Goal: Task Accomplishment & Management: Complete application form

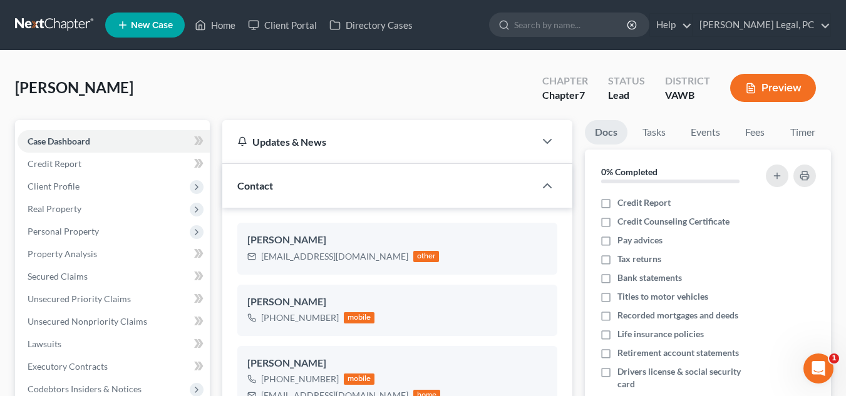
scroll to position [1154, 0]
click at [371, 239] on div "[PERSON_NAME]" at bounding box center [397, 240] width 300 height 15
click at [525, 264] on icon "button" at bounding box center [527, 265] width 10 height 10
select select "0"
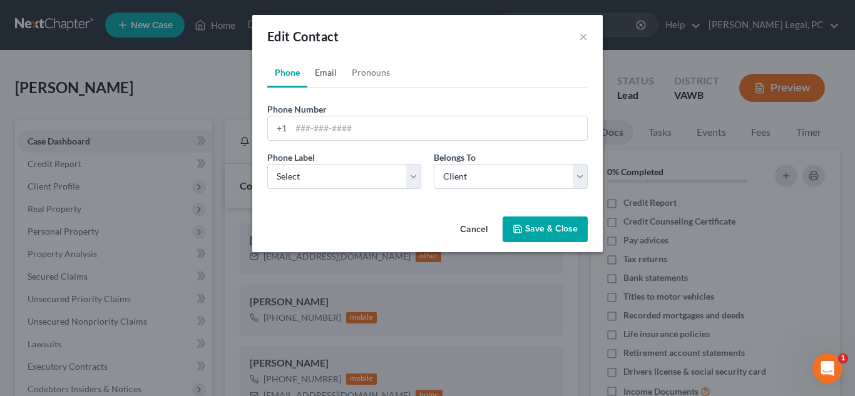
click at [324, 78] on link "Email" at bounding box center [325, 73] width 37 height 30
drag, startPoint x: 311, startPoint y: 140, endPoint x: 273, endPoint y: 138, distance: 37.7
click at [273, 138] on div "[EMAIL_ADDRESS][DOMAIN_NAME]" at bounding box center [427, 128] width 321 height 25
click at [586, 39] on button "×" at bounding box center [583, 36] width 9 height 15
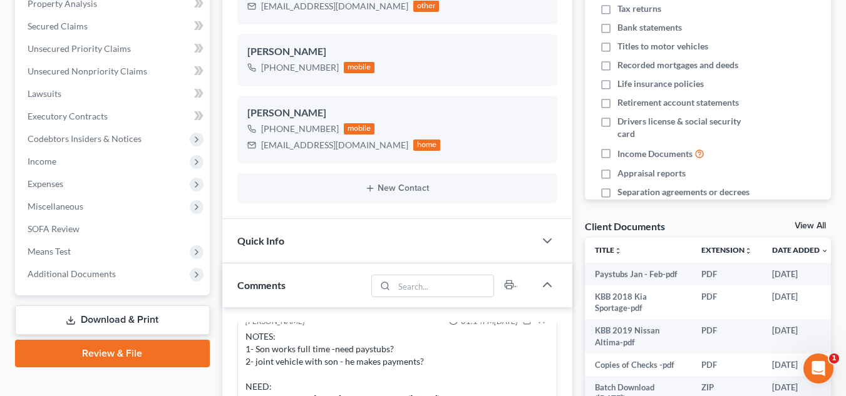
scroll to position [564, 0]
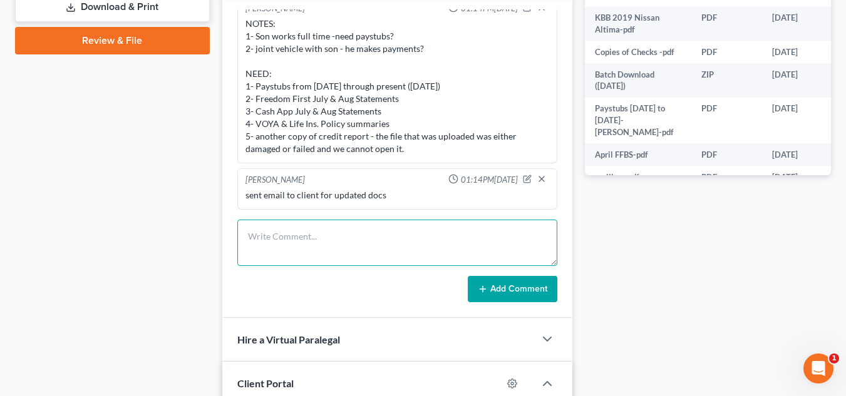
click at [351, 231] on textarea at bounding box center [397, 243] width 320 height 46
type textarea "R"
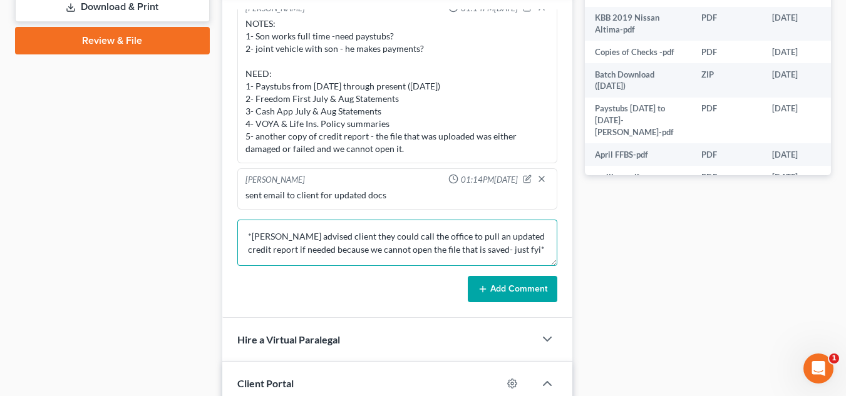
type textarea "*[PERSON_NAME] advised client they could call the office to pull an updated cre…"
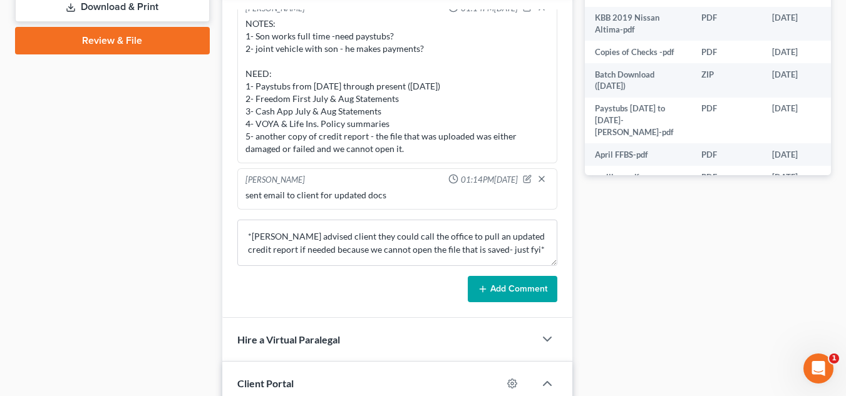
click at [492, 284] on button "Add Comment" at bounding box center [513, 289] width 90 height 26
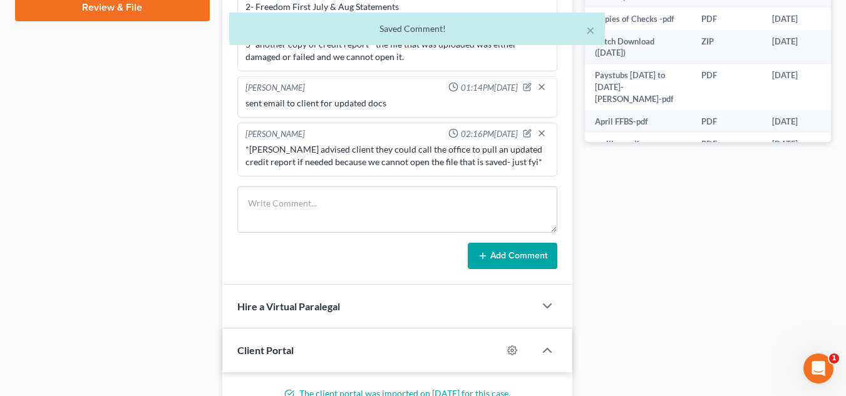
scroll to position [626, 0]
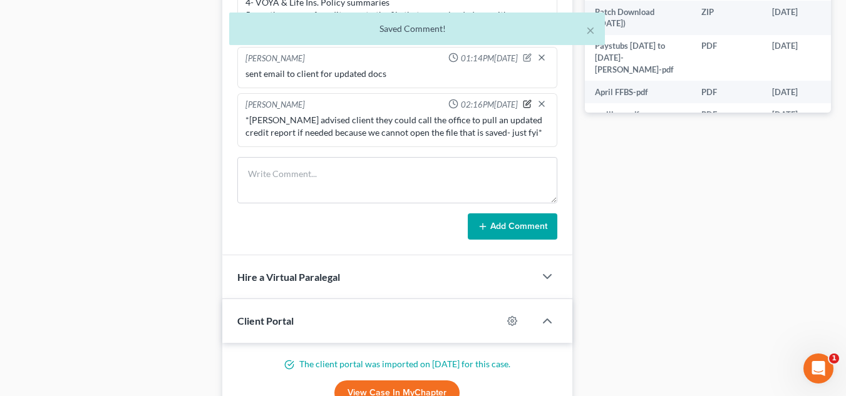
click at [523, 106] on icon "button" at bounding box center [527, 104] width 9 height 9
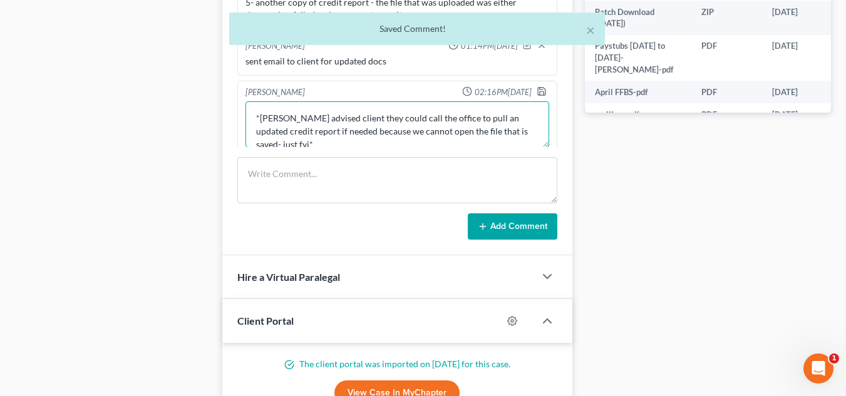
drag, startPoint x: 325, startPoint y: 130, endPoint x: 301, endPoint y: 128, distance: 24.5
click at [301, 128] on textarea "*[PERSON_NAME] advised client they could call the office to pull an updated cre…" at bounding box center [397, 124] width 304 height 46
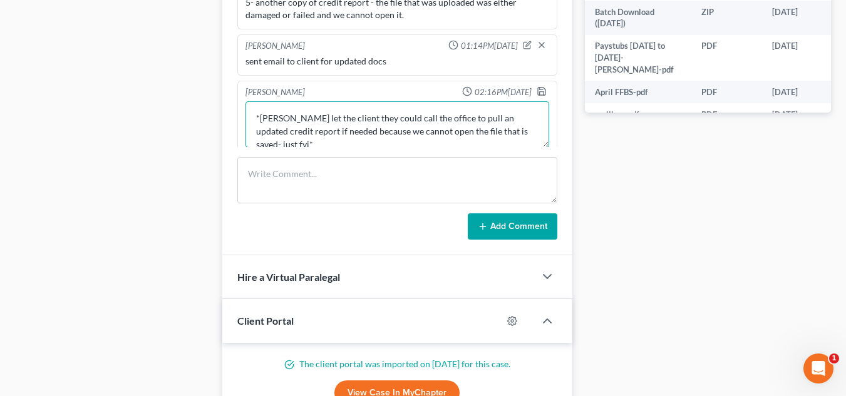
click at [343, 128] on textarea "*[PERSON_NAME] let the client they could call the office to pull an updated cre…" at bounding box center [397, 124] width 304 height 46
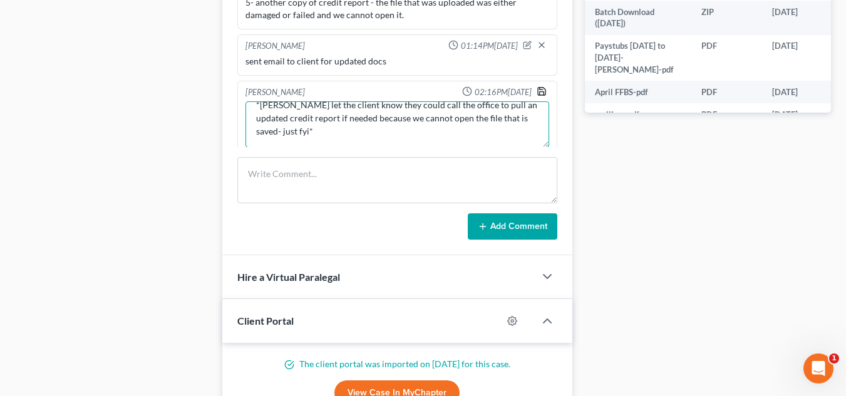
type textarea "*[PERSON_NAME] let the client know they could call the office to pull an update…"
click at [539, 90] on polyline "button" at bounding box center [540, 89] width 3 height 2
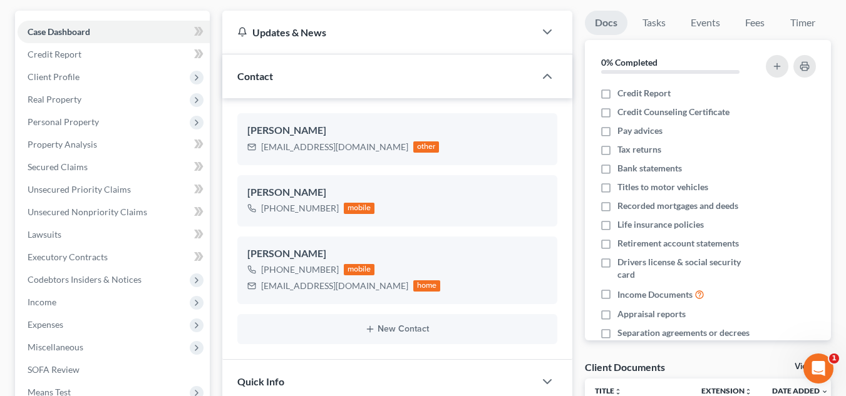
scroll to position [0, 0]
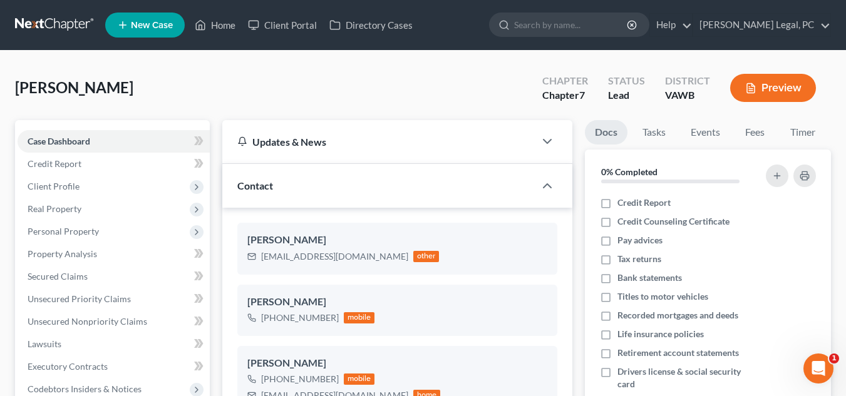
click at [49, 34] on link at bounding box center [55, 25] width 80 height 23
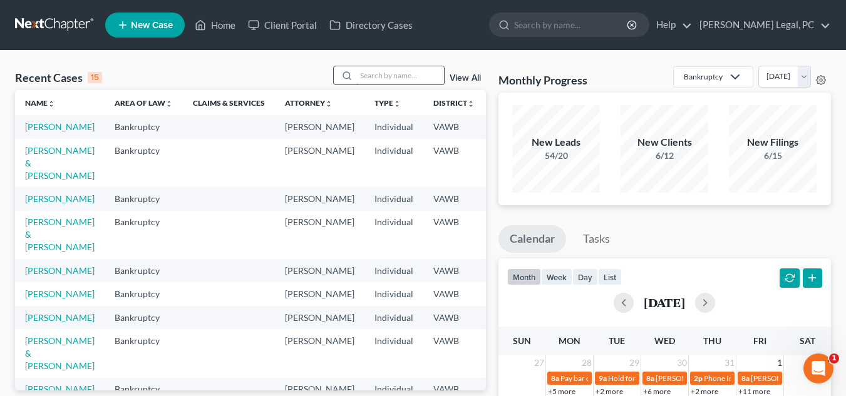
click at [416, 75] on input "search" at bounding box center [400, 75] width 88 height 18
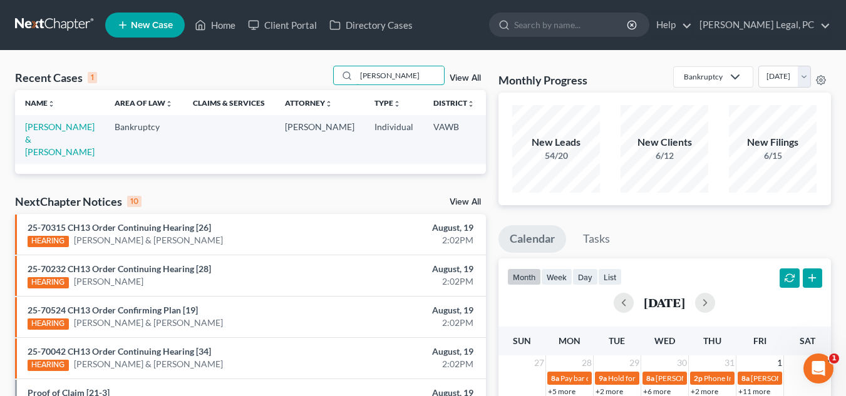
type input "barnes"
click at [21, 135] on td "[PERSON_NAME] & [PERSON_NAME]" at bounding box center [60, 139] width 90 height 48
click at [34, 135] on link "[PERSON_NAME] & [PERSON_NAME]" at bounding box center [60, 139] width 70 height 36
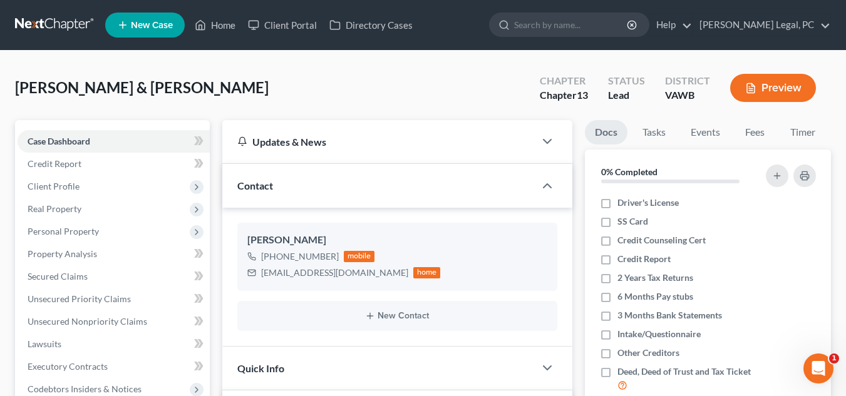
scroll to position [533, 0]
click at [56, 31] on link at bounding box center [55, 25] width 80 height 23
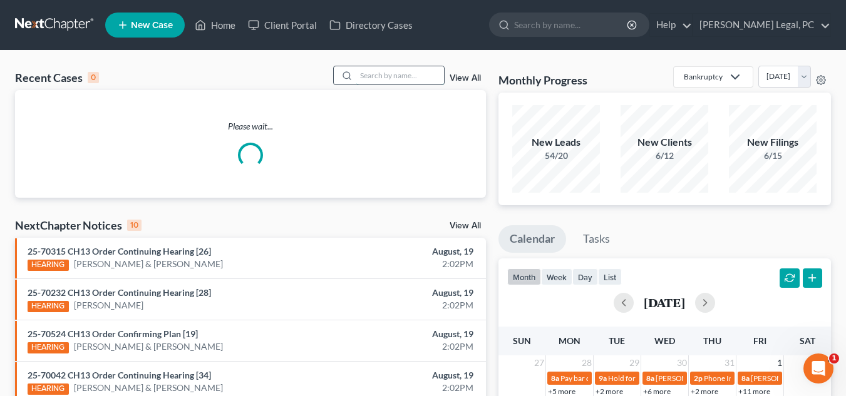
click at [412, 73] on input "search" at bounding box center [400, 75] width 88 height 18
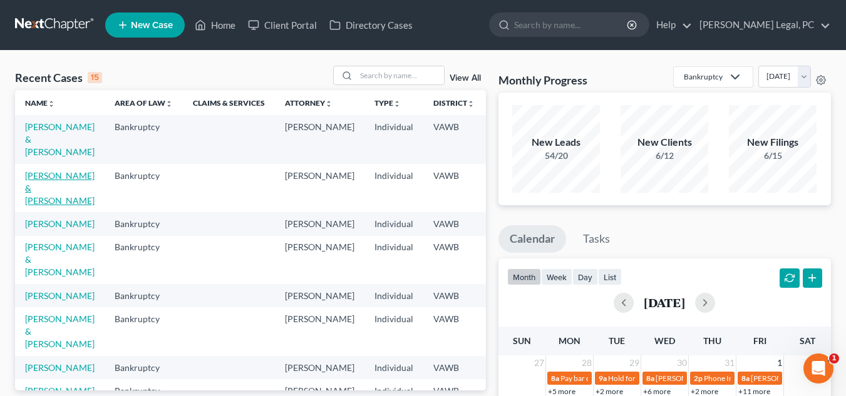
click at [25, 173] on link "[PERSON_NAME] & [PERSON_NAME]" at bounding box center [60, 188] width 70 height 36
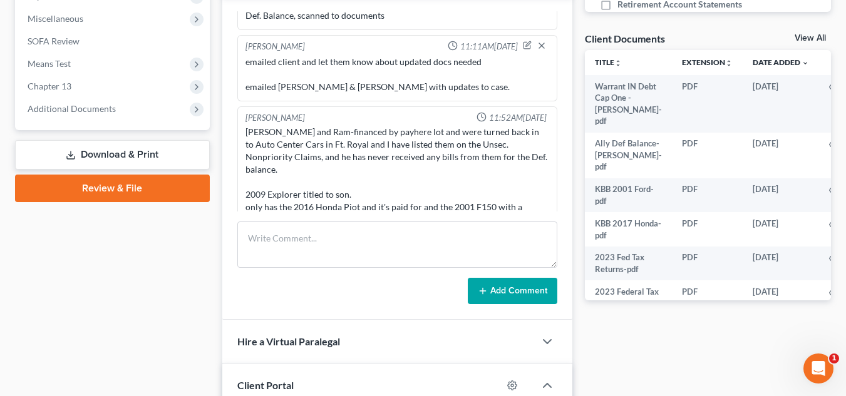
scroll to position [533, 0]
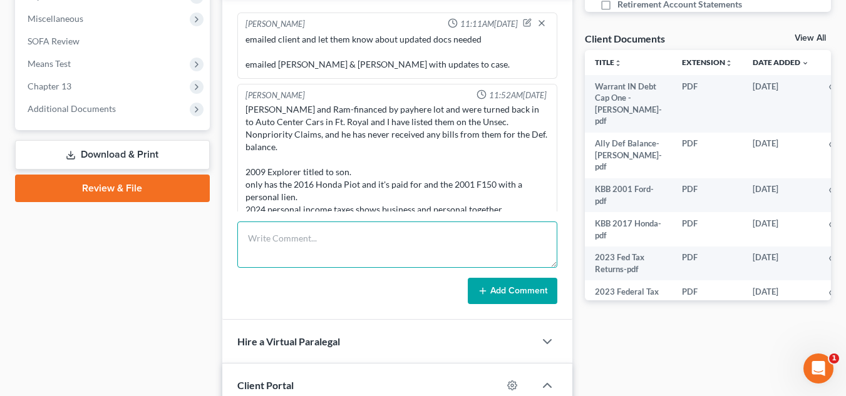
click at [361, 247] on textarea at bounding box center [397, 245] width 320 height 46
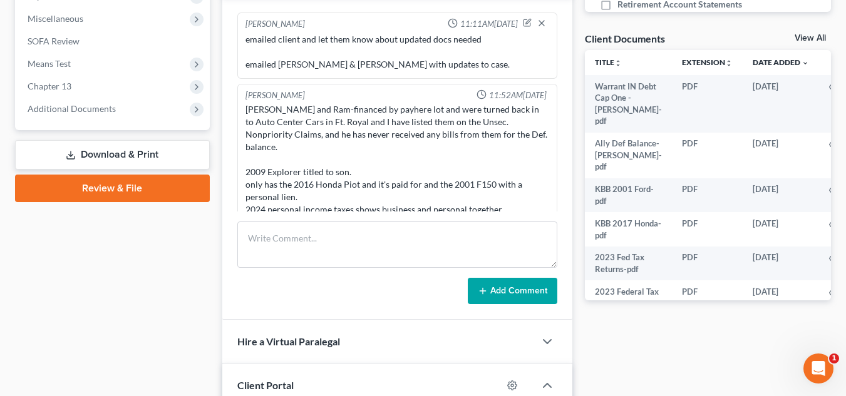
click at [404, 289] on div "Add Comment" at bounding box center [397, 291] width 320 height 26
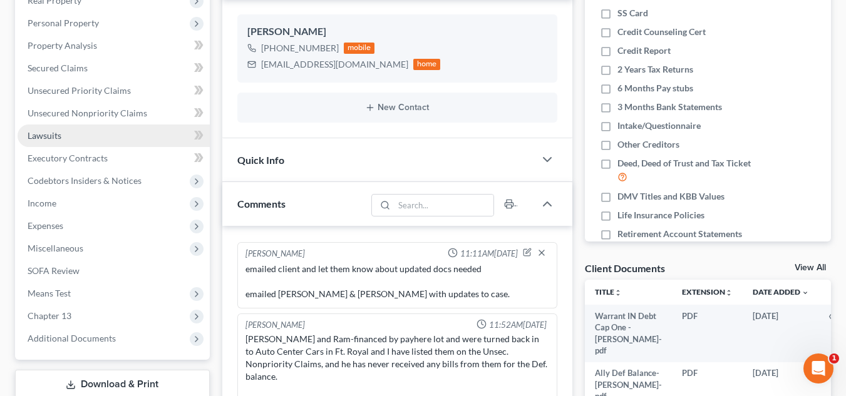
scroll to position [188, 0]
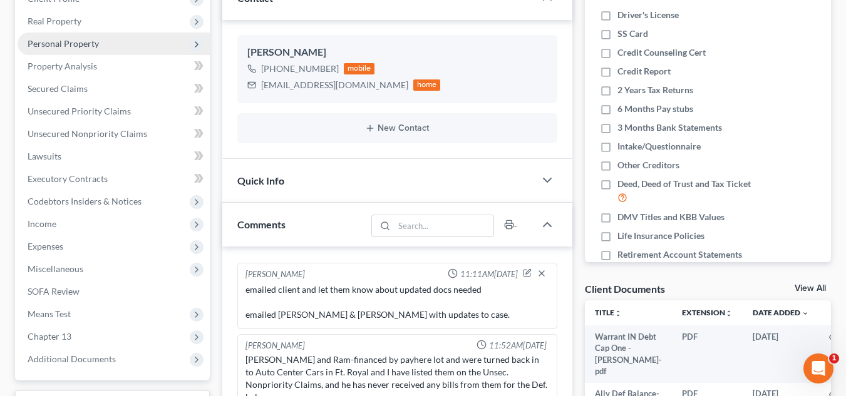
click at [112, 50] on span "Personal Property" at bounding box center [114, 44] width 192 height 23
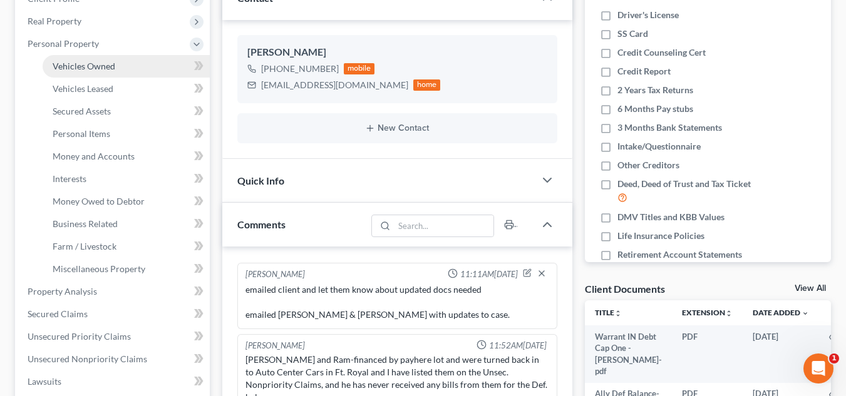
click at [118, 66] on link "Vehicles Owned" at bounding box center [126, 66] width 167 height 23
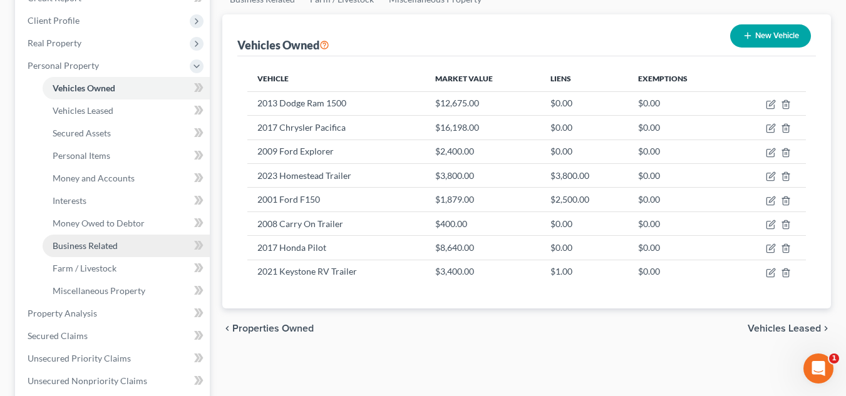
scroll to position [188, 0]
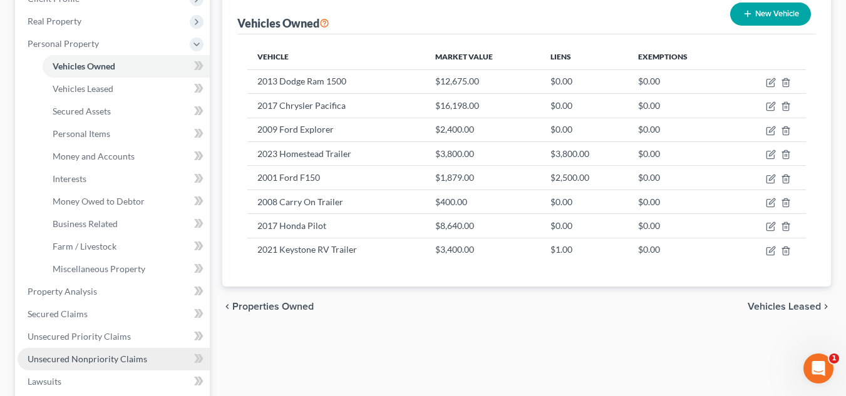
click at [140, 358] on span "Unsecured Nonpriority Claims" at bounding box center [88, 359] width 120 height 11
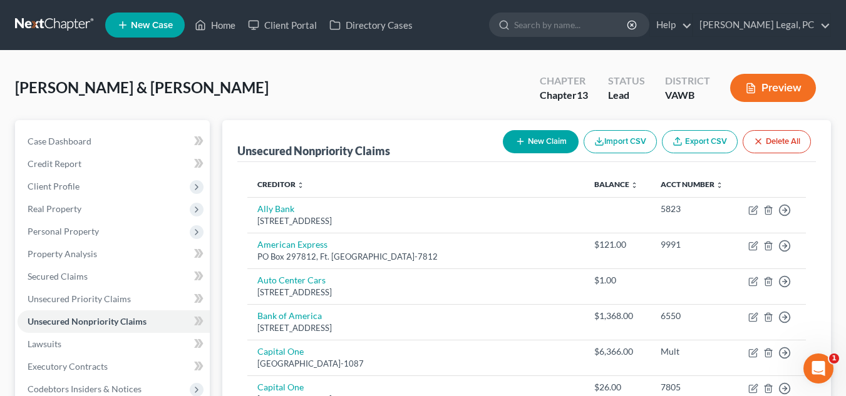
drag, startPoint x: 141, startPoint y: 357, endPoint x: 370, endPoint y: 192, distance: 282.2
click at [370, 192] on th "Creditor expand_more expand_less unfold_more" at bounding box center [415, 184] width 337 height 25
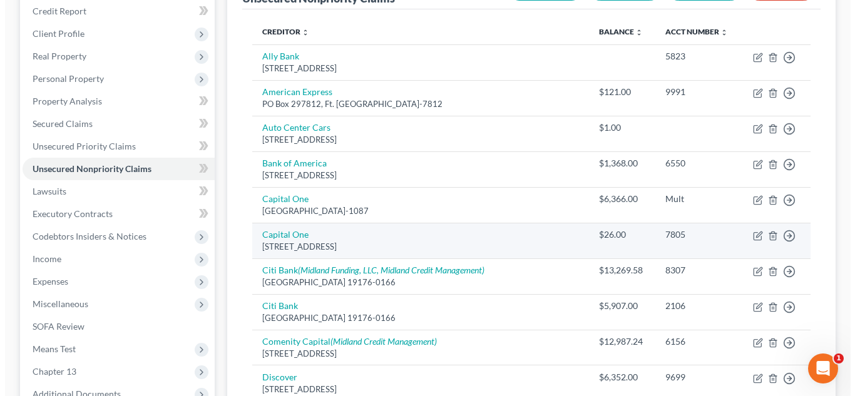
scroll to position [130, 0]
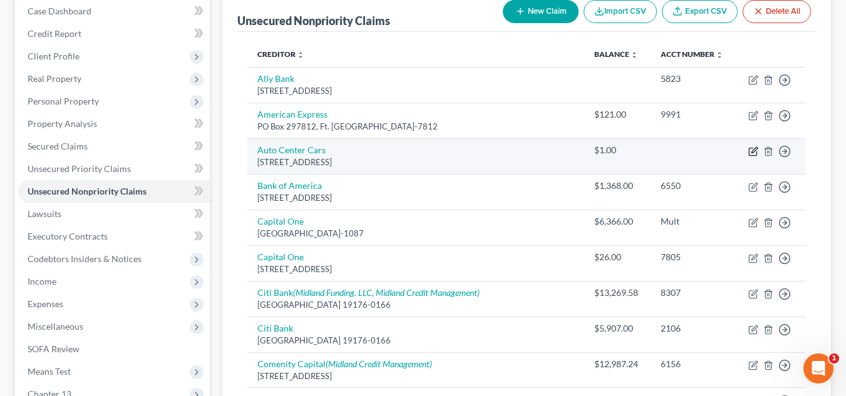
click at [751, 150] on icon "button" at bounding box center [753, 152] width 10 height 10
select select "48"
select select "4"
select select "2"
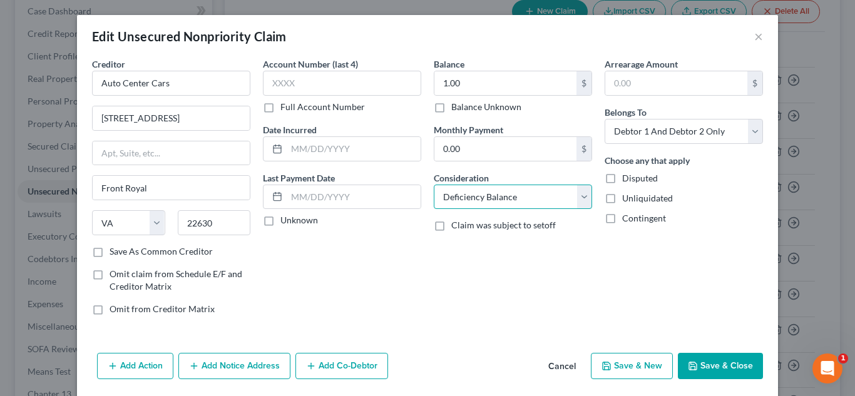
click at [513, 197] on select "Select Cable / Satellite Services Collection Agency Credit Card Debt Debt Couns…" at bounding box center [513, 197] width 158 height 25
select select "14"
click at [434, 185] on select "Select Cable / Satellite Services Collection Agency Credit Card Debt Debt Couns…" at bounding box center [513, 197] width 158 height 25
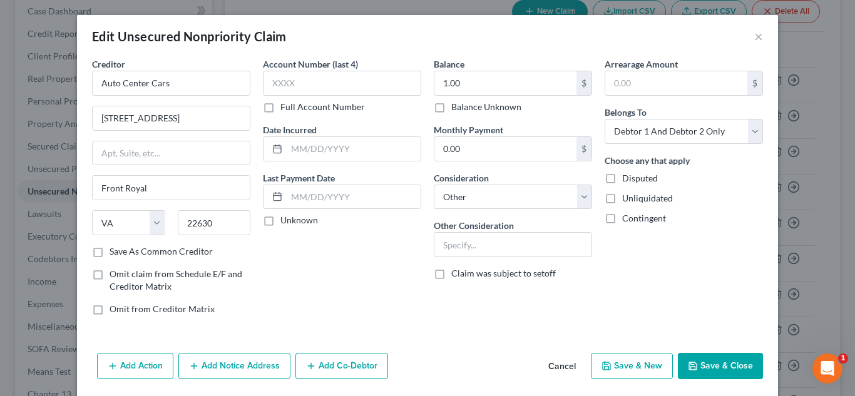
click at [495, 264] on div "Balance 1.00 $ Balance Unknown Balance Undetermined 1.00 $ Balance Unknown Mont…" at bounding box center [513, 192] width 171 height 268
click at [497, 251] on input "text" at bounding box center [513, 245] width 157 height 24
type input "Deficiency Balance on 2017 Chrysler"
click at [735, 367] on button "Save & Close" at bounding box center [720, 366] width 85 height 26
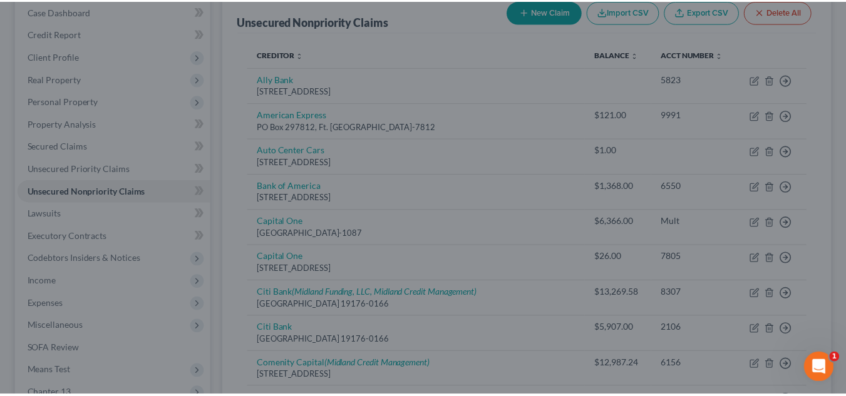
scroll to position [0, 0]
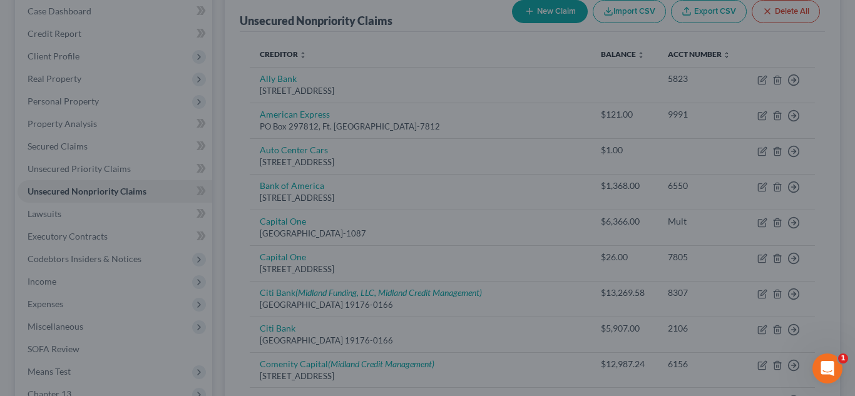
type input "0"
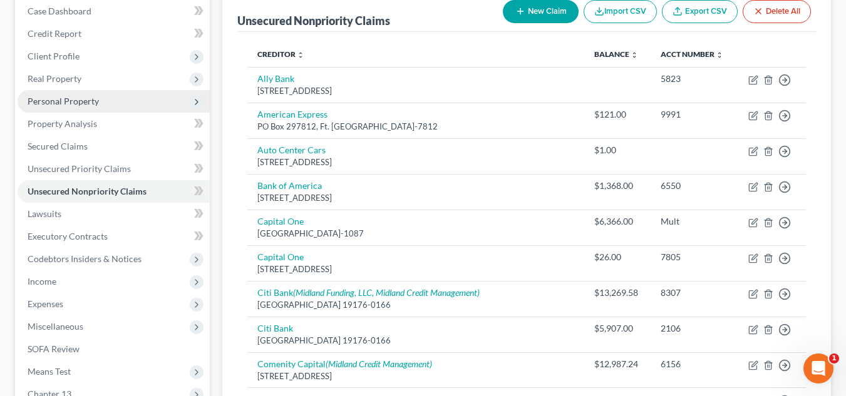
click at [126, 93] on span "Personal Property" at bounding box center [114, 101] width 192 height 23
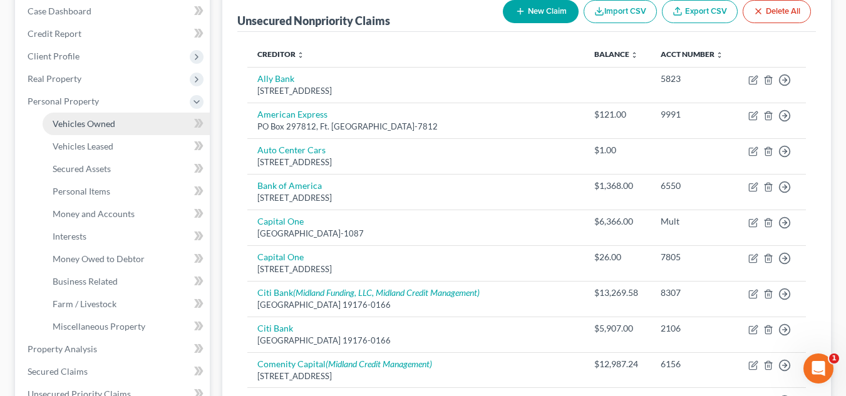
click at [138, 119] on link "Vehicles Owned" at bounding box center [126, 124] width 167 height 23
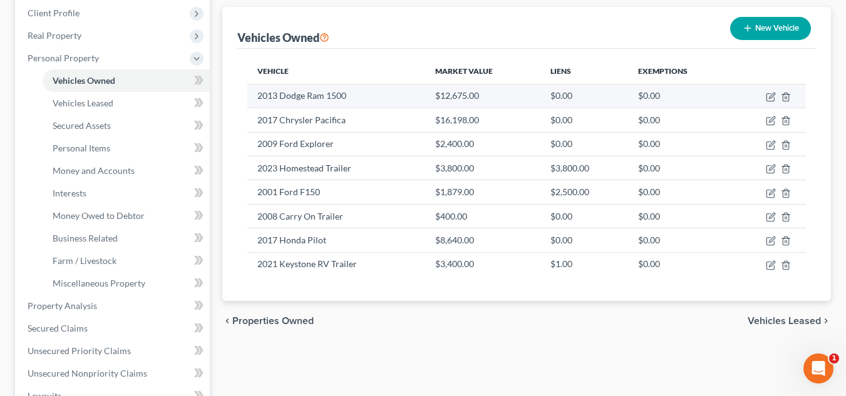
scroll to position [188, 0]
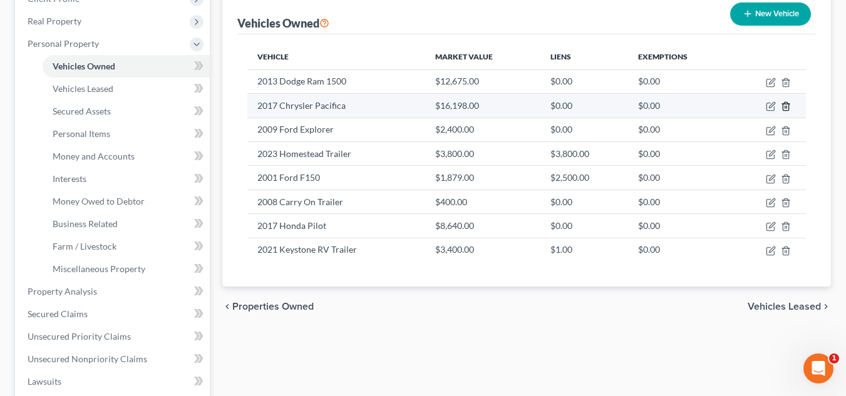
click at [783, 104] on polyline "button" at bounding box center [786, 104] width 8 height 0
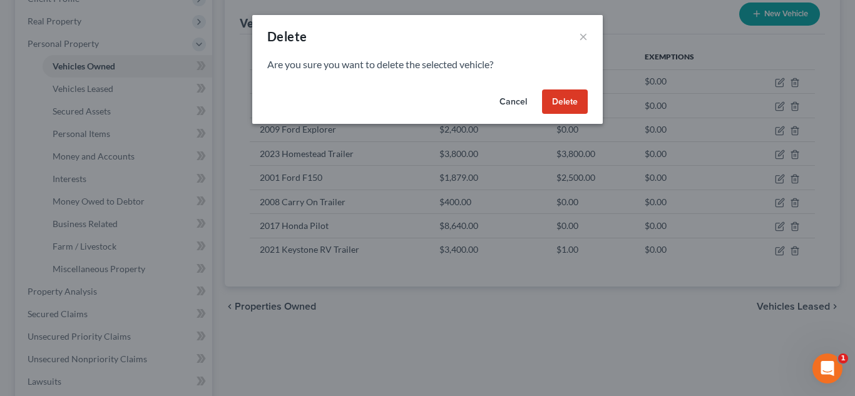
click at [578, 109] on button "Delete" at bounding box center [565, 102] width 46 height 25
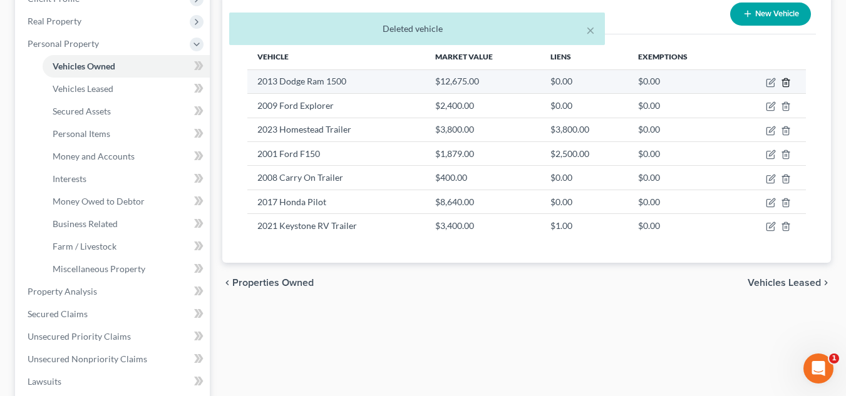
click at [785, 81] on icon "button" at bounding box center [786, 83] width 10 height 10
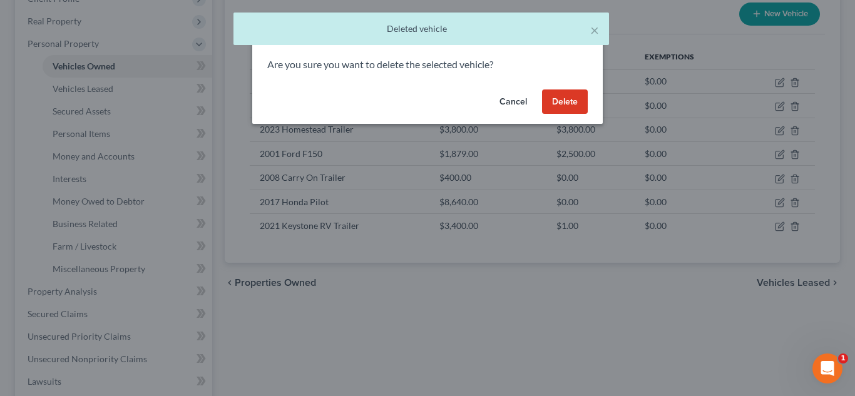
click at [574, 103] on button "Delete" at bounding box center [565, 102] width 46 height 25
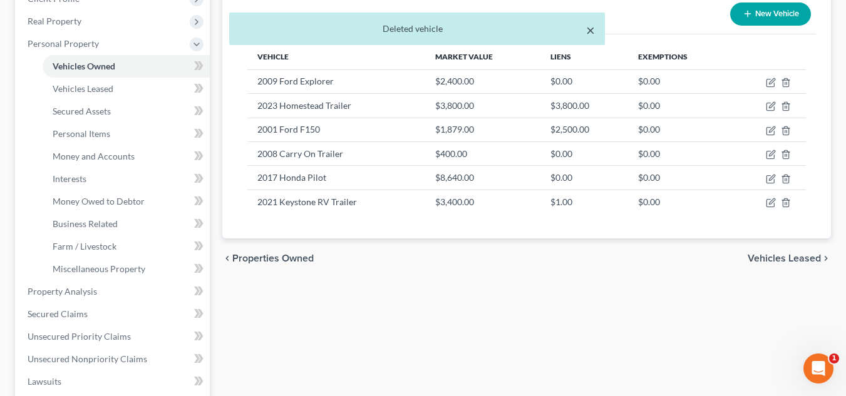
click at [590, 30] on button "×" at bounding box center [590, 30] width 9 height 15
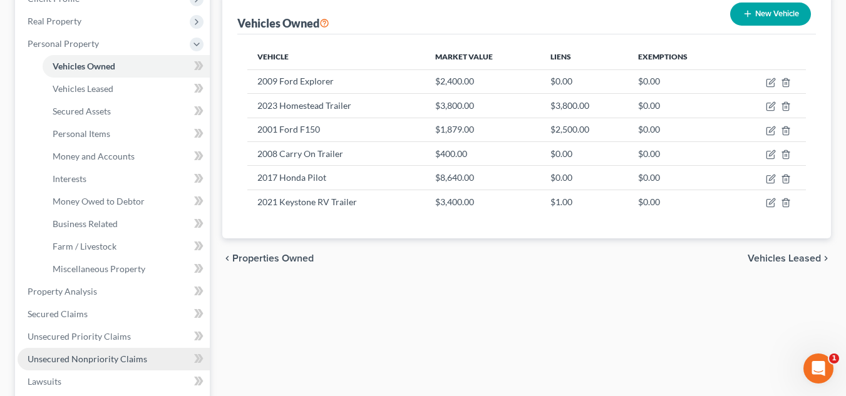
click at [98, 360] on span "Unsecured Nonpriority Claims" at bounding box center [88, 359] width 120 height 11
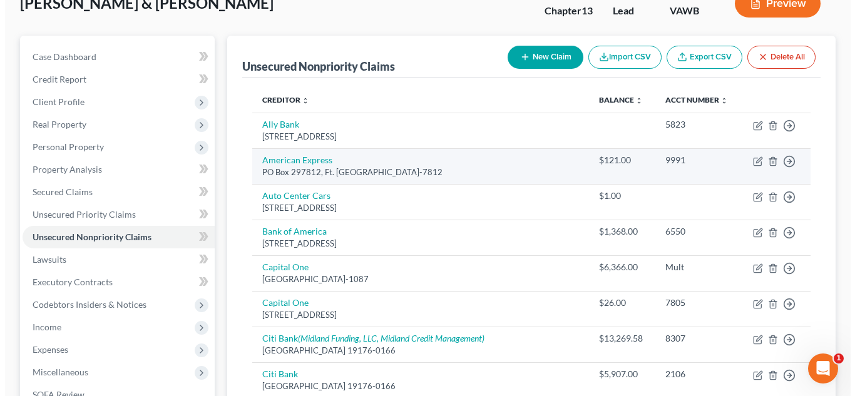
scroll to position [125, 0]
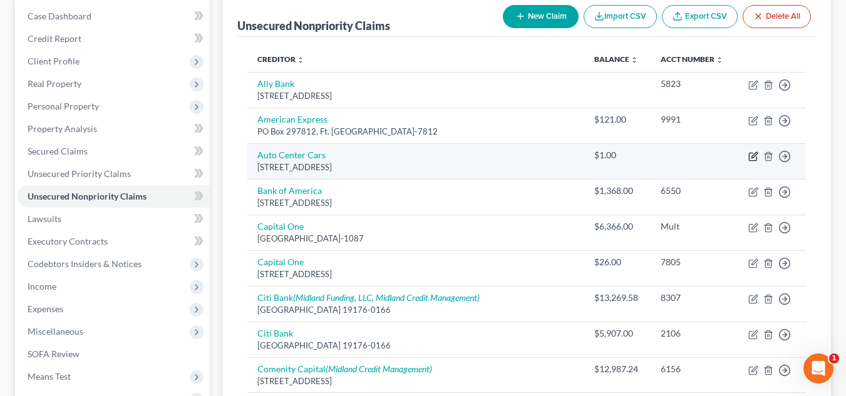
click at [751, 158] on icon "button" at bounding box center [753, 157] width 10 height 10
select select "48"
select select "14"
select select "2"
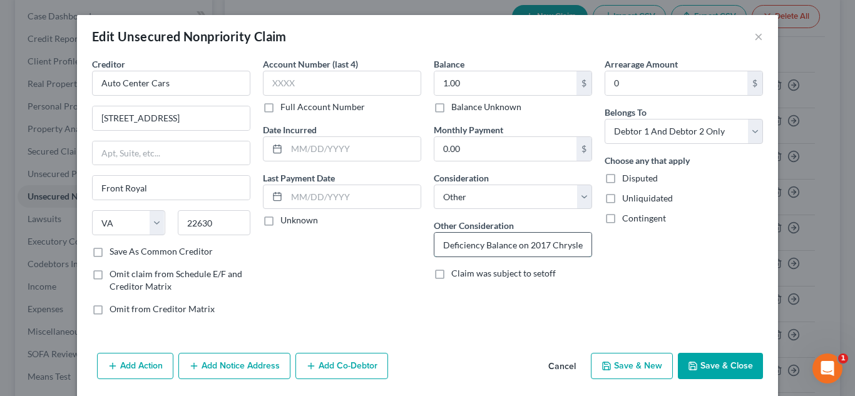
click at [579, 247] on input "Deficiency Balance on 2017 Chrysler" at bounding box center [513, 245] width 157 height 24
click at [578, 247] on input "Deficiency Balance on 2017 Chrysler" at bounding box center [513, 245] width 157 height 24
click at [578, 250] on input "Deficiency Balance on 2017 Chrysler" at bounding box center [513, 245] width 157 height 24
drag, startPoint x: 555, startPoint y: 253, endPoint x: 562, endPoint y: 250, distance: 8.1
click at [555, 252] on input "Deficiency Balance on 2017 Chrysler" at bounding box center [513, 245] width 157 height 24
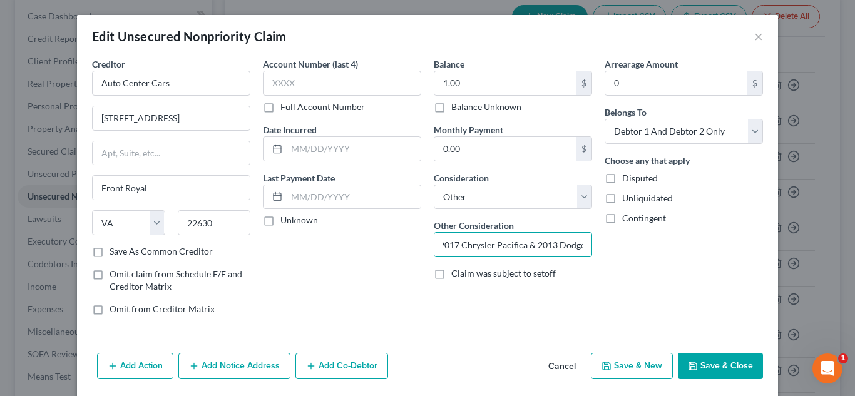
scroll to position [0, 108]
type input "Deficiency Balance on 2017 Chrysler Pacifica & 2013 Dodge Ram"
click at [696, 140] on select "Select Debtor 1 Only Debtor 2 Only Debtor 1 And Debtor 2 Only At Least One Of T…" at bounding box center [684, 131] width 158 height 25
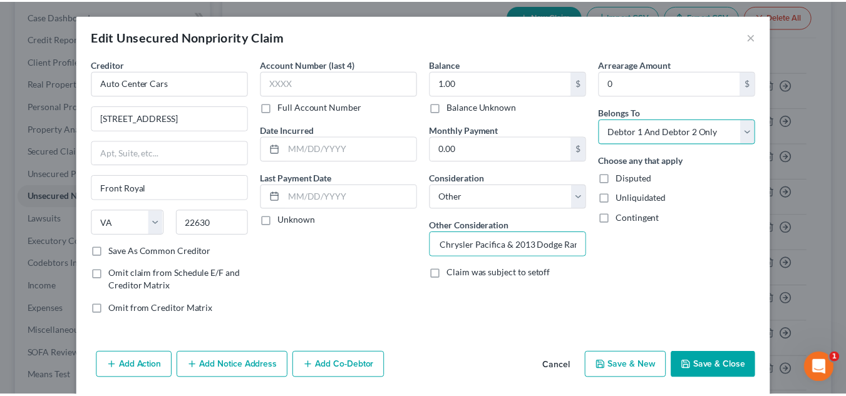
scroll to position [0, 0]
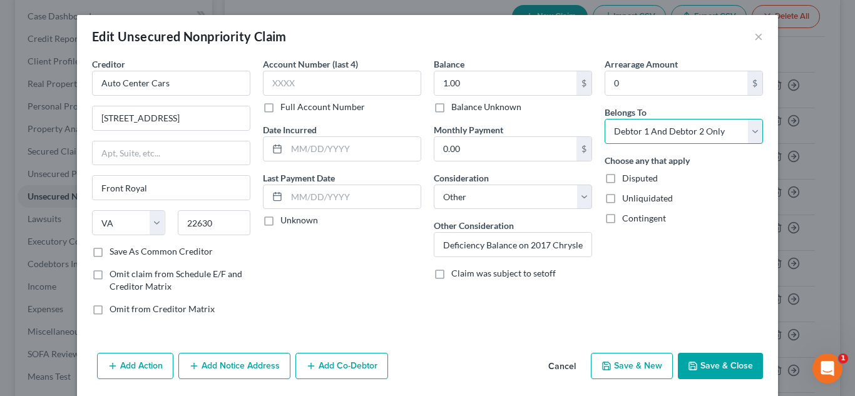
click at [683, 130] on select "Select Debtor 1 Only Debtor 2 Only Debtor 1 And Debtor 2 Only At Least One Of T…" at bounding box center [684, 131] width 158 height 25
drag, startPoint x: 436, startPoint y: 64, endPoint x: 446, endPoint y: 71, distance: 12.0
click at [438, 69] on label "Balance" at bounding box center [449, 64] width 31 height 13
click at [449, 73] on input "1.00" at bounding box center [506, 83] width 142 height 24
click at [455, 75] on input "1.00" at bounding box center [506, 83] width 142 height 24
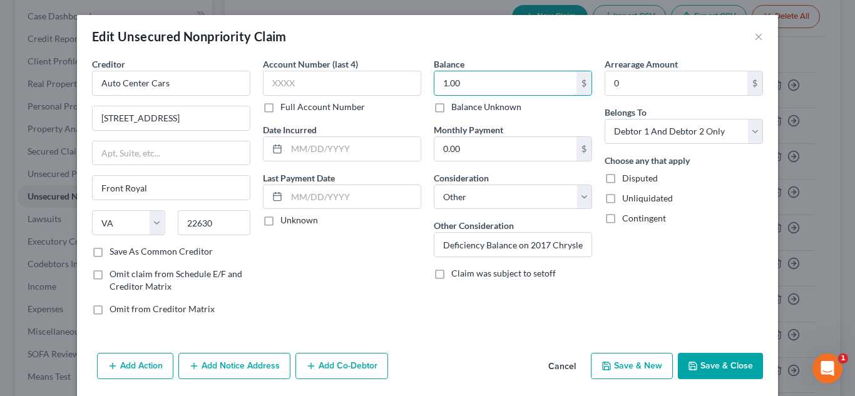
drag, startPoint x: 455, startPoint y: 85, endPoint x: 421, endPoint y: 87, distance: 33.3
click at [421, 88] on div "Creditor * Auto Center Cars 727 N. Royal Avenue Front Royal State AL AK AR AZ C…" at bounding box center [428, 192] width 684 height 268
type input "15,000.00"
click at [711, 363] on button "Save & Close" at bounding box center [720, 366] width 85 height 26
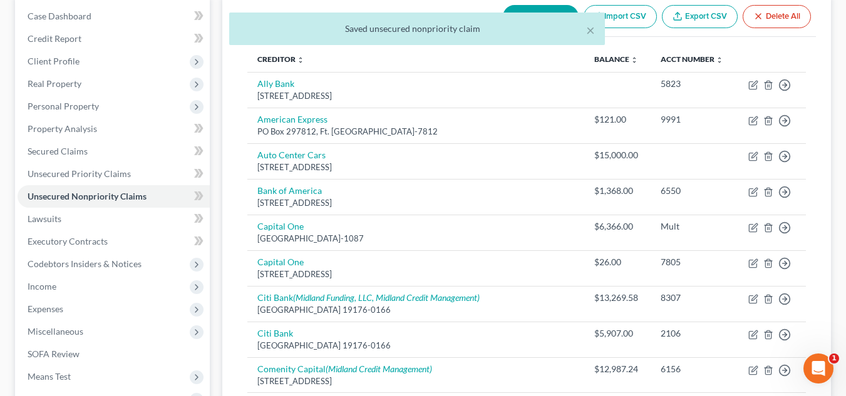
drag, startPoint x: 133, startPoint y: 103, endPoint x: 140, endPoint y: 118, distance: 16.9
click at [133, 103] on span "Personal Property" at bounding box center [114, 106] width 192 height 23
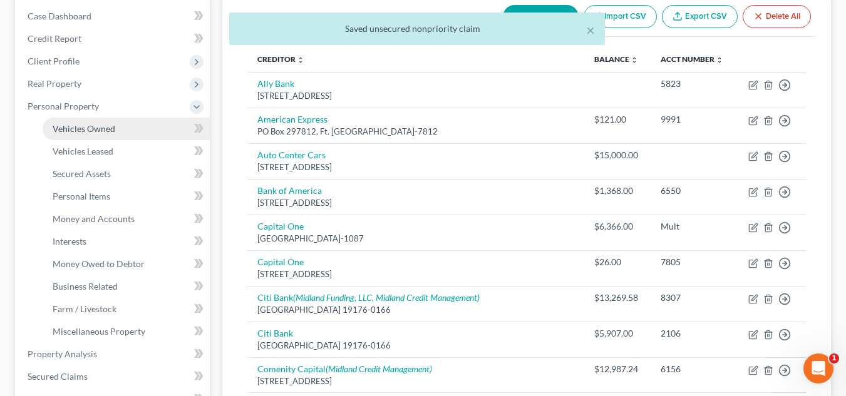
click at [140, 125] on link "Vehicles Owned" at bounding box center [126, 129] width 167 height 23
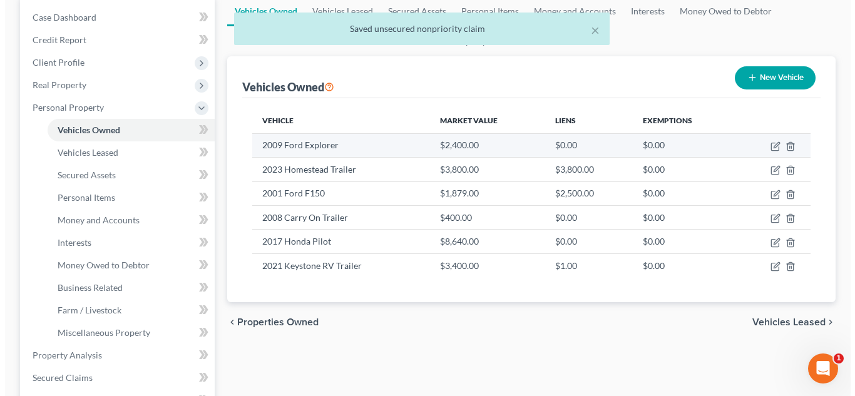
scroll to position [125, 0]
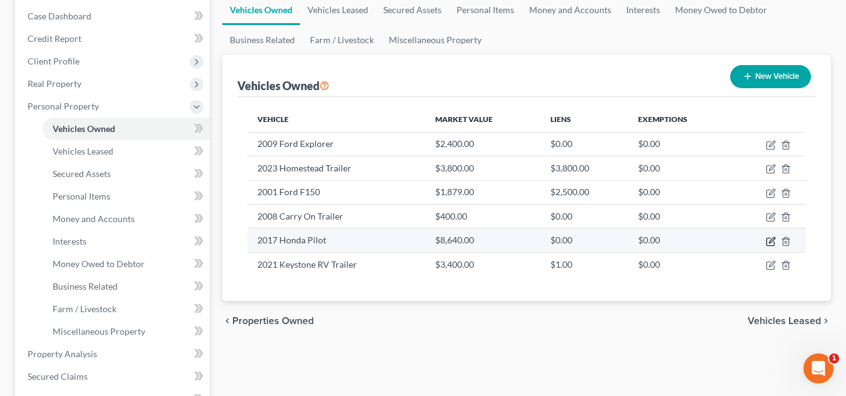
click at [768, 239] on icon "button" at bounding box center [771, 242] width 10 height 10
select select "0"
select select "9"
select select "2"
select select "0"
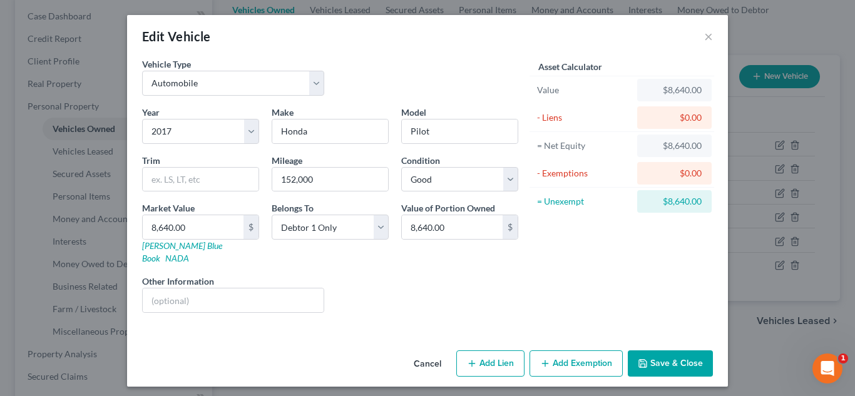
click at [582, 351] on button "Add Exemption" at bounding box center [576, 364] width 93 height 26
select select "2"
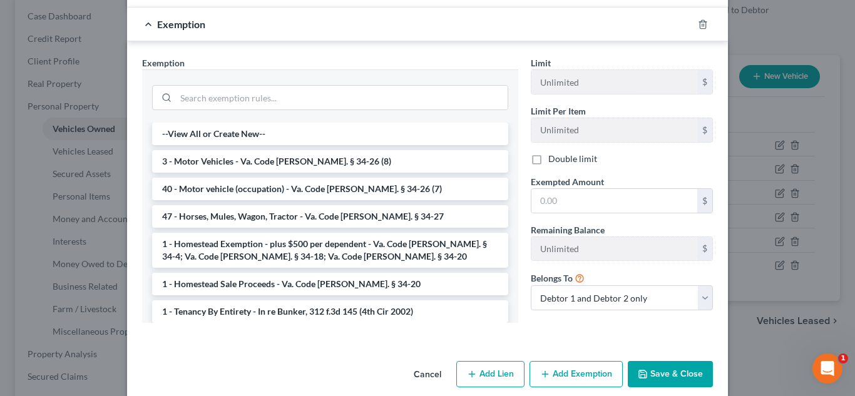
scroll to position [330, 0]
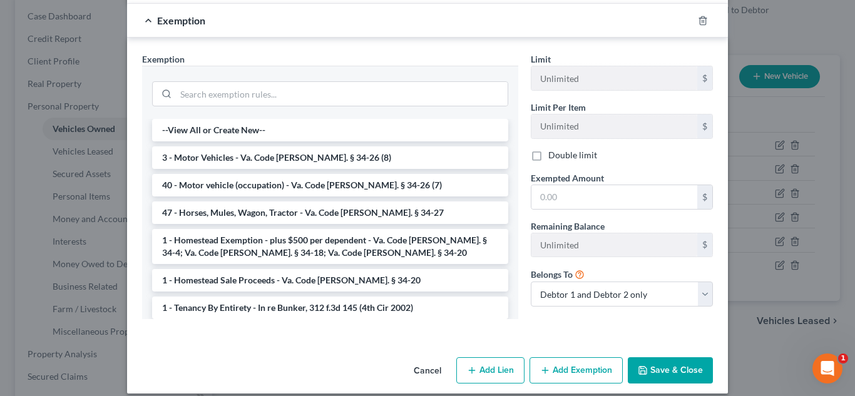
click at [638, 197] on div "Limit Unlimited $ Limit Per Item Unlimited $ Double limit Exempted Amount * $ R…" at bounding box center [622, 185] width 195 height 264
click at [636, 194] on input "text" at bounding box center [615, 197] width 166 height 24
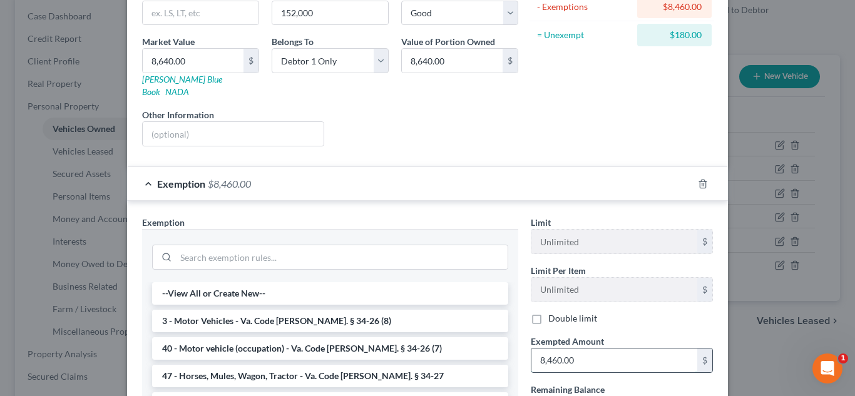
scroll to position [267, 0]
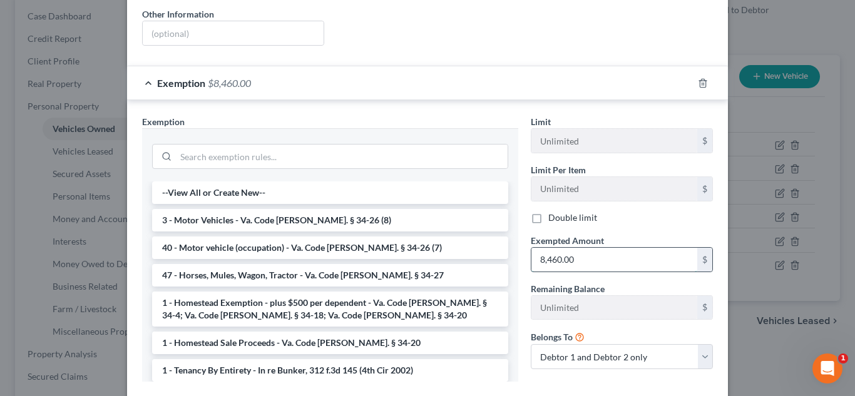
drag, startPoint x: 588, startPoint y: 249, endPoint x: 535, endPoint y: 253, distance: 53.4
click at [535, 253] on input "8,460.00" at bounding box center [615, 260] width 166 height 24
type input "8,640.00"
click at [572, 344] on select "Debtor 1 only Debtor 2 only Debtor 1 and Debtor 2 only" at bounding box center [622, 356] width 182 height 25
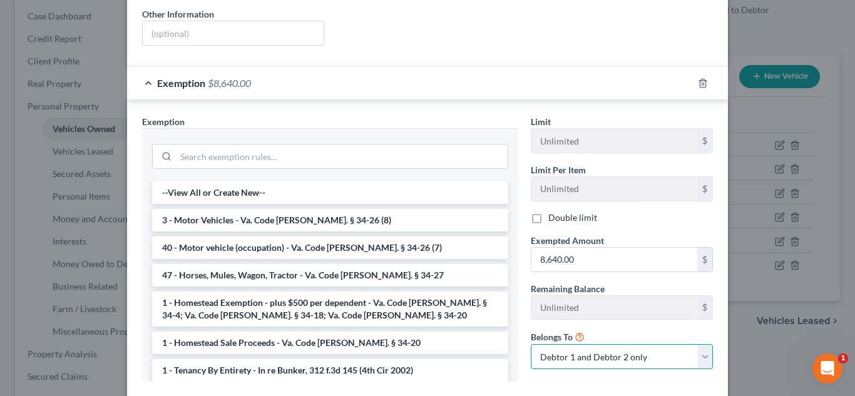
click at [572, 344] on select "Debtor 1 only Debtor 2 only Debtor 1 and Debtor 2 only" at bounding box center [622, 356] width 182 height 25
select select "0"
click at [531, 344] on select "Debtor 1 only Debtor 2 only Debtor 1 and Debtor 2 only" at bounding box center [622, 356] width 182 height 25
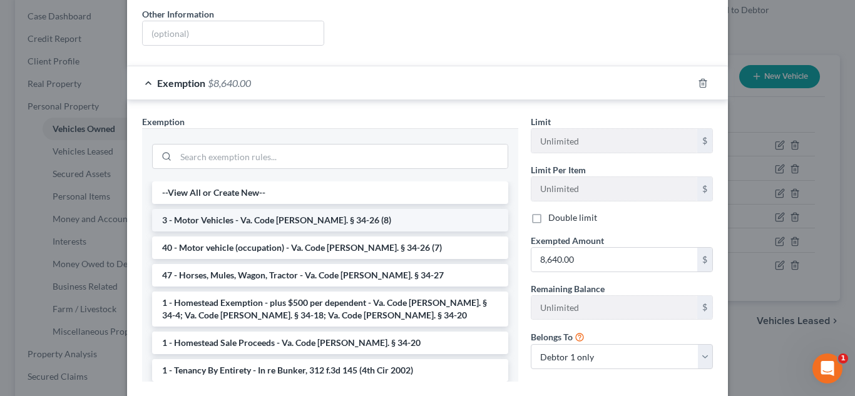
click at [368, 216] on li "3 - Motor Vehicles - Va. Code Ann. § 34-26 (8)" at bounding box center [330, 220] width 356 height 23
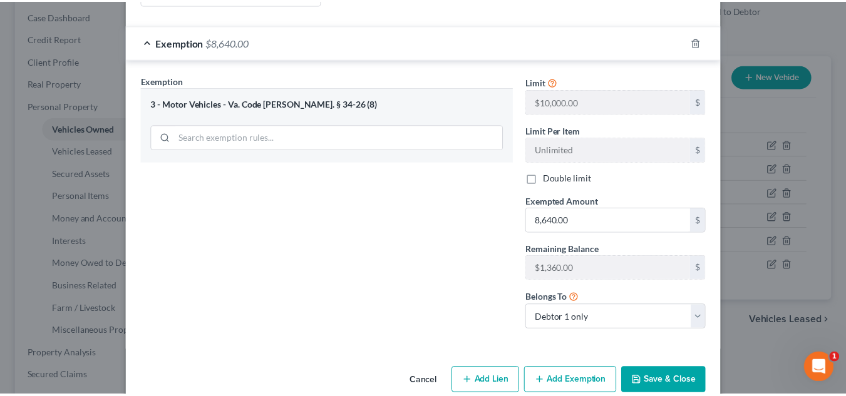
scroll to position [319, 0]
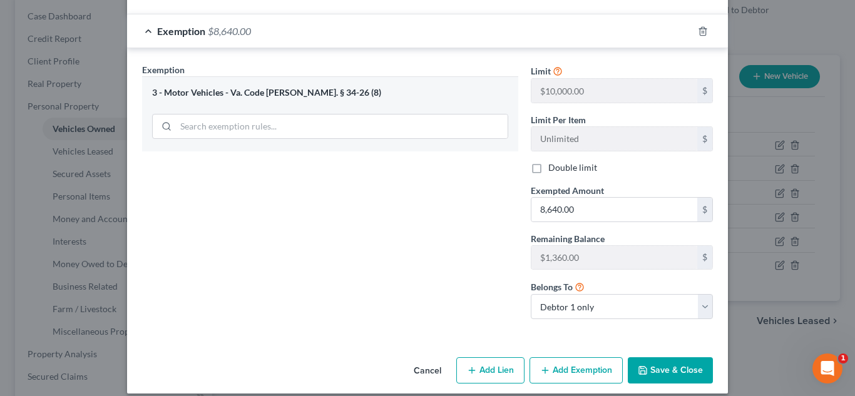
click at [674, 358] on button "Save & Close" at bounding box center [670, 371] width 85 height 26
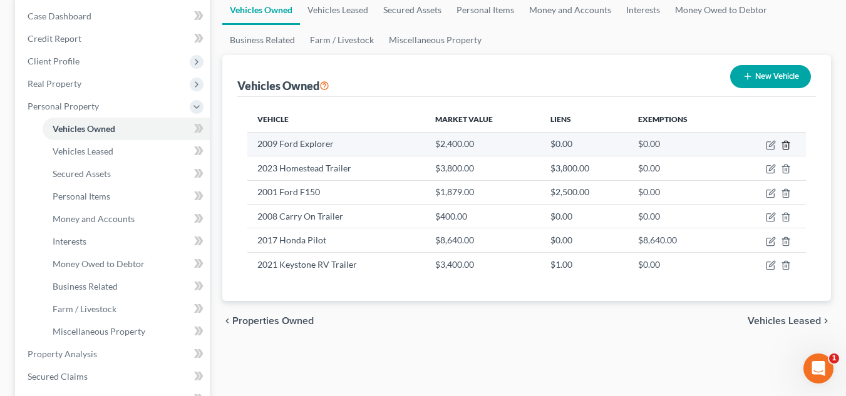
click at [783, 144] on icon "button" at bounding box center [786, 145] width 6 height 8
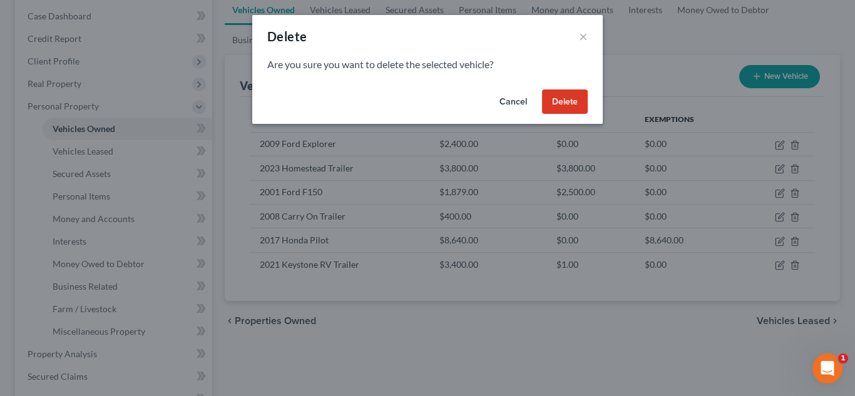
click at [572, 102] on button "Delete" at bounding box center [565, 102] width 46 height 25
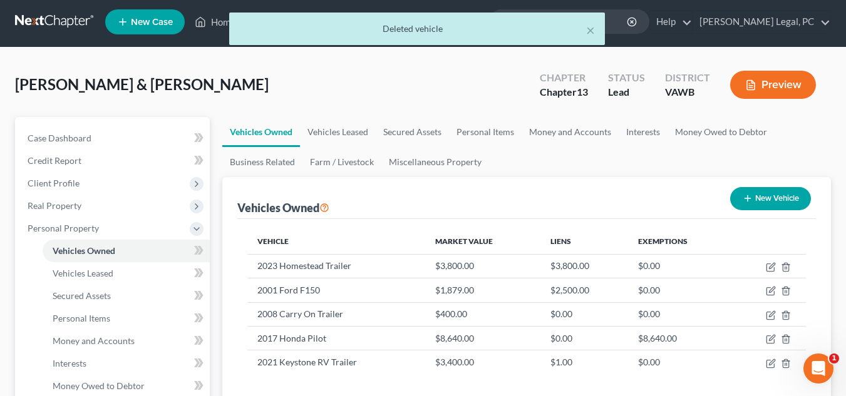
scroll to position [0, 0]
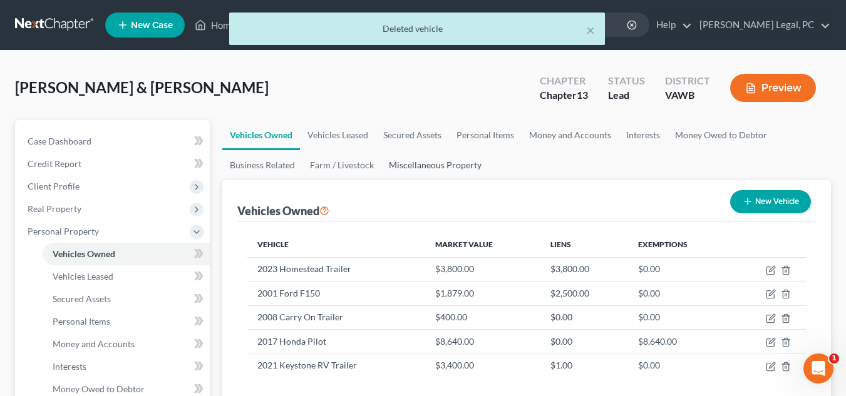
click at [448, 163] on link "Miscellaneous Property" at bounding box center [435, 165] width 108 height 30
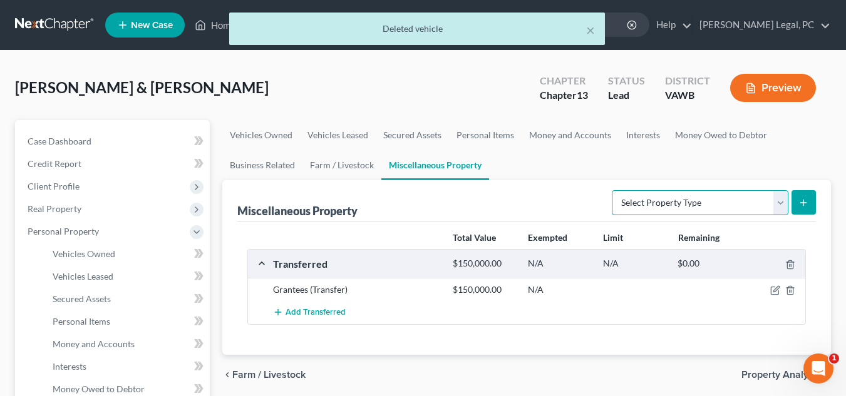
drag, startPoint x: 723, startPoint y: 198, endPoint x: 719, endPoint y: 209, distance: 11.9
click at [723, 198] on select "Select Property Type Assigned for Creditor Benefit Within 1 Year Holding for An…" at bounding box center [700, 202] width 177 height 25
select select "transferred"
click at [612, 190] on select "Select Property Type Assigned for Creditor Benefit Within 1 Year Holding for An…" at bounding box center [700, 202] width 177 height 25
click at [802, 196] on button "submit" at bounding box center [803, 202] width 24 height 24
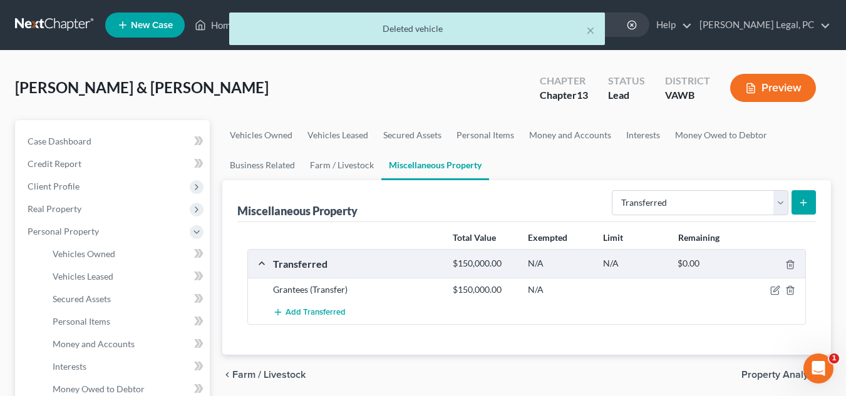
select select "Ordinary (within 2 years)"
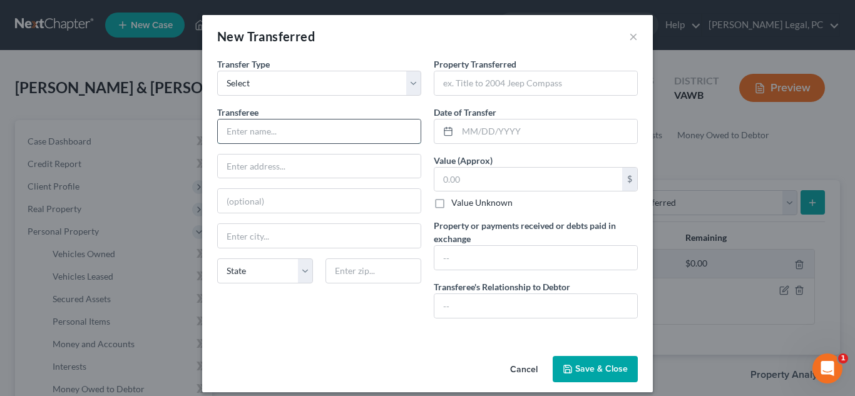
click at [312, 125] on input "text" at bounding box center [319, 132] width 203 height 24
type input "Son"
click at [518, 97] on div "Property Transferred * Date of Transfer * Value (Approx) $ Value Unknown Balanc…" at bounding box center [536, 193] width 217 height 271
click at [520, 89] on input "text" at bounding box center [536, 83] width 203 height 24
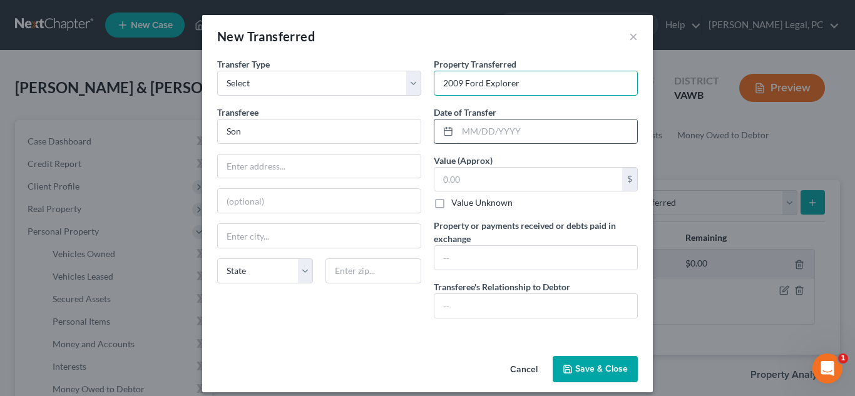
type input "2009 Ford Explorer"
click at [535, 129] on input "text" at bounding box center [548, 132] width 180 height 24
type input "0"
type input "01/15/2025"
click at [512, 181] on input "text" at bounding box center [529, 180] width 188 height 24
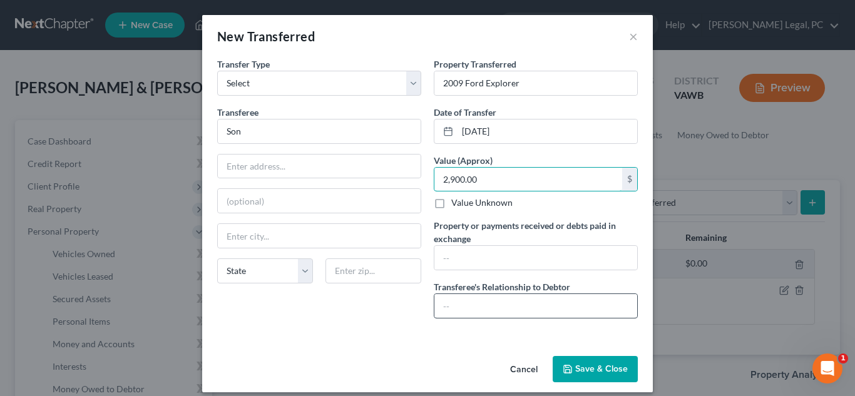
type input "2,900.00"
click at [516, 314] on input "text" at bounding box center [536, 306] width 203 height 24
type input "son"
click at [616, 355] on div "Cancel Save & Close" at bounding box center [427, 371] width 451 height 41
click at [616, 375] on button "Save & Close" at bounding box center [595, 369] width 85 height 26
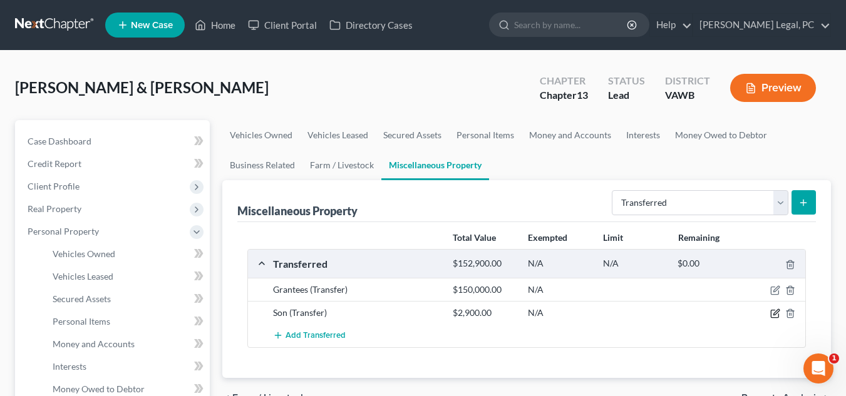
click at [780, 313] on icon "button" at bounding box center [775, 314] width 10 height 10
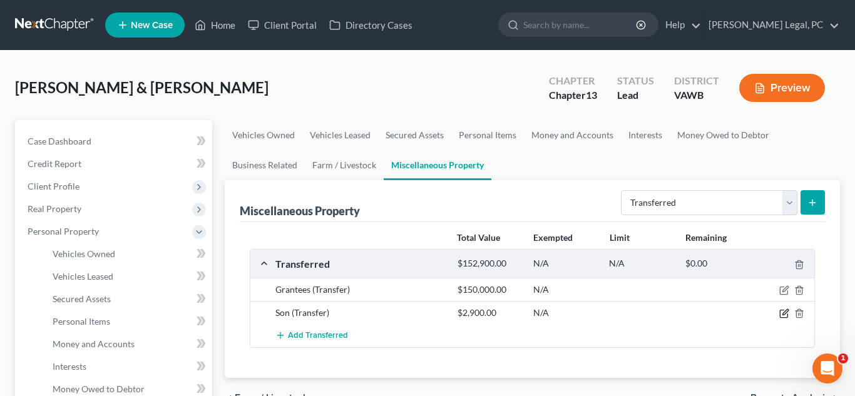
select select "Ordinary (within 2 years)"
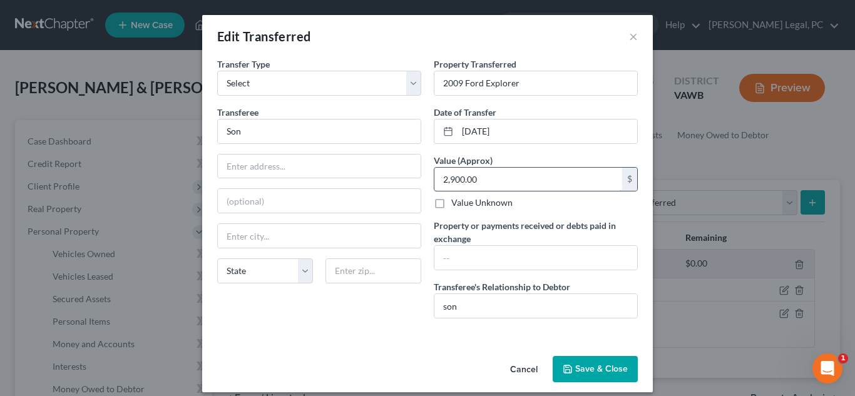
click at [481, 188] on input "2,900.00" at bounding box center [529, 180] width 188 height 24
type input "2,400.00"
click at [575, 369] on button "Save & Close" at bounding box center [595, 369] width 85 height 26
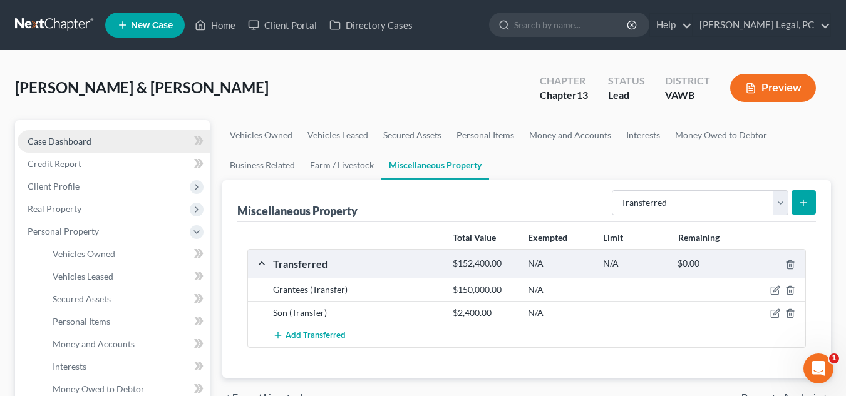
click at [123, 133] on link "Case Dashboard" at bounding box center [114, 141] width 192 height 23
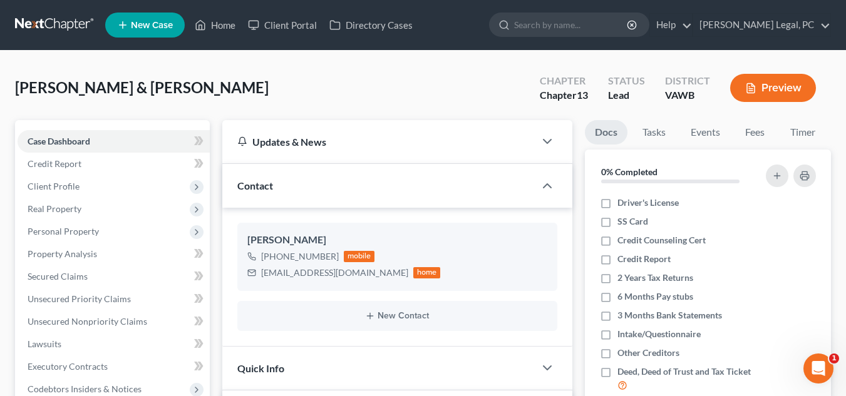
click at [59, 15] on link at bounding box center [55, 25] width 80 height 23
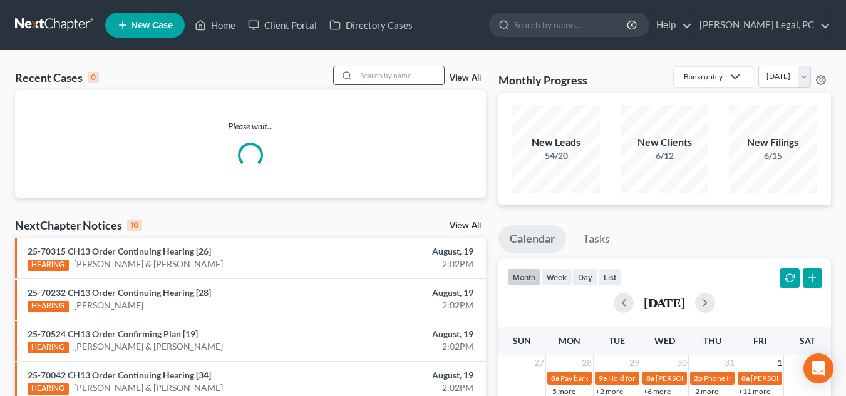
click at [413, 74] on input "search" at bounding box center [400, 75] width 88 height 18
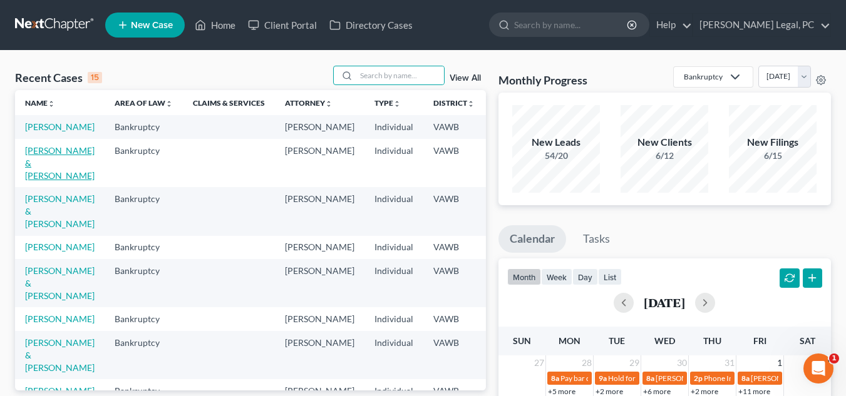
click at [44, 166] on link "[PERSON_NAME] & [PERSON_NAME]" at bounding box center [60, 163] width 70 height 36
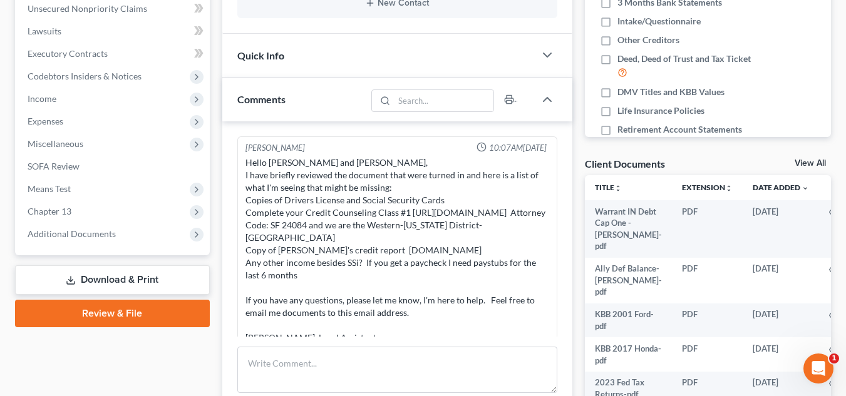
scroll to position [533, 0]
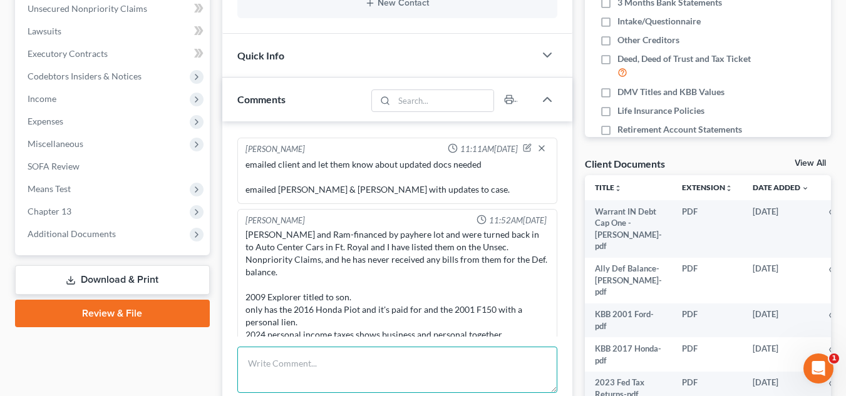
click at [390, 363] on textarea at bounding box center [397, 370] width 320 height 46
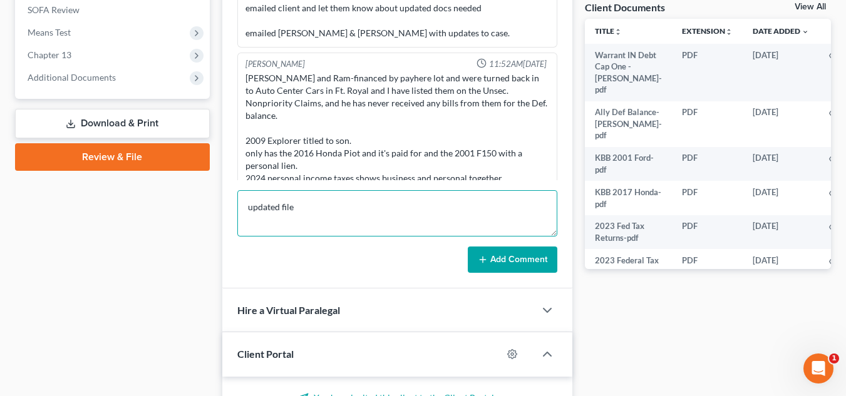
scroll to position [564, 0]
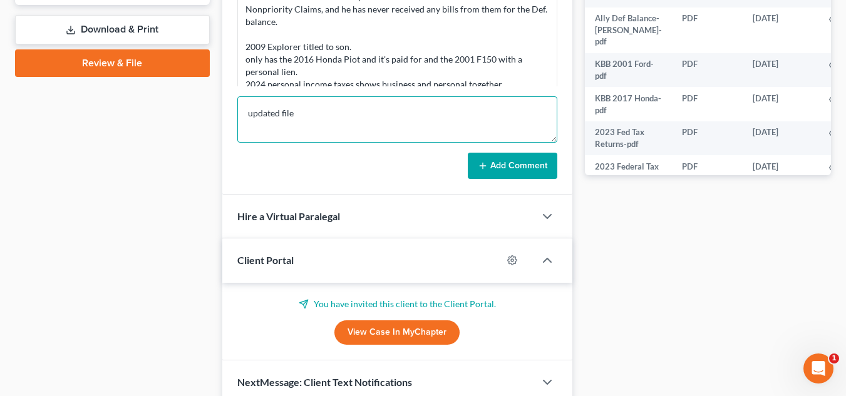
type textarea "updated file"
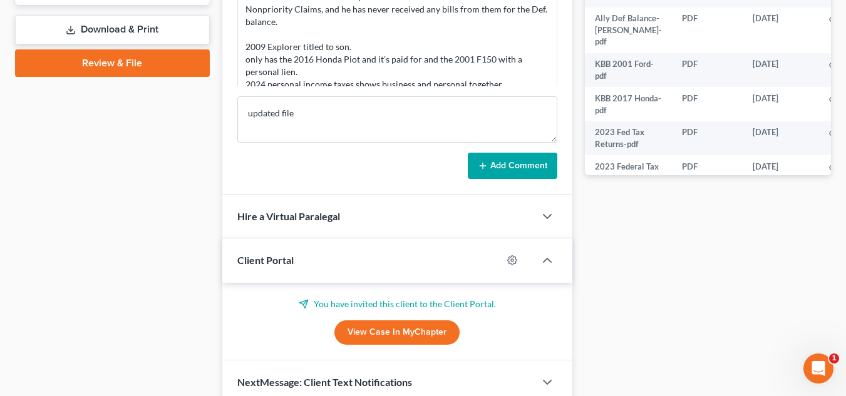
click at [508, 167] on button "Add Comment" at bounding box center [513, 166] width 90 height 26
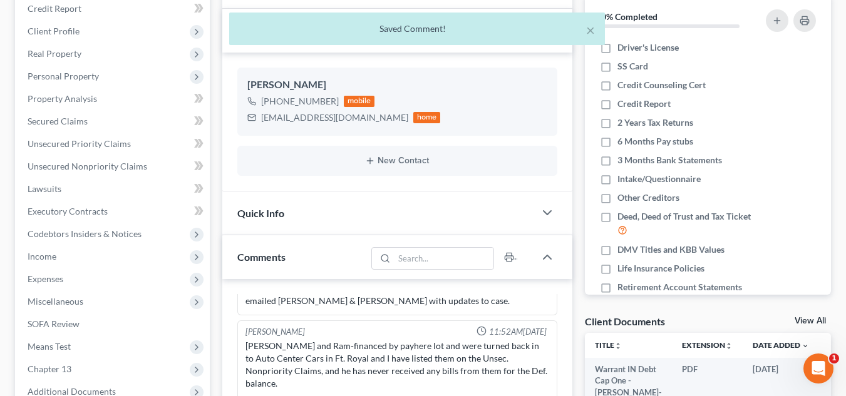
scroll to position [0, 0]
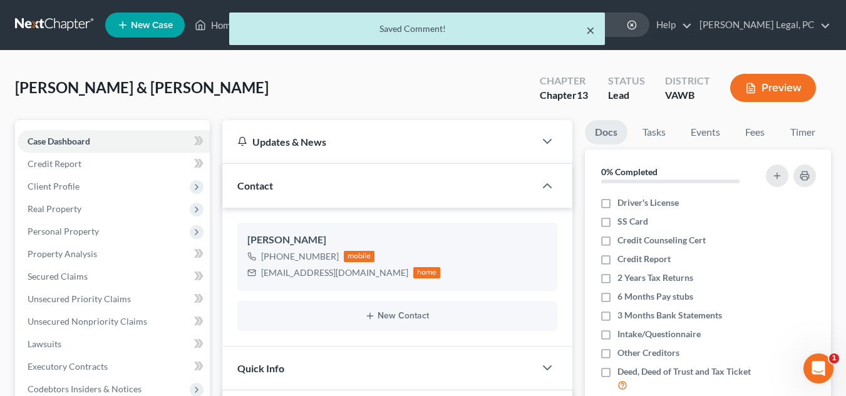
click at [592, 29] on button "×" at bounding box center [590, 30] width 9 height 15
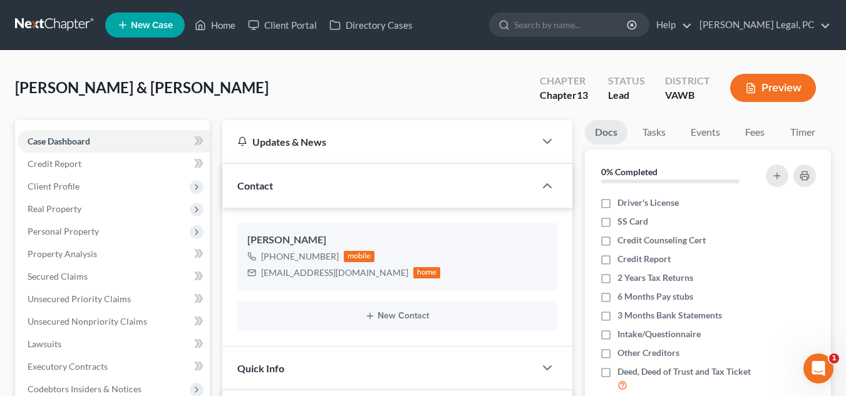
click at [75, 19] on link at bounding box center [55, 25] width 80 height 23
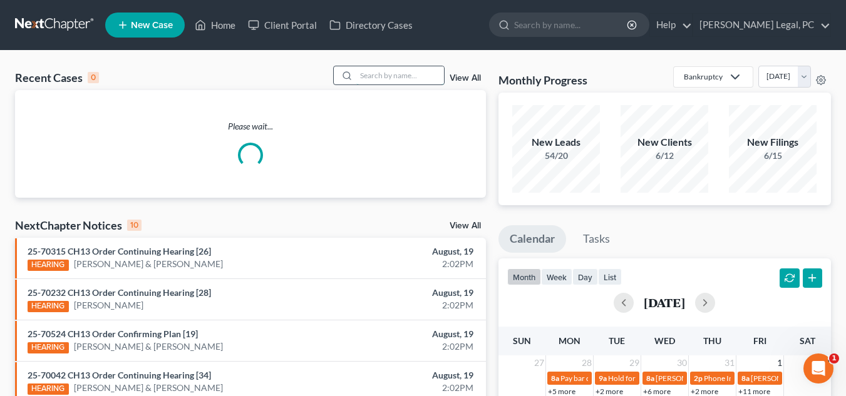
click at [419, 81] on input "search" at bounding box center [400, 75] width 88 height 18
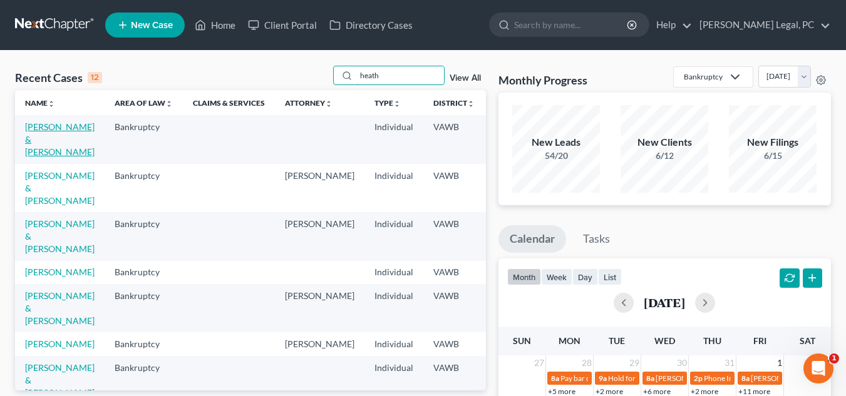
type input "heath"
click at [38, 138] on link "[PERSON_NAME] & [PERSON_NAME]" at bounding box center [60, 139] width 70 height 36
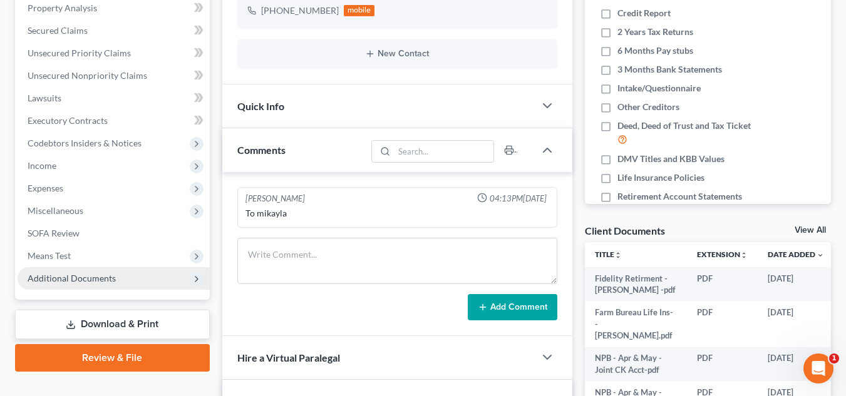
scroll to position [330, 0]
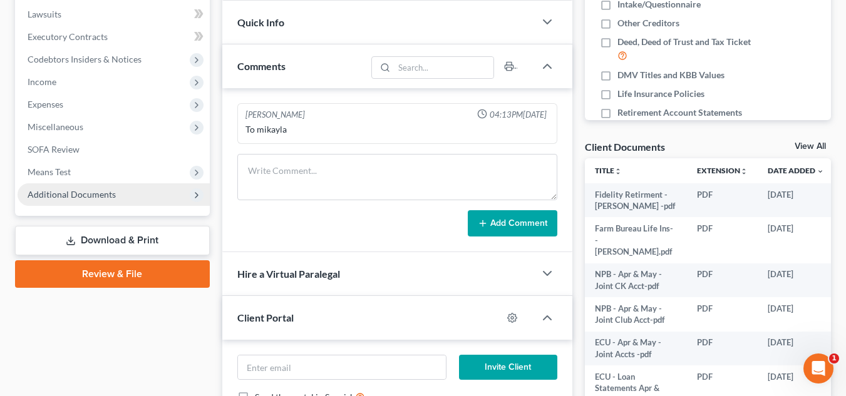
click at [116, 203] on span "Additional Documents" at bounding box center [114, 194] width 192 height 23
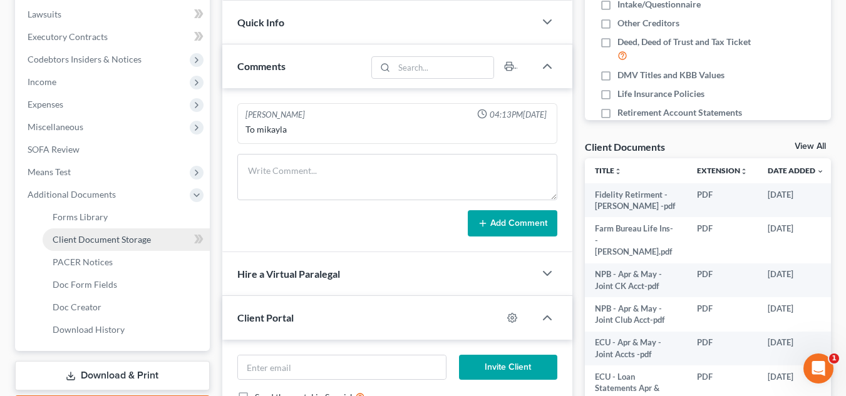
click at [123, 238] on span "Client Document Storage" at bounding box center [102, 239] width 98 height 11
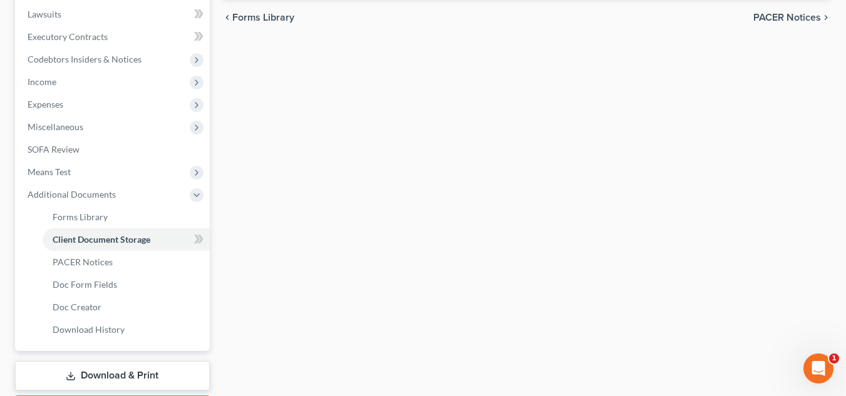
select select "0"
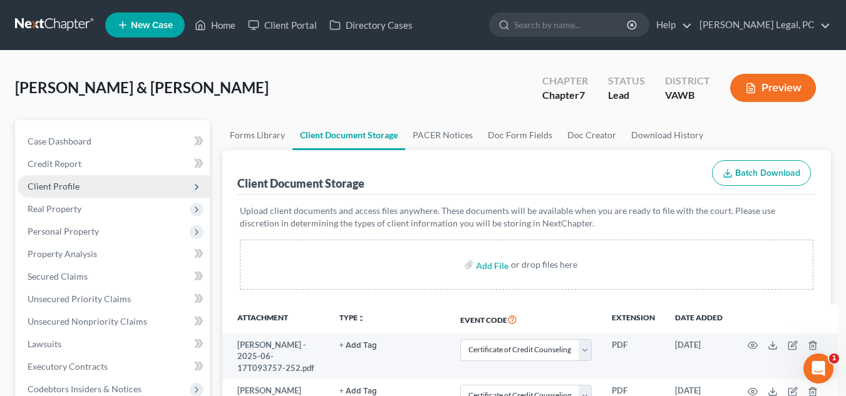
click at [51, 184] on span "Client Profile" at bounding box center [54, 186] width 52 height 11
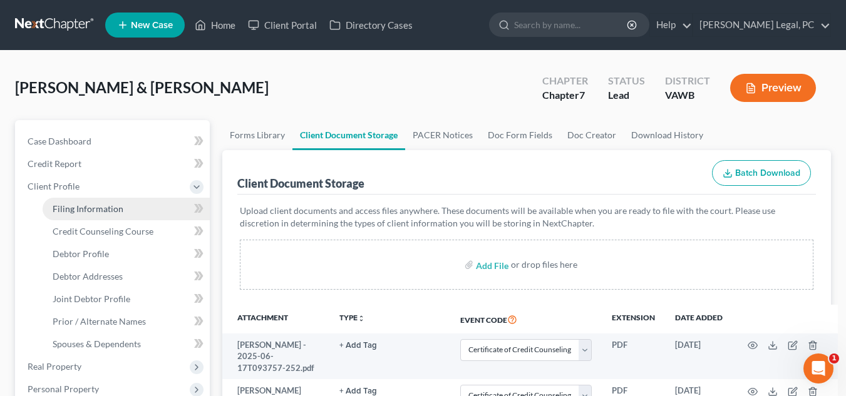
click at [108, 210] on span "Filing Information" at bounding box center [88, 208] width 71 height 11
select select "1"
select select "0"
select select "48"
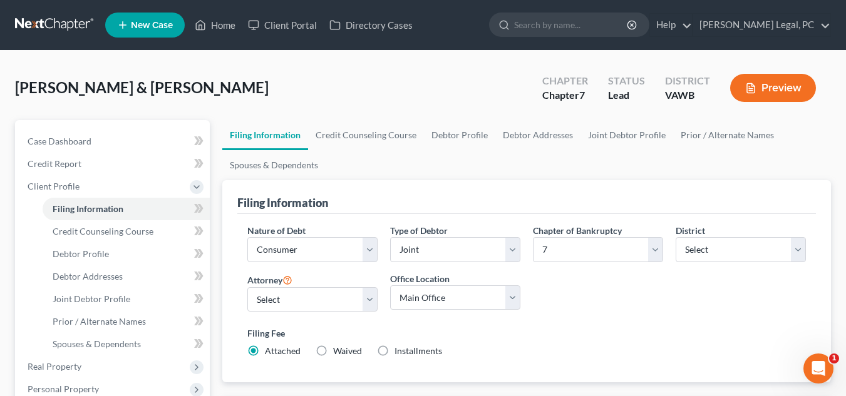
click at [348, 68] on div "[PERSON_NAME] & [PERSON_NAME] Upgraded Chapter Chapter 7 Status Lead District […" at bounding box center [423, 93] width 816 height 54
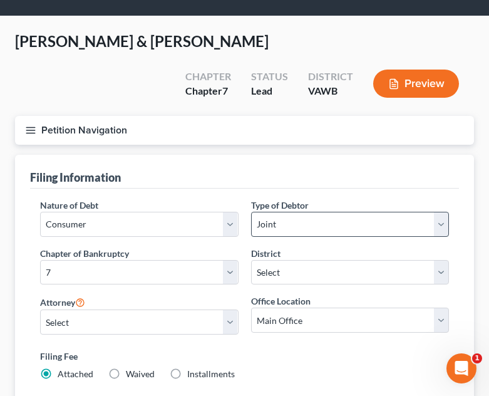
scroll to position [63, 0]
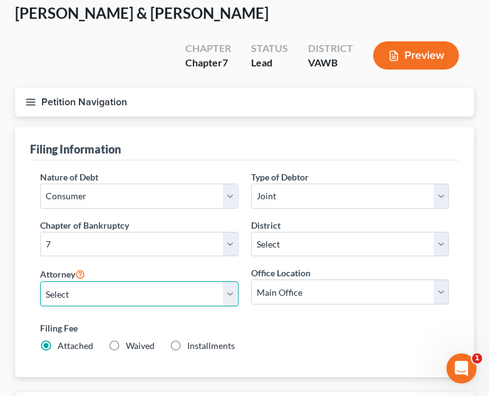
click at [193, 281] on select "Select Shane Hiatt - VAWB Scot Farthing - VAWB" at bounding box center [139, 293] width 198 height 25
click at [40, 281] on select "Select Shane Hiatt - VAWB Scot Farthing - VAWB" at bounding box center [139, 293] width 198 height 25
click at [166, 281] on select "Select Shane Hiatt - VAWB Scot Farthing - VAWB" at bounding box center [139, 293] width 198 height 25
select select "0"
click at [40, 281] on select "Select Shane Hiatt - VAWB Scot Farthing - VAWB" at bounding box center [139, 293] width 198 height 25
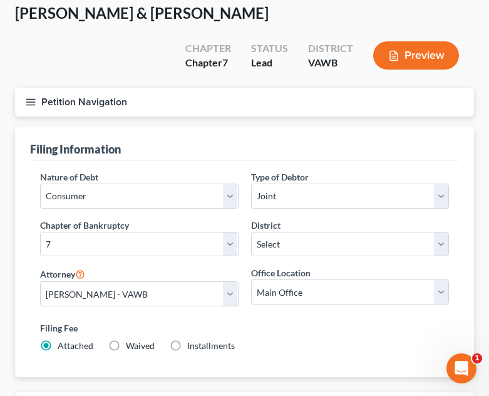
click at [319, 321] on label "Filing Fee" at bounding box center [244, 327] width 409 height 13
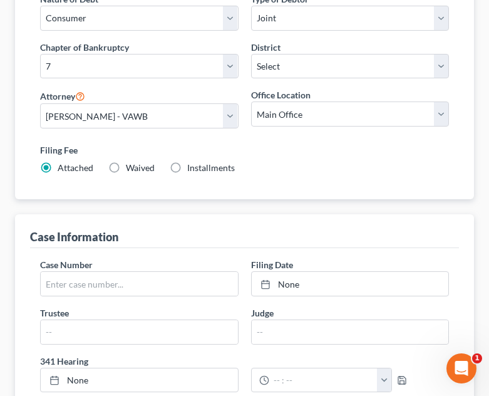
scroll to position [0, 0]
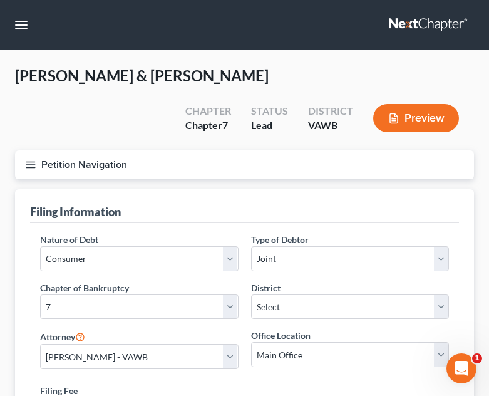
click at [24, 150] on button "Petition Navigation" at bounding box center [244, 164] width 459 height 29
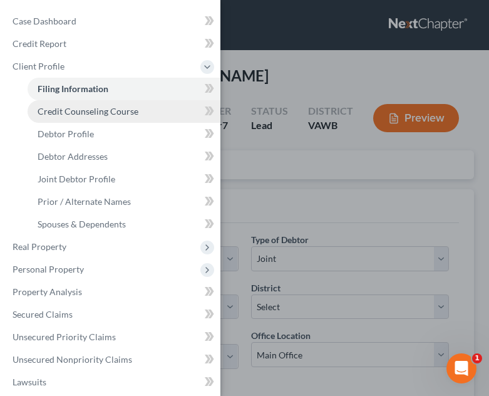
drag, startPoint x: 72, startPoint y: 120, endPoint x: 80, endPoint y: 120, distance: 8.2
click at [72, 120] on link "Credit Counseling Course" at bounding box center [124, 111] width 193 height 23
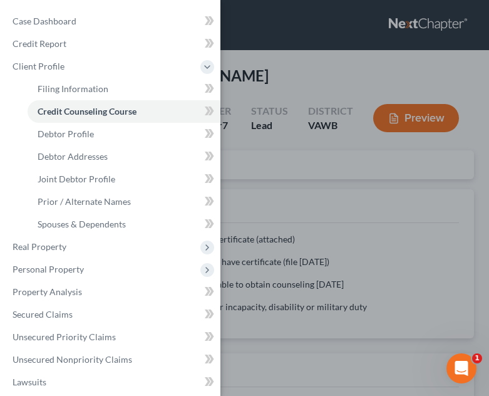
click at [298, 210] on div "Case Dashboard Payments Invoices Payments Payments Credit Report Client Profile" at bounding box center [244, 198] width 489 height 396
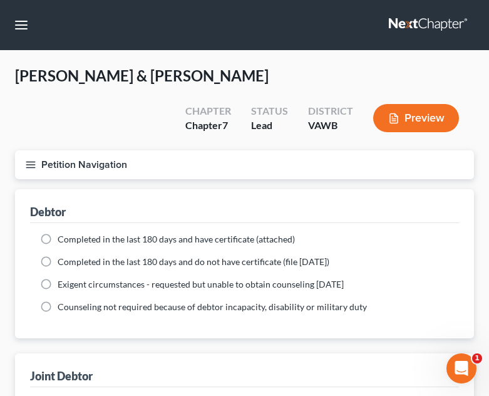
click at [177, 234] on span "Completed in the last 180 days and have certificate (attached)" at bounding box center [176, 239] width 237 height 11
click at [71, 233] on input "Completed in the last 180 days and have certificate (attached)" at bounding box center [67, 237] width 8 height 8
radio input "true"
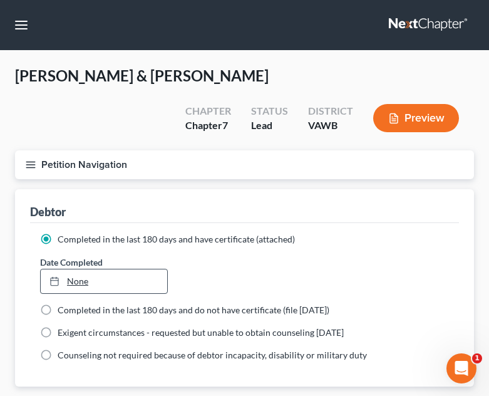
click at [96, 269] on link "None" at bounding box center [104, 281] width 126 height 24
type input "8/19/2025"
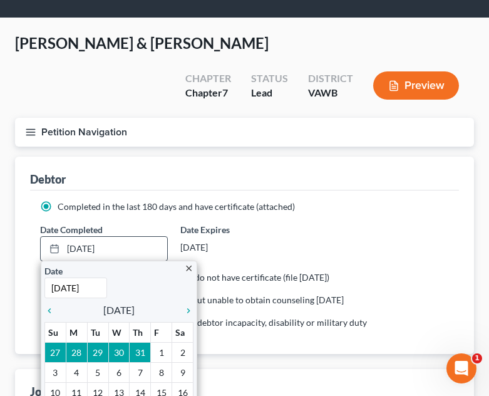
scroll to position [63, 0]
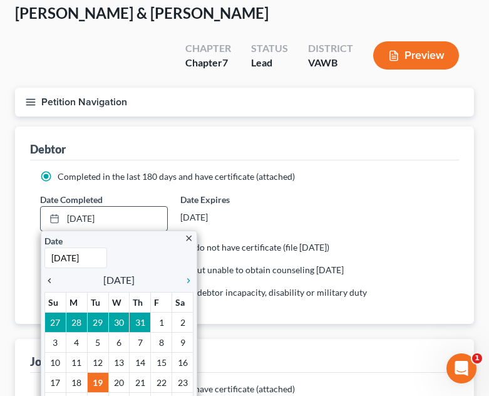
click at [54, 276] on icon "chevron_left" at bounding box center [52, 281] width 16 height 10
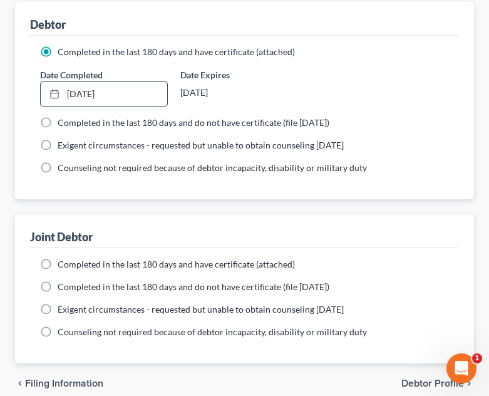
scroll to position [188, 0]
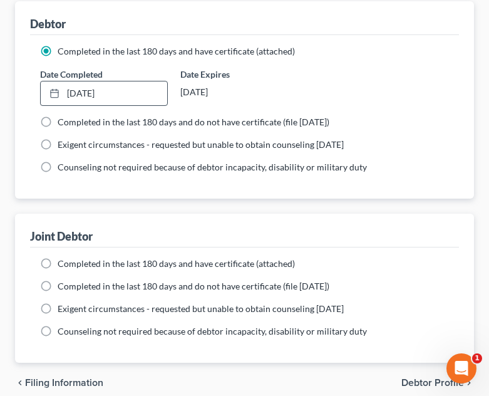
click at [73, 258] on span "Completed in the last 180 days and have certificate (attached)" at bounding box center [176, 263] width 237 height 11
click at [71, 257] on input "Completed in the last 180 days and have certificate (attached)" at bounding box center [67, 261] width 8 height 8
radio input "true"
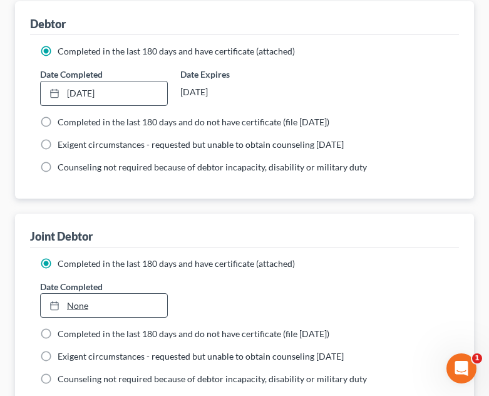
click at [76, 294] on link "None" at bounding box center [104, 306] width 126 height 24
type input "8/19/2025"
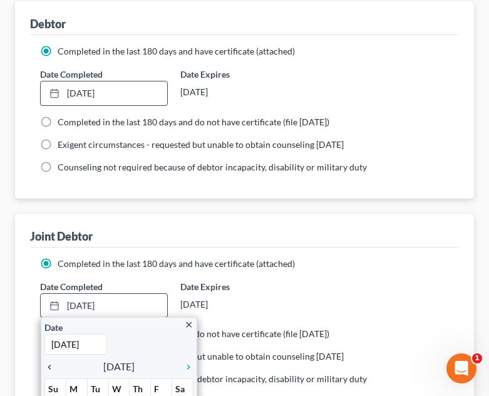
click at [48, 362] on icon "chevron_left" at bounding box center [52, 367] width 16 height 10
drag, startPoint x: 48, startPoint y: 341, endPoint x: 59, endPoint y: 333, distance: 13.5
click at [48, 362] on icon "chevron_left" at bounding box center [52, 367] width 16 height 10
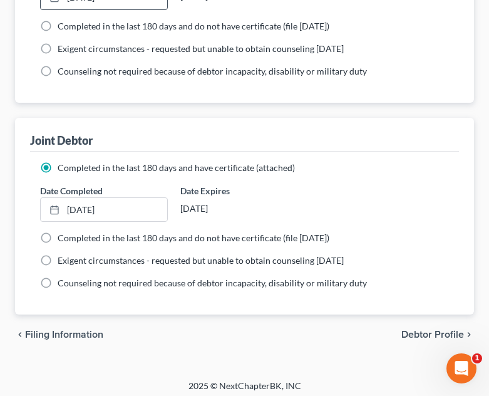
scroll to position [260, 0]
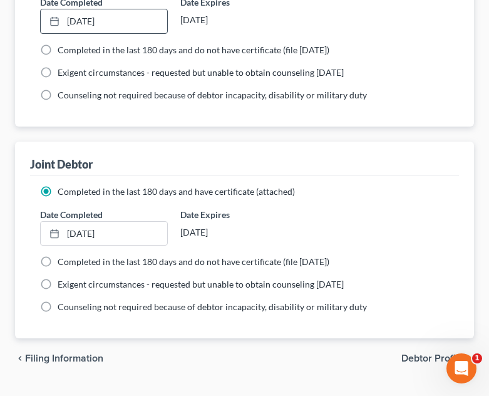
click at [414, 353] on span "Debtor Profile" at bounding box center [432, 358] width 63 height 10
select select "1"
select select "0"
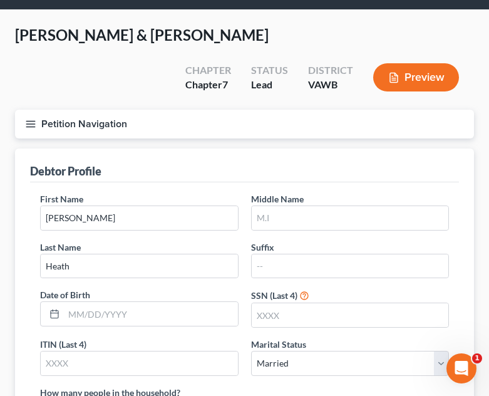
scroll to position [63, 0]
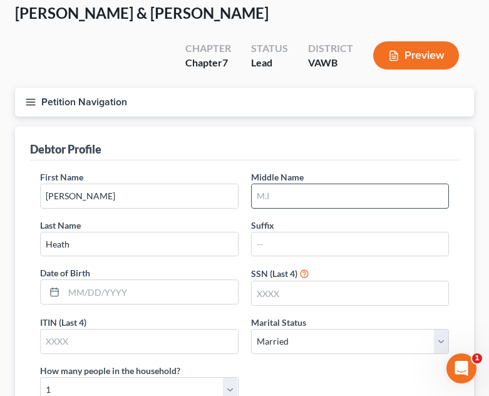
click at [267, 184] on input "text" at bounding box center [350, 196] width 197 height 24
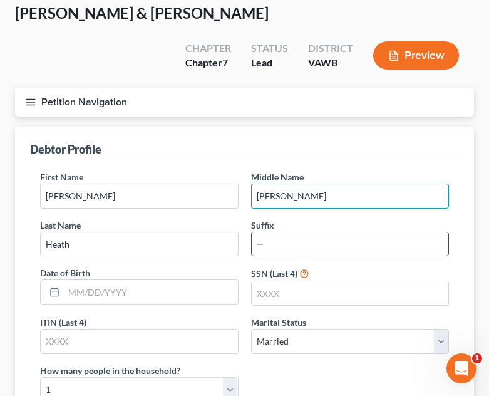
type input "Wade"
click at [292, 232] on input "text" at bounding box center [350, 244] width 197 height 24
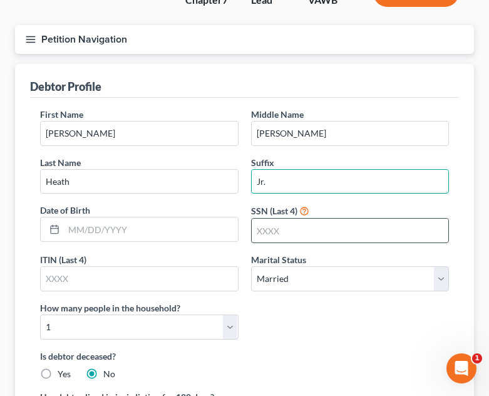
type input "Jr."
click at [301, 219] on input "text" at bounding box center [350, 231] width 197 height 24
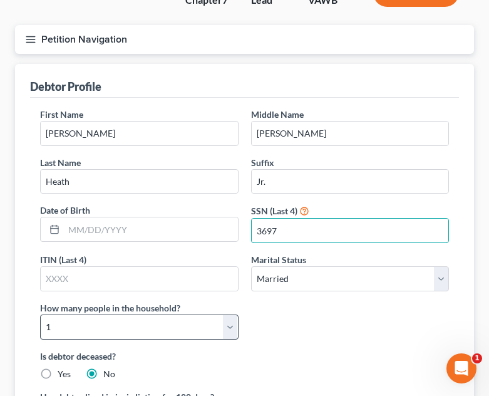
type input "3697"
click at [139, 314] on select "Select 1 2 3 4 5 6 7 8 9 10 11 12 13 14 15 16 17 18 19 20" at bounding box center [139, 326] width 198 height 25
click at [40, 314] on select "Select 1 2 3 4 5 6 7 8 9 10 11 12 13 14 15 16 17 18 19 20" at bounding box center [139, 326] width 198 height 25
click at [153, 314] on select "Select 1 2 3 4 5 6 7 8 9 10 11 12 13 14 15 16 17 18 19 20" at bounding box center [139, 326] width 198 height 25
click at [40, 314] on select "Select 1 2 3 4 5 6 7 8 9 10 11 12 13 14 15 16 17 18 19 20" at bounding box center [139, 326] width 198 height 25
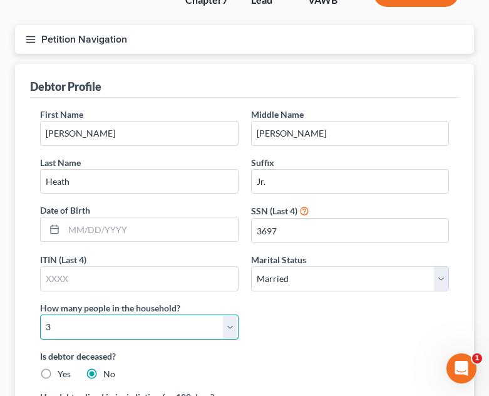
click at [102, 314] on select "Select 1 2 3 4 5 6 7 8 9 10 11 12 13 14 15 16 17 18 19 20" at bounding box center [139, 326] width 198 height 25
select select "1"
click at [40, 314] on select "Select 1 2 3 4 5 6 7 8 9 10 11 12 13 14 15 16 17 18 19 20" at bounding box center [139, 326] width 198 height 25
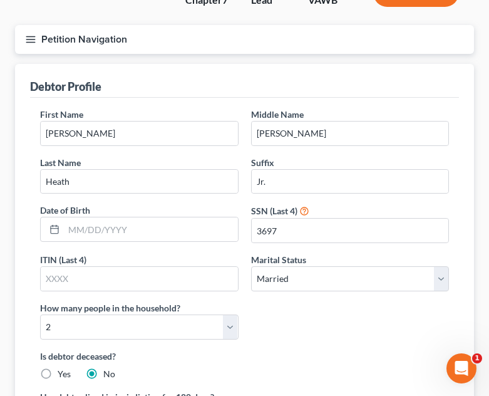
click at [240, 302] on div "How many people in the household? Select 1 2 3 4 5 6 7 8 9 10 11 12 13 14 15 16…" at bounding box center [139, 320] width 211 height 38
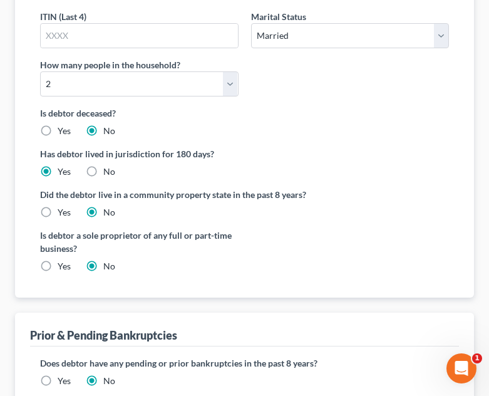
scroll to position [432, 0]
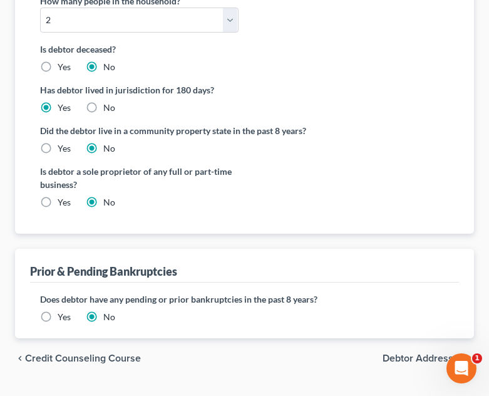
click at [56, 196] on div "Yes" at bounding box center [55, 202] width 31 height 13
click at [66, 196] on label "Yes" at bounding box center [64, 202] width 13 height 13
click at [66, 196] on input "Yes" at bounding box center [67, 200] width 8 height 8
radio input "true"
radio input "false"
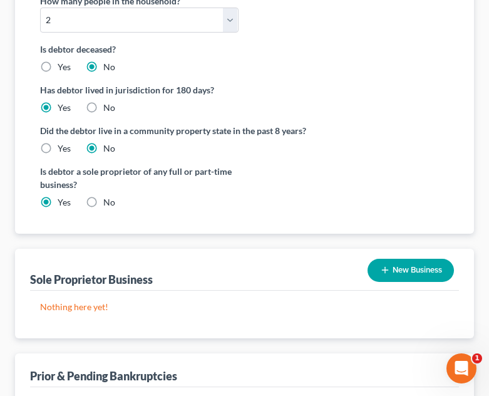
click at [450, 254] on div "New Business" at bounding box center [411, 270] width 96 height 33
click at [446, 259] on button "New Business" at bounding box center [411, 270] width 86 height 23
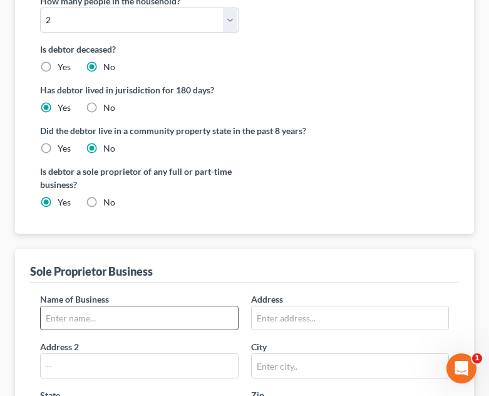
click at [95, 306] on input "text" at bounding box center [139, 318] width 197 height 24
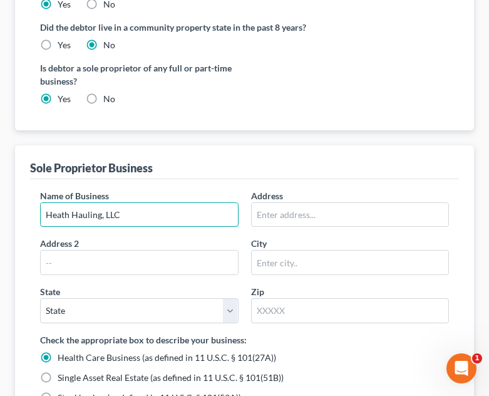
scroll to position [557, 0]
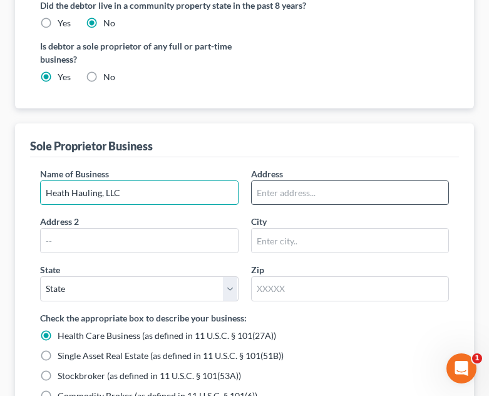
type input "Heath Hauling, LLC"
click at [284, 181] on input "text" at bounding box center [350, 193] width 197 height 24
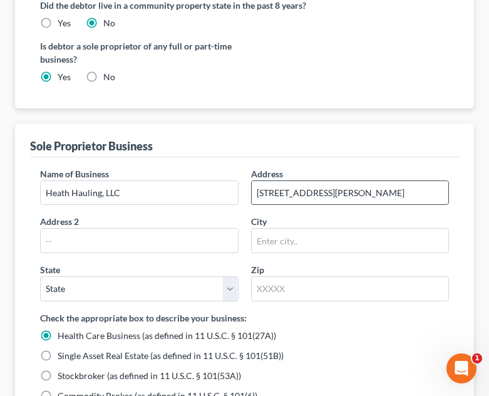
type input "463 Crusenberry Road"
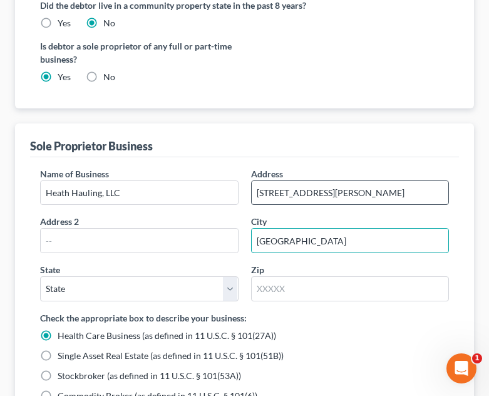
type input "Saltville"
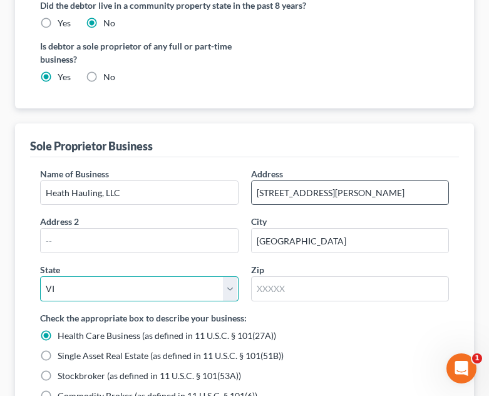
select select "48"
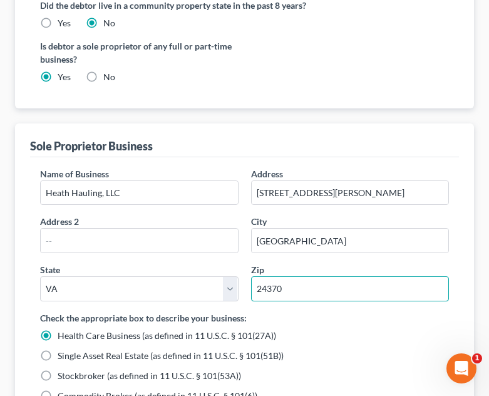
type input "24370"
radio input "true"
radio input "false"
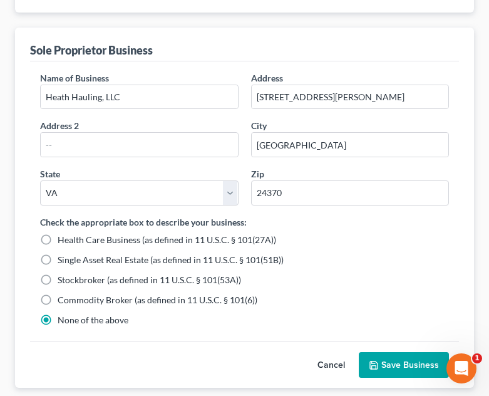
scroll to position [807, 0]
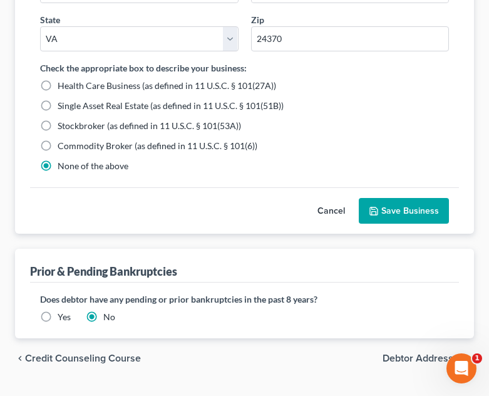
click at [391, 198] on button "Save Business" at bounding box center [404, 211] width 90 height 26
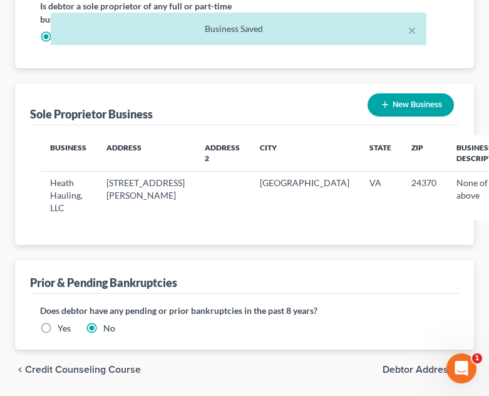
scroll to position [609, 0]
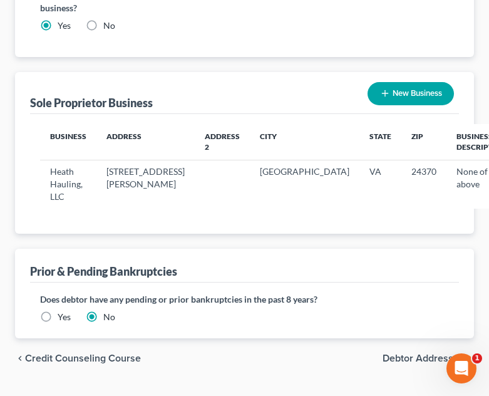
drag, startPoint x: 416, startPoint y: 324, endPoint x: 412, endPoint y: 311, distance: 13.9
click at [417, 353] on span "Debtor Addresses" at bounding box center [423, 358] width 81 height 10
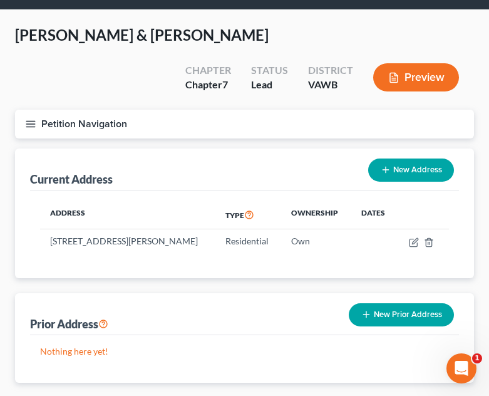
scroll to position [85, 0]
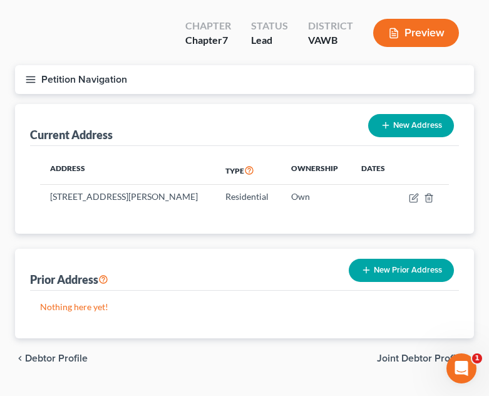
click at [425, 353] on span "Joint Debtor Profile" at bounding box center [420, 358] width 87 height 10
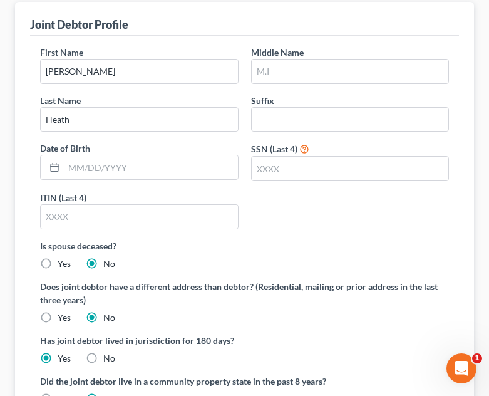
scroll to position [188, 0]
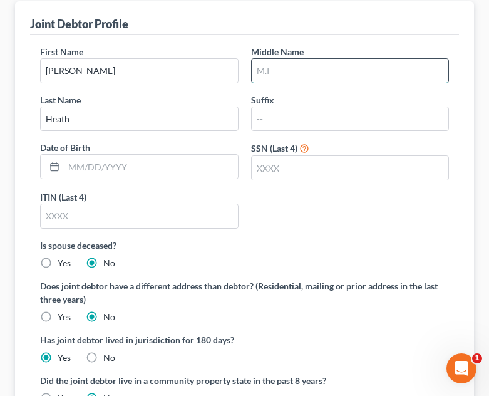
click at [323, 59] on input "text" at bounding box center [350, 71] width 197 height 24
type input "Noelle"
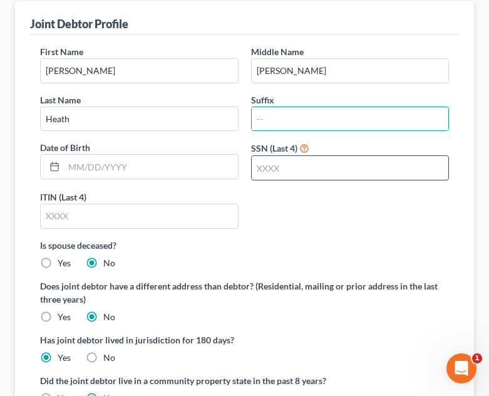
click at [272, 156] on input "text" at bounding box center [350, 168] width 197 height 24
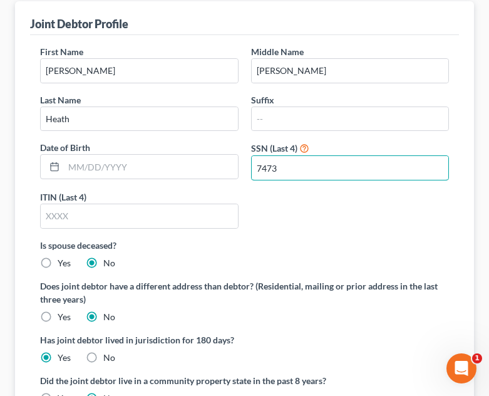
type input "7473"
click at [284, 189] on div "First Name Keshia Middle Name Noelle Last Name Heath Suffix Date of Birth SSN (…" at bounding box center [244, 141] width 421 height 193
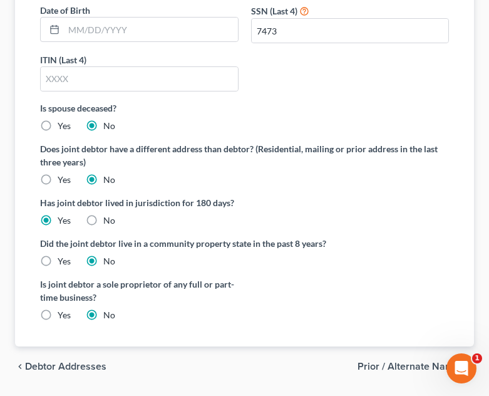
scroll to position [333, 0]
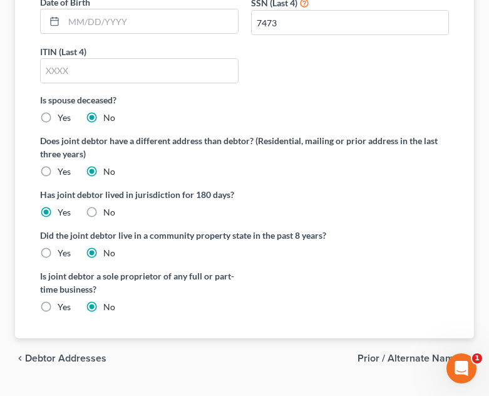
click at [394, 353] on span "Prior / Alternate Names" at bounding box center [411, 358] width 106 height 10
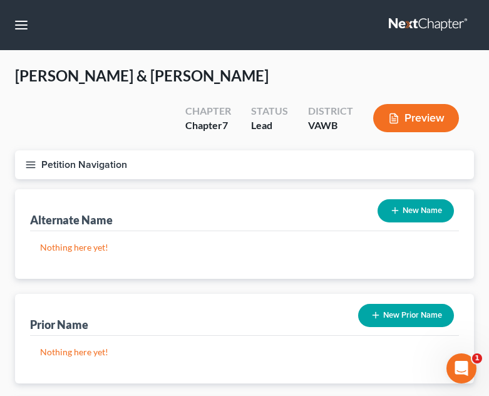
click at [415, 199] on button "New Name" at bounding box center [416, 210] width 76 height 23
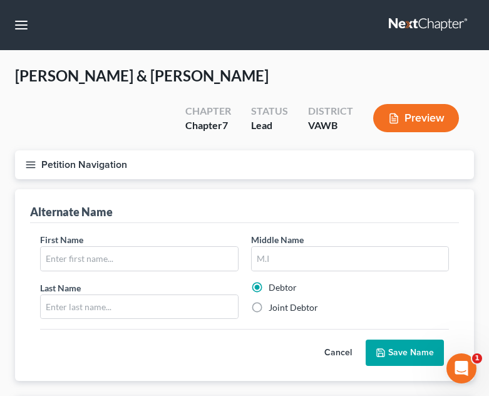
click at [215, 233] on div "First Name" at bounding box center [139, 252] width 211 height 38
click at [212, 247] on input "text" at bounding box center [139, 259] width 197 height 24
type input "d"
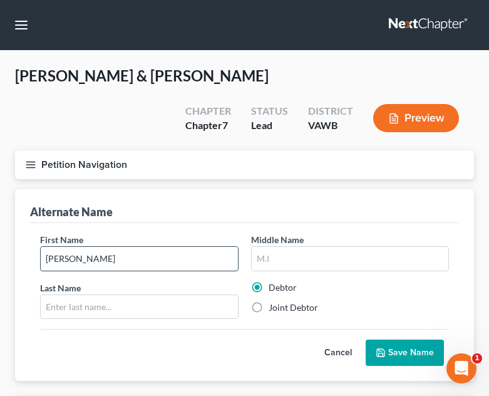
type input "Daniel"
type input "W."
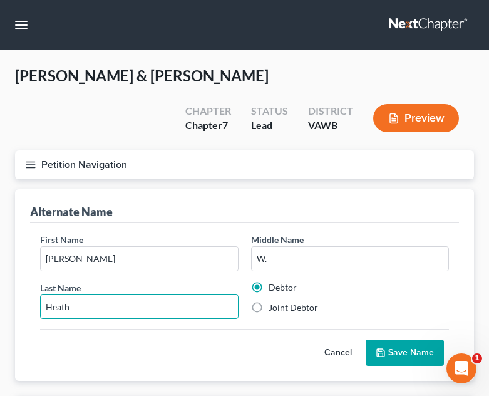
type input "Heath"
drag, startPoint x: 392, startPoint y: 305, endPoint x: 403, endPoint y: 308, distance: 11.7
click at [394, 329] on div "Cancel Save Name" at bounding box center [244, 347] width 409 height 37
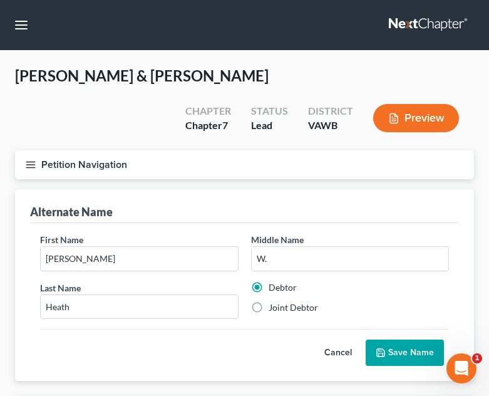
click at [403, 329] on div "Cancel Save Name" at bounding box center [244, 347] width 409 height 37
click at [406, 339] on button "Save Name" at bounding box center [405, 352] width 78 height 26
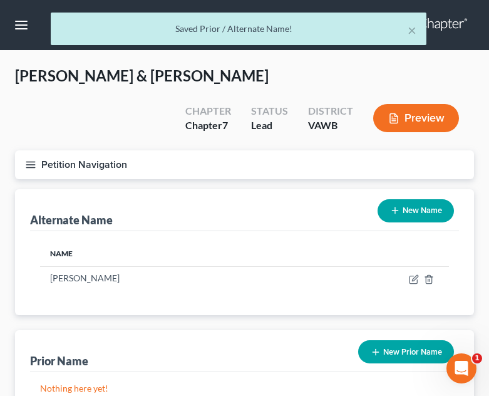
click at [395, 199] on button "New Name" at bounding box center [416, 210] width 76 height 23
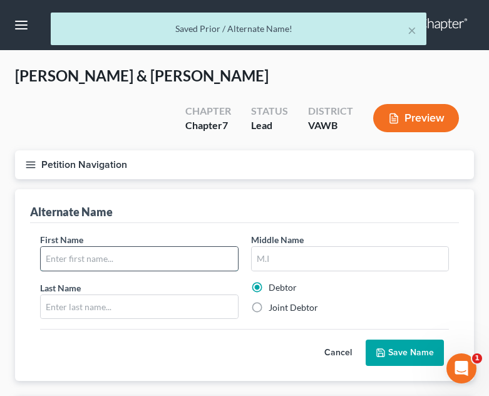
click at [120, 247] on input "text" at bounding box center [139, 259] width 197 height 24
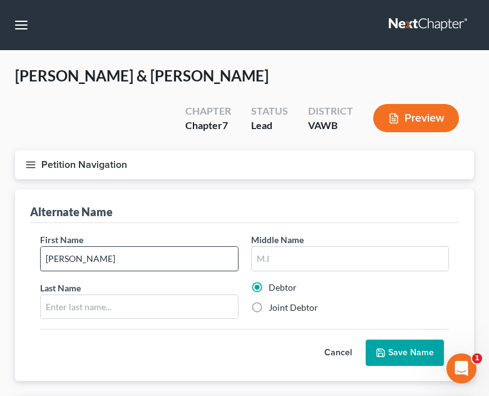
type input "Keshia"
type input "N."
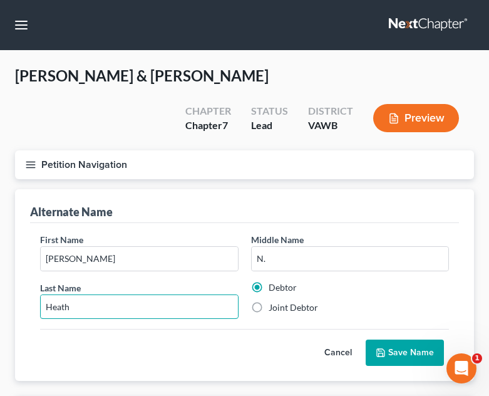
type input "Heath"
drag, startPoint x: 276, startPoint y: 277, endPoint x: 373, endPoint y: 288, distance: 97.0
click at [277, 301] on label "Joint Debtor" at bounding box center [293, 307] width 49 height 13
click at [277, 301] on input "Joint Debtor" at bounding box center [278, 305] width 8 height 8
radio input "true"
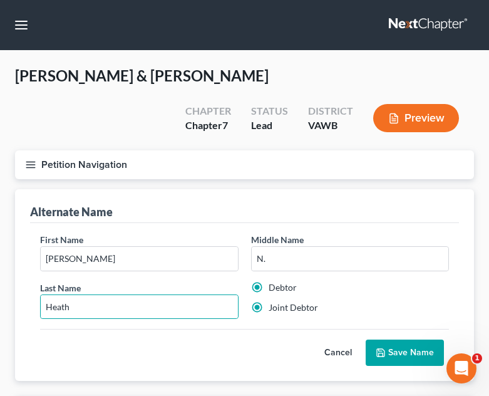
radio input "false"
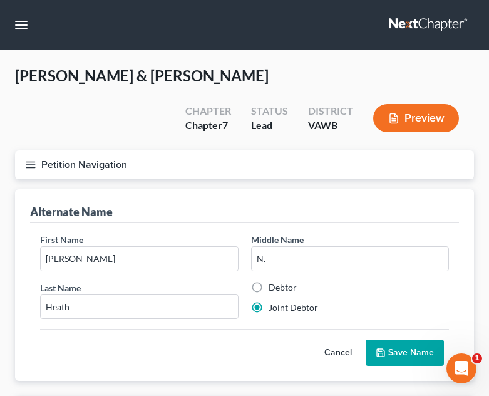
click at [418, 339] on button "Save Name" at bounding box center [405, 352] width 78 height 26
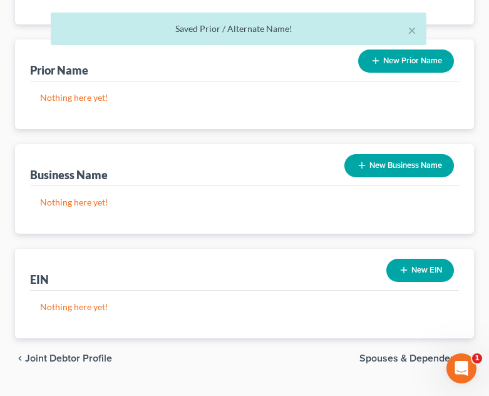
click at [56, 353] on span "Joint Debtor Profile" at bounding box center [68, 358] width 87 height 10
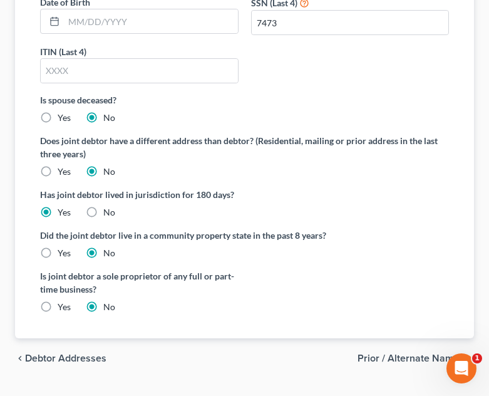
click at [438, 338] on div "chevron_left Debtor Addresses Prior / Alternate Names chevron_right" at bounding box center [244, 358] width 459 height 40
click at [435, 353] on span "Prior / Alternate Names" at bounding box center [411, 358] width 106 height 10
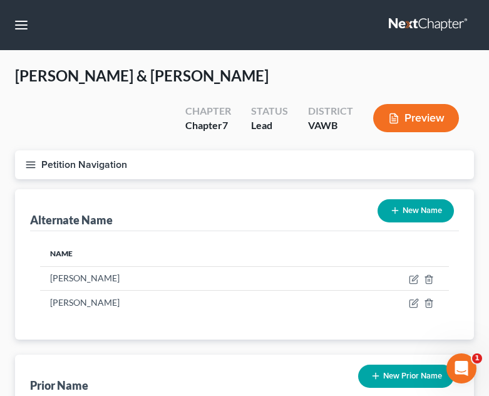
scroll to position [250, 0]
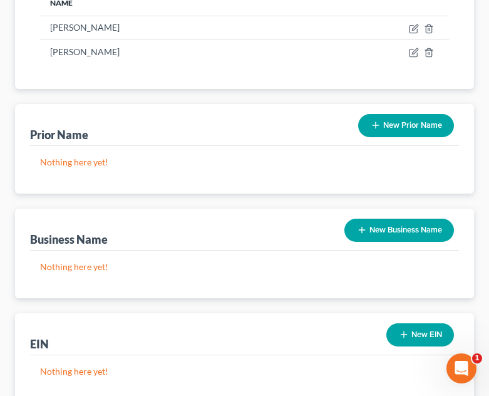
click at [410, 219] on button "New Business Name" at bounding box center [399, 230] width 110 height 23
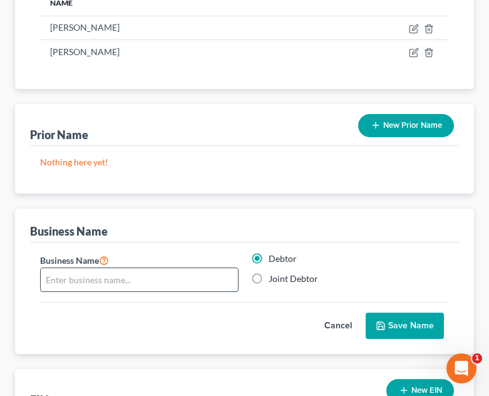
click at [167, 268] on input "text" at bounding box center [139, 280] width 197 height 24
type input "Heath Hauling, LLC"
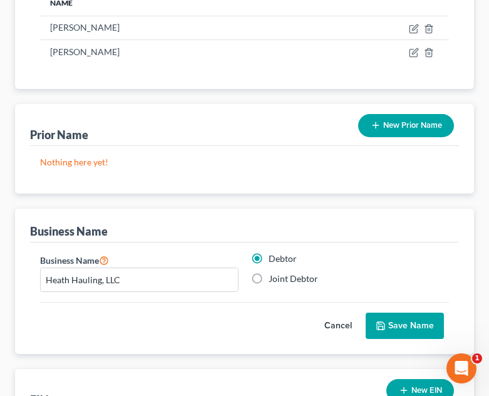
click at [379, 312] on button "Save Name" at bounding box center [405, 325] width 78 height 26
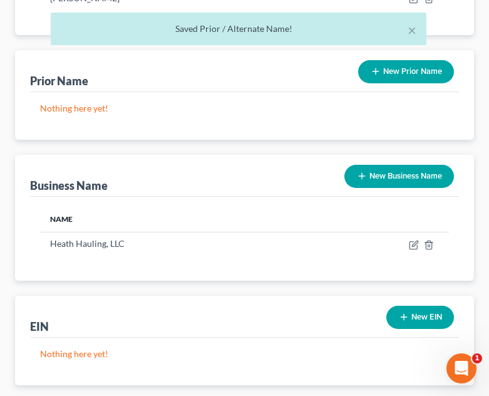
scroll to position [351, 0]
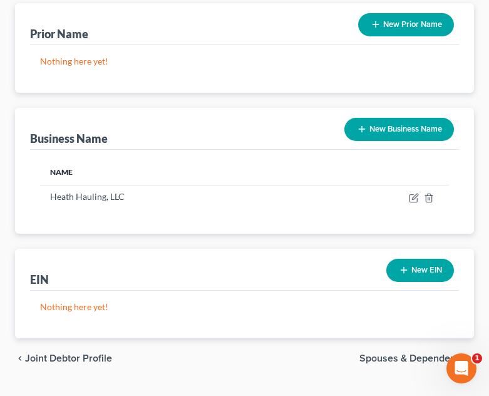
drag, startPoint x: 165, startPoint y: 319, endPoint x: 257, endPoint y: 326, distance: 92.3
click at [165, 338] on div "chevron_left Joint Debtor Profile Spouses & Dependents chevron_right" at bounding box center [244, 358] width 459 height 40
click at [379, 353] on span "Spouses & Dependents" at bounding box center [411, 358] width 105 height 10
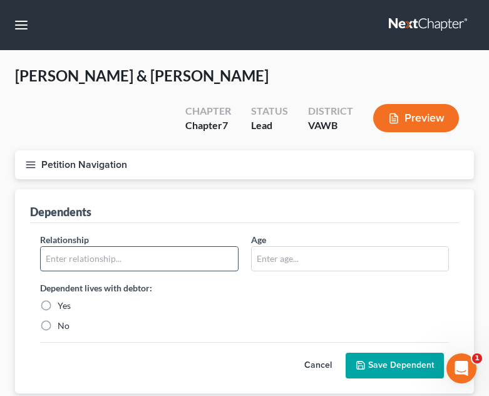
click at [191, 247] on input "text" at bounding box center [139, 259] width 197 height 24
click at [224, 299] on div "Yes" at bounding box center [139, 305] width 198 height 13
click at [93, 247] on input "text" at bounding box center [139, 259] width 197 height 24
type input "x"
type input "son"
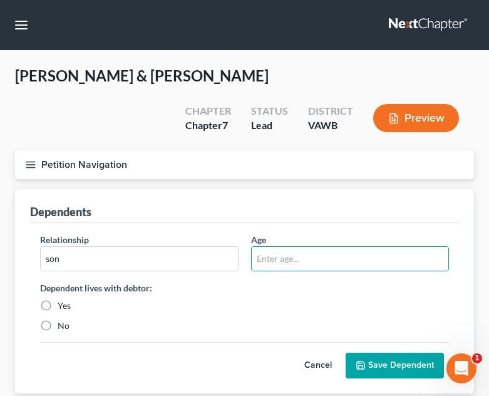
click at [61, 299] on label "Yes" at bounding box center [64, 305] width 13 height 13
click at [63, 299] on input "Yes" at bounding box center [67, 303] width 8 height 8
radio input "true"
click at [424, 353] on button "Save Dependent" at bounding box center [395, 366] width 98 height 26
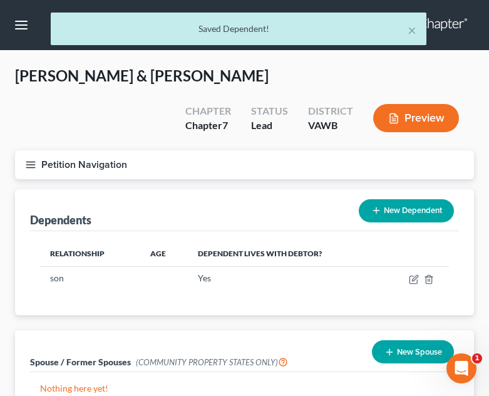
click at [406, 199] on button "New Dependent" at bounding box center [406, 210] width 95 height 23
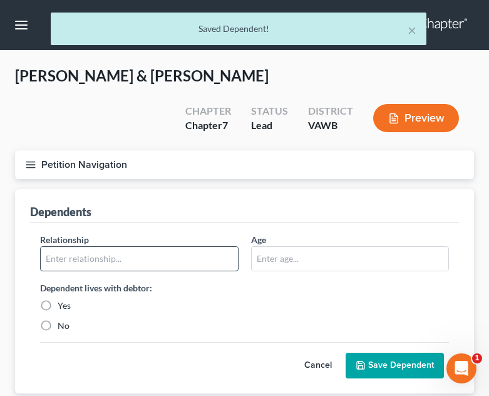
click at [85, 247] on input "text" at bounding box center [139, 259] width 197 height 24
type input "daughter"
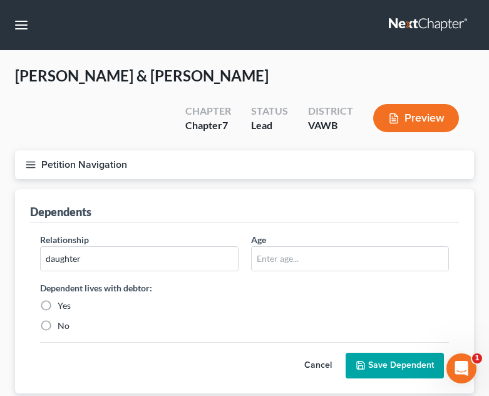
click at [56, 284] on div "Dependent lives with debtor: Yes No" at bounding box center [139, 306] width 211 height 51
click at [58, 299] on label "Yes" at bounding box center [64, 305] width 13 height 13
click at [63, 299] on input "Yes" at bounding box center [67, 303] width 8 height 8
radio input "true"
click at [387, 353] on button "Save Dependent" at bounding box center [395, 366] width 98 height 26
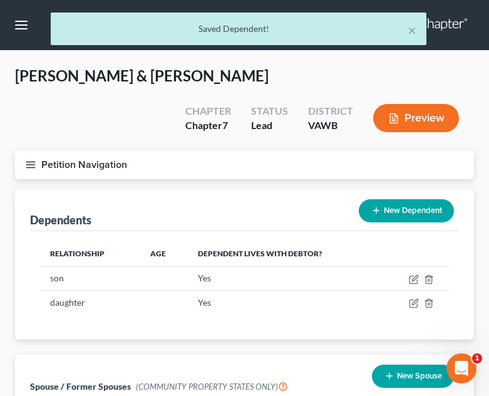
click at [404, 199] on button "New Dependent" at bounding box center [406, 210] width 95 height 23
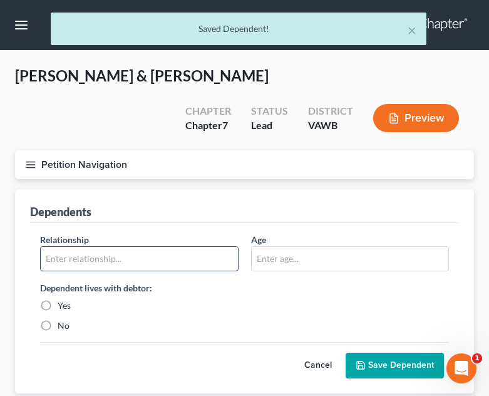
click at [126, 247] on input "text" at bounding box center [139, 259] width 197 height 24
type input "son"
click at [58, 299] on label "Yes" at bounding box center [64, 305] width 13 height 13
click at [63, 299] on input "Yes" at bounding box center [67, 303] width 8 height 8
radio input "true"
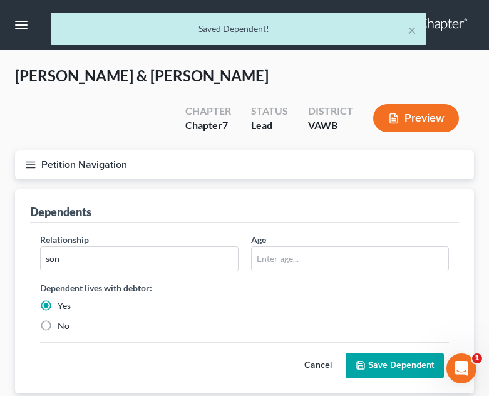
click at [436, 353] on button "Save Dependent" at bounding box center [395, 366] width 98 height 26
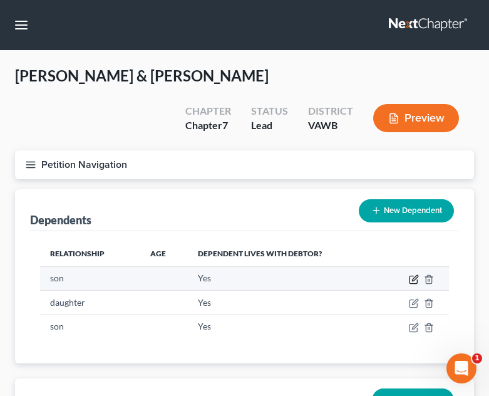
click at [412, 275] on icon "button" at bounding box center [415, 278] width 6 height 6
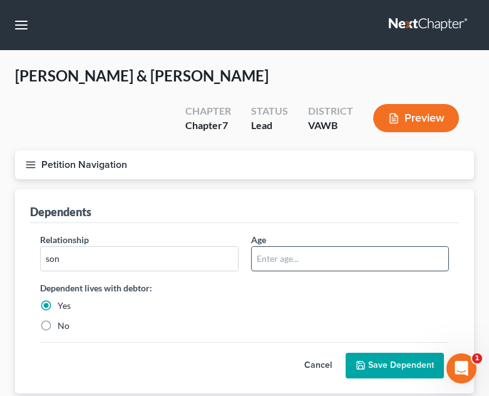
click at [279, 247] on input "text" at bounding box center [350, 259] width 197 height 24
type input "18"
click at [394, 353] on button "Save Dependent" at bounding box center [395, 366] width 98 height 26
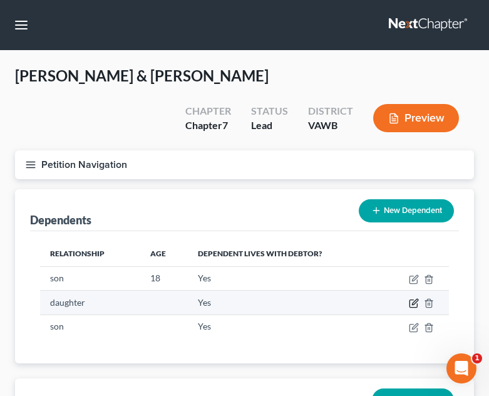
click at [414, 299] on icon "button" at bounding box center [415, 302] width 6 height 6
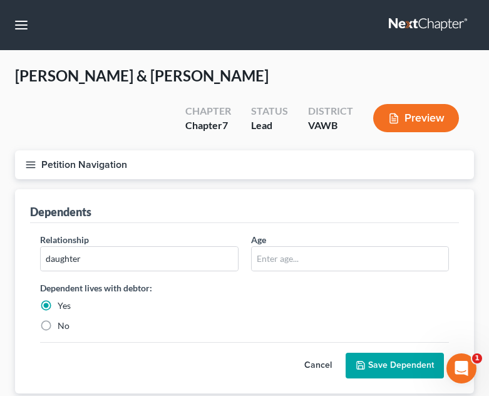
click at [355, 244] on div "Relationship * daughter Age Dependent lives with debtor: Yes No" at bounding box center [244, 287] width 421 height 109
click at [359, 247] on input "text" at bounding box center [350, 259] width 197 height 24
type input "13"
drag, startPoint x: 382, startPoint y: 331, endPoint x: 416, endPoint y: 314, distance: 38.4
click at [383, 353] on button "Save Dependent" at bounding box center [395, 366] width 98 height 26
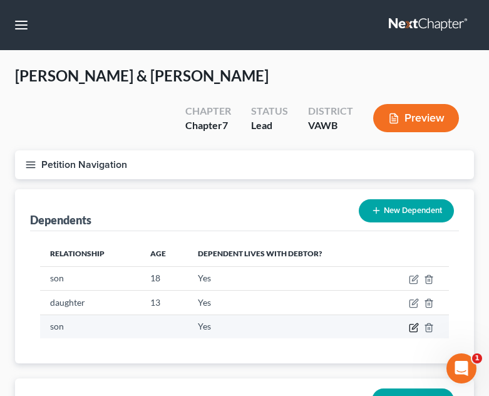
click at [411, 322] on icon "button" at bounding box center [414, 327] width 10 height 10
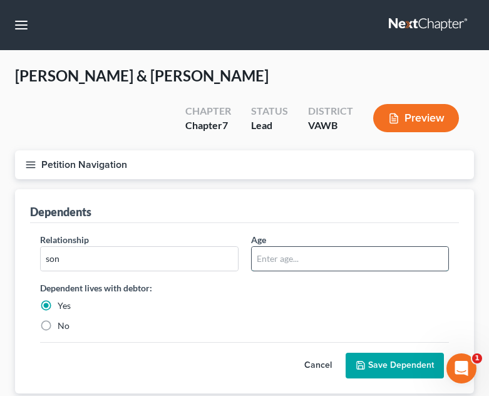
click at [272, 247] on input "text" at bounding box center [350, 259] width 197 height 24
type input "4"
click at [379, 353] on button "Save Dependent" at bounding box center [395, 366] width 98 height 26
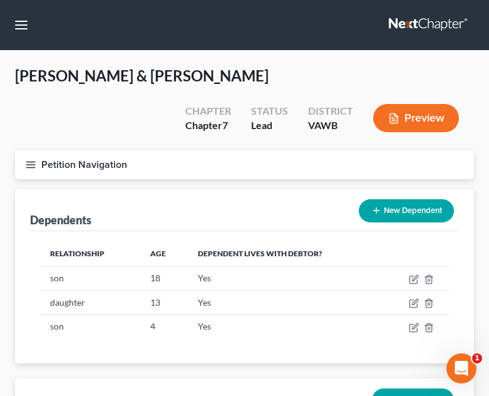
click at [279, 197] on div "Dependents New Dependent" at bounding box center [244, 210] width 429 height 42
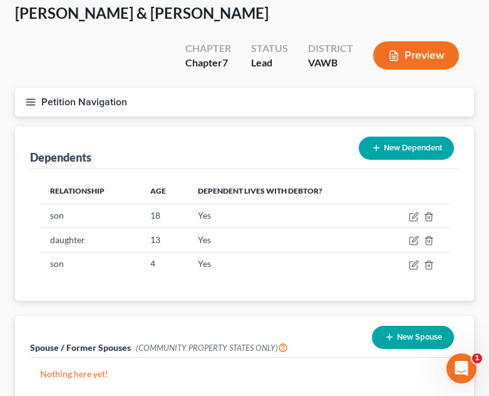
scroll to position [130, 0]
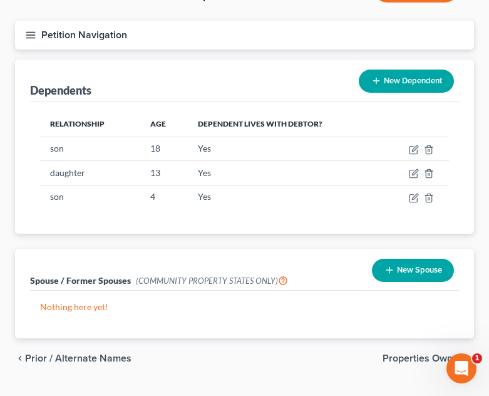
click at [127, 353] on span "Prior / Alternate Names" at bounding box center [78, 358] width 106 height 10
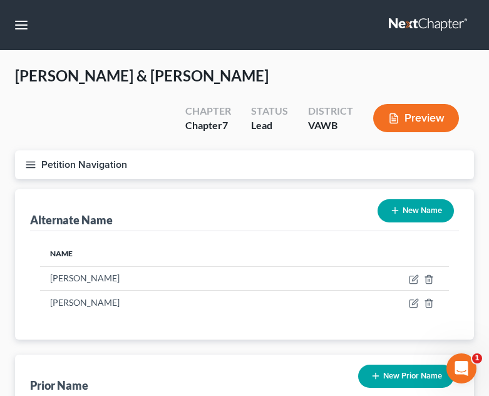
click at [417, 199] on button "New Name" at bounding box center [416, 210] width 76 height 23
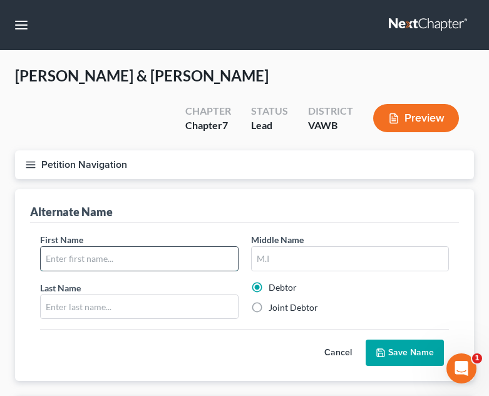
click at [185, 247] on input "text" at bounding box center [139, 259] width 197 height 24
type input "Keshia"
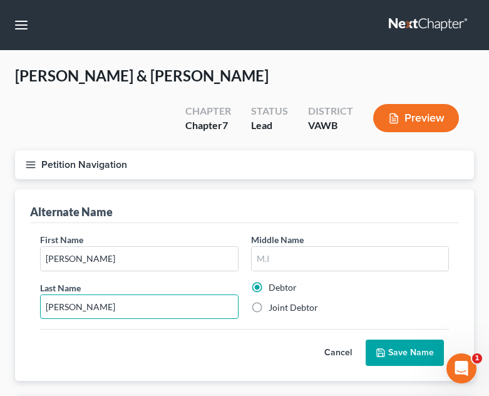
type input "Goff"
click at [278, 301] on label "Joint Debtor" at bounding box center [293, 307] width 49 height 13
click at [278, 301] on input "Joint Debtor" at bounding box center [278, 305] width 8 height 8
radio input "true"
radio input "false"
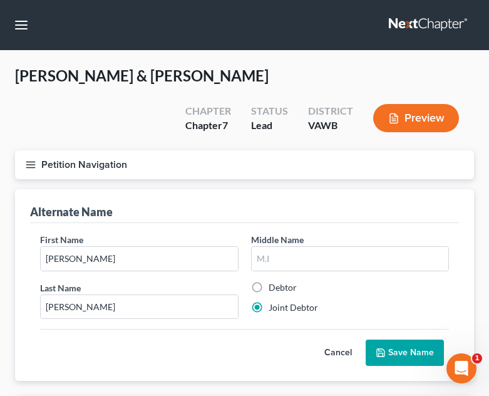
click at [411, 339] on button "Save Name" at bounding box center [405, 352] width 78 height 26
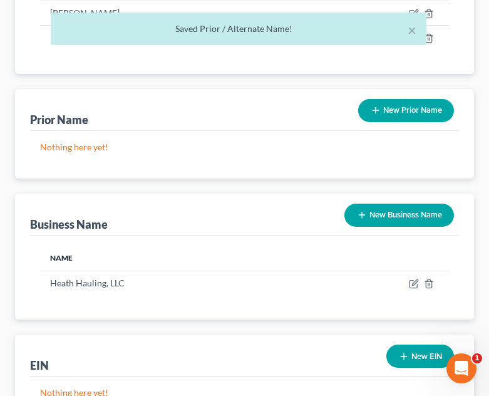
scroll to position [313, 0]
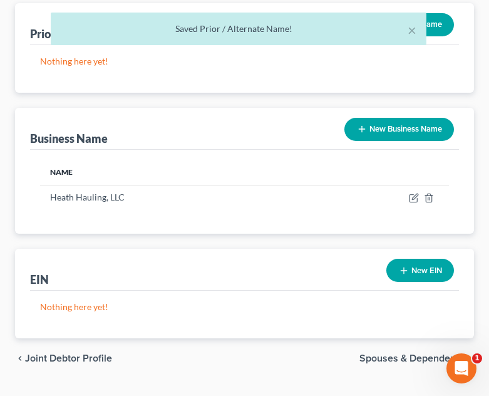
click at [420, 339] on div "chevron_left Joint Debtor Profile Spouses & Dependents chevron_right" at bounding box center [244, 358] width 459 height 40
click at [421, 353] on span "Spouses & Dependents" at bounding box center [411, 358] width 105 height 10
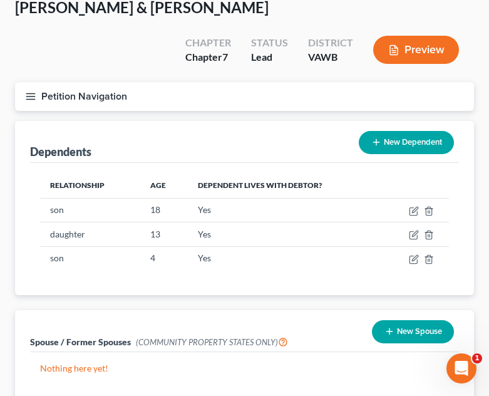
scroll to position [130, 0]
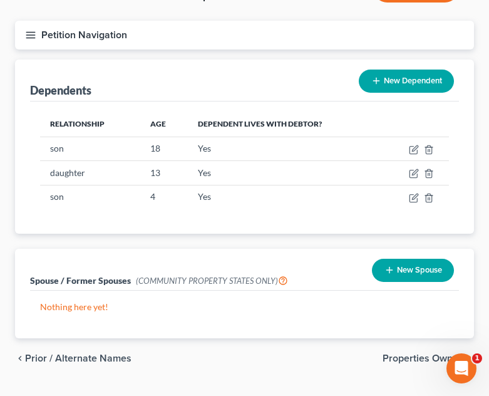
click at [404, 353] on span "Properties Owned" at bounding box center [423, 358] width 81 height 10
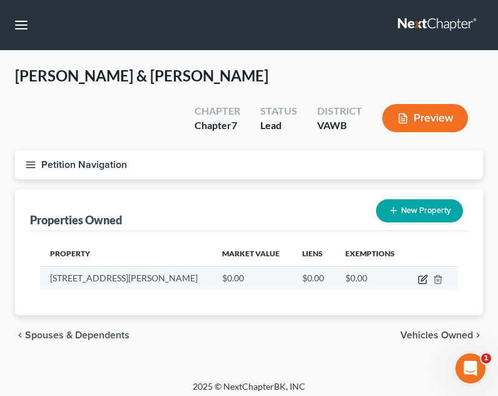
click at [426, 276] on icon "button" at bounding box center [423, 280] width 8 height 8
select select "48"
select select "115"
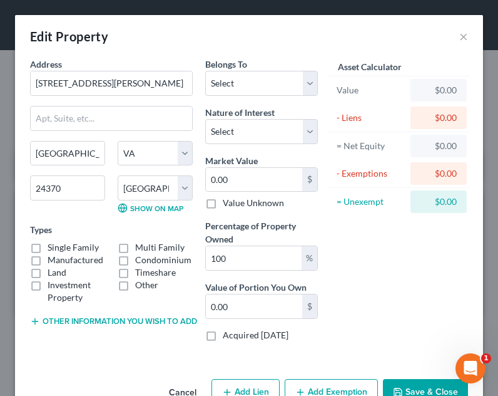
click at [68, 260] on label "Manufactured" at bounding box center [76, 260] width 56 height 13
click at [61, 260] on input "Manufactured" at bounding box center [57, 258] width 8 height 8
checkbox input "true"
click at [110, 317] on button "Other information you wish to add" at bounding box center [111, 321] width 163 height 10
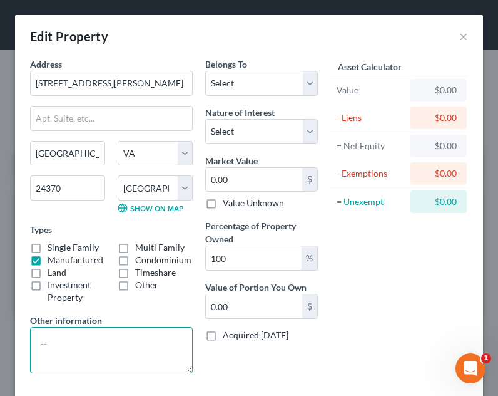
click at [113, 337] on textarea at bounding box center [111, 350] width 163 height 46
type textarea "double wide on 24 acres"
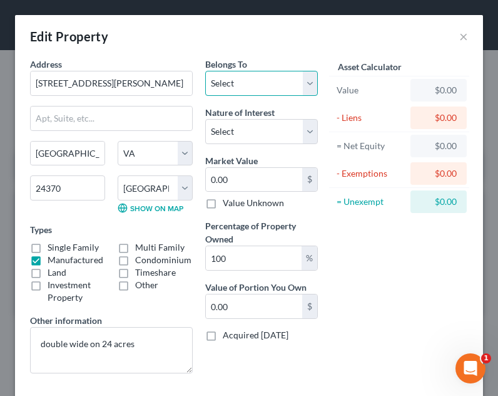
click at [275, 82] on select "Select Debtor 1 Only Debtor 2 Only Debtor 1 And Debtor 2 Only At Least One Of T…" at bounding box center [261, 83] width 113 height 25
select select "2"
click at [205, 71] on select "Select Debtor 1 Only Debtor 2 Only Debtor 1 And Debtor 2 Only At Least One Of T…" at bounding box center [261, 83] width 113 height 25
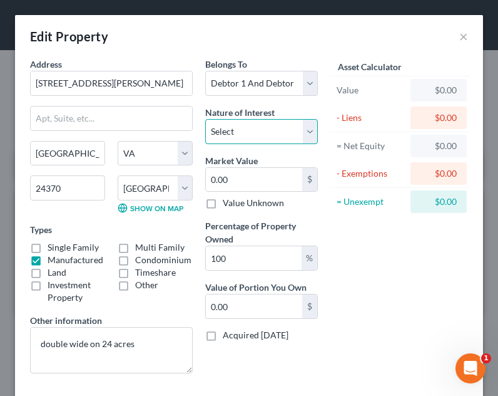
click at [236, 141] on select "Select Fee Simple Joint Tenant Life Estate Equitable Interest Future Interest T…" at bounding box center [261, 131] width 113 height 25
select select "1"
click at [205, 119] on select "Select Fee Simple Joint Tenant Life Estate Equitable Interest Future Interest T…" at bounding box center [261, 131] width 113 height 25
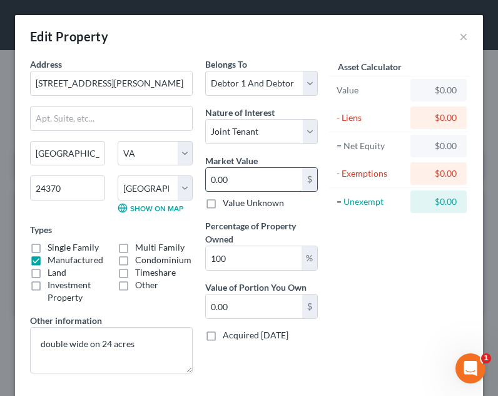
click at [280, 183] on input "0.00" at bounding box center [254, 180] width 96 height 24
type input "2"
type input "2.00"
type input "27"
type input "27.00"
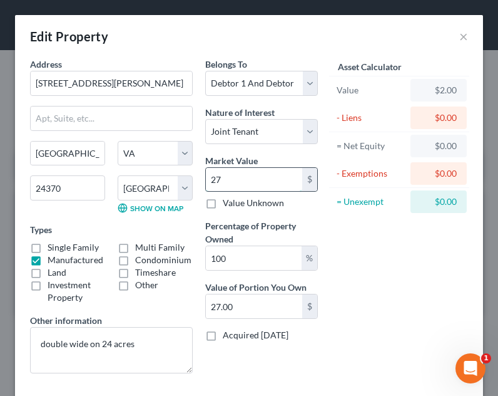
type input "272"
type input "272.00"
type input "2720"
type input "2,720.00"
type input "2,7200"
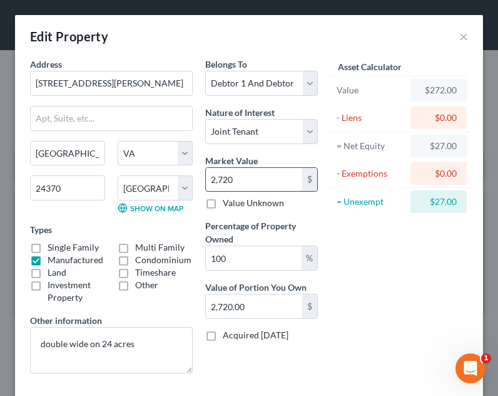
type input "27,200.00"
type input "27,2000"
type input "272,000.00"
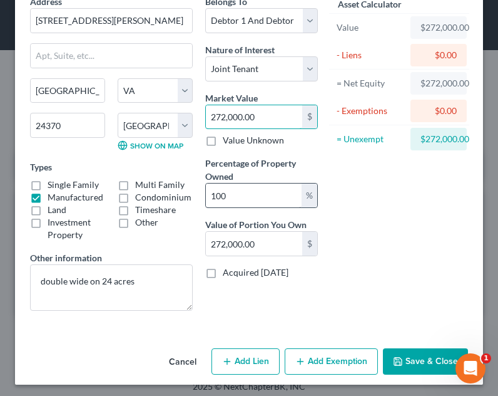
scroll to position [66, 0]
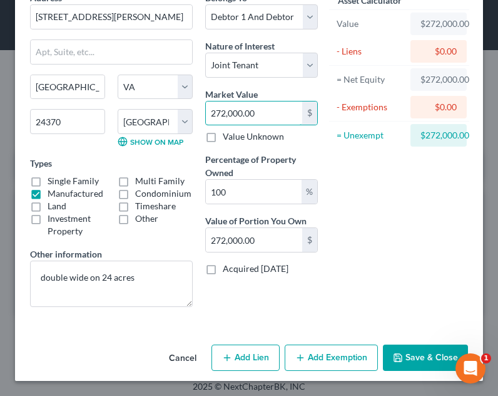
type input "272,000.00"
click at [255, 369] on button "Add Lien" at bounding box center [246, 357] width 68 height 26
select select "2"
select select "0"
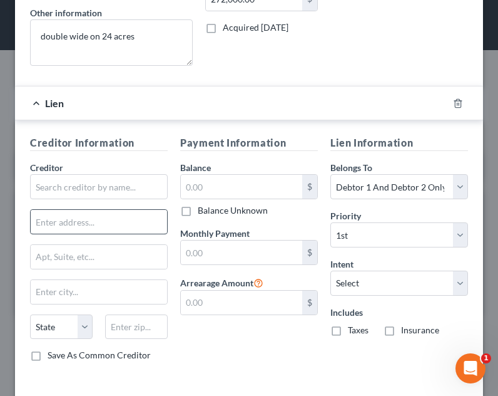
scroll to position [312, 0]
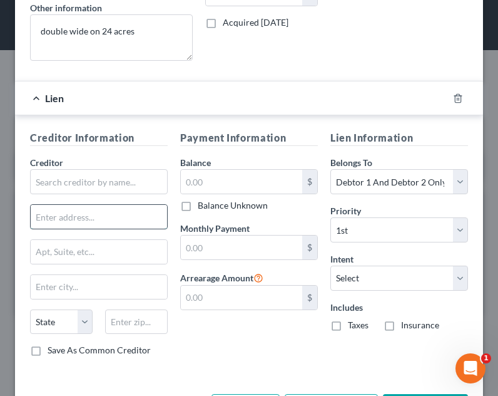
drag, startPoint x: 133, startPoint y: 218, endPoint x: 141, endPoint y: 201, distance: 18.5
click at [133, 218] on input "text" at bounding box center [99, 217] width 137 height 24
click at [141, 184] on input "text" at bounding box center [99, 181] width 138 height 25
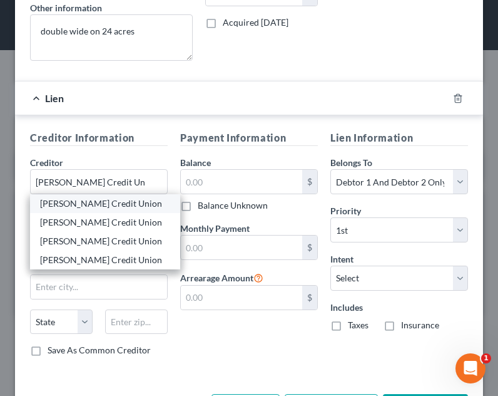
click at [128, 208] on div "Eastman Credit Union" at bounding box center [105, 203] width 130 height 13
type input "Eastman Credit Union"
type input "Attn: Bankruptcy"
type input "PO Box 1989"
type input "Kingsport"
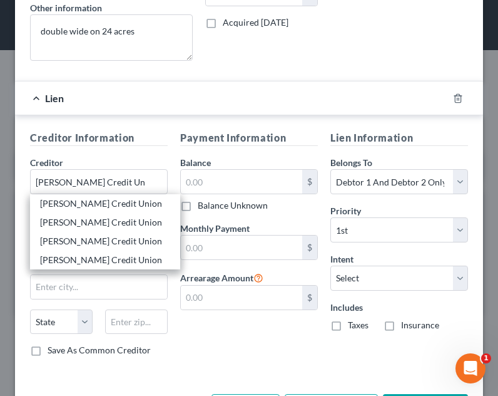
select select "44"
type input "37662"
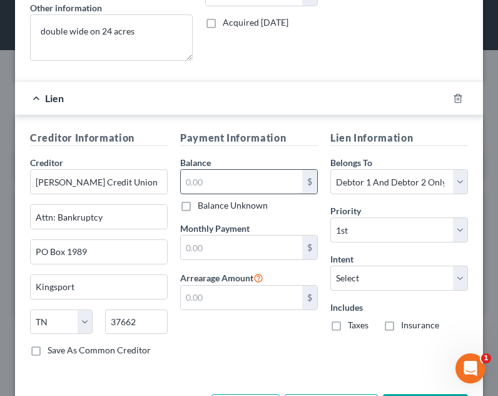
click at [211, 183] on input "text" at bounding box center [241, 182] width 121 height 24
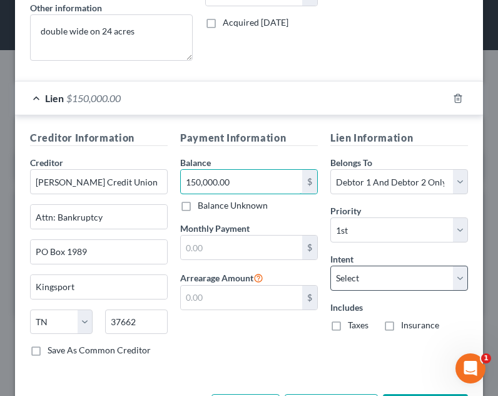
type input "150,000.00"
drag, startPoint x: 376, startPoint y: 265, endPoint x: 382, endPoint y: 279, distance: 14.6
click at [376, 265] on select "Select Surrender Redeem Reaffirm Avoid Other" at bounding box center [400, 277] width 138 height 25
select select "4"
click at [331, 265] on select "Select Surrender Redeem Reaffirm Avoid Other" at bounding box center [400, 277] width 138 height 25
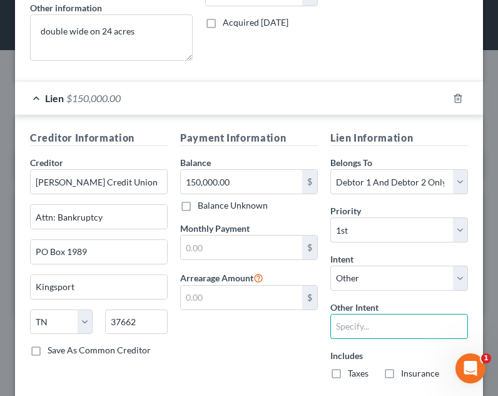
click at [382, 318] on input "text" at bounding box center [400, 326] width 138 height 25
type input "pay pursuant to contract"
click at [274, 343] on div "Payment Information Balance 150,000.00 $ Balance Unknown Balance Undetermined 1…" at bounding box center [249, 259] width 150 height 259
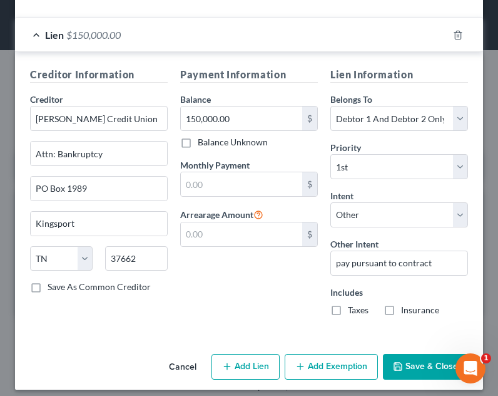
scroll to position [384, 0]
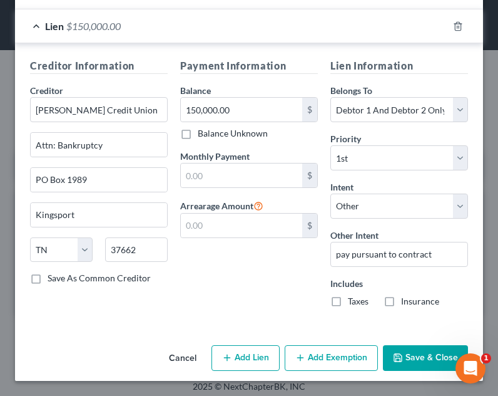
click at [356, 304] on label "Taxes" at bounding box center [358, 301] width 21 height 13
click at [356, 303] on input "Taxes" at bounding box center [357, 299] width 8 height 8
checkbox input "true"
click at [401, 307] on label "Insurance" at bounding box center [420, 301] width 38 height 13
click at [406, 303] on input "Insurance" at bounding box center [410, 299] width 8 height 8
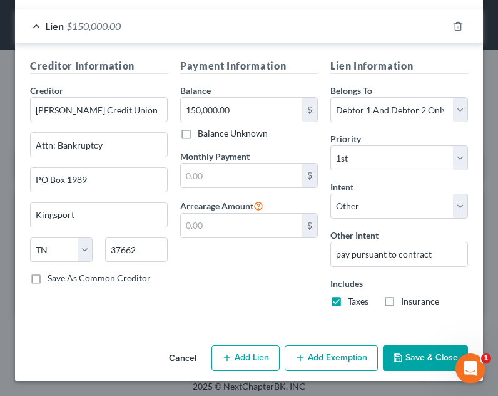
checkbox input "true"
click at [242, 179] on input "text" at bounding box center [241, 175] width 121 height 24
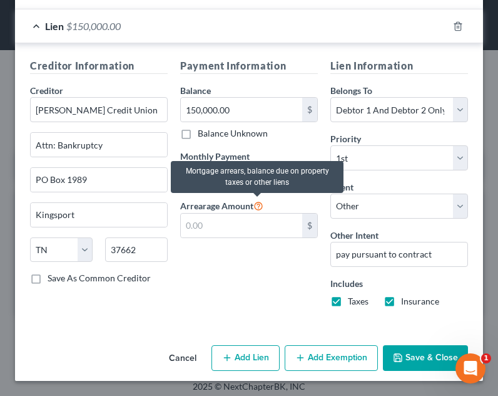
type input "1,829.75"
click at [255, 202] on icon at bounding box center [259, 205] width 10 height 12
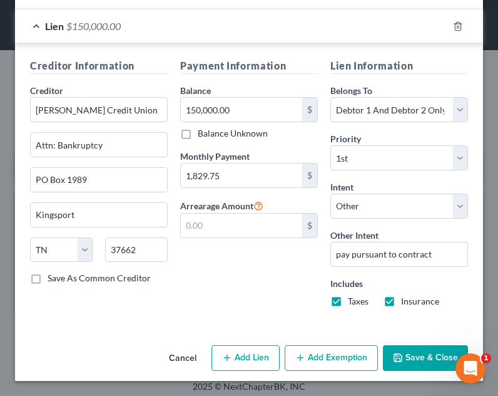
click at [398, 349] on button "Save & Close" at bounding box center [425, 358] width 85 height 26
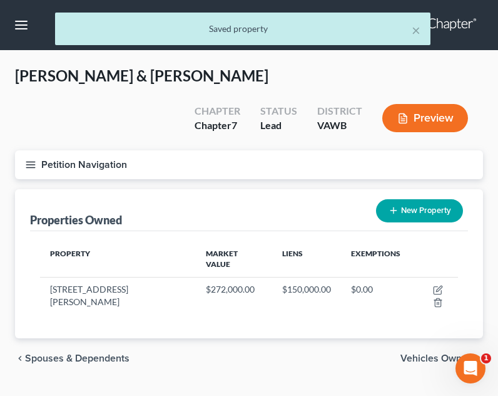
click at [19, 150] on button "Petition Navigation" at bounding box center [249, 164] width 468 height 29
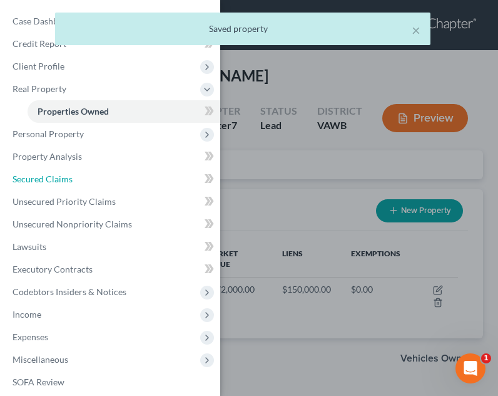
drag, startPoint x: 59, startPoint y: 174, endPoint x: 227, endPoint y: 155, distance: 169.5
click at [59, 174] on span "Secured Claims" at bounding box center [43, 178] width 60 height 11
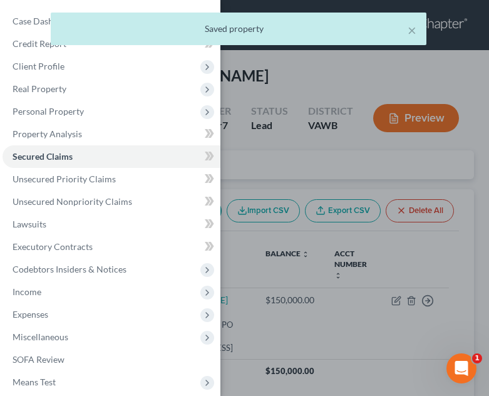
click at [294, 235] on div "Case Dashboard Payments Invoices Payments Payments Credit Report Client Profile" at bounding box center [244, 198] width 489 height 396
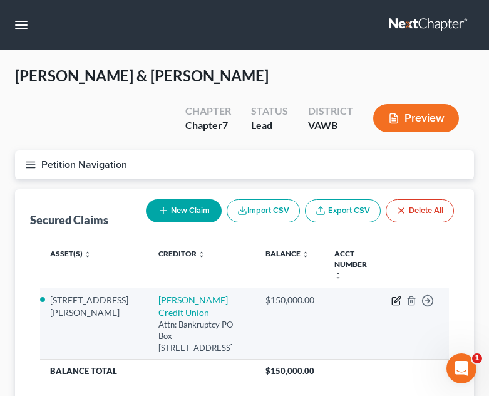
click at [397, 296] on icon "button" at bounding box center [397, 299] width 6 height 6
select select "44"
select select "2"
select select "4"
select select "2"
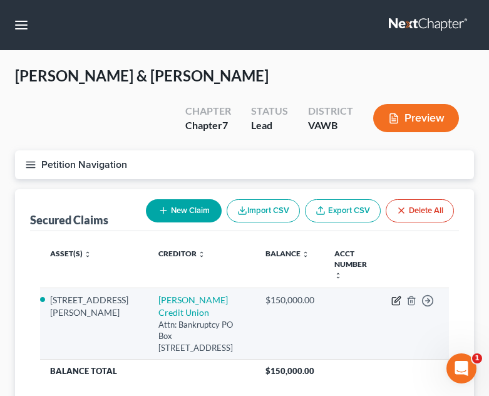
select select "0"
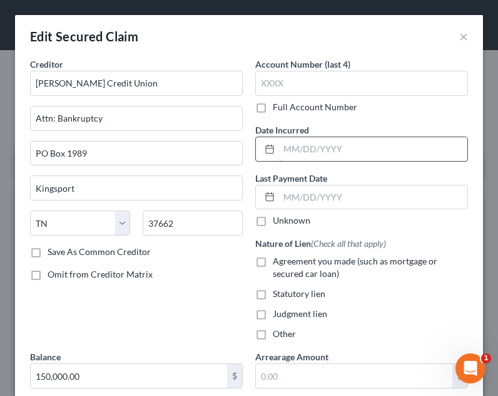
click at [299, 148] on input "text" at bounding box center [373, 149] width 188 height 24
click at [316, 194] on input "text" at bounding box center [373, 197] width 188 height 24
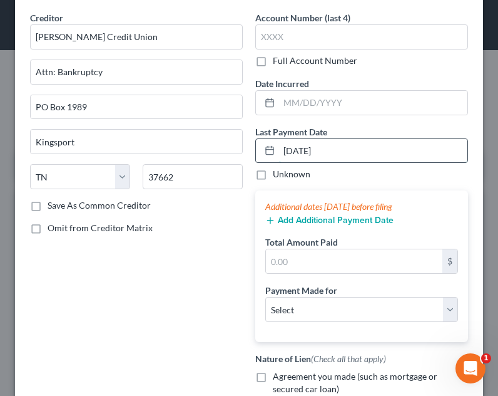
scroll to position [125, 0]
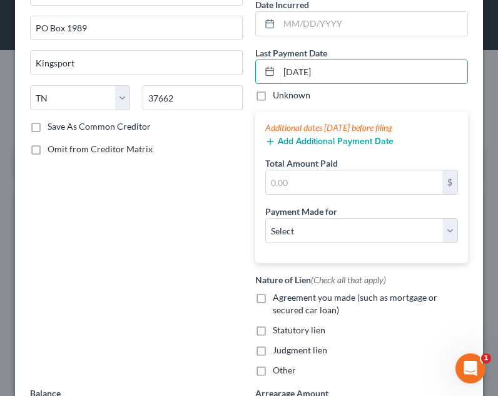
type input "08/05/2025"
click at [326, 140] on button "Add Additional Payment Date" at bounding box center [329, 142] width 128 height 10
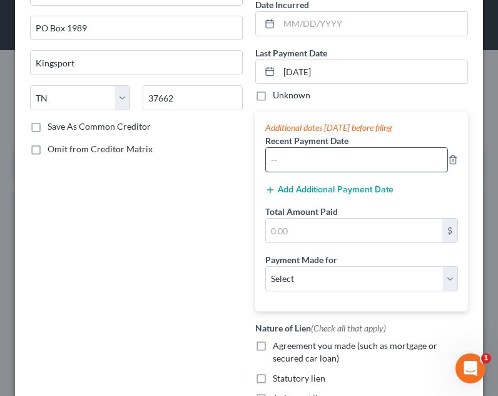
click at [324, 150] on input "text" at bounding box center [357, 160] width 182 height 24
type input "07/05/2025"
click at [312, 219] on input "text" at bounding box center [354, 231] width 177 height 24
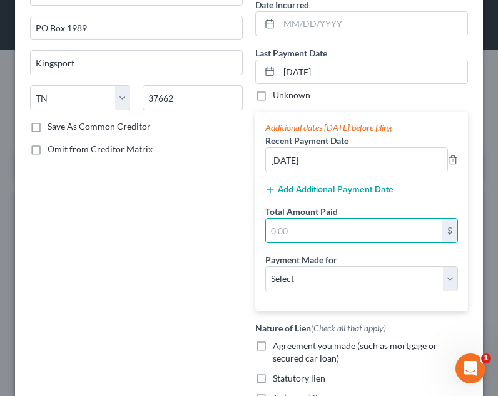
click at [328, 186] on button "Add Additional Payment Date" at bounding box center [329, 190] width 128 height 10
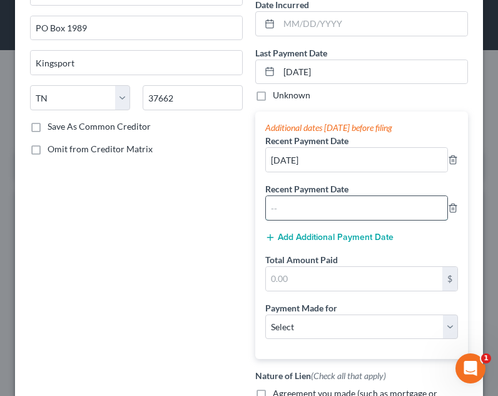
click at [329, 204] on input "text" at bounding box center [357, 208] width 182 height 24
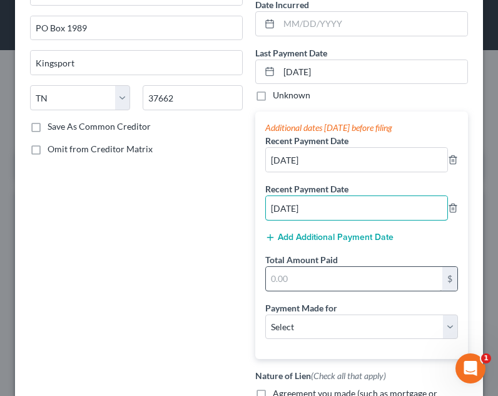
type input "06/05/2025"
click at [338, 289] on input "text" at bounding box center [354, 279] width 177 height 24
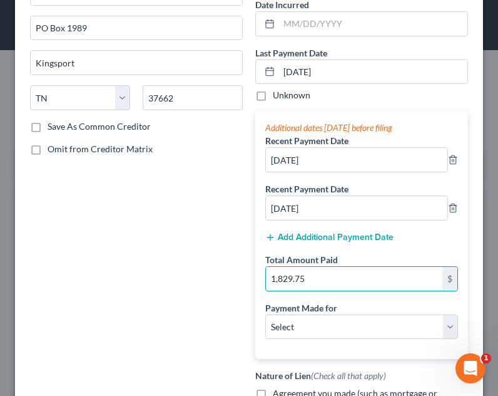
type input "1,829.75"
click at [345, 307] on div "Payment Made for Select Car Credit Card Loan Repayment Mortgage Other Suppliers…" at bounding box center [361, 320] width 193 height 38
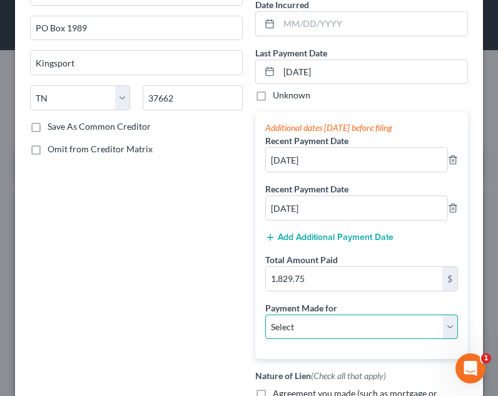
click at [345, 322] on select "Select Car Credit Card Loan Repayment Mortgage Other Suppliers Or Vendors" at bounding box center [361, 326] width 193 height 25
select select "3"
click at [265, 314] on select "Select Car Credit Card Loan Repayment Mortgage Other Suppliers Or Vendors" at bounding box center [361, 326] width 193 height 25
click at [216, 270] on div "Creditor * Eastman Credit Union Attn: Bankruptcy PO Box 1989 Kingsport State AL…" at bounding box center [136, 207] width 225 height 550
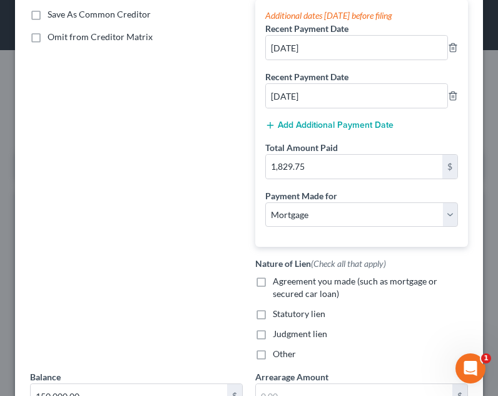
scroll to position [376, 0]
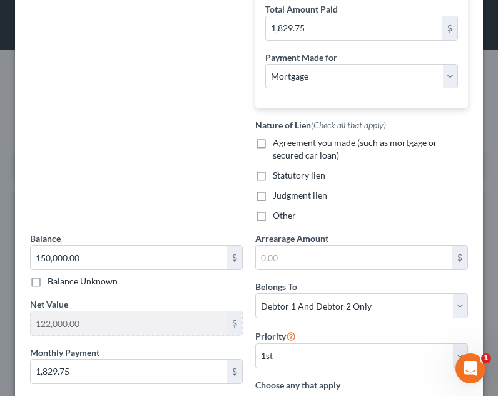
click at [322, 142] on span "Agreement you made (such as mortgage or secured car loan)" at bounding box center [355, 148] width 165 height 23
click at [286, 142] on input "Agreement you made (such as mortgage or secured car loan)" at bounding box center [282, 141] width 8 height 8
checkbox input "true"
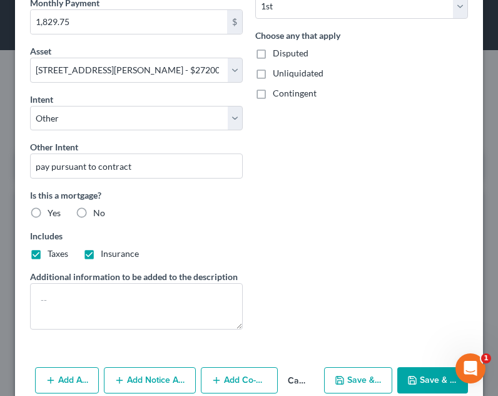
scroll to position [758, 0]
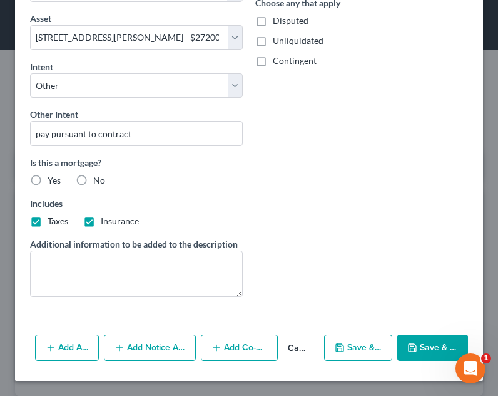
click at [48, 180] on label "Yes" at bounding box center [54, 180] width 13 height 13
click at [53, 180] on input "Yes" at bounding box center [57, 178] width 8 height 8
radio input "true"
click at [444, 341] on button "Save & Close" at bounding box center [433, 347] width 71 height 26
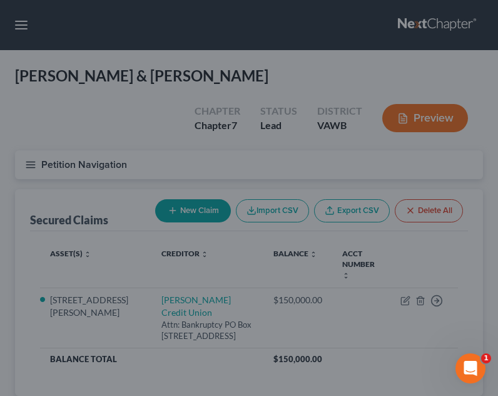
select select "2"
type input "0"
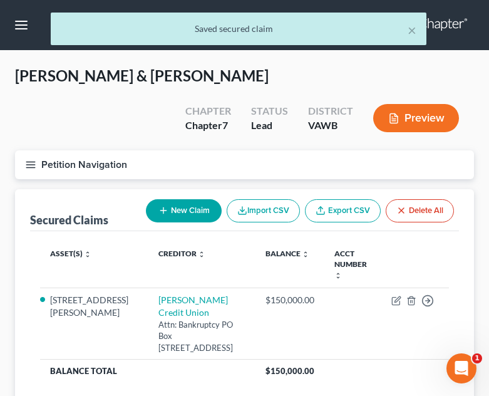
click at [35, 150] on button "Petition Navigation" at bounding box center [244, 164] width 459 height 29
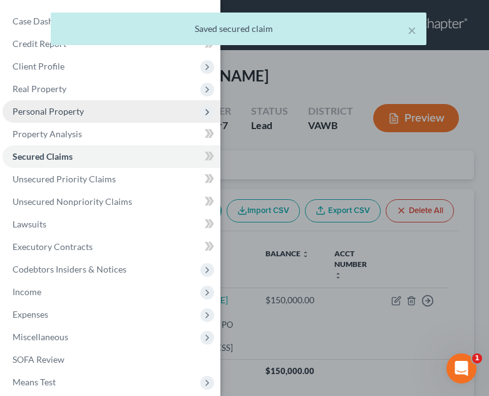
click at [68, 116] on span "Personal Property" at bounding box center [48, 111] width 71 height 11
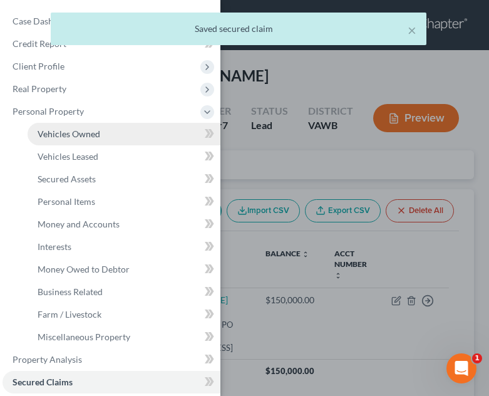
click at [68, 135] on span "Vehicles Owned" at bounding box center [69, 133] width 63 height 11
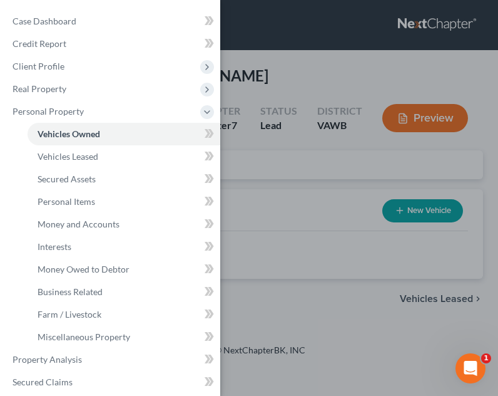
click at [411, 245] on div "Case Dashboard Payments Invoices Payments Payments Credit Report Client Profile" at bounding box center [249, 198] width 498 height 396
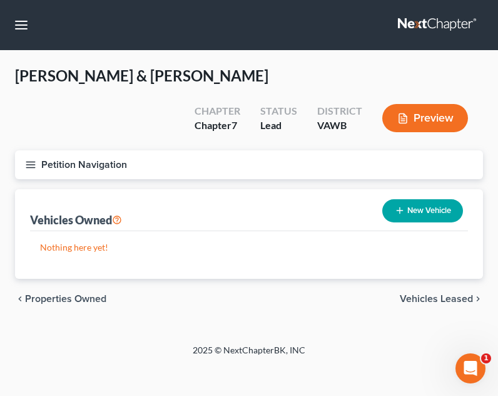
click at [31, 159] on icon "button" at bounding box center [30, 164] width 11 height 11
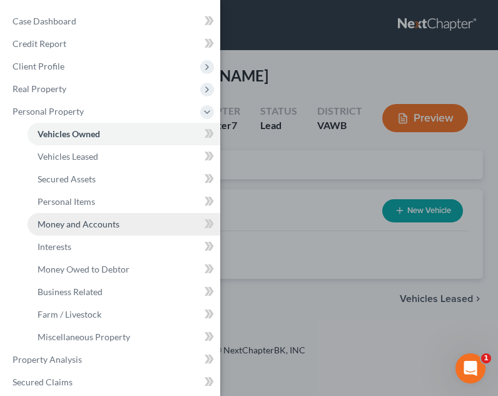
click at [93, 225] on span "Money and Accounts" at bounding box center [79, 224] width 82 height 11
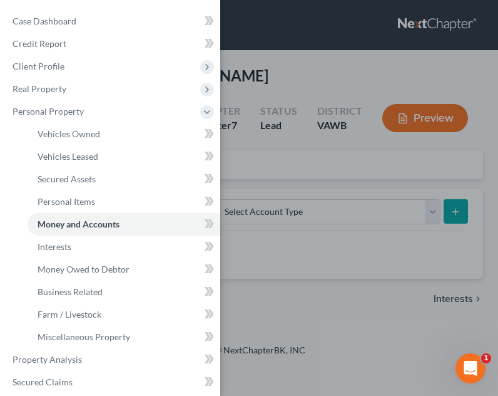
click at [273, 257] on div "Case Dashboard Payments Invoices Payments Payments Credit Report Client Profile" at bounding box center [249, 198] width 498 height 396
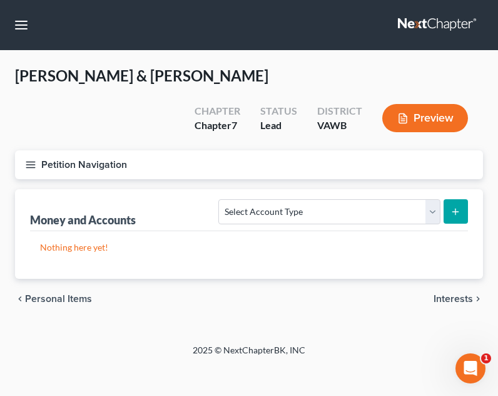
click at [381, 189] on div "Money and Accounts Select Account Type Brokerage Cash on Hand Certificates of D…" at bounding box center [249, 210] width 438 height 42
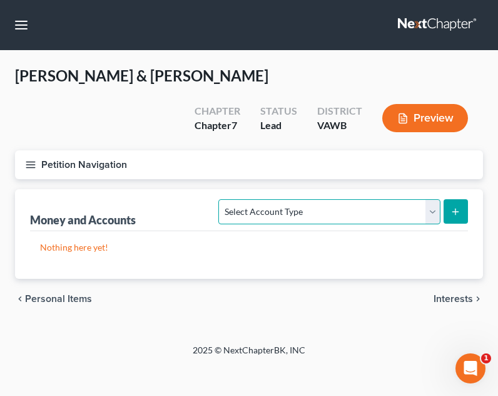
click at [371, 199] on select "Select Account Type Brokerage Cash on Hand Certificates of Deposit Checking Acc…" at bounding box center [330, 211] width 222 height 25
select select "checking"
click at [222, 199] on select "Select Account Type Brokerage Cash on Hand Certificates of Deposit Checking Acc…" at bounding box center [330, 211] width 222 height 25
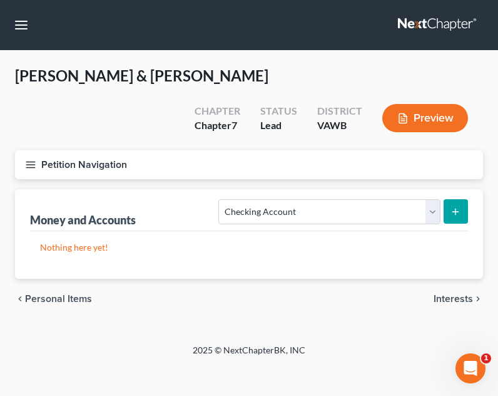
click at [453, 207] on icon "submit" at bounding box center [456, 212] width 10 height 10
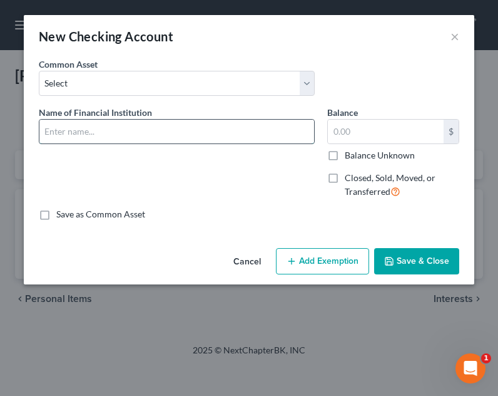
click at [234, 140] on input "text" at bounding box center [176, 132] width 275 height 24
type input "Eastman Credit Union"
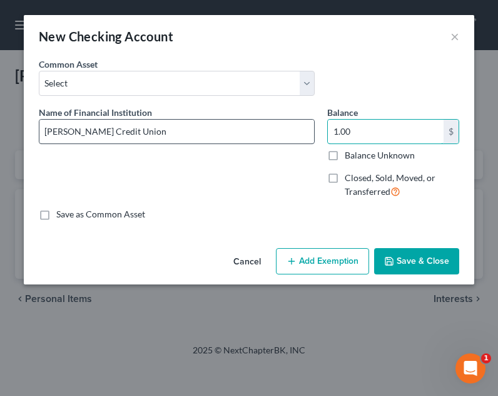
type input "1.00"
click at [238, 130] on input "Eastman Credit Union" at bounding box center [176, 132] width 275 height 24
click at [292, 134] on input "Eastman Credit Union - joint" at bounding box center [176, 132] width 275 height 24
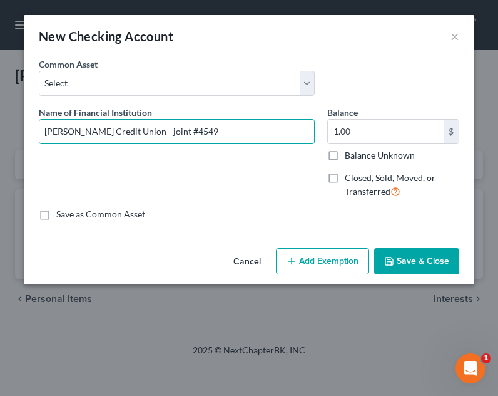
type input "Eastman Credit Union - joint #4549"
click at [448, 260] on button "Save & Close" at bounding box center [416, 261] width 85 height 26
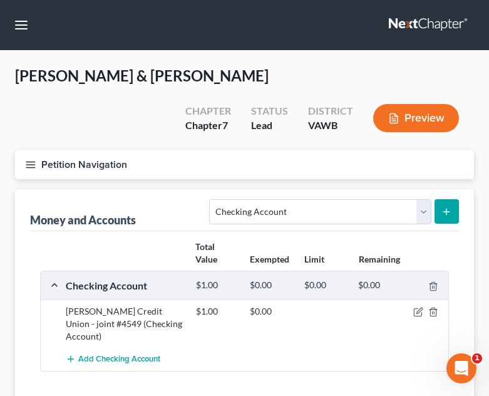
click at [448, 207] on icon "submit" at bounding box center [446, 212] width 10 height 10
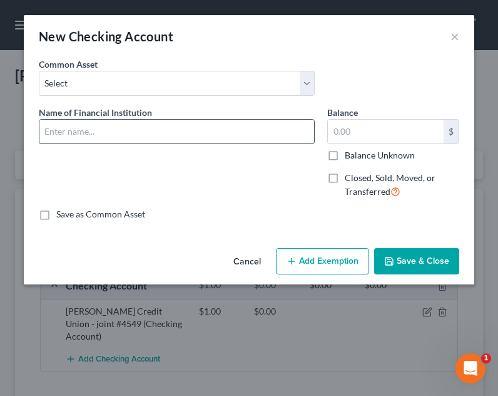
click at [205, 133] on input "text" at bounding box center [176, 132] width 275 height 24
type input "E"
type input "U"
click at [183, 125] on input "text" at bounding box center [176, 132] width 275 height 24
type input "New People's Bank - joint #3698"
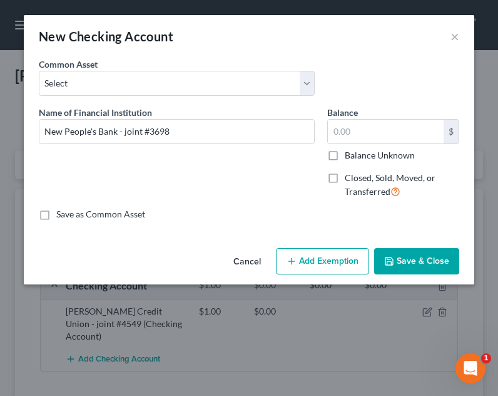
click at [406, 257] on button "Save & Close" at bounding box center [416, 261] width 85 height 26
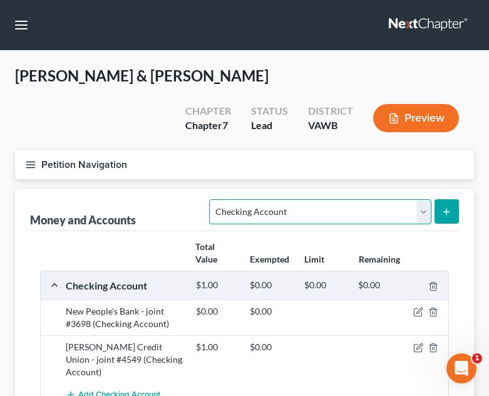
click at [368, 199] on select "Select Account Type Brokerage Cash on Hand Certificates of Deposit Checking Acc…" at bounding box center [320, 211] width 222 height 25
select select "savings"
click at [212, 199] on select "Select Account Type Brokerage Cash on Hand Certificates of Deposit Checking Acc…" at bounding box center [320, 211] width 222 height 25
click at [455, 199] on button "submit" at bounding box center [447, 211] width 24 height 24
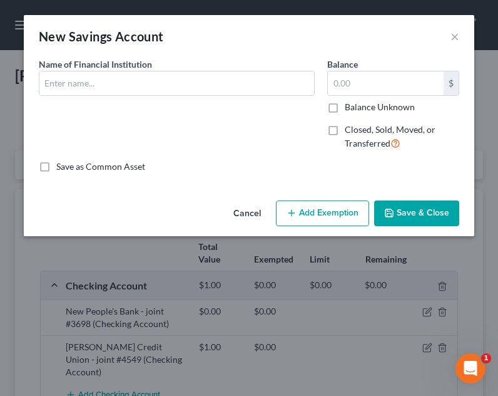
click at [85, 96] on div "Name of Financial Institution *" at bounding box center [177, 109] width 289 height 103
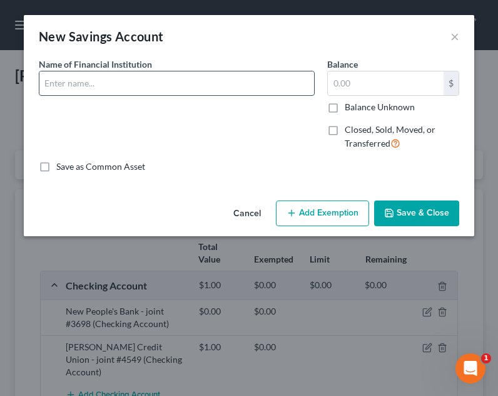
click at [42, 79] on input "text" at bounding box center [176, 83] width 275 height 24
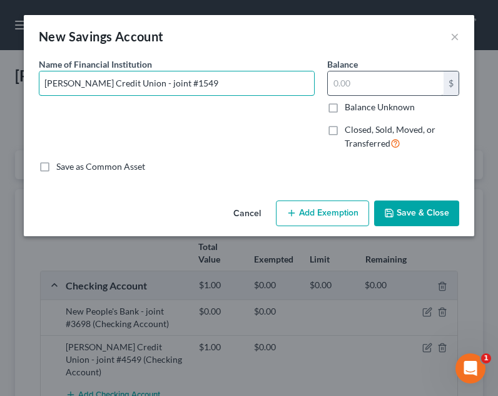
type input "Eastman Credit Union - joint #1549"
click at [336, 73] on input "text" at bounding box center [386, 83] width 116 height 24
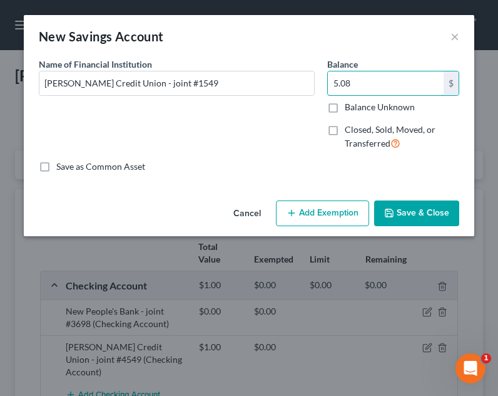
type input "5.08"
click at [335, 214] on button "Add Exemption" at bounding box center [322, 213] width 93 height 26
select select "2"
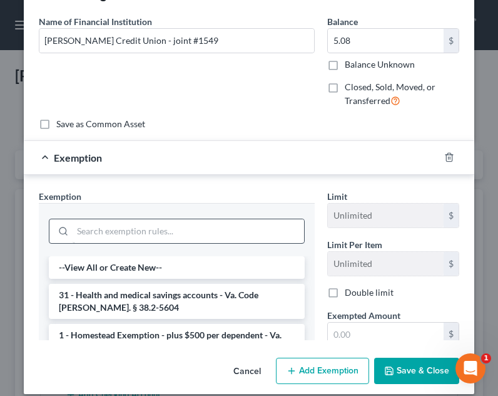
scroll to position [44, 0]
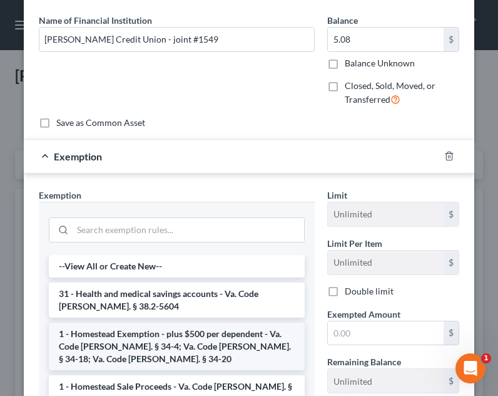
click at [198, 338] on li "1 - Homestead Exemption - plus $500 per dependent - Va. Code Ann. § 34-4; Va. C…" at bounding box center [177, 346] width 256 height 48
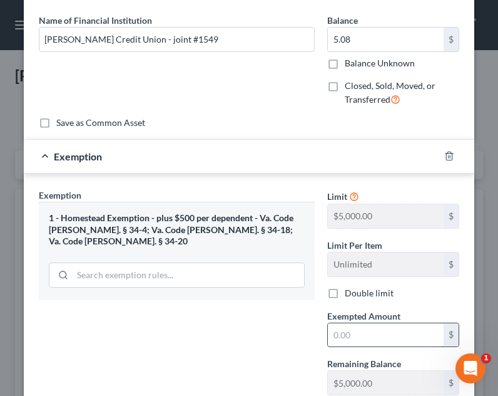
click at [346, 329] on input "text" at bounding box center [386, 335] width 116 height 24
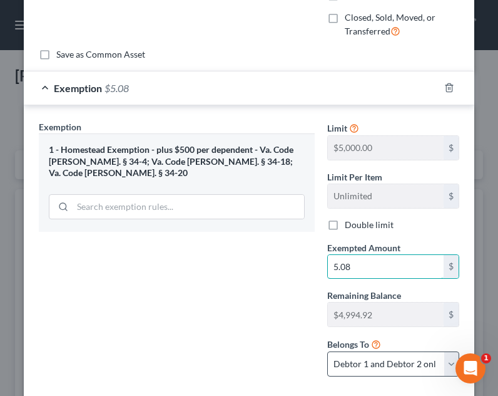
scroll to position [182, 0]
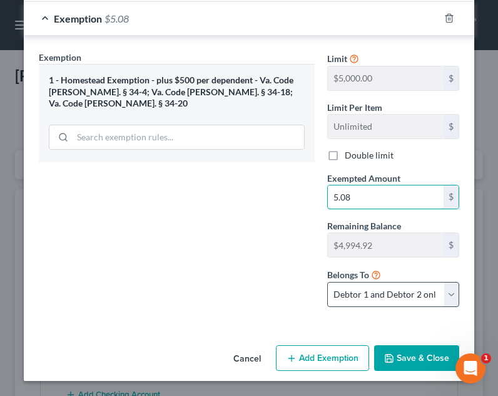
type input "5.08"
click at [397, 296] on select "Debtor 1 only Debtor 2 only Debtor 1 and Debtor 2 only" at bounding box center [393, 294] width 132 height 25
click at [327, 282] on select "Debtor 1 only Debtor 2 only Debtor 1 and Debtor 2 only" at bounding box center [393, 294] width 132 height 25
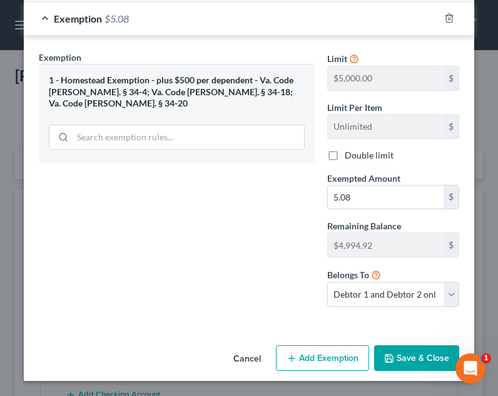
click at [427, 362] on button "Save & Close" at bounding box center [416, 358] width 85 height 26
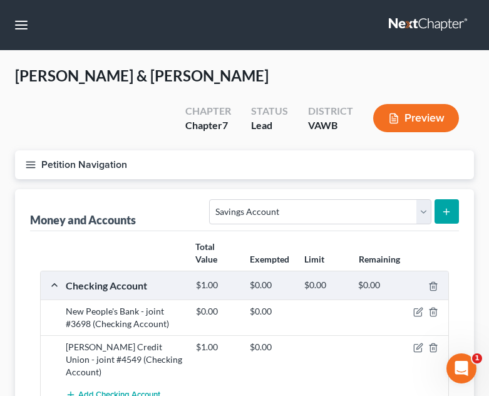
click at [450, 207] on icon "submit" at bounding box center [446, 212] width 10 height 10
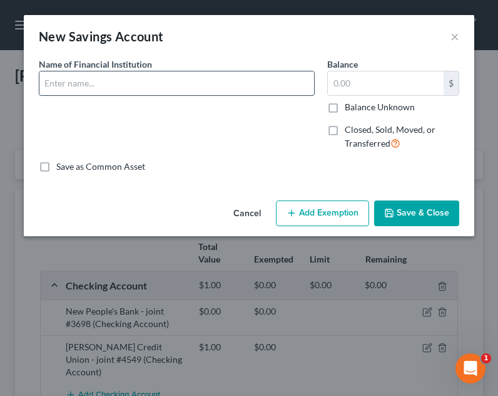
click at [197, 82] on input "text" at bounding box center [176, 83] width 275 height 24
type input "0"
type input "\"
type input "United Southeast Federal Credit Union- joint"
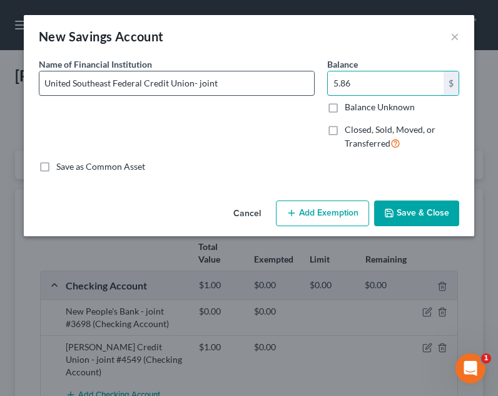
type input "5.86"
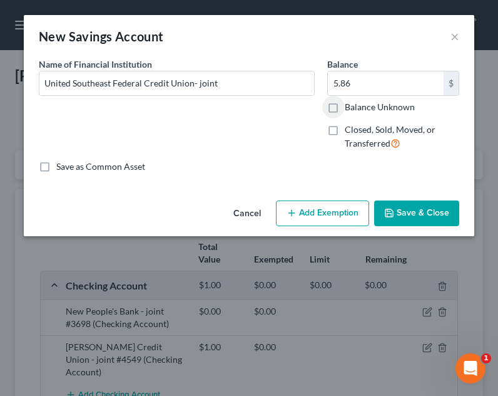
click at [312, 213] on button "Add Exemption" at bounding box center [322, 213] width 93 height 26
select select "2"
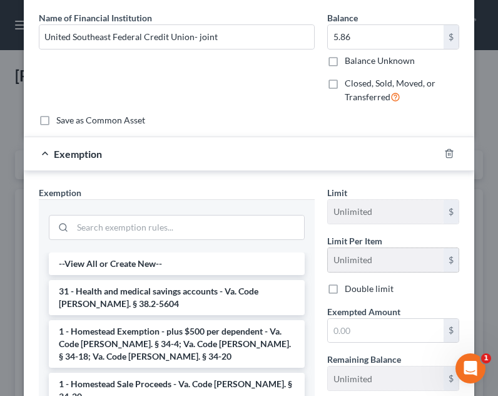
scroll to position [47, 0]
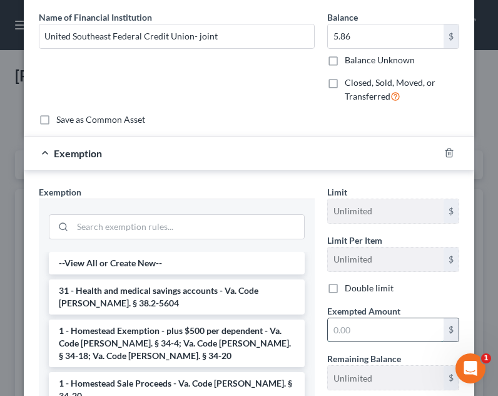
click at [368, 337] on input "text" at bounding box center [386, 330] width 116 height 24
type input "5.86"
click at [202, 341] on li "1 - Homestead Exemption - plus $500 per dependent - Va. Code Ann. § 34-4; Va. C…" at bounding box center [177, 343] width 256 height 48
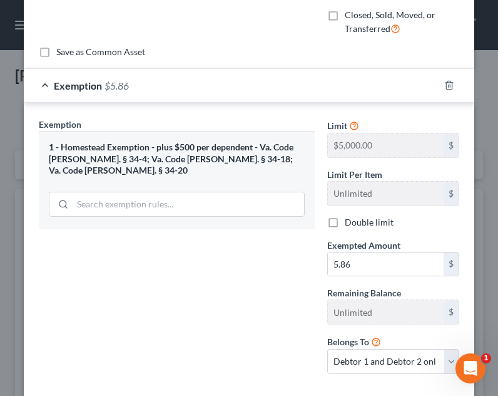
scroll to position [182, 0]
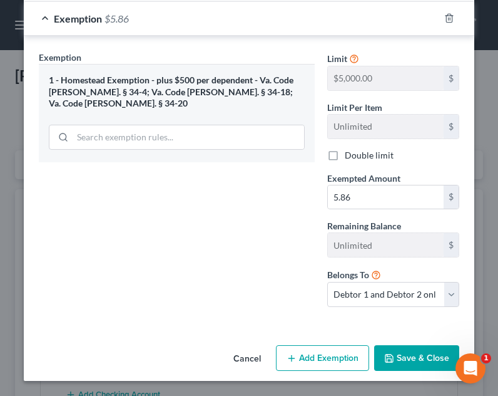
drag, startPoint x: 416, startPoint y: 351, endPoint x: 433, endPoint y: 331, distance: 27.1
click at [416, 351] on button "Save & Close" at bounding box center [416, 358] width 85 height 26
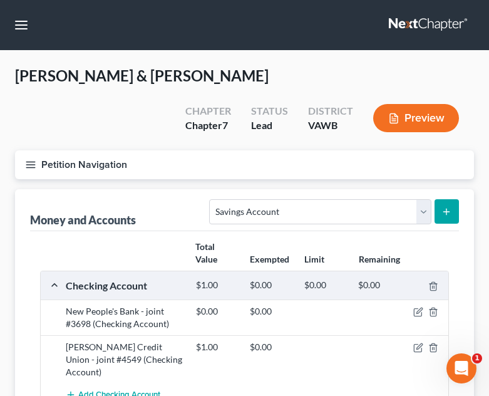
click at [451, 207] on icon "submit" at bounding box center [446, 212] width 10 height 10
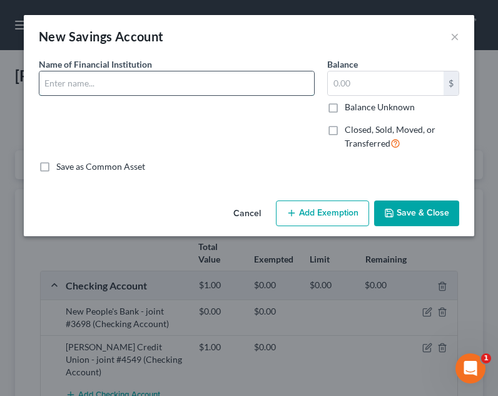
click at [138, 84] on input "text" at bounding box center [176, 83] width 275 height 24
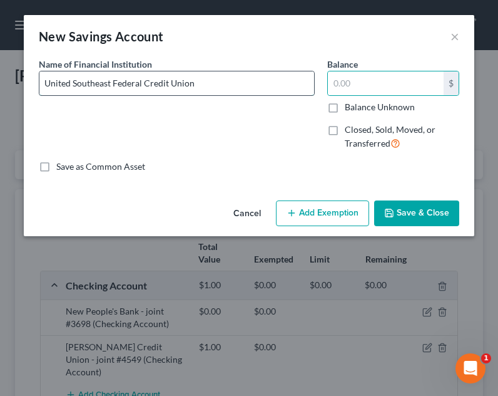
click at [192, 82] on input "United Southeast Federal Credit Union" at bounding box center [176, 83] width 275 height 24
type input "United Southeast Federal Credit Union - joint"
type input "5.00"
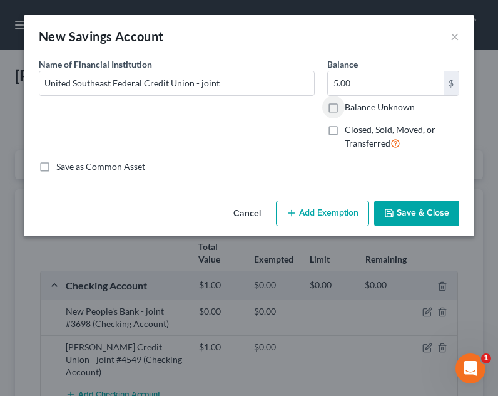
click at [336, 204] on button "Add Exemption" at bounding box center [322, 213] width 93 height 26
select select "2"
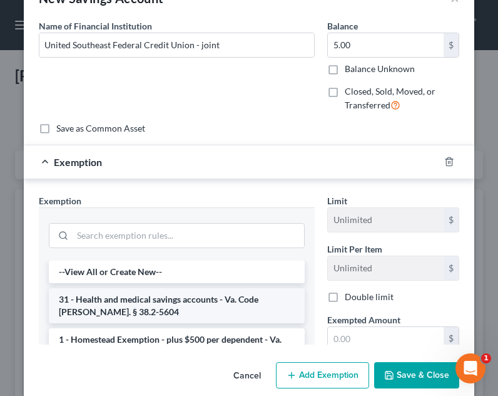
scroll to position [44, 0]
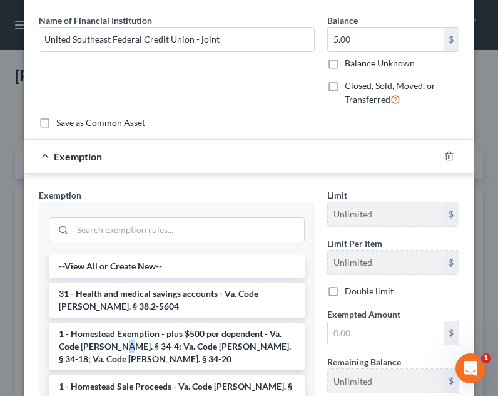
drag, startPoint x: 114, startPoint y: 346, endPoint x: 145, endPoint y: 346, distance: 30.7
click at [116, 346] on li "1 - Homestead Exemption - plus $500 per dependent - Va. Code Ann. § 34-4; Va. C…" at bounding box center [177, 346] width 256 height 48
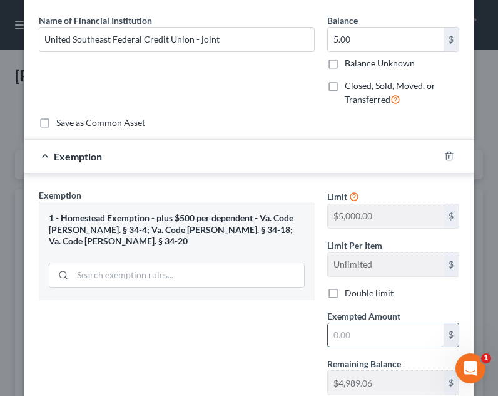
click at [396, 334] on input "text" at bounding box center [386, 335] width 116 height 24
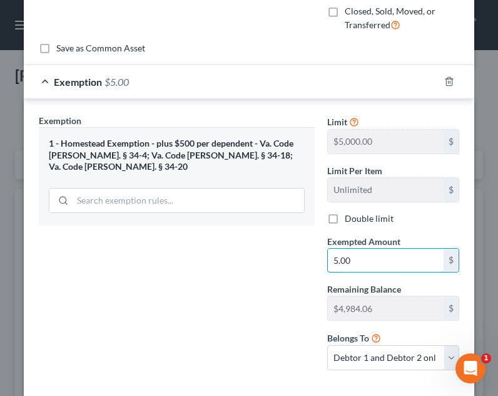
scroll to position [182, 0]
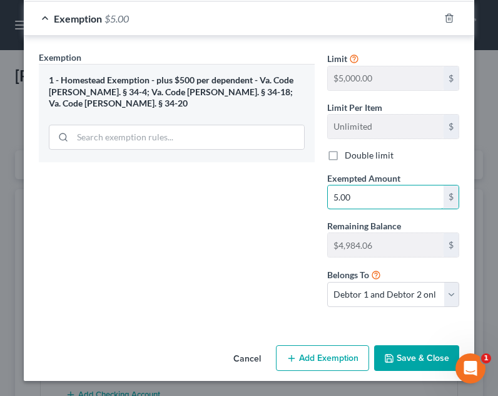
type input "5.00"
click at [404, 364] on button "Save & Close" at bounding box center [416, 358] width 85 height 26
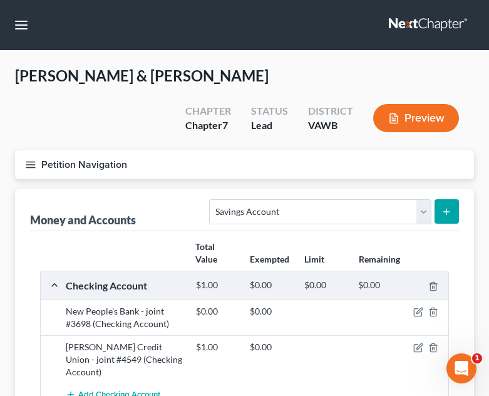
click at [453, 199] on button "submit" at bounding box center [447, 211] width 24 height 24
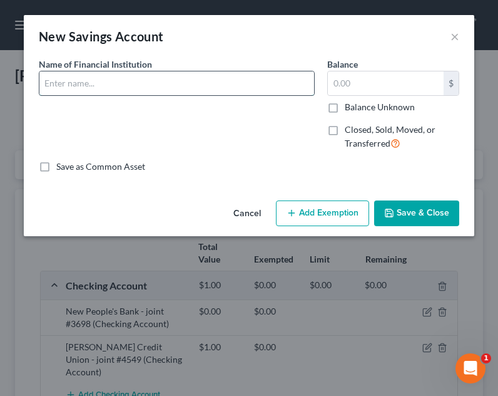
click at [177, 83] on input "text" at bounding box center [176, 83] width 275 height 24
type input "Eastman Credit Union - joint #4531"
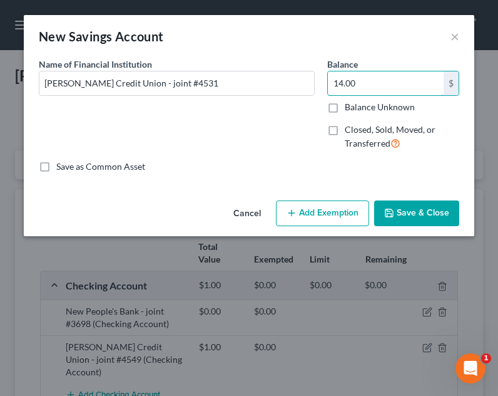
type input "14.00"
click at [326, 213] on button "Add Exemption" at bounding box center [322, 213] width 93 height 26
select select "2"
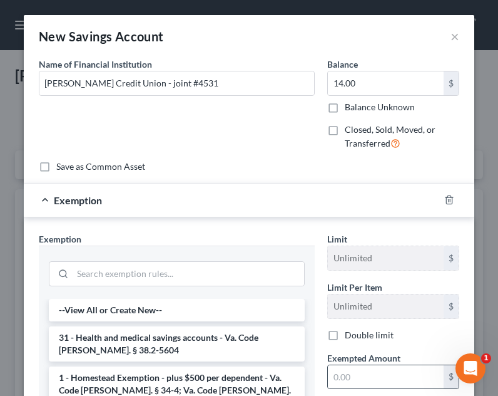
click at [348, 364] on div "$" at bounding box center [393, 376] width 132 height 25
click at [361, 377] on input "text" at bounding box center [386, 377] width 116 height 24
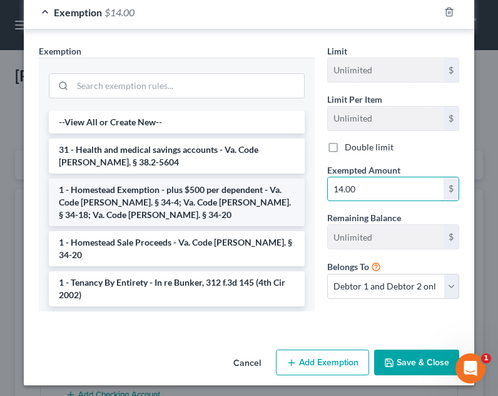
type input "14.00"
click at [191, 197] on li "1 - Homestead Exemption - plus $500 per dependent - Va. Code Ann. § 34-4; Va. C…" at bounding box center [177, 202] width 256 height 48
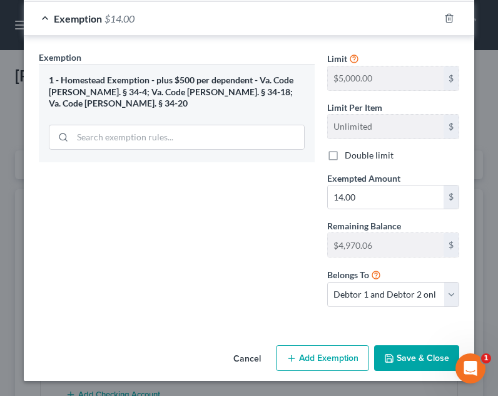
click at [395, 354] on button "Save & Close" at bounding box center [416, 358] width 85 height 26
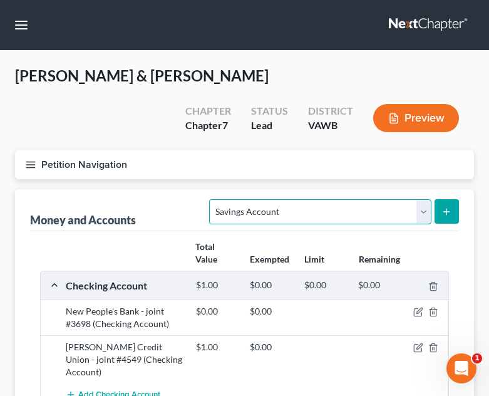
drag, startPoint x: 382, startPoint y: 174, endPoint x: 384, endPoint y: 150, distance: 23.9
click at [382, 199] on select "Select Account Type Brokerage Cash on Hand Certificates of Deposit Checking Acc…" at bounding box center [320, 211] width 222 height 25
select select "other"
click at [212, 199] on select "Select Account Type Brokerage Cash on Hand Certificates of Deposit Checking Acc…" at bounding box center [320, 211] width 222 height 25
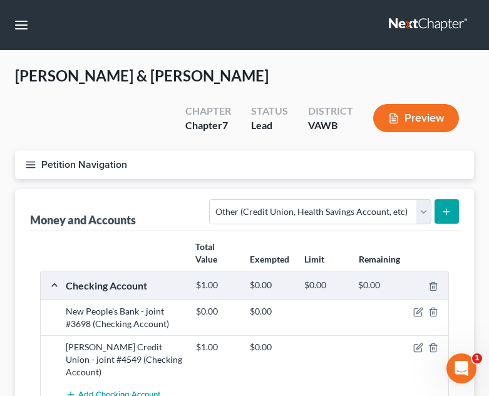
click at [446, 209] on line "submit" at bounding box center [446, 212] width 0 height 6
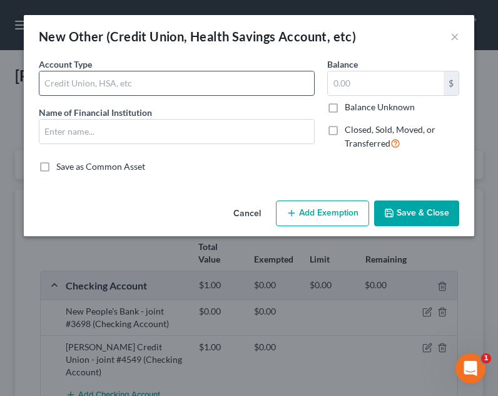
click at [199, 71] on input "text" at bounding box center [176, 83] width 275 height 24
type input "Vacation Club Account"
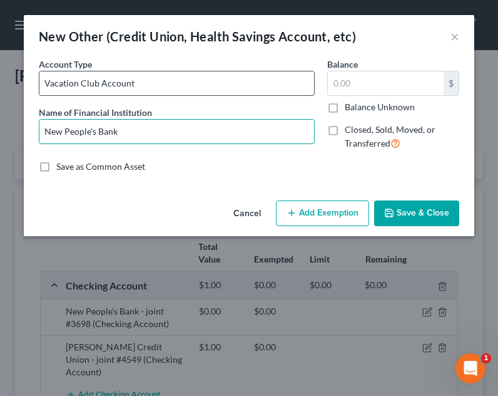
type input "New People's Bank"
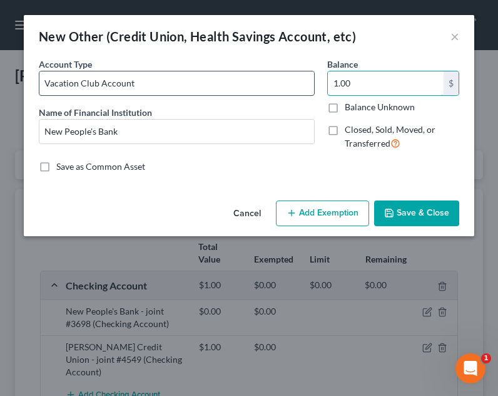
type input "1.00"
click at [198, 76] on input "Vacation Club Account" at bounding box center [176, 83] width 275 height 24
type input "Vacation Club Account"
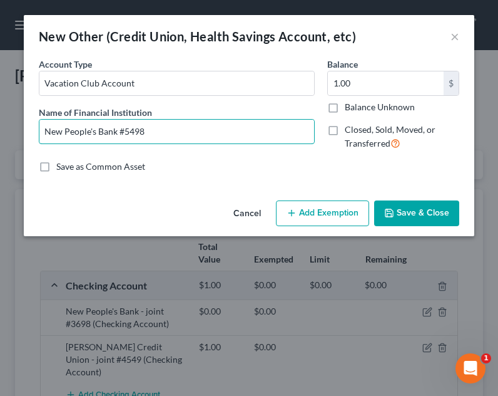
type input "New People's Bank #5498"
click at [412, 213] on button "Save & Close" at bounding box center [416, 213] width 85 height 26
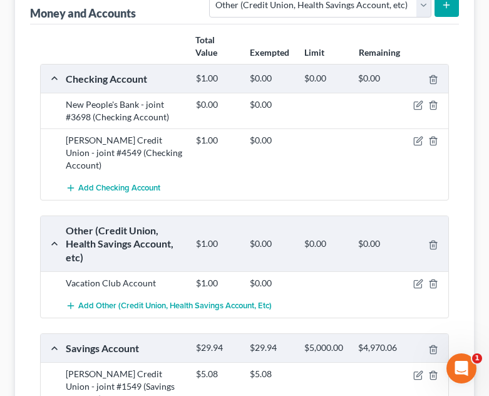
scroll to position [63, 0]
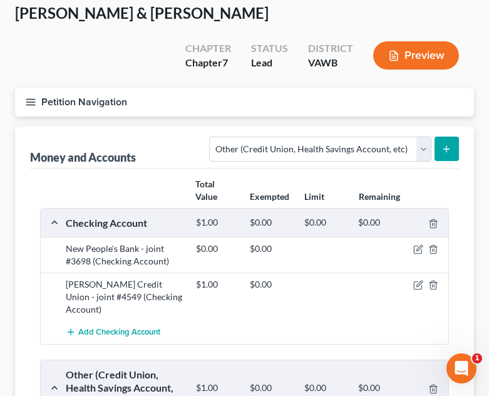
click at [29, 96] on icon "button" at bounding box center [30, 101] width 11 height 11
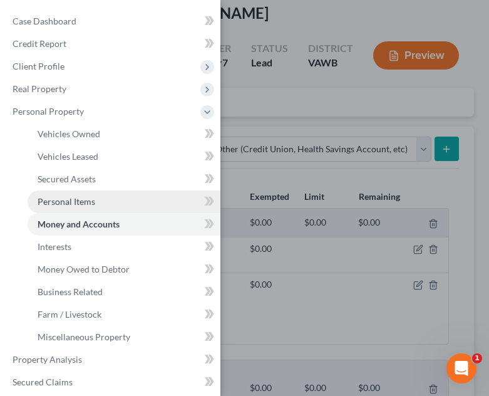
click at [89, 195] on link "Personal Items" at bounding box center [124, 201] width 193 height 23
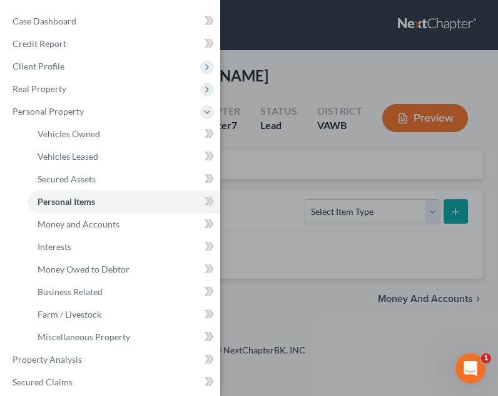
click at [373, 192] on div "Case Dashboard Payments Invoices Payments Payments Credit Report Client Profile" at bounding box center [249, 198] width 498 height 396
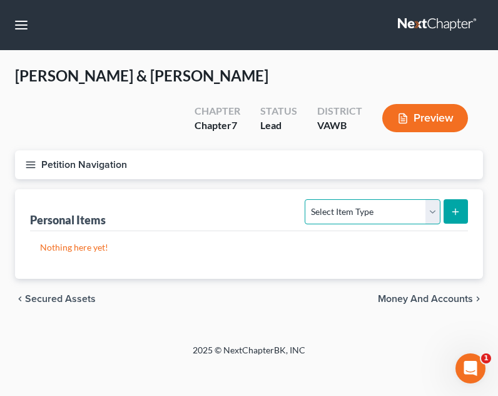
click at [373, 199] on select "Select Item Type Clothing Collectibles Of Value Electronics Firearms Household …" at bounding box center [372, 211] width 135 height 25
select select "clothing"
click at [307, 199] on select "Select Item Type Clothing Collectibles Of Value Electronics Firearms Household …" at bounding box center [372, 211] width 135 height 25
click at [460, 207] on icon "submit" at bounding box center [456, 212] width 10 height 10
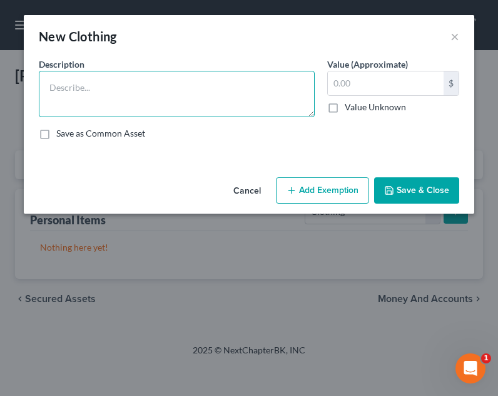
click at [204, 107] on textarea at bounding box center [177, 94] width 276 height 46
type textarea "Wearing Apparel"
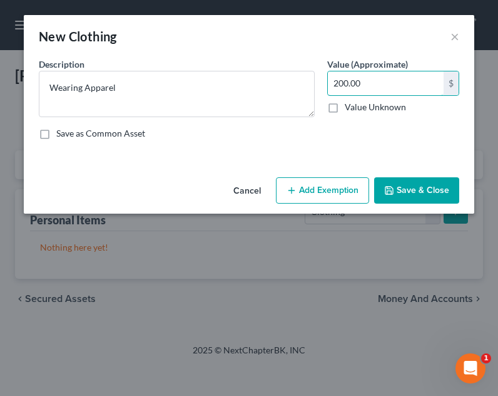
type input "200.00"
click at [346, 198] on button "Add Exemption" at bounding box center [322, 190] width 93 height 26
select select "2"
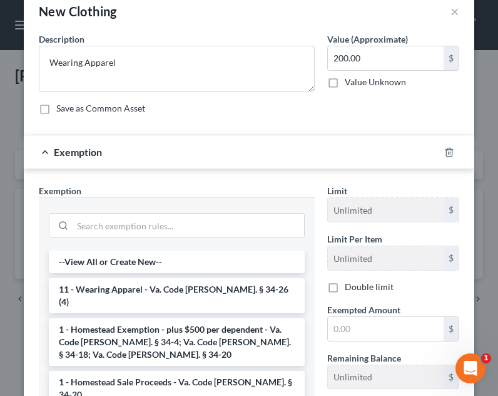
scroll to position [27, 0]
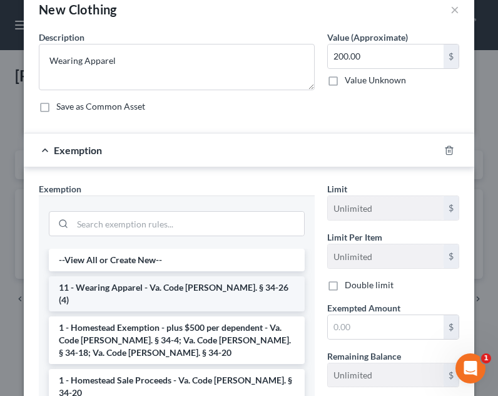
click at [185, 277] on li "11 - Wearing Apparel - Va. Code Ann. § 34-26 (4)" at bounding box center [177, 293] width 256 height 35
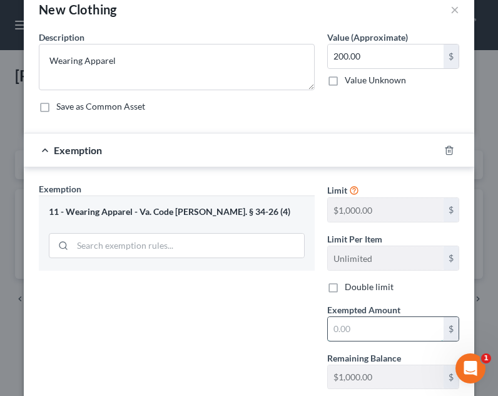
click at [401, 329] on input "text" at bounding box center [386, 329] width 116 height 24
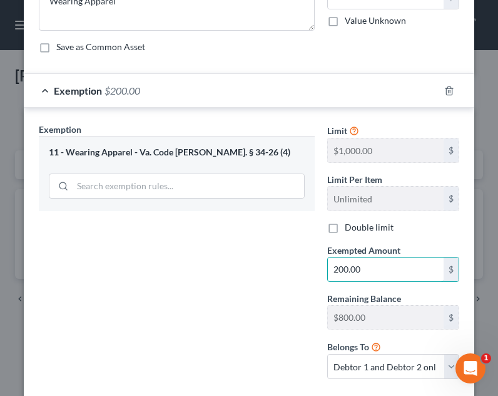
scroll to position [159, 0]
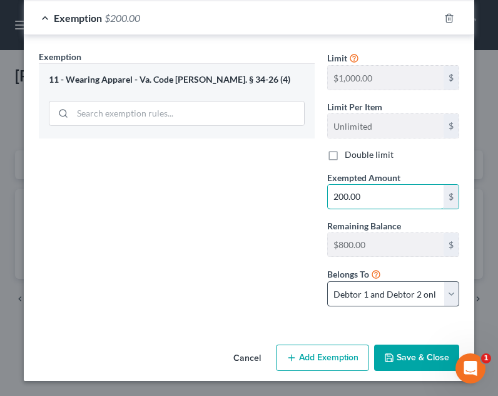
type input "200.00"
click at [362, 306] on select "Debtor 1 only Debtor 2 only Debtor 1 and Debtor 2 only" at bounding box center [393, 293] width 132 height 25
select select "1"
click at [327, 281] on select "Debtor 1 only Debtor 2 only Debtor 1 and Debtor 2 only" at bounding box center [393, 293] width 132 height 25
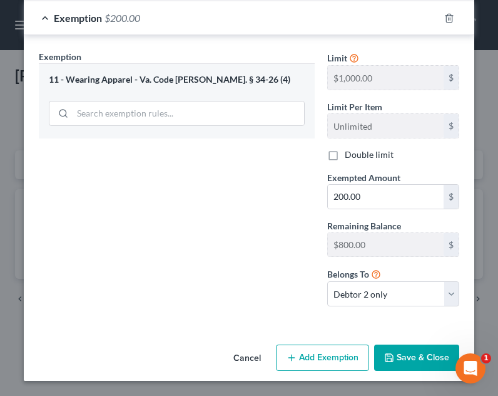
click at [397, 348] on button "Save & Close" at bounding box center [416, 357] width 85 height 26
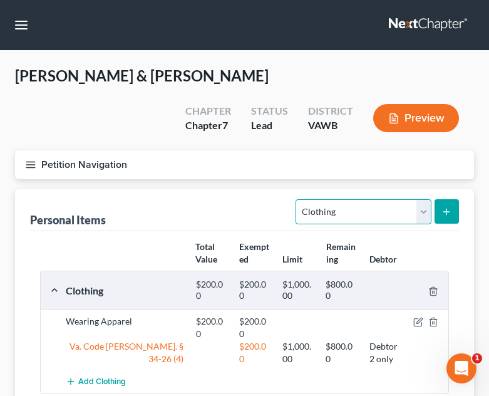
click at [398, 199] on select "Select Item Type Clothing Collectibles Of Value Electronics Firearms Household …" at bounding box center [363, 211] width 135 height 25
select select "jewelry"
click at [297, 199] on select "Select Item Type Clothing Collectibles Of Value Electronics Firearms Household …" at bounding box center [363, 211] width 135 height 25
click at [448, 207] on icon "submit" at bounding box center [446, 212] width 10 height 10
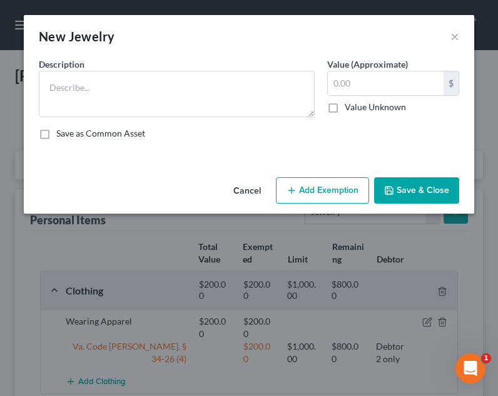
click at [153, 133] on div "Save as Common Asset" at bounding box center [249, 133] width 421 height 13
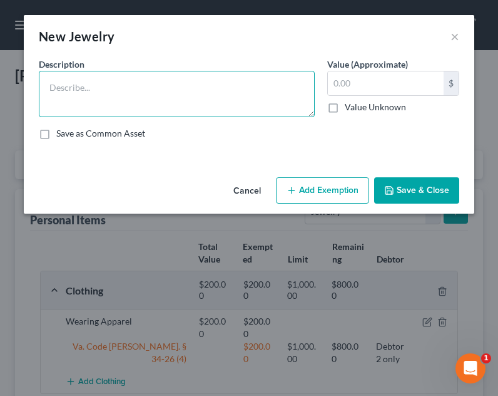
click at [158, 109] on textarea at bounding box center [177, 94] width 276 height 46
type textarea "w"
type textarea "Wedding/Engagement Rings"
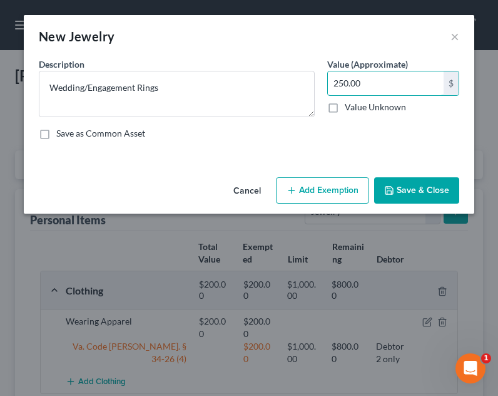
type input "250.00"
click at [306, 190] on button "Add Exemption" at bounding box center [322, 190] width 93 height 26
select select "2"
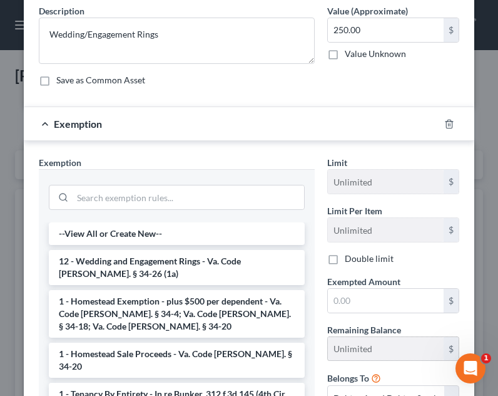
scroll to position [75, 0]
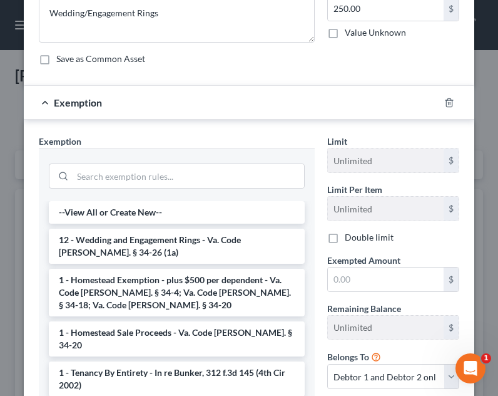
click at [380, 265] on label "Exempted Amount *" at bounding box center [363, 260] width 73 height 13
click at [381, 268] on input "text" at bounding box center [386, 279] width 116 height 24
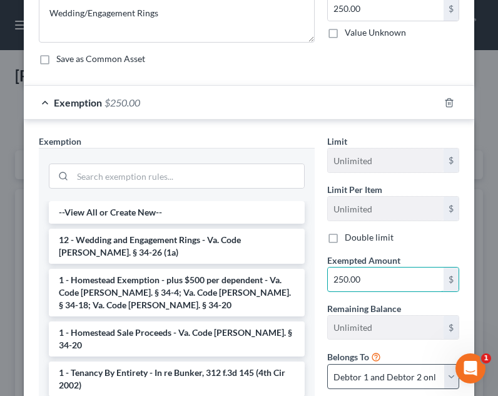
type input "250.00"
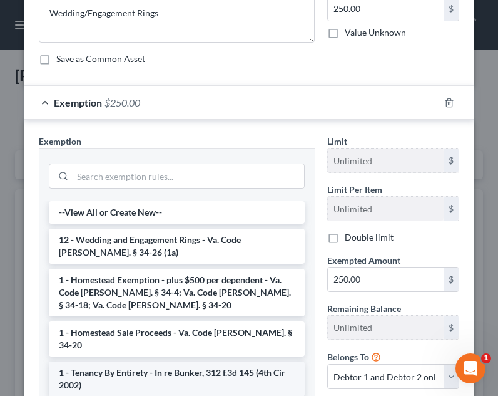
click at [207, 361] on li "1 - Tenancy By Entirety - In re Bunker, 312 f.3d 145 (4th Cir 2002)" at bounding box center [177, 378] width 256 height 35
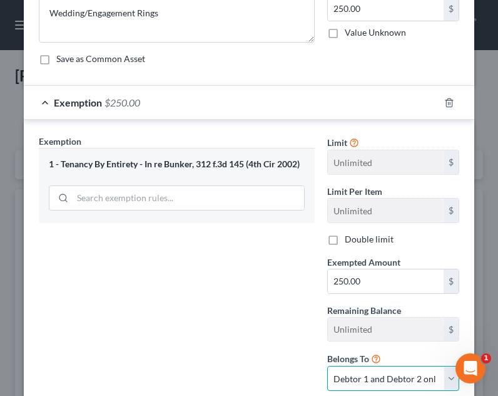
click at [369, 369] on select "Debtor 1 only Debtor 2 only Debtor 1 and Debtor 2 only" at bounding box center [393, 378] width 132 height 25
select select "1"
click at [327, 366] on select "Debtor 1 only Debtor 2 only Debtor 1 and Debtor 2 only" at bounding box center [393, 378] width 132 height 25
click at [235, 162] on div "1 - Tenancy By Entirety - In re Bunker, 312 f.3d 145 (4th Cir 2002)" at bounding box center [177, 164] width 256 height 12
click at [446, 106] on icon "button" at bounding box center [449, 102] width 6 height 8
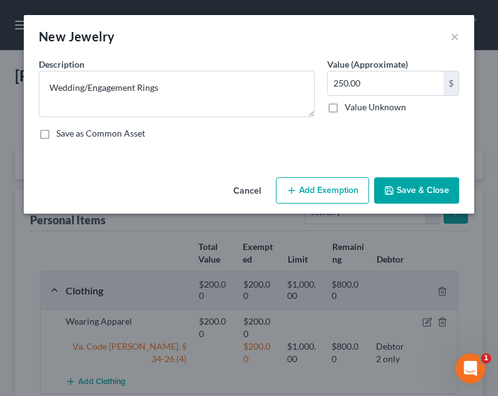
scroll to position [0, 0]
click at [320, 185] on button "Add Exemption" at bounding box center [322, 190] width 93 height 26
select select "2"
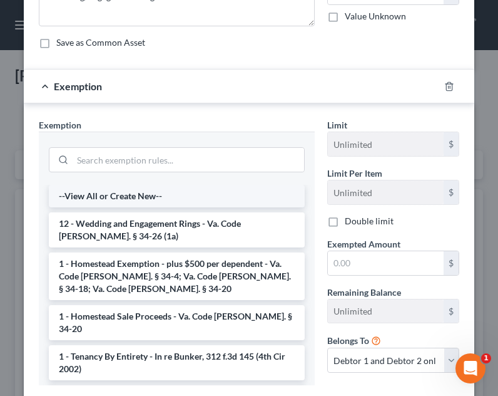
scroll to position [95, 0]
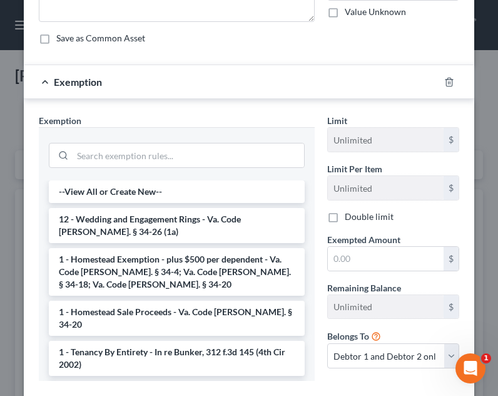
click at [187, 222] on li "12 - Wedding and Engagement Rings - Va. Code Ann. § 34-26 (1a)" at bounding box center [177, 225] width 256 height 35
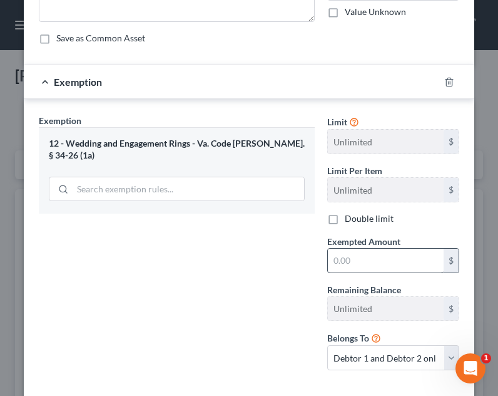
click at [339, 249] on div "$" at bounding box center [393, 260] width 132 height 25
click at [339, 249] on input "text" at bounding box center [386, 261] width 116 height 24
type input "250.00"
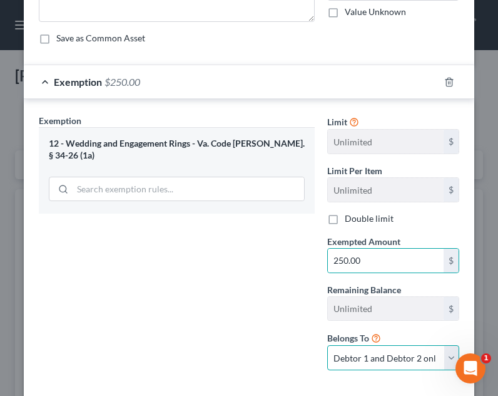
drag, startPoint x: 343, startPoint y: 358, endPoint x: 349, endPoint y: 351, distance: 8.9
click at [344, 358] on select "Debtor 1 only Debtor 2 only Debtor 1 and Debtor 2 only" at bounding box center [393, 357] width 132 height 25
select select "1"
click at [327, 345] on select "Debtor 1 only Debtor 2 only Debtor 1 and Debtor 2 only" at bounding box center [393, 357] width 132 height 25
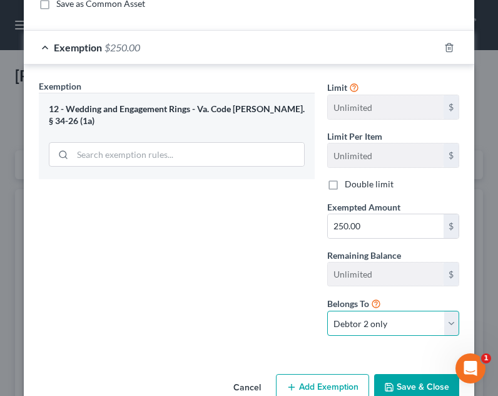
scroll to position [159, 0]
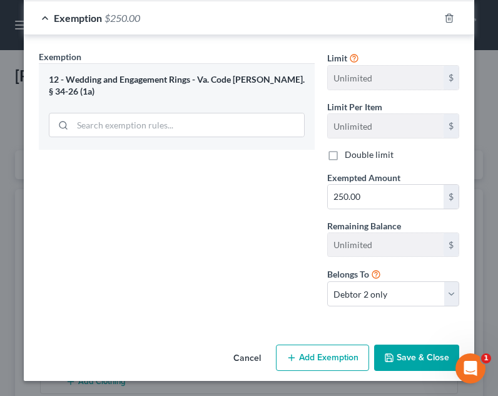
click at [404, 358] on button "Save & Close" at bounding box center [416, 357] width 85 height 26
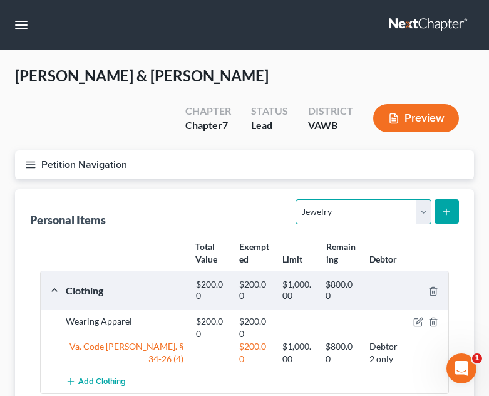
click at [329, 199] on select "Select Item Type Clothing Collectibles Of Value Electronics Firearms Household …" at bounding box center [363, 211] width 135 height 25
select select "clothing"
click at [297, 199] on select "Select Item Type Clothing Collectibles Of Value Electronics Firearms Household …" at bounding box center [363, 211] width 135 height 25
click at [455, 199] on button "submit" at bounding box center [447, 211] width 24 height 24
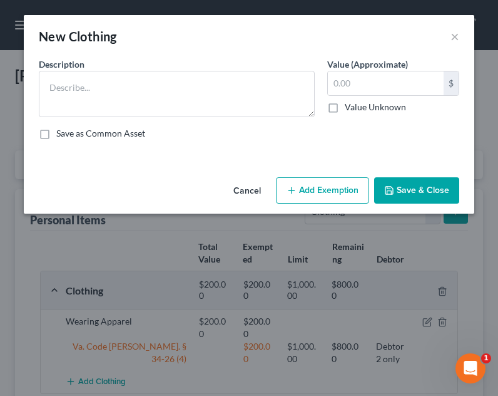
click at [206, 124] on div "Description * Value (Approximate) $ Value Unknown Balance Undetermined $ Value …" at bounding box center [249, 104] width 433 height 92
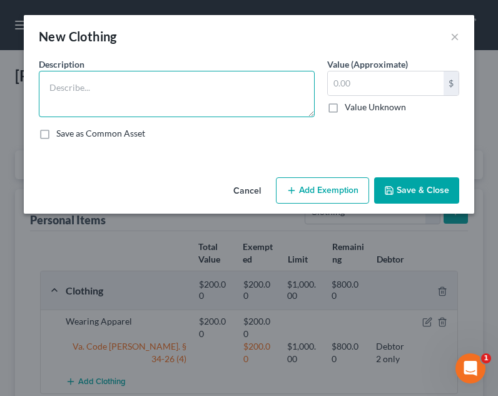
click at [213, 110] on textarea at bounding box center [177, 94] width 276 height 46
type textarea "Wearing Apparel"
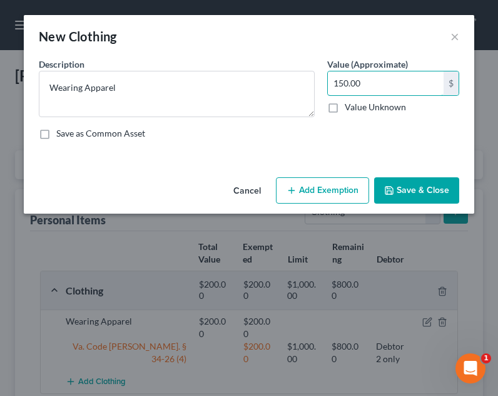
type input "150.00"
click at [352, 187] on button "Add Exemption" at bounding box center [322, 190] width 93 height 26
select select "2"
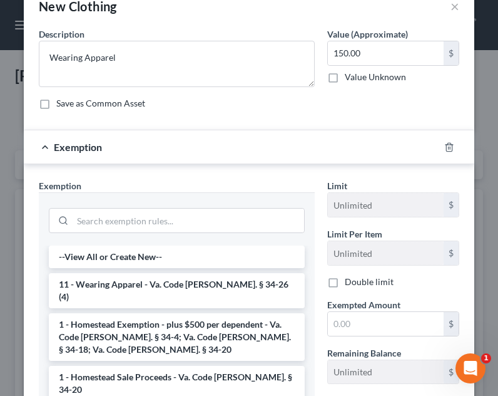
scroll to position [33, 0]
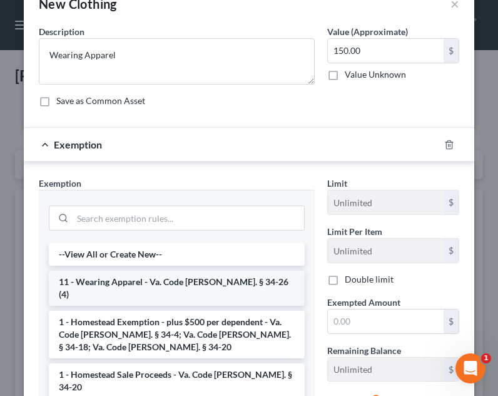
click at [172, 283] on li "11 - Wearing Apparel - Va. Code Ann. § 34-26 (4)" at bounding box center [177, 287] width 256 height 35
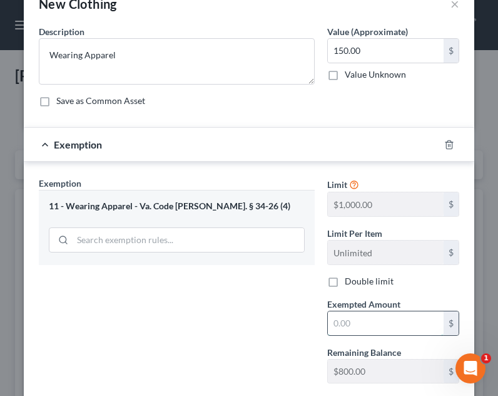
click at [378, 319] on input "text" at bounding box center [386, 323] width 116 height 24
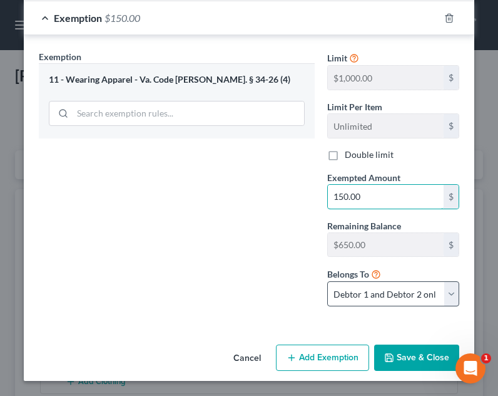
type input "150.00"
click at [381, 284] on select "Debtor 1 only Debtor 2 only Debtor 1 and Debtor 2 only" at bounding box center [393, 293] width 132 height 25
select select "0"
click at [327, 281] on select "Debtor 1 only Debtor 2 only Debtor 1 and Debtor 2 only" at bounding box center [393, 293] width 132 height 25
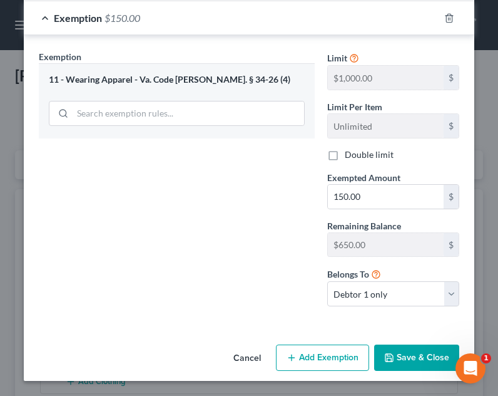
click at [410, 366] on button "Save & Close" at bounding box center [416, 357] width 85 height 26
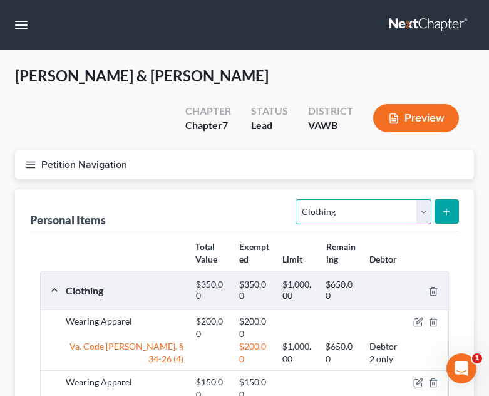
drag, startPoint x: 337, startPoint y: 172, endPoint x: 343, endPoint y: 190, distance: 19.2
click at [337, 199] on select "Select Item Type Clothing Collectibles Of Value Electronics Firearms Household …" at bounding box center [363, 211] width 135 height 25
select select "jewelry"
click at [297, 199] on select "Select Item Type Clothing Collectibles Of Value Electronics Firearms Household …" at bounding box center [363, 211] width 135 height 25
click at [443, 199] on button "submit" at bounding box center [447, 211] width 24 height 24
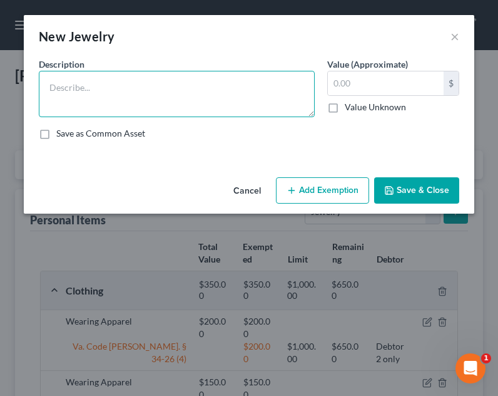
click at [130, 105] on textarea at bounding box center [177, 94] width 276 height 46
type textarea "w"
type textarea "Wedding Ring"
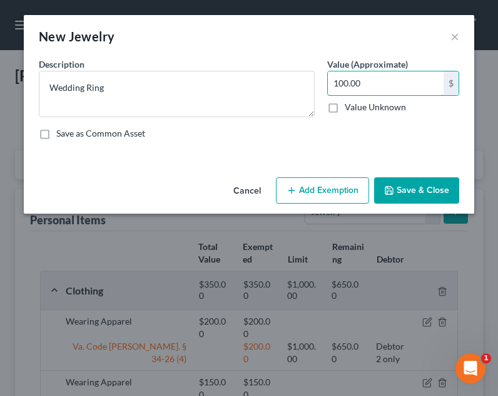
type input "100.00"
click at [314, 191] on button "Add Exemption" at bounding box center [322, 190] width 93 height 26
select select "2"
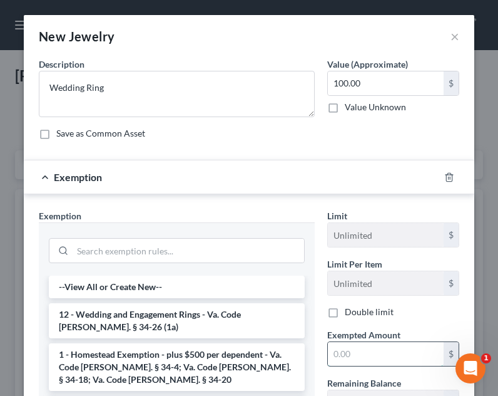
click at [328, 361] on input "text" at bounding box center [386, 354] width 116 height 24
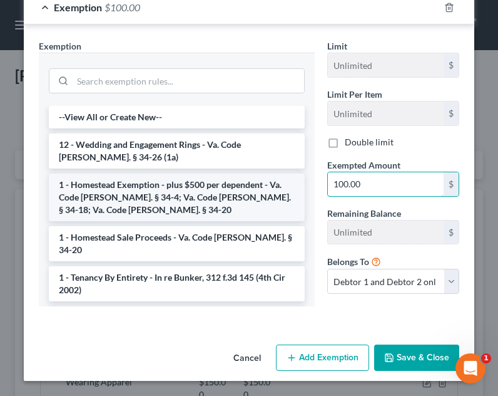
type input "100.00"
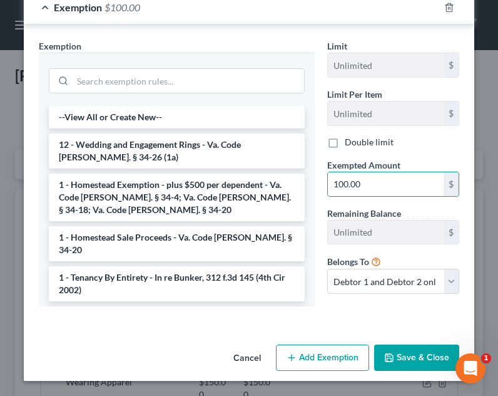
click at [143, 182] on li "1 - Homestead Exemption - plus $500 per dependent - Va. Code Ann. § 34-4; Va. C…" at bounding box center [177, 197] width 256 height 48
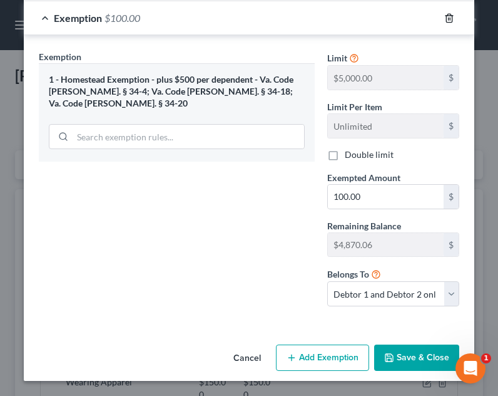
click at [446, 16] on polyline "button" at bounding box center [450, 16] width 8 height 0
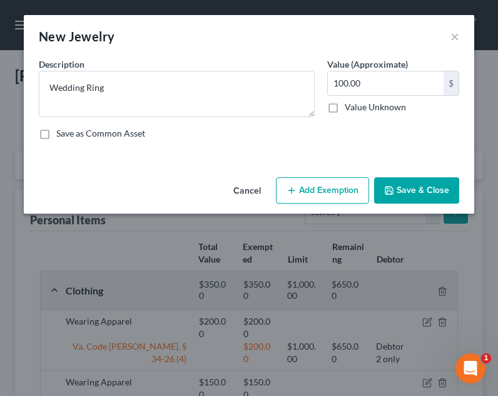
click at [326, 178] on button "Add Exemption" at bounding box center [322, 190] width 93 height 26
select select "2"
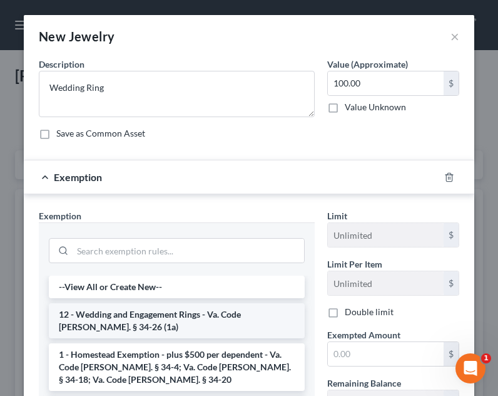
click at [118, 329] on li "12 - Wedding and Engagement Rings - Va. Code Ann. § 34-26 (1a)" at bounding box center [177, 320] width 256 height 35
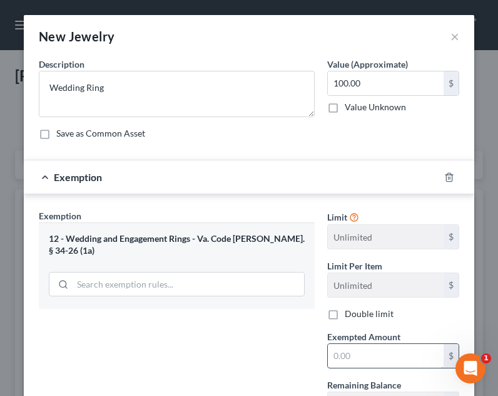
click at [392, 346] on input "text" at bounding box center [386, 356] width 116 height 24
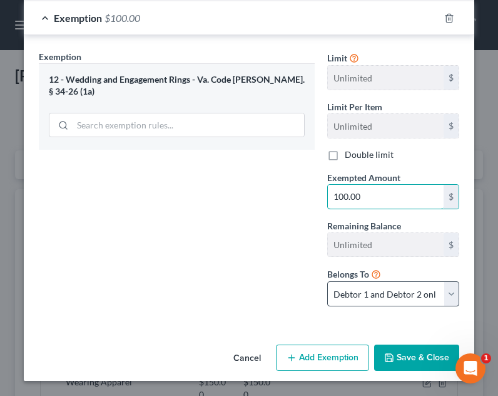
type input "100.00"
click at [410, 291] on select "Debtor 1 only Debtor 2 only Debtor 1 and Debtor 2 only" at bounding box center [393, 293] width 132 height 25
select select "0"
click at [327, 281] on select "Debtor 1 only Debtor 2 only Debtor 1 and Debtor 2 only" at bounding box center [393, 293] width 132 height 25
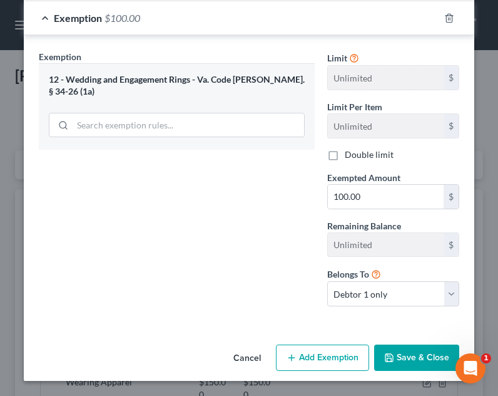
click at [411, 377] on div "Cancel Add Exemption Save & Close" at bounding box center [249, 359] width 451 height 41
click at [409, 358] on button "Save & Close" at bounding box center [416, 357] width 85 height 26
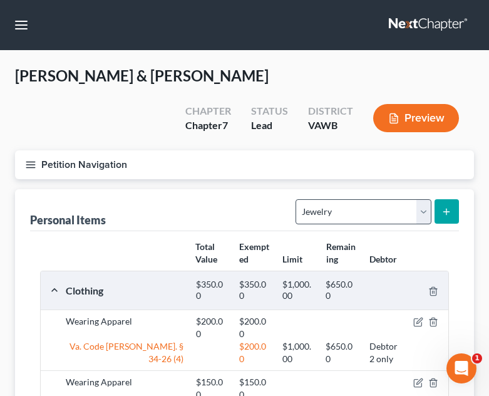
drag, startPoint x: 404, startPoint y: 166, endPoint x: 404, endPoint y: 173, distance: 7.5
click at [404, 194] on div "Select Item Type Clothing Collectibles Of Value Electronics Firearms Household …" at bounding box center [375, 210] width 168 height 33
drag, startPoint x: 403, startPoint y: 175, endPoint x: 391, endPoint y: 191, distance: 20.2
click at [401, 199] on select "Select Item Type Clothing Collectibles Of Value Electronics Firearms Household …" at bounding box center [363, 211] width 135 height 25
select select "household_goods"
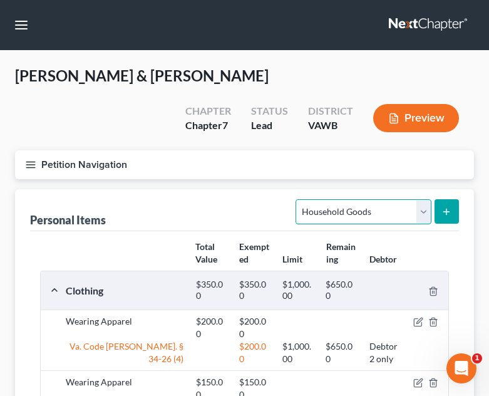
click at [297, 199] on select "Select Item Type Clothing Collectibles Of Value Electronics Firearms Household …" at bounding box center [363, 211] width 135 height 25
click at [450, 207] on icon "submit" at bounding box center [446, 212] width 10 height 10
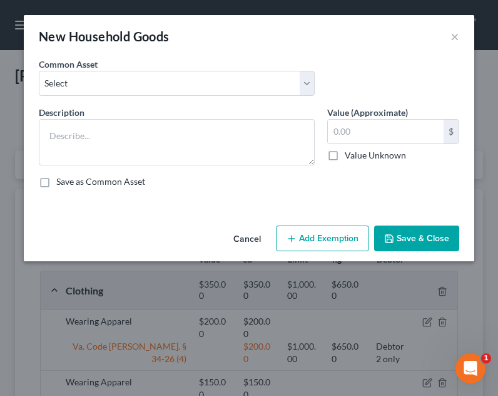
click at [184, 118] on div "Description *" at bounding box center [177, 135] width 289 height 59
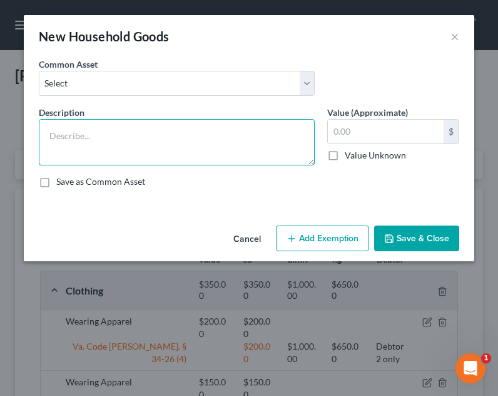
click at [184, 119] on textarea at bounding box center [177, 142] width 276 height 46
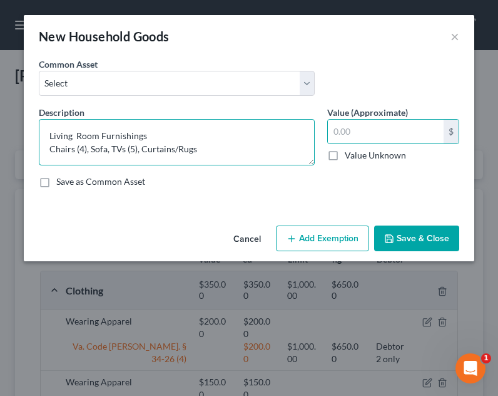
click at [141, 151] on textarea "Living Room Furnishings Chairs (4), Sofa, TVs (5), Curtains/Rugs" at bounding box center [177, 142] width 276 height 46
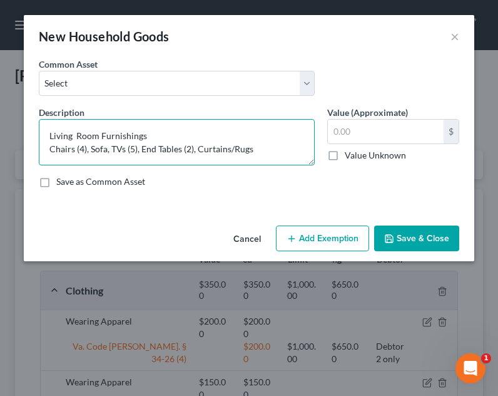
type textarea "Living Room Furnishings Chairs (4), Sofa, TVs (5), End Tables (2), Curtains/Rugs"
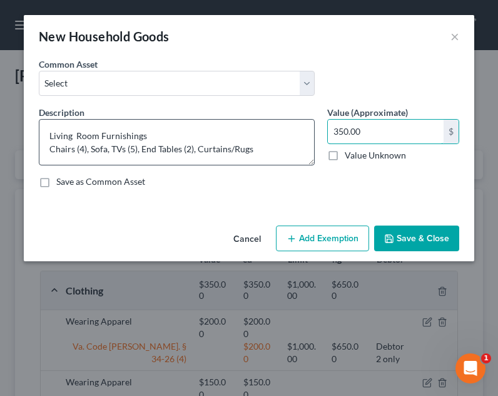
drag, startPoint x: 376, startPoint y: 130, endPoint x: 296, endPoint y: 135, distance: 80.3
click at [296, 135] on div "Description * Living Room Furnishings Chairs (4), Sofa, TVs (5), End Tables (2)…" at bounding box center [249, 152] width 433 height 92
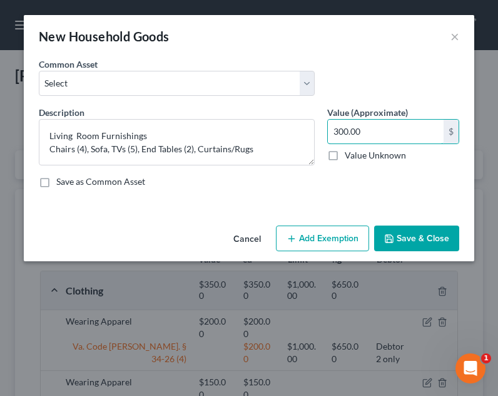
type input "300.00"
click at [322, 229] on button "Add Exemption" at bounding box center [322, 238] width 93 height 26
select select "2"
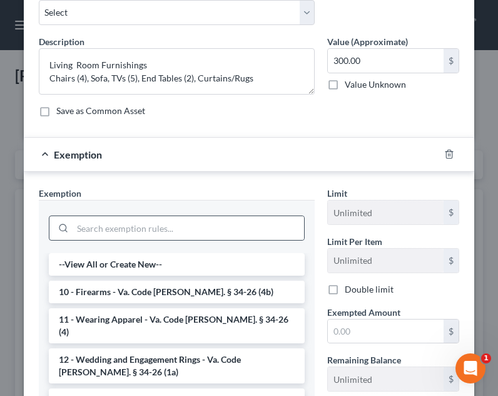
scroll to position [75, 0]
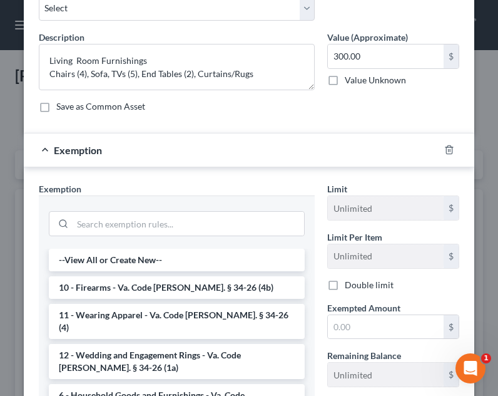
click at [155, 384] on li "6 - Household Goods and Furnishings - Va. Code Ann. § 34-26 (4a)" at bounding box center [177, 401] width 256 height 35
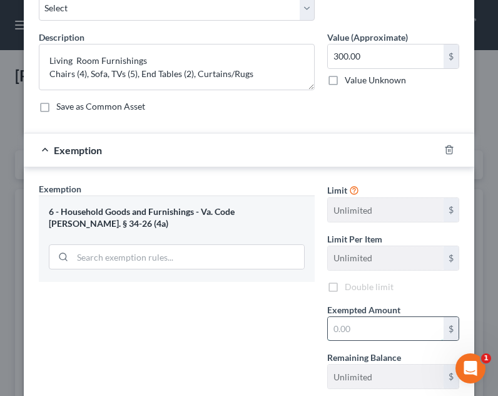
click at [359, 326] on input "text" at bounding box center [386, 329] width 116 height 24
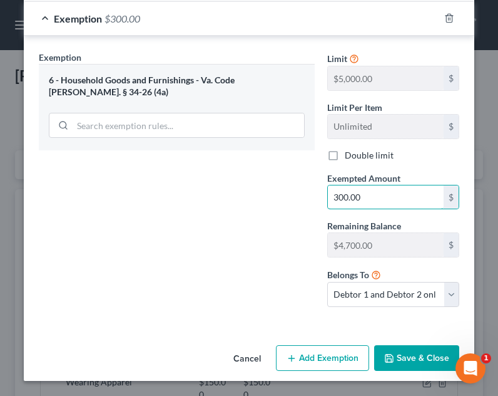
type input "300.00"
click at [410, 343] on div "Cancel Add Exemption Save & Close" at bounding box center [249, 360] width 451 height 41
click at [411, 351] on button "Save & Close" at bounding box center [416, 358] width 85 height 26
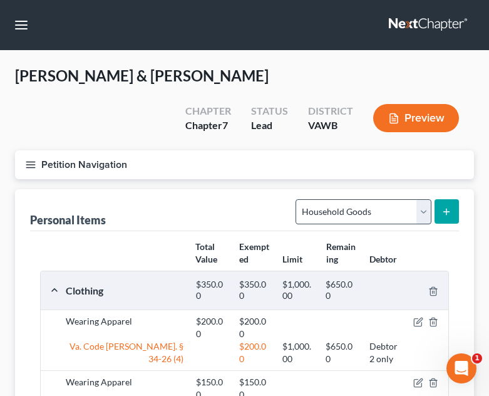
click at [381, 194] on div "Select Item Type Clothing Collectibles Of Value Electronics Firearms Household …" at bounding box center [375, 210] width 168 height 33
click at [444, 207] on icon "submit" at bounding box center [446, 212] width 10 height 10
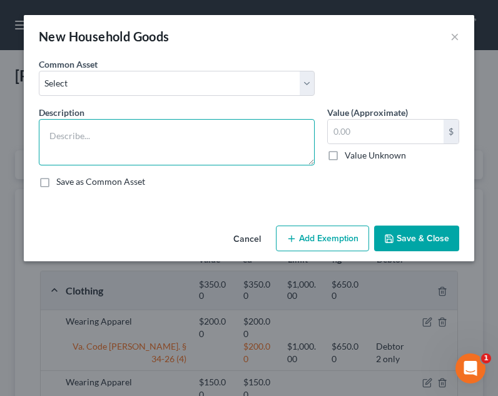
click at [141, 131] on textarea at bounding box center [177, 142] width 276 height 46
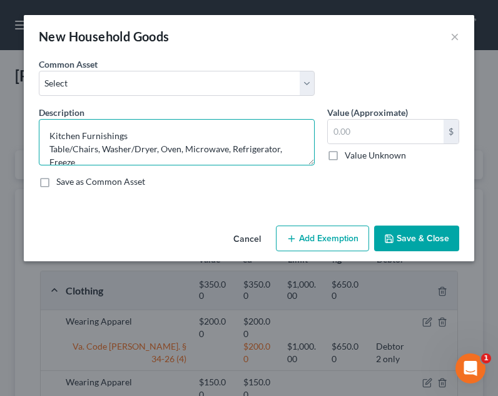
scroll to position [3, 0]
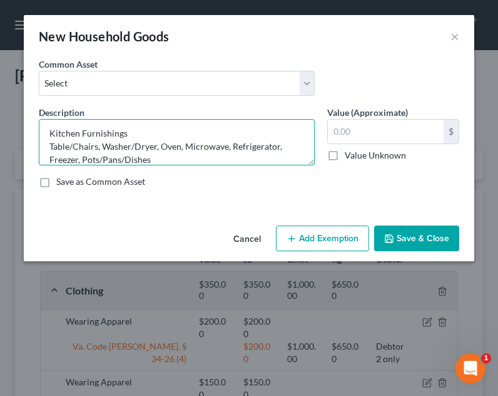
type textarea "Kitchen Furnishings Table/Chairs, Washer/Dryer, Oven, Microwave, Refrigerator, …"
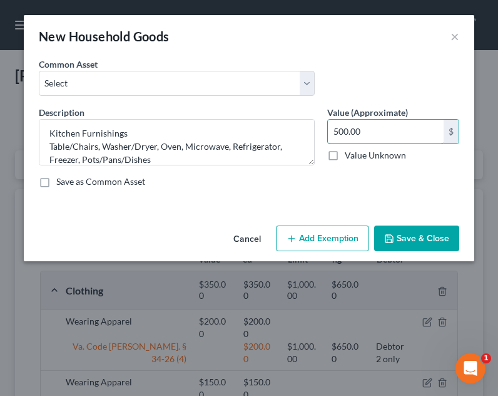
type input "500.00"
click at [291, 229] on button "Add Exemption" at bounding box center [322, 238] width 93 height 26
select select "2"
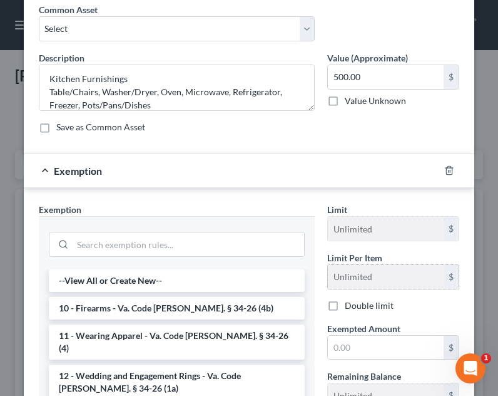
scroll to position [60, 0]
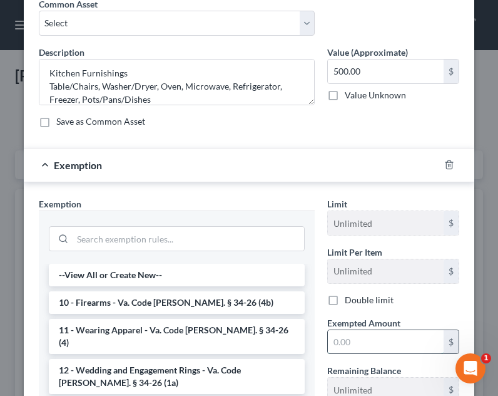
click at [369, 343] on input "text" at bounding box center [386, 342] width 116 height 24
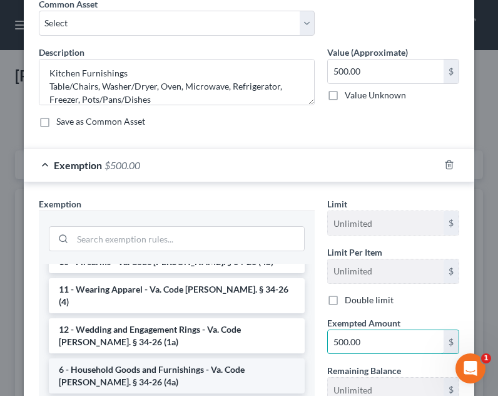
scroll to position [63, 0]
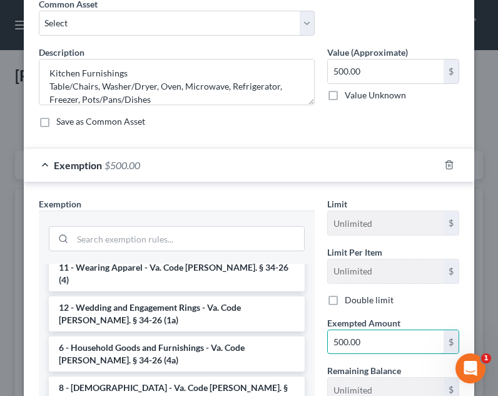
type input "500.00"
click at [158, 344] on li "6 - Household Goods and Furnishings - Va. Code Ann. § 34-26 (4a)" at bounding box center [177, 353] width 256 height 35
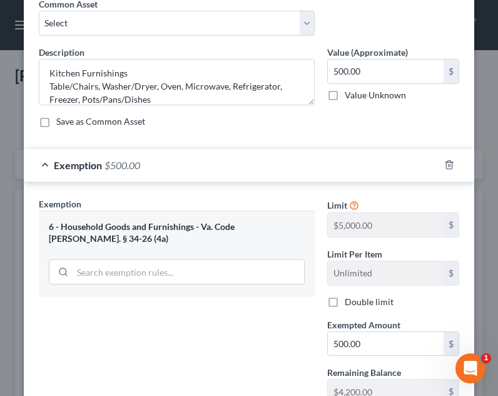
scroll to position [207, 0]
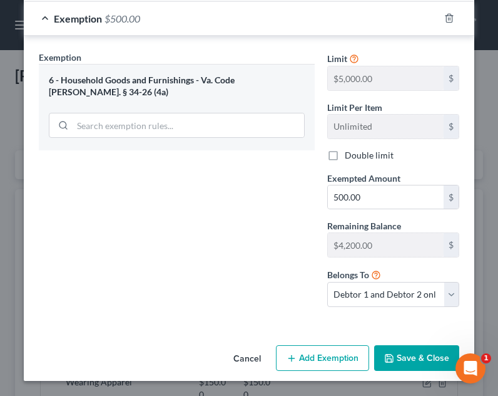
click at [409, 359] on button "Save & Close" at bounding box center [416, 358] width 85 height 26
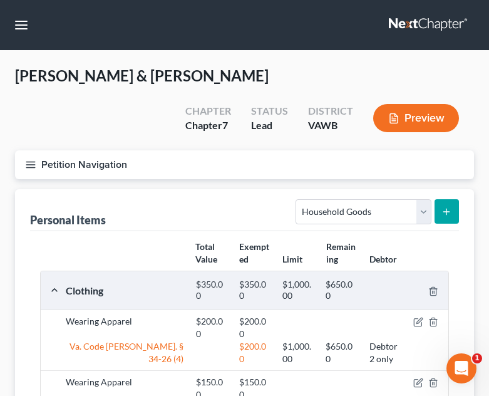
click at [450, 207] on icon "submit" at bounding box center [446, 212] width 10 height 10
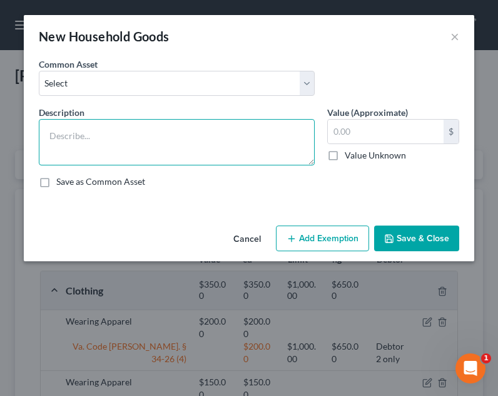
click at [173, 143] on textarea at bounding box center [177, 142] width 276 height 46
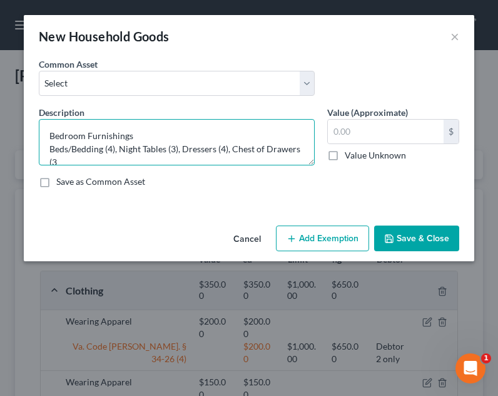
scroll to position [3, 0]
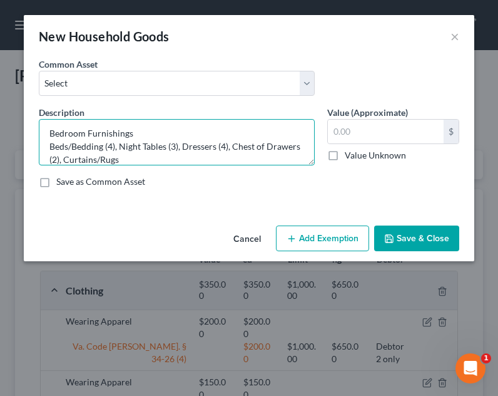
type textarea "Bedroom Furnishings Beds/Bedding (4), Night Tables (3), Dressers (4), Chest of …"
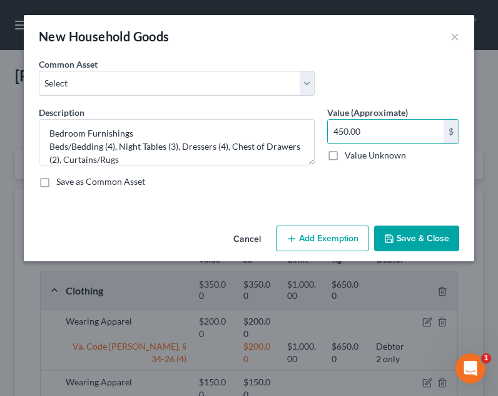
drag, startPoint x: 366, startPoint y: 133, endPoint x: 319, endPoint y: 133, distance: 46.3
click at [319, 133] on div "Description * Bedroom Furnishings Beds/Bedding (4), Night Tables (3), Dressers …" at bounding box center [249, 152] width 433 height 92
type input "400.00"
drag, startPoint x: 329, startPoint y: 222, endPoint x: 332, endPoint y: 242, distance: 19.7
click at [329, 224] on div "Cancel Add Exemption Save & Close" at bounding box center [249, 240] width 451 height 41
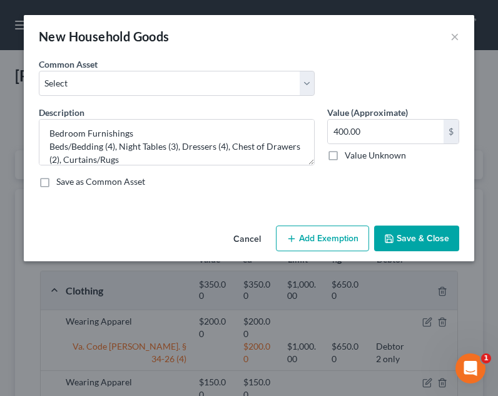
click at [332, 242] on button "Add Exemption" at bounding box center [322, 238] width 93 height 26
select select "2"
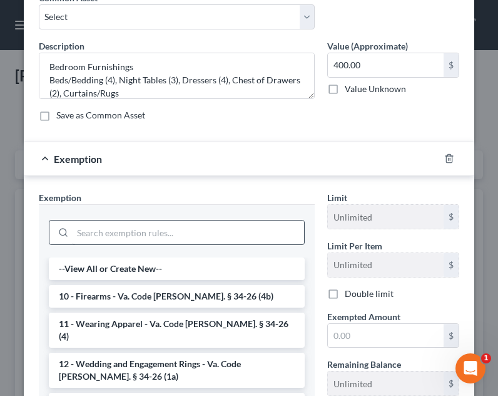
scroll to position [69, 0]
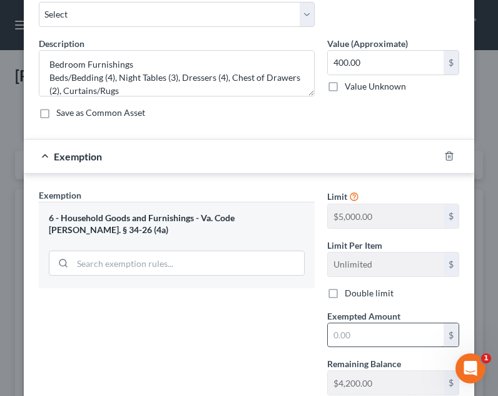
click at [339, 340] on input "text" at bounding box center [386, 335] width 116 height 24
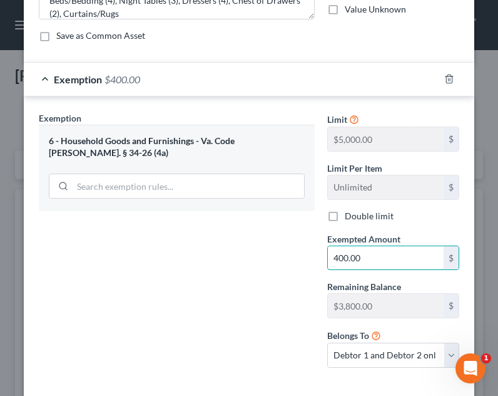
scroll to position [207, 0]
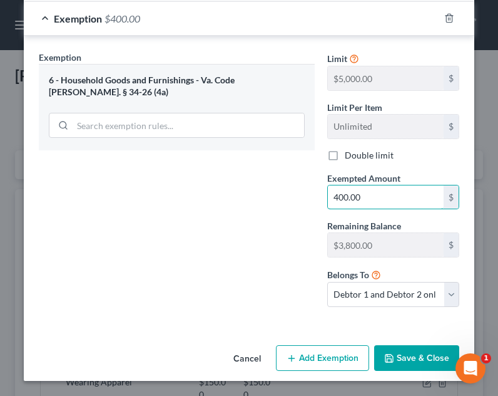
type input "400.00"
click at [406, 358] on button "Save & Close" at bounding box center [416, 358] width 85 height 26
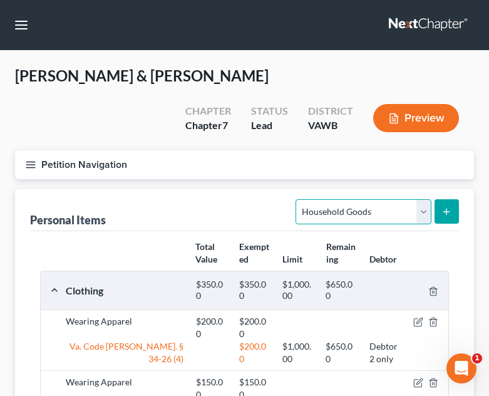
drag, startPoint x: 422, startPoint y: 185, endPoint x: 421, endPoint y: 193, distance: 8.2
click at [422, 199] on select "Select Item Type Clothing Collectibles Of Value Electronics Firearms Household …" at bounding box center [363, 211] width 135 height 25
select select "firearms"
click at [297, 199] on select "Select Item Type Clothing Collectibles Of Value Electronics Firearms Household …" at bounding box center [363, 211] width 135 height 25
click at [456, 199] on button "submit" at bounding box center [447, 211] width 24 height 24
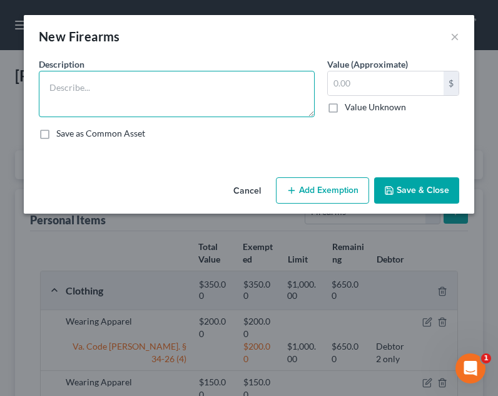
click at [120, 100] on textarea at bounding box center [177, 94] width 276 height 46
type textarea "firearms (3)"
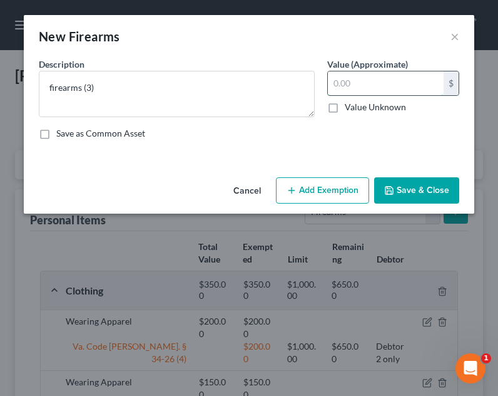
click at [348, 90] on input "text" at bounding box center [386, 83] width 116 height 24
type input "200.00"
click at [324, 171] on div "An exemption set must first be selected from the Filing Information section. Co…" at bounding box center [249, 115] width 451 height 115
click at [322, 181] on button "Add Exemption" at bounding box center [322, 190] width 93 height 26
select select "2"
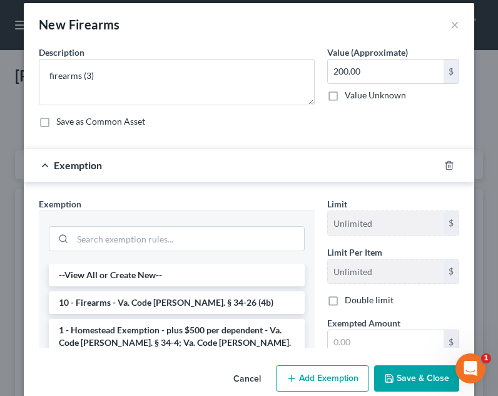
scroll to position [27, 0]
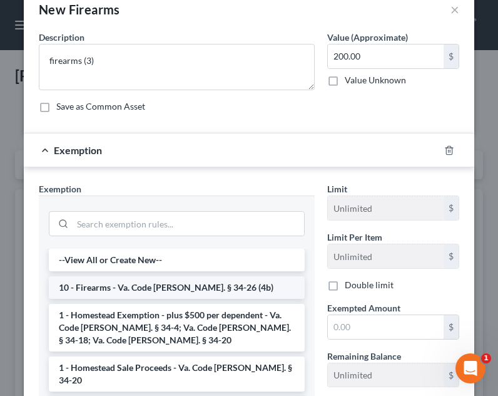
click at [156, 290] on li "10 - Firearms - Va. Code Ann. § 34-26 (4b)" at bounding box center [177, 287] width 256 height 23
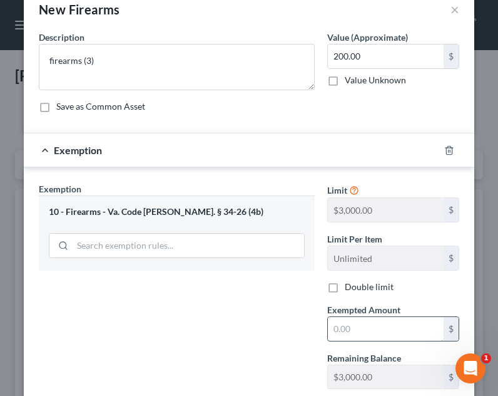
click at [388, 334] on input "text" at bounding box center [386, 329] width 116 height 24
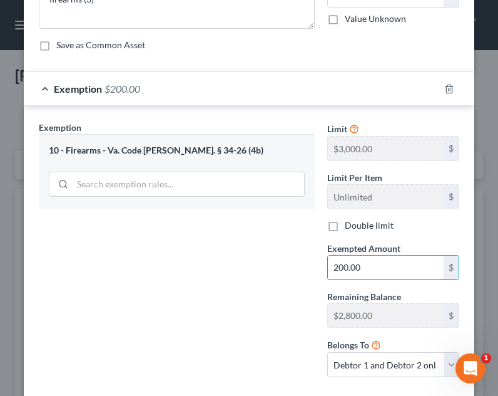
scroll to position [159, 0]
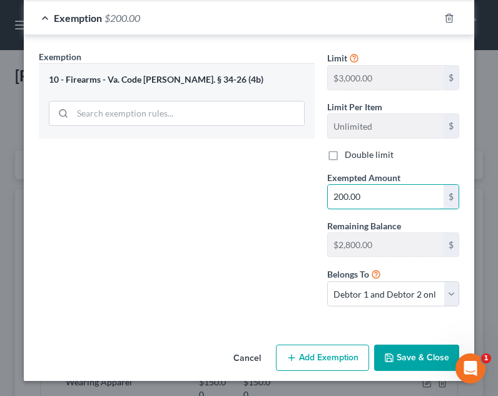
type input "200.00"
click at [389, 358] on icon "button" at bounding box center [389, 358] width 10 height 10
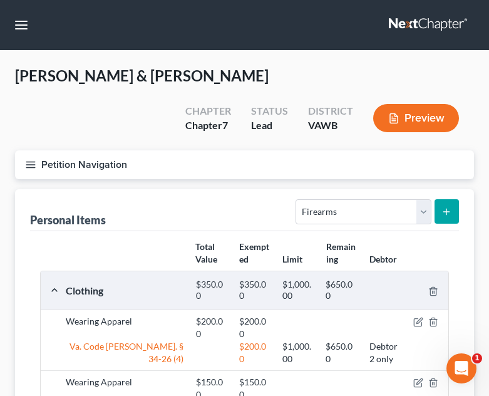
click at [25, 159] on icon "button" at bounding box center [30, 164] width 11 height 11
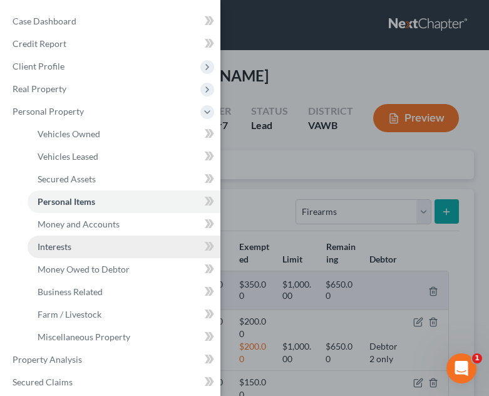
click at [81, 246] on link "Interests" at bounding box center [124, 246] width 193 height 23
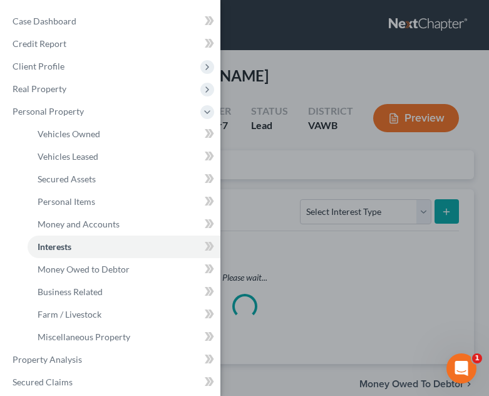
click at [373, 232] on div "Case Dashboard Payments Invoices Payments Payments Credit Report Client Profile" at bounding box center [244, 198] width 489 height 396
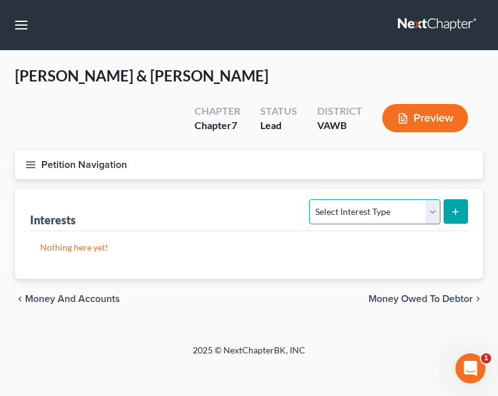
click at [364, 199] on select "Select Interest Type 401K Annuity Bond Education IRA Government Bond Government…" at bounding box center [374, 211] width 131 height 25
select select "term_life_insurance"
click at [311, 199] on select "Select Interest Type 401K Annuity Bond Education IRA Government Bond Government…" at bounding box center [374, 211] width 131 height 25
click at [450, 199] on button "submit" at bounding box center [456, 211] width 24 height 24
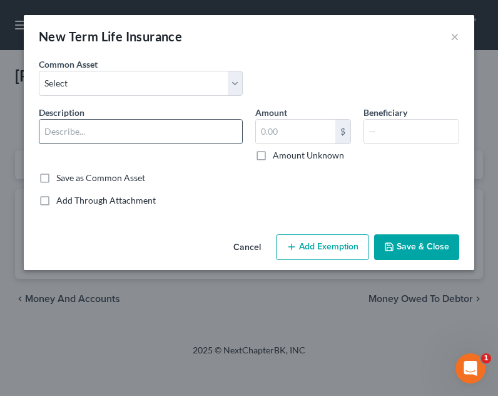
click at [150, 136] on input "text" at bounding box center [140, 132] width 203 height 24
type input "Southern Farm Bureau Life Ins. Company"
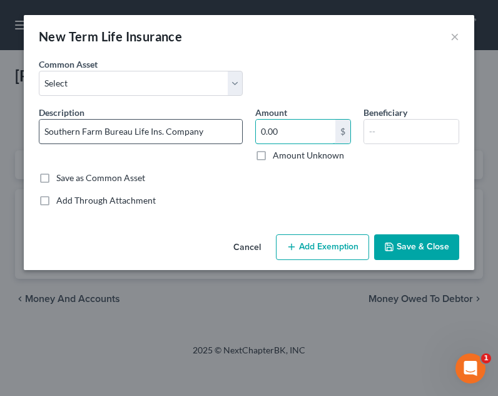
type input "0.00"
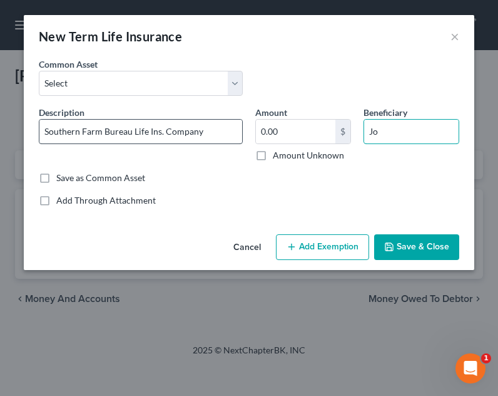
type input "J"
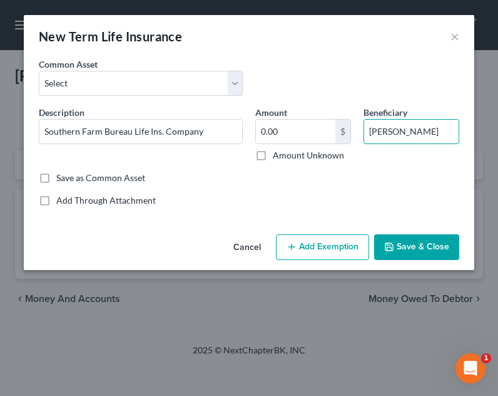
type input "Daniel Heath"
click at [414, 250] on button "Save & Close" at bounding box center [416, 247] width 85 height 26
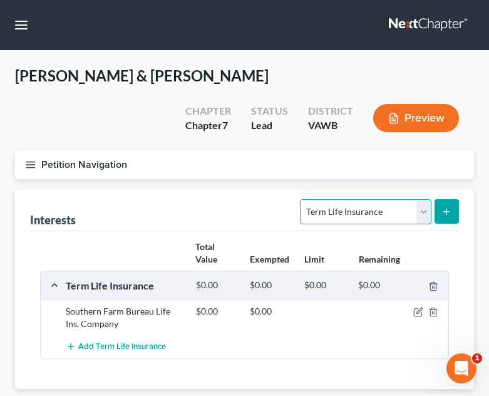
click at [374, 199] on select "Select Interest Type 401K Annuity Bond Education IRA Government Bond Government…" at bounding box center [365, 211] width 131 height 25
select select "401k"
click at [302, 199] on select "Select Interest Type 401K Annuity Bond Education IRA Government Bond Government…" at bounding box center [365, 211] width 131 height 25
click at [456, 199] on button "submit" at bounding box center [447, 211] width 24 height 24
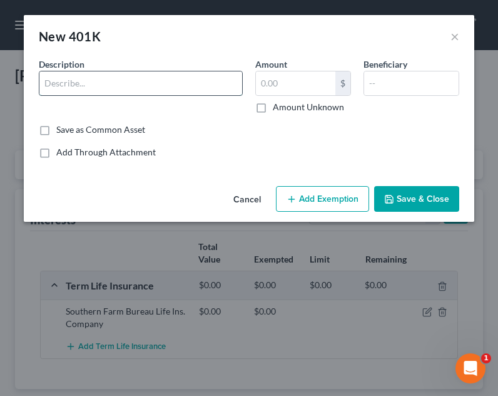
click at [207, 90] on input "text" at bounding box center [140, 83] width 203 height 24
type input "Fidelity"
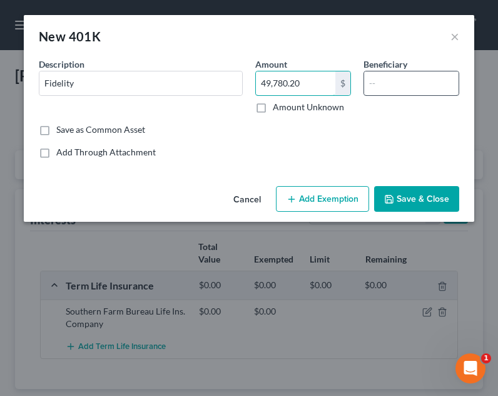
type input "49,780.20"
click at [390, 85] on input "text" at bounding box center [411, 83] width 95 height 24
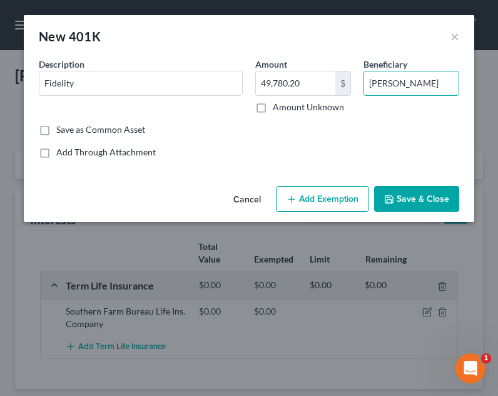
type input "Daniel Heath"
click at [308, 184] on div "Cancel Add Exemption Save & Close" at bounding box center [249, 201] width 451 height 41
click at [308, 188] on button "Add Exemption" at bounding box center [322, 199] width 93 height 26
select select "2"
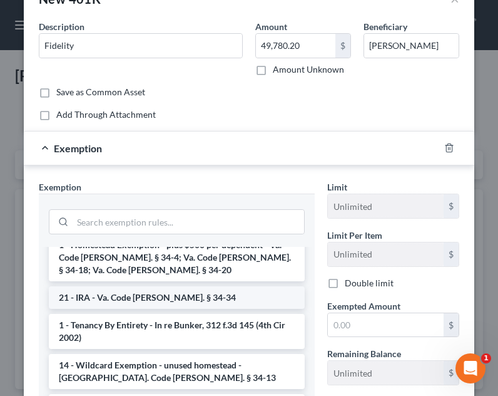
scroll to position [125, 0]
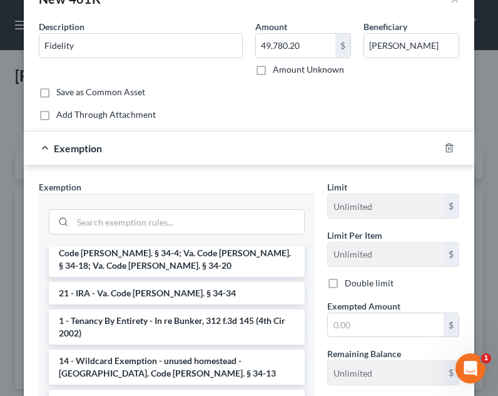
click at [185, 282] on li "21 - IRA - Va. Code Ann. § 34-34" at bounding box center [177, 293] width 256 height 23
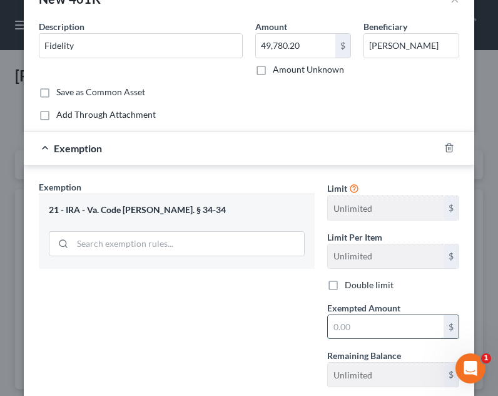
click at [386, 322] on input "text" at bounding box center [386, 327] width 116 height 24
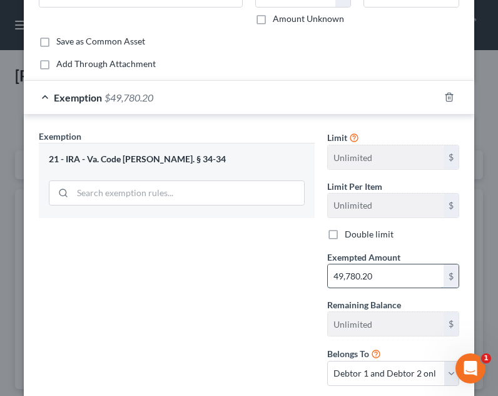
scroll to position [163, 0]
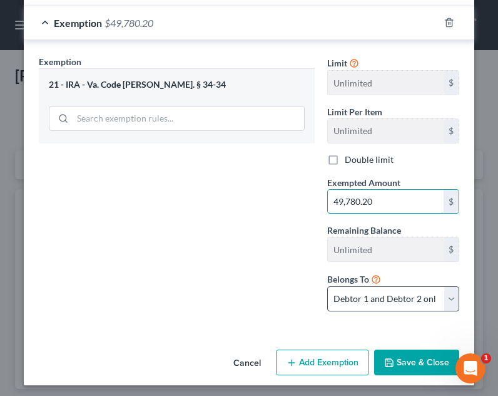
type input "49,780.20"
click at [389, 297] on select "Debtor 1 only Debtor 2 only Debtor 1 and Debtor 2 only" at bounding box center [393, 298] width 132 height 25
select select "1"
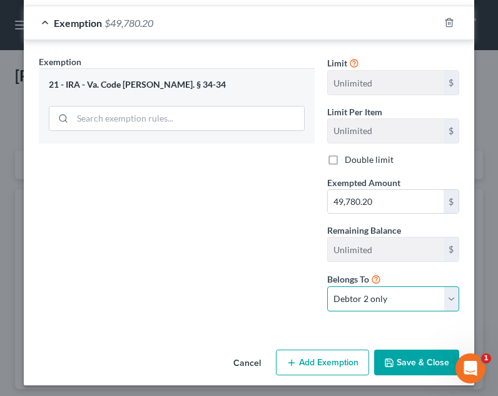
click at [327, 286] on select "Debtor 1 only Debtor 2 only Debtor 1 and Debtor 2 only" at bounding box center [393, 298] width 132 height 25
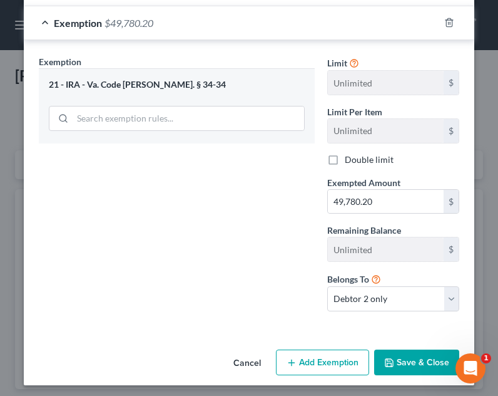
click at [412, 362] on button "Save & Close" at bounding box center [416, 362] width 85 height 26
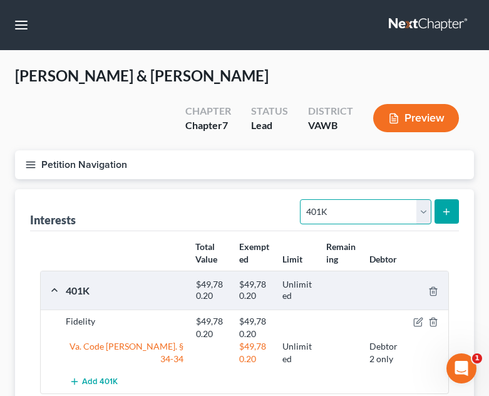
click at [358, 199] on select "Select Interest Type 401K Annuity Bond Education IRA Government Bond Government…" at bounding box center [365, 211] width 131 height 25
select select "ira"
click at [302, 199] on select "Select Interest Type 401K Annuity Bond Education IRA Government Bond Government…" at bounding box center [365, 211] width 131 height 25
click at [446, 207] on icon "submit" at bounding box center [446, 212] width 10 height 10
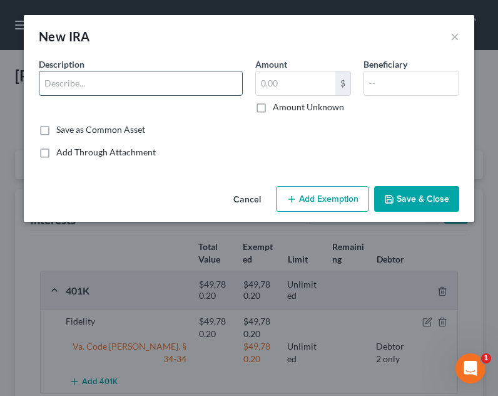
click at [145, 86] on input "text" at bounding box center [140, 83] width 203 height 24
type input "VOYA (403b)"
type input "690.98"
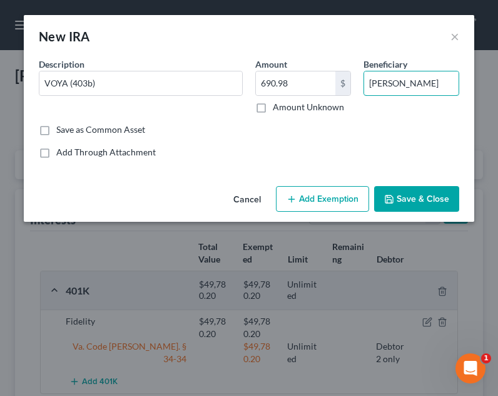
type input "Daniel Heath"
click at [310, 197] on button "Add Exemption" at bounding box center [322, 199] width 93 height 26
select select "2"
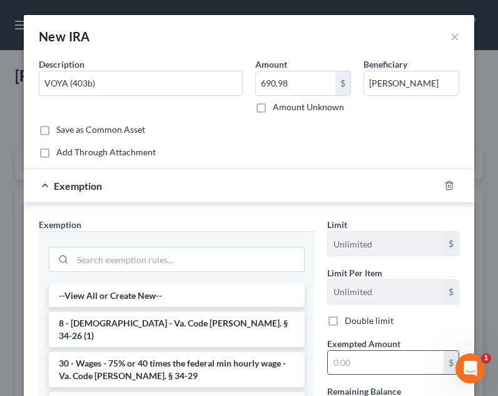
click at [389, 361] on input "text" at bounding box center [386, 363] width 116 height 24
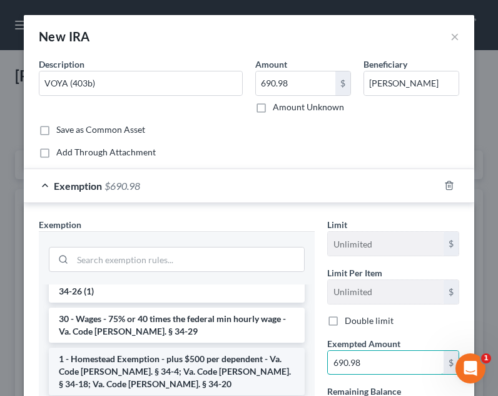
scroll to position [63, 0]
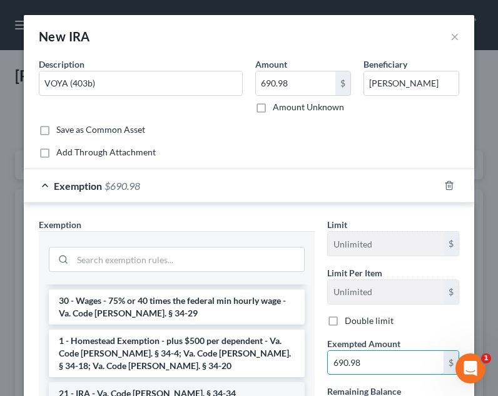
type input "690.98"
click at [172, 382] on li "21 - IRA - Va. Code Ann. § 34-34" at bounding box center [177, 393] width 256 height 23
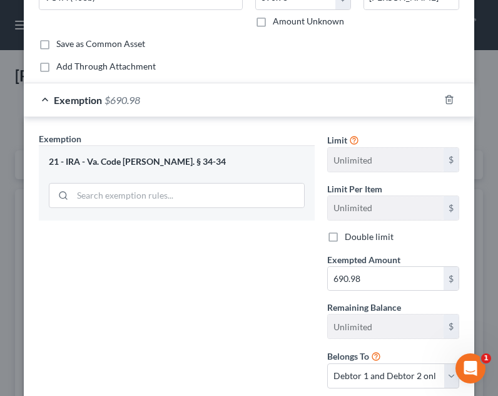
scroll to position [167, 0]
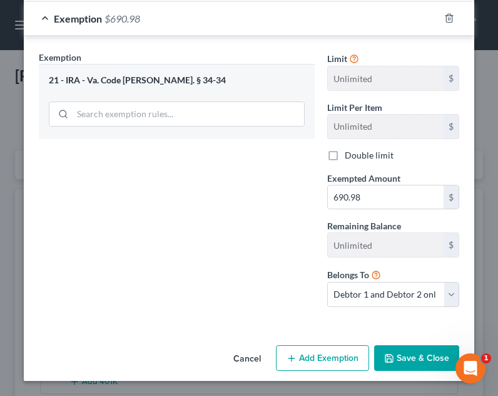
click at [371, 276] on icon at bounding box center [376, 274] width 10 height 12
click at [386, 317] on div "Exemption Set must be selected for CA. Exemption * 21 - IRA - Va. Code Ann. § 3…" at bounding box center [249, 182] width 451 height 292
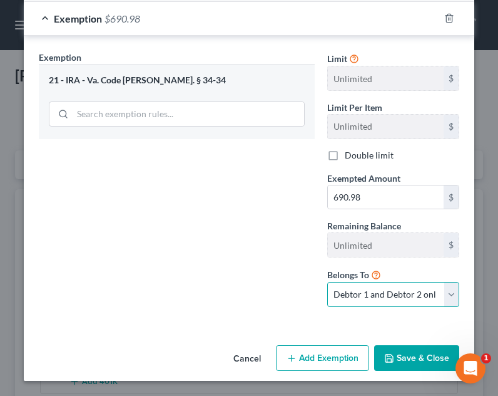
click at [389, 298] on select "Debtor 1 only Debtor 2 only Debtor 1 and Debtor 2 only" at bounding box center [393, 294] width 132 height 25
select select "1"
click at [327, 282] on select "Debtor 1 only Debtor 2 only Debtor 1 and Debtor 2 only" at bounding box center [393, 294] width 132 height 25
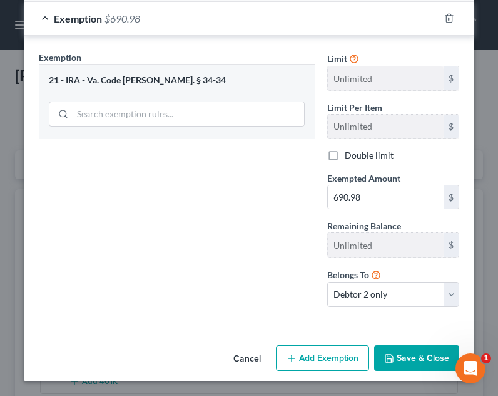
click at [411, 372] on div "Cancel Add Exemption Save & Close" at bounding box center [249, 360] width 451 height 41
click at [418, 347] on button "Save & Close" at bounding box center [416, 358] width 85 height 26
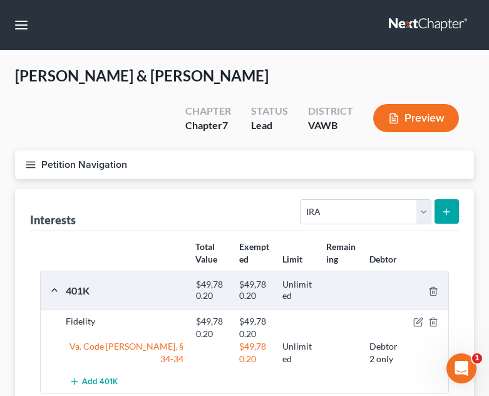
click at [26, 159] on icon "button" at bounding box center [30, 164] width 11 height 11
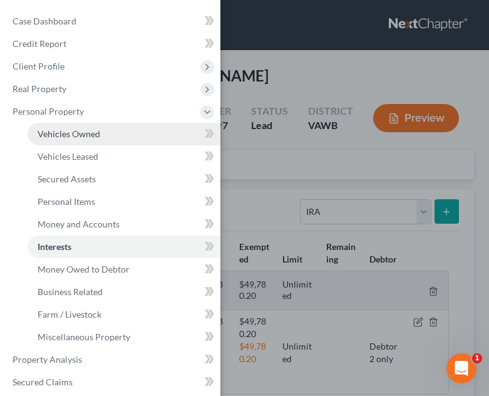
click at [107, 133] on link "Vehicles Owned" at bounding box center [124, 134] width 193 height 23
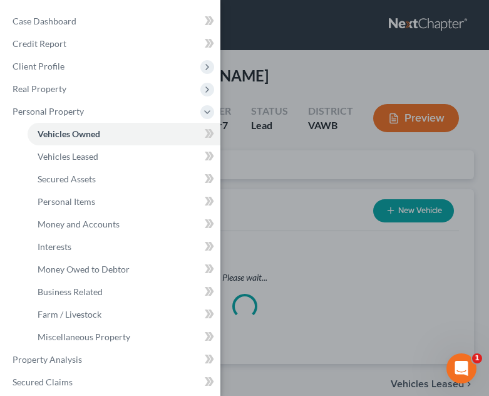
click at [328, 222] on div "Case Dashboard Payments Invoices Payments Payments Credit Report Client Profile" at bounding box center [244, 198] width 489 height 396
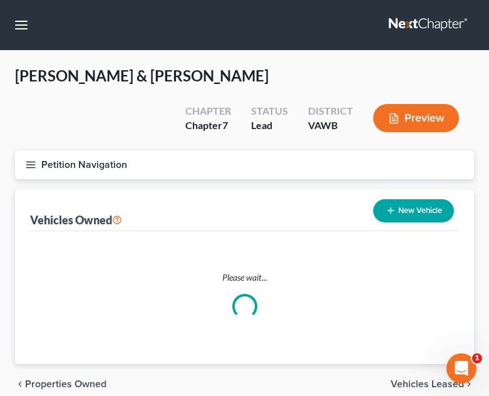
click at [416, 199] on button "New Vehicle" at bounding box center [413, 210] width 81 height 23
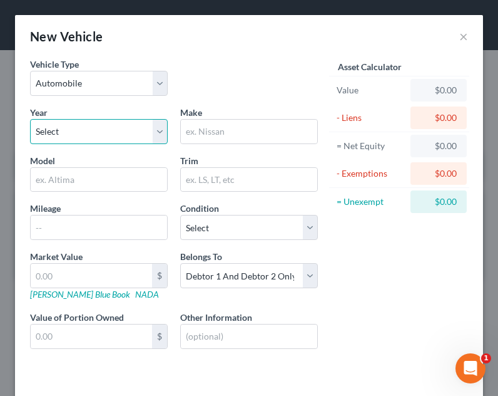
drag, startPoint x: 76, startPoint y: 128, endPoint x: 76, endPoint y: 137, distance: 9.4
click at [76, 128] on select "Select 2026 2025 2024 2023 2022 2021 2020 2019 2018 2017 2016 2015 2014 2013 20…" at bounding box center [99, 131] width 138 height 25
click at [30, 119] on select "Select 2026 2025 2024 2023 2022 2021 2020 2019 2018 2017 2016 2015 2014 2013 20…" at bounding box center [99, 131] width 138 height 25
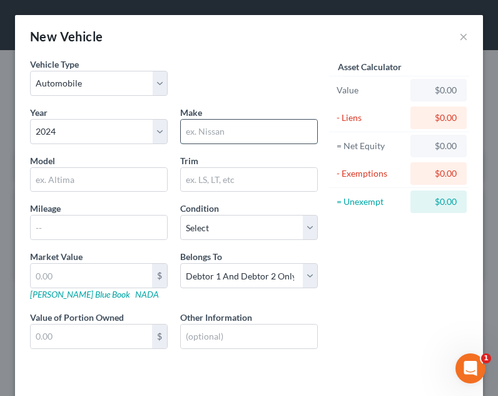
click at [253, 121] on input "text" at bounding box center [249, 132] width 137 height 24
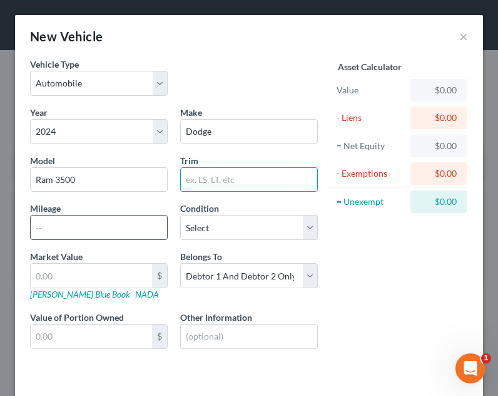
click at [141, 225] on input "text" at bounding box center [99, 227] width 137 height 24
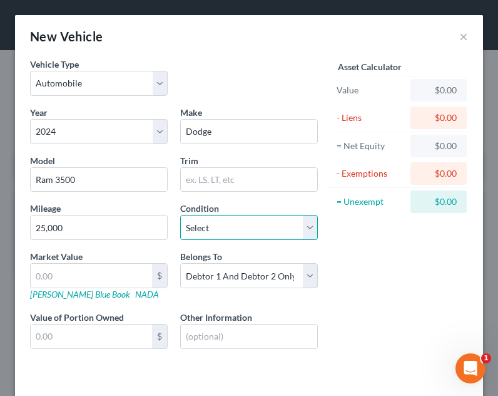
click at [212, 226] on select "Select Excellent Very Good Good Fair Poor" at bounding box center [249, 227] width 138 height 25
click at [180, 215] on select "Select Excellent Very Good Good Fair Poor" at bounding box center [249, 227] width 138 height 25
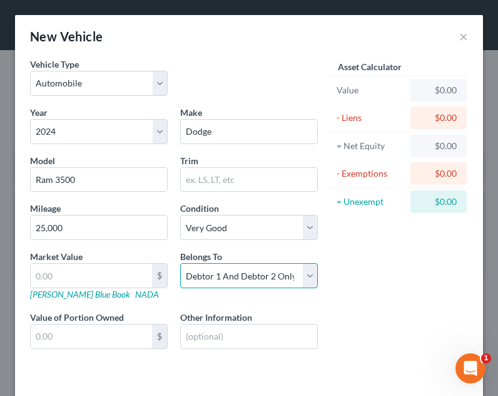
click at [225, 278] on select "Select Debtor 1 Only Debtor 2 Only Debtor 1 And Debtor 2 Only At Least One Of T…" at bounding box center [249, 275] width 138 height 25
click at [180, 263] on select "Select Debtor 1 Only Debtor 2 Only Debtor 1 And Debtor 2 Only At Least One Of T…" at bounding box center [249, 275] width 138 height 25
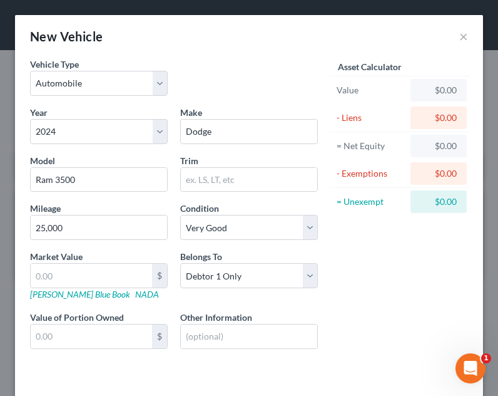
click at [339, 279] on div "Asset Calculator Value $0.00 - Liens $0.00 = Net Equity $0.00 - Exemptions $0.0…" at bounding box center [399, 214] width 150 height 312
drag, startPoint x: 371, startPoint y: 286, endPoint x: 403, endPoint y: 296, distance: 34.3
click at [371, 286] on div "Asset Calculator Value $0.00 - Liens $0.00 = Net Equity $0.00 - Exemptions $0.0…" at bounding box center [399, 214] width 150 height 312
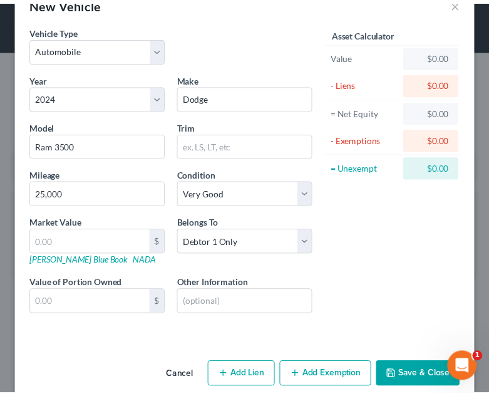
scroll to position [52, 0]
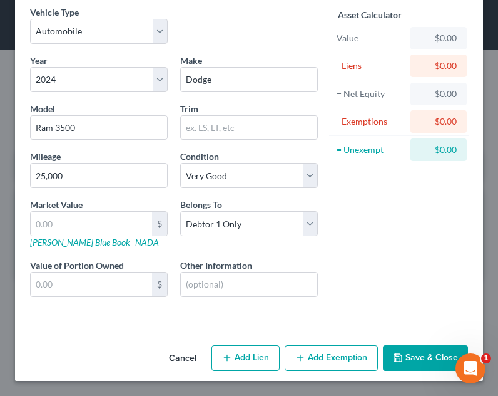
click at [429, 351] on button "Save & Close" at bounding box center [425, 358] width 85 height 26
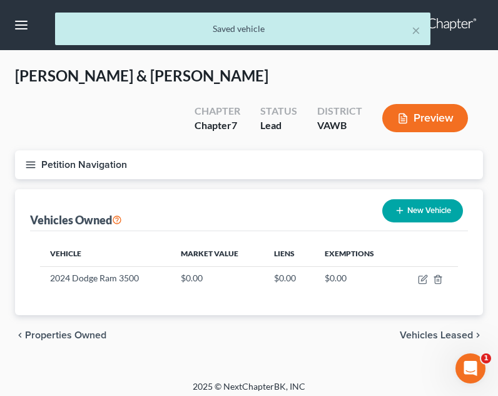
click at [38, 150] on button "Petition Navigation" at bounding box center [249, 164] width 468 height 29
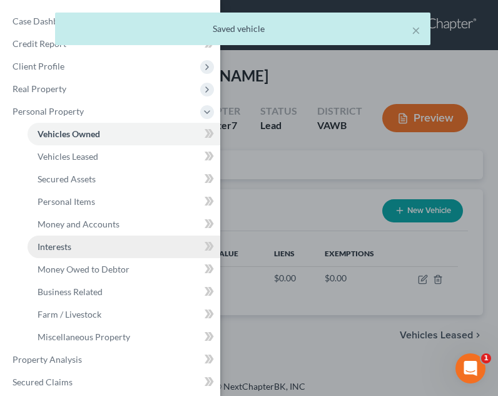
click at [65, 250] on span "Interests" at bounding box center [55, 246] width 34 height 11
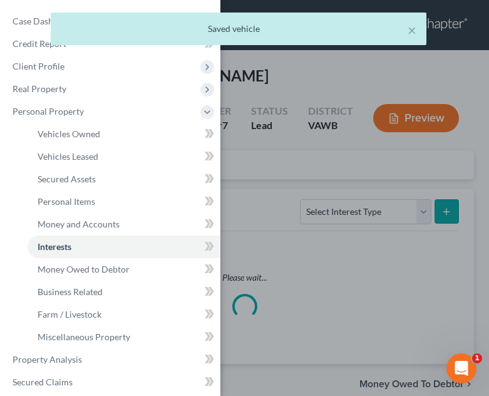
click at [293, 272] on div "Case Dashboard Payments Invoices Payments Payments Credit Report Client Profile" at bounding box center [244, 198] width 489 height 396
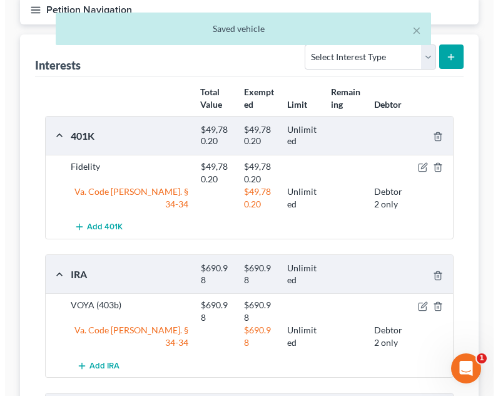
scroll to position [188, 0]
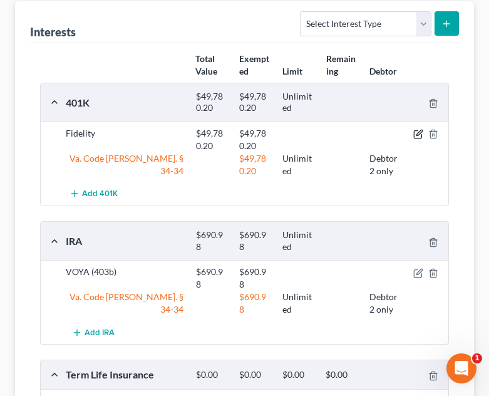
click at [420, 129] on icon "button" at bounding box center [418, 134] width 10 height 10
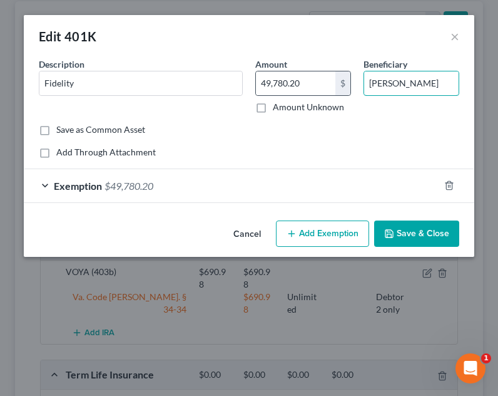
drag, startPoint x: 393, startPoint y: 81, endPoint x: 348, endPoint y: 84, distance: 45.8
click at [348, 84] on div "Description * Fidelity Amount 49,780.20 $ Amount Unknown Beneficiary Daniel Hea…" at bounding box center [249, 91] width 433 height 66
click at [256, 187] on div "Exemption $49,780.20" at bounding box center [232, 185] width 416 height 33
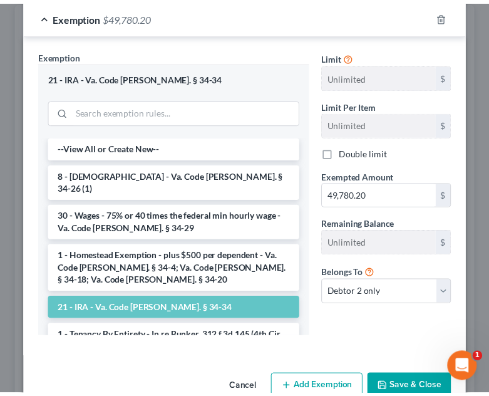
scroll to position [177, 0]
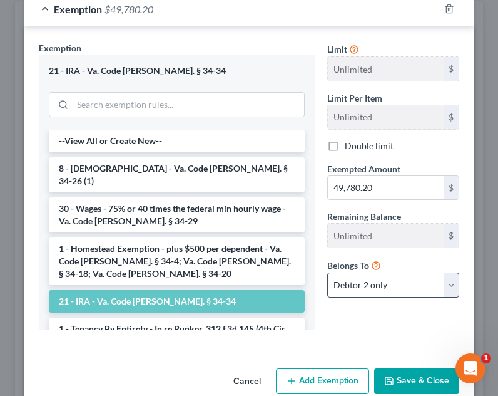
click at [358, 273] on div "Belongs To * Debtor 1 only Debtor 2 only Debtor 1 and Debtor 2 only" at bounding box center [393, 277] width 145 height 39
click at [377, 287] on select "Debtor 1 only Debtor 2 only Debtor 1 and Debtor 2 only" at bounding box center [393, 284] width 132 height 25
click at [327, 272] on select "Debtor 1 only Debtor 2 only Debtor 1 and Debtor 2 only" at bounding box center [393, 284] width 132 height 25
click at [383, 285] on select "Debtor 1 only Debtor 2 only Debtor 1 and Debtor 2 only" at bounding box center [393, 284] width 132 height 25
click at [327, 272] on select "Debtor 1 only Debtor 2 only Debtor 1 and Debtor 2 only" at bounding box center [393, 284] width 132 height 25
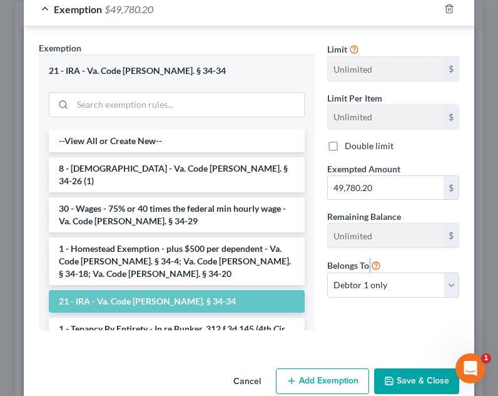
click at [401, 376] on button "Save & Close" at bounding box center [416, 381] width 85 height 26
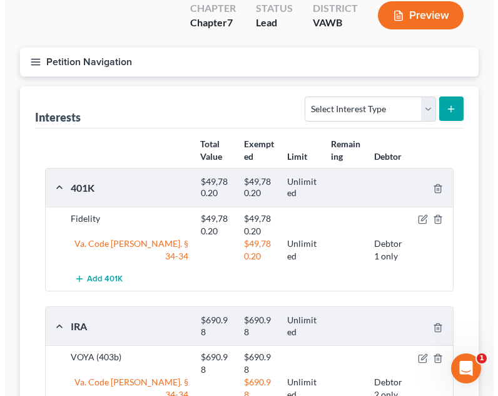
scroll to position [0, 0]
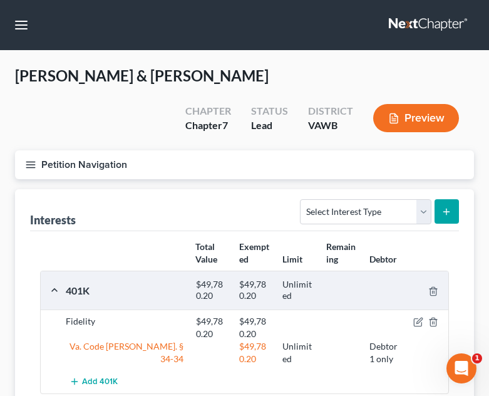
click at [26, 150] on button "Petition Navigation" at bounding box center [244, 164] width 459 height 29
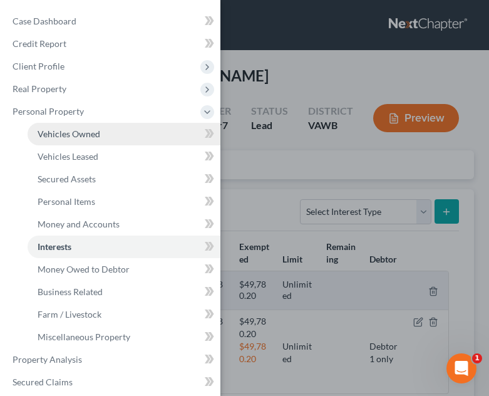
click at [78, 130] on span "Vehicles Owned" at bounding box center [69, 133] width 63 height 11
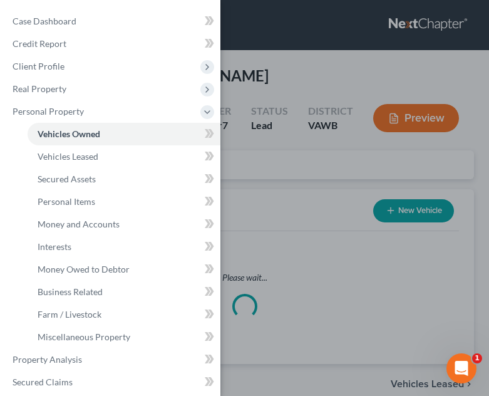
click at [255, 259] on div "Case Dashboard Payments Invoices Payments Payments Credit Report Client Profile" at bounding box center [244, 198] width 489 height 396
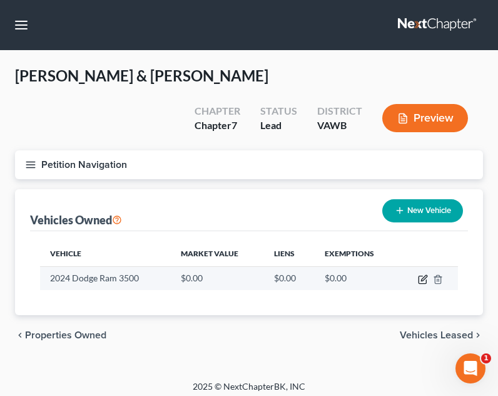
click at [425, 275] on icon "button" at bounding box center [424, 278] width 6 height 6
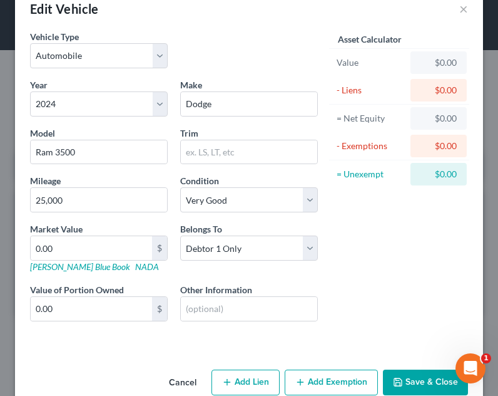
scroll to position [52, 0]
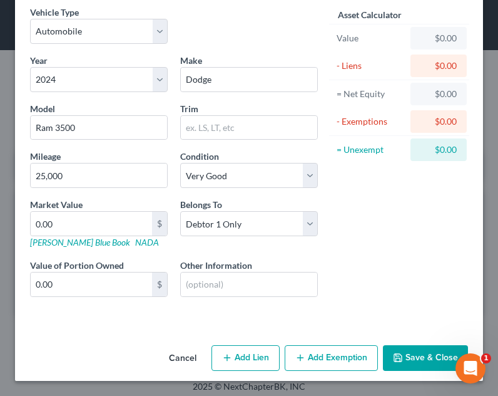
drag, startPoint x: 260, startPoint y: 363, endPoint x: 258, endPoint y: 245, distance: 117.1
click at [260, 363] on button "Add Lien" at bounding box center [246, 358] width 68 height 26
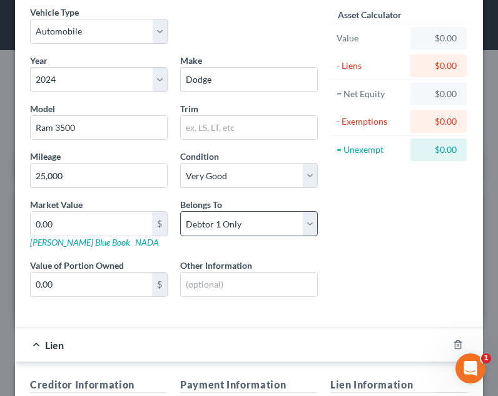
scroll to position [348, 0]
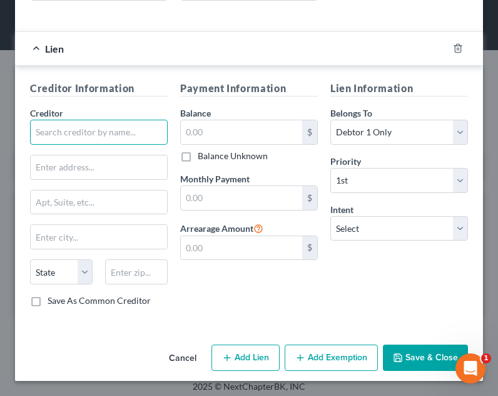
click at [121, 136] on input "text" at bounding box center [99, 132] width 138 height 25
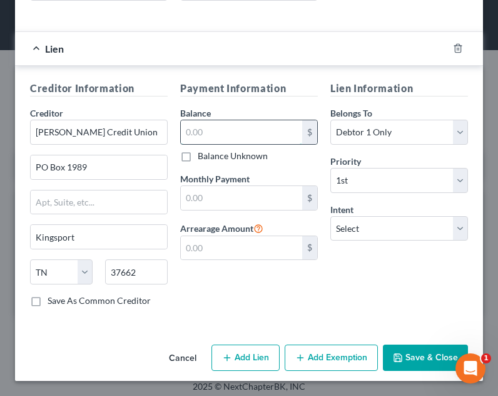
click at [195, 121] on input "text" at bounding box center [241, 132] width 121 height 24
click at [338, 215] on label "Intent" at bounding box center [342, 209] width 23 height 13
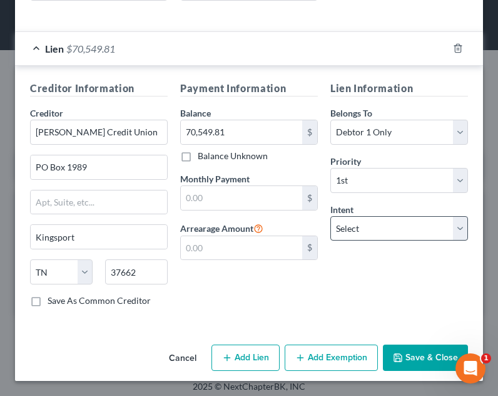
drag, startPoint x: 364, startPoint y: 242, endPoint x: 366, endPoint y: 234, distance: 8.2
click at [364, 241] on div "Lien Information Belongs To * Select Debtor 1 Only Debtor 2 Only Debtor 1 And D…" at bounding box center [399, 199] width 150 height 236
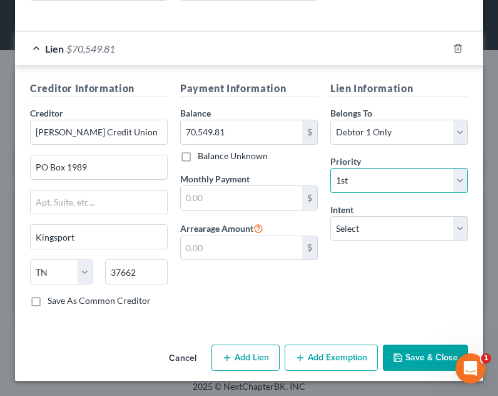
click at [349, 172] on select "Select 1st 2nd 3rd 4th 5th 6th 7th 8th 9th 10th 11th 12th 13th 14th 15th 16th 1…" at bounding box center [400, 180] width 138 height 25
click at [331, 168] on select "Select 1st 2nd 3rd 4th 5th 6th 7th 8th 9th 10th 11th 12th 13th 14th 15th 16th 1…" at bounding box center [400, 180] width 138 height 25
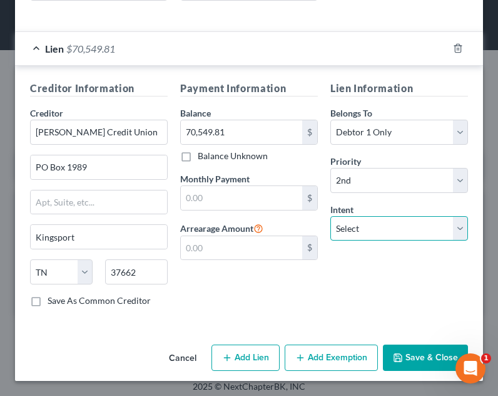
click at [355, 232] on select "Select Surrender Redeem Reaffirm Avoid Other" at bounding box center [400, 228] width 138 height 25
click at [331, 216] on select "Select Surrender Redeem Reaffirm Avoid Other" at bounding box center [400, 228] width 138 height 25
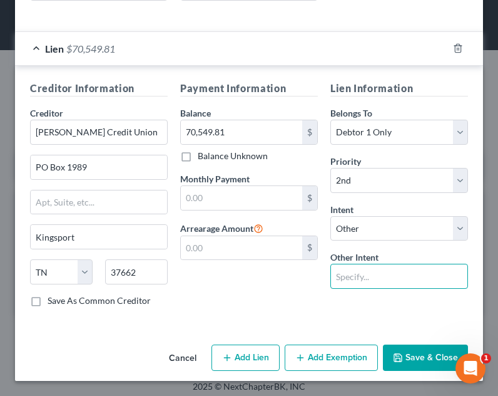
drag, startPoint x: 374, startPoint y: 270, endPoint x: 378, endPoint y: 287, distance: 16.6
click at [374, 270] on input "text" at bounding box center [400, 276] width 138 height 25
click at [383, 359] on button "Save & Close" at bounding box center [425, 357] width 85 height 26
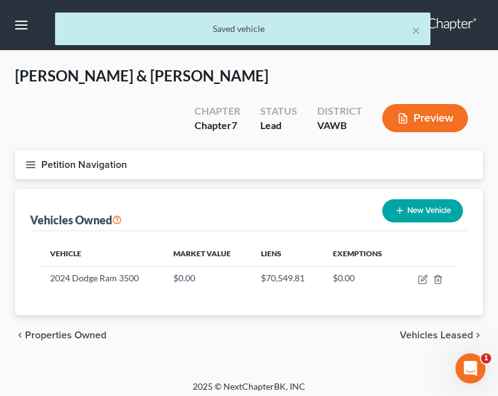
click at [36, 159] on icon "button" at bounding box center [30, 164] width 11 height 11
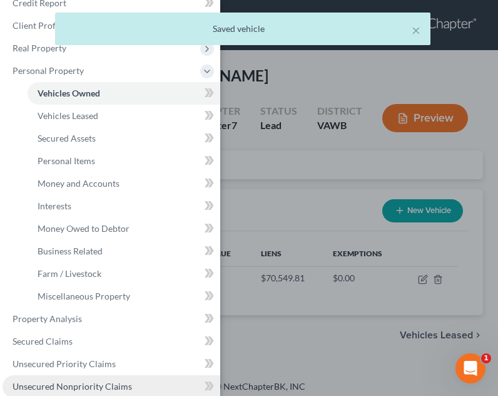
scroll to position [63, 0]
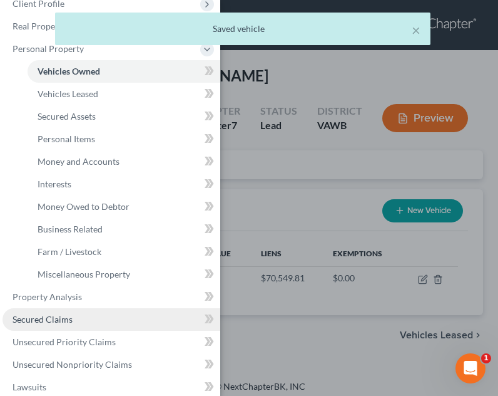
drag, startPoint x: 81, startPoint y: 318, endPoint x: 97, endPoint y: 314, distance: 16.7
click at [81, 318] on link "Secured Claims" at bounding box center [112, 319] width 218 height 23
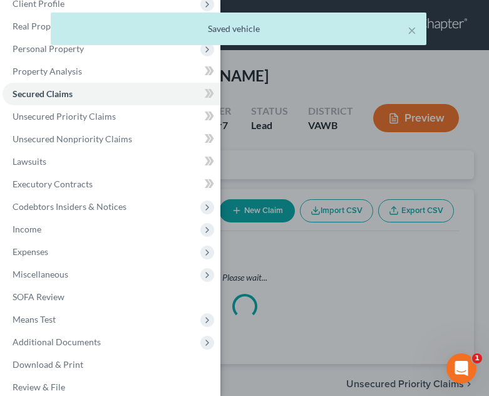
click at [248, 325] on div "Case Dashboard Payments Invoices Payments Payments Credit Report Client Profile" at bounding box center [244, 198] width 489 height 396
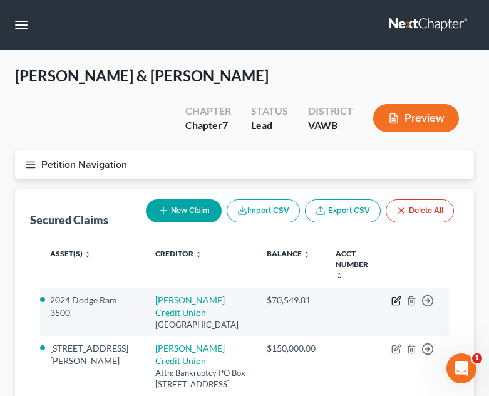
click at [396, 296] on icon "button" at bounding box center [396, 301] width 10 height 10
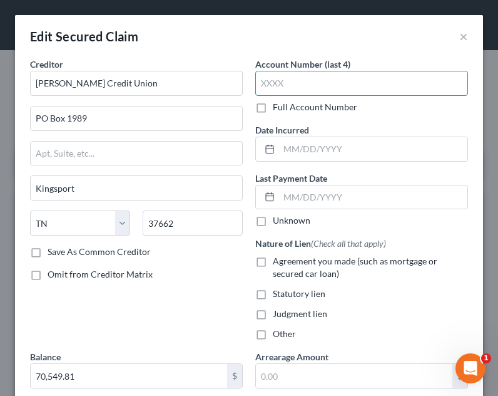
click at [282, 94] on input "text" at bounding box center [361, 83] width 213 height 25
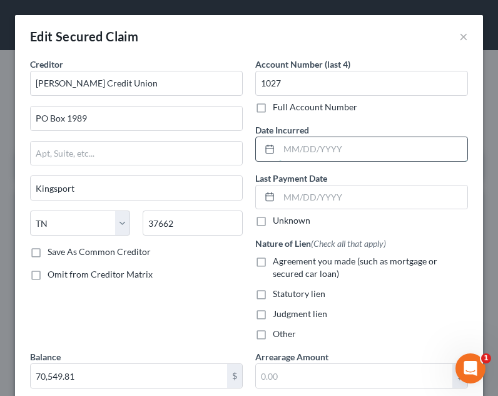
click at [320, 154] on input "text" at bounding box center [373, 149] width 188 height 24
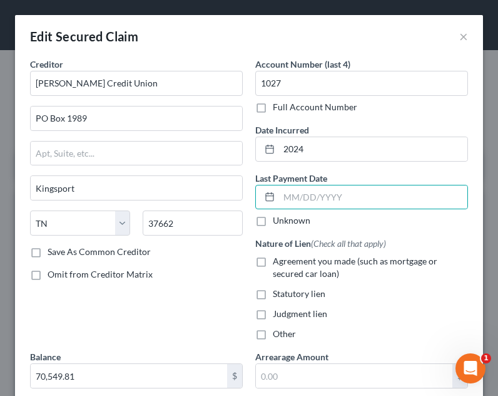
click at [327, 265] on span "Agreement you made (such as mortgage or secured car loan)" at bounding box center [355, 266] width 165 height 23
click at [286, 263] on input "Agreement you made (such as mortgage or secured car loan)" at bounding box center [282, 259] width 8 height 8
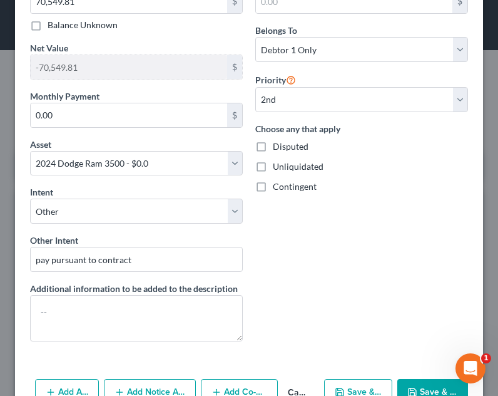
scroll to position [445, 0]
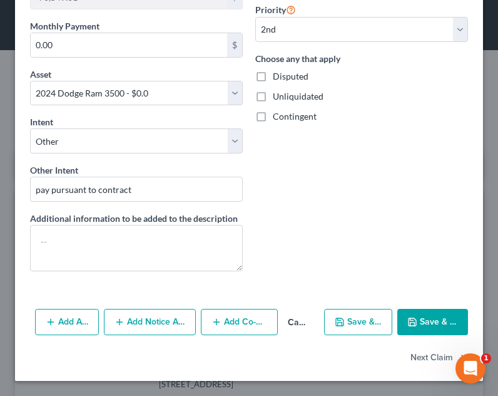
click at [420, 323] on button "Save & Close" at bounding box center [433, 322] width 71 height 26
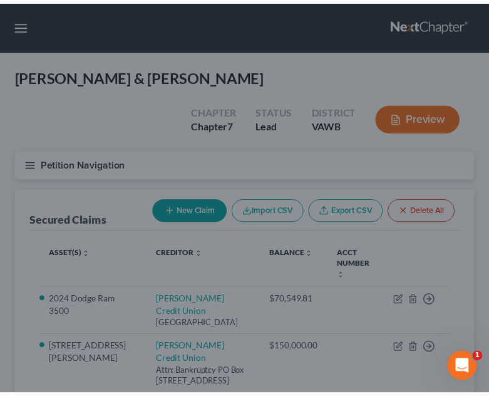
scroll to position [0, 0]
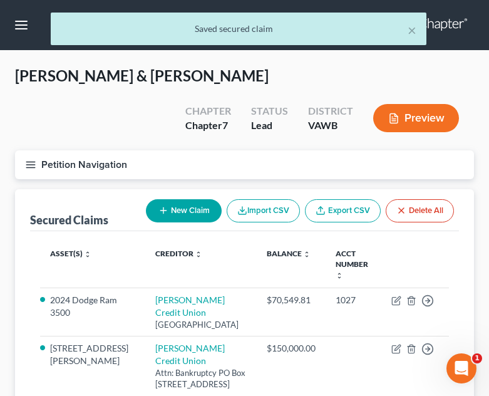
click at [23, 150] on button "Petition Navigation" at bounding box center [244, 164] width 459 height 29
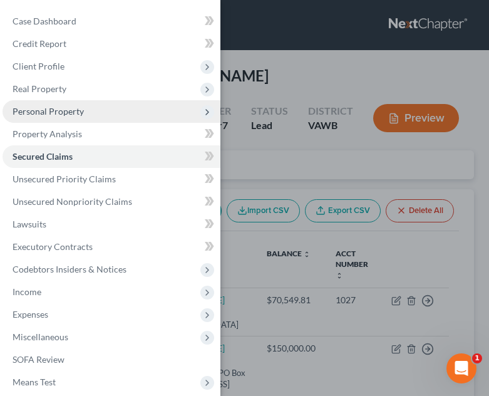
click at [182, 107] on span "Personal Property" at bounding box center [112, 111] width 218 height 23
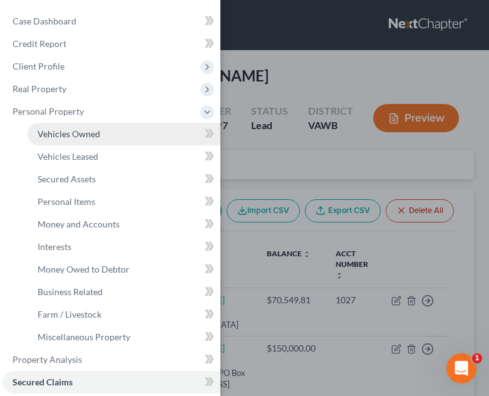
click at [169, 133] on link "Vehicles Owned" at bounding box center [124, 134] width 193 height 23
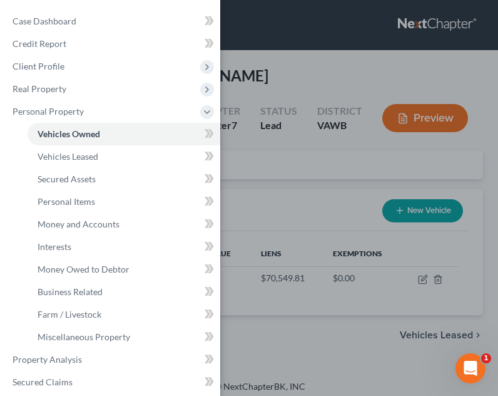
click at [361, 235] on div "Case Dashboard Payments Invoices Payments Payments Credit Report Client Profile" at bounding box center [249, 198] width 498 height 396
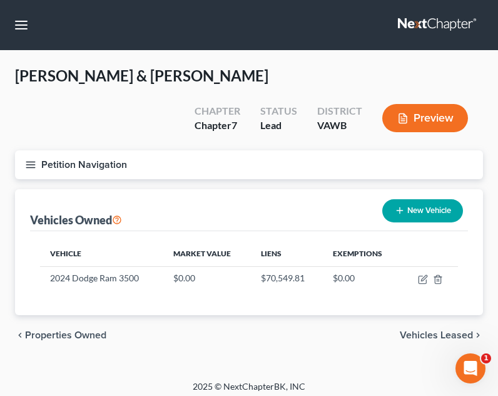
click at [448, 189] on div "Vehicles Owned New Vehicle" at bounding box center [249, 210] width 438 height 42
click at [446, 199] on button "New Vehicle" at bounding box center [423, 210] width 81 height 23
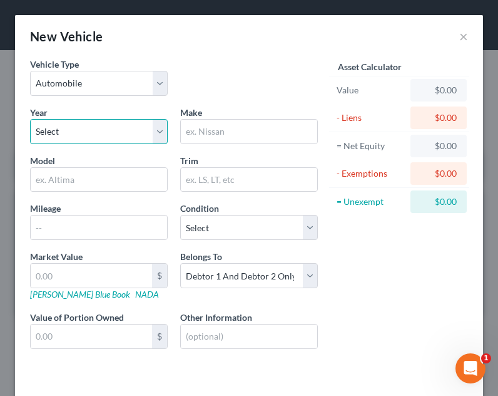
drag, startPoint x: 127, startPoint y: 128, endPoint x: 128, endPoint y: 140, distance: 12.6
click at [127, 128] on select "Select 2026 2025 2024 2023 2022 2021 2020 2019 2018 2017 2016 2015 2014 2013 20…" at bounding box center [99, 131] width 138 height 25
click at [30, 119] on select "Select 2026 2025 2024 2023 2022 2021 2020 2019 2018 2017 2016 2015 2014 2013 20…" at bounding box center [99, 131] width 138 height 25
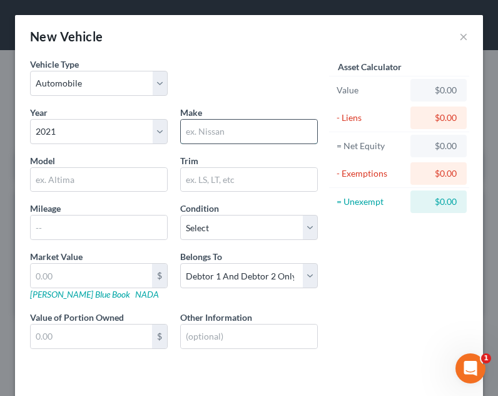
click at [213, 131] on input "text" at bounding box center [249, 132] width 137 height 24
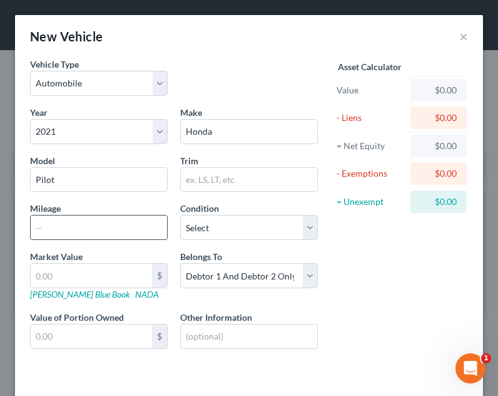
drag, startPoint x: 98, startPoint y: 220, endPoint x: 106, endPoint y: 217, distance: 8.7
click at [98, 220] on input "text" at bounding box center [99, 227] width 137 height 24
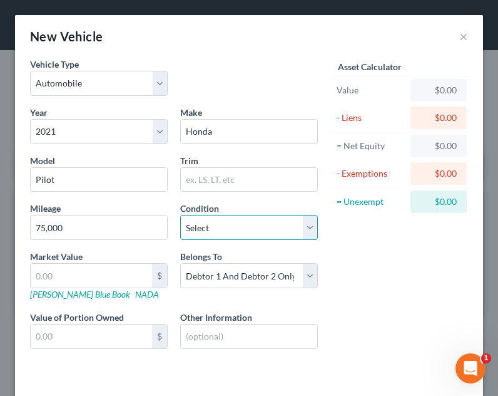
drag, startPoint x: 205, startPoint y: 217, endPoint x: 210, endPoint y: 237, distance: 20.7
click at [205, 217] on select "Select Excellent Very Good Good Fair Poor" at bounding box center [249, 227] width 138 height 25
click at [180, 215] on select "Select Excellent Very Good Good Fair Poor" at bounding box center [249, 227] width 138 height 25
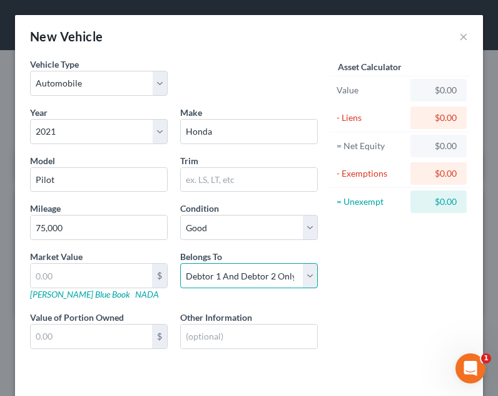
click at [232, 281] on select "Select Debtor 1 Only Debtor 2 Only Debtor 1 And Debtor 2 Only At Least One Of T…" at bounding box center [249, 275] width 138 height 25
click at [180, 263] on select "Select Debtor 1 Only Debtor 2 Only Debtor 1 And Debtor 2 Only At Least One Of T…" at bounding box center [249, 275] width 138 height 25
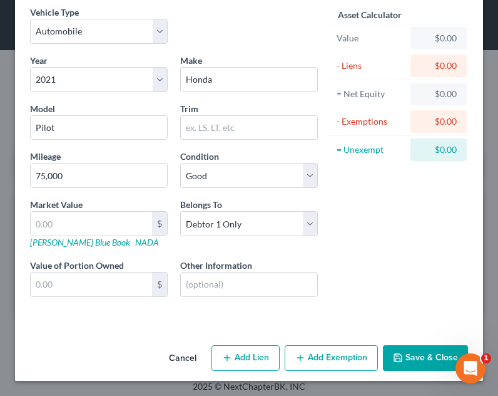
click at [408, 351] on button "Save & Close" at bounding box center [425, 358] width 85 height 26
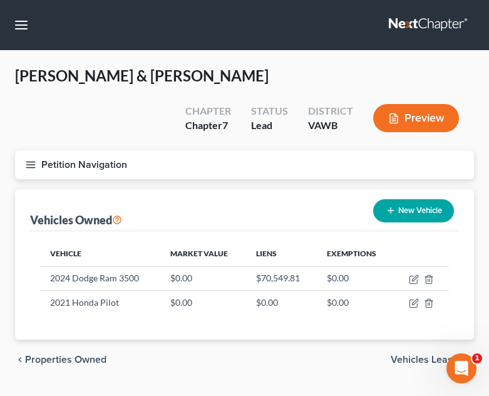
click at [395, 199] on button "New Vehicle" at bounding box center [413, 210] width 81 height 23
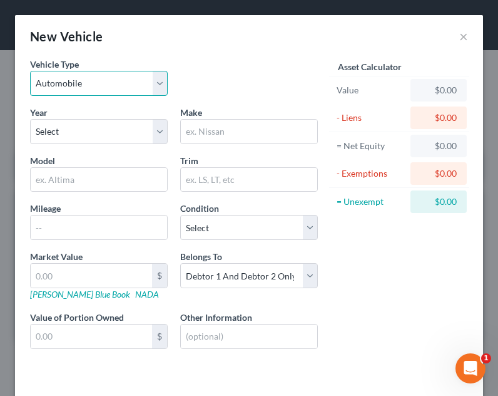
click at [108, 81] on select "Select Automobile Truck Trailer Watercraft Aircraft Motor Home Atv Other Vehicle" at bounding box center [99, 83] width 138 height 25
click at [30, 71] on select "Select Automobile Truck Trailer Watercraft Aircraft Motor Home Atv Other Vehicle" at bounding box center [99, 83] width 138 height 25
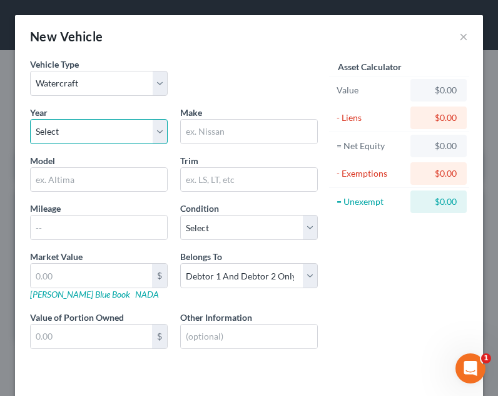
click at [90, 138] on select "Select 2026 2025 2024 2023 2022 2021 2020 2019 2018 2017 2016 2015 2014 2013 20…" at bounding box center [99, 131] width 138 height 25
click at [30, 119] on select "Select 2026 2025 2024 2023 2022 2021 2020 2019 2018 2017 2016 2015 2014 2013 20…" at bounding box center [99, 131] width 138 height 25
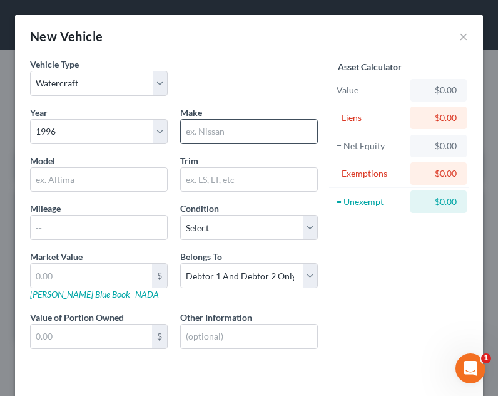
click at [240, 128] on input "text" at bounding box center [249, 132] width 137 height 24
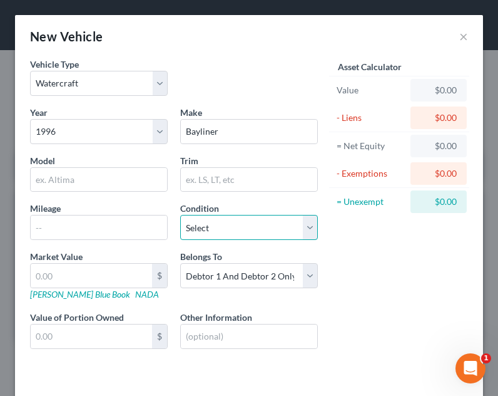
click at [252, 239] on select "Select Excellent Very Good Good Fair Poor" at bounding box center [249, 227] width 138 height 25
click at [180, 215] on select "Select Excellent Very Good Good Fair Poor" at bounding box center [249, 227] width 138 height 25
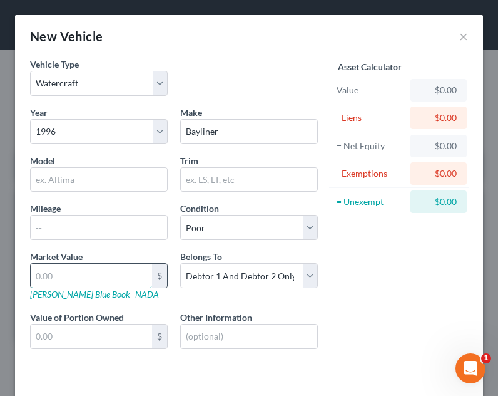
click at [83, 276] on input "text" at bounding box center [91, 276] width 121 height 24
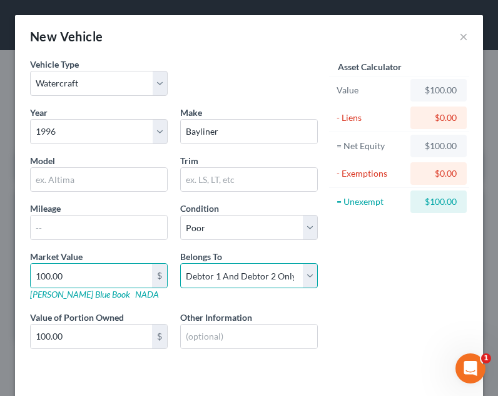
click at [216, 274] on select "Select Debtor 1 Only Debtor 2 Only Debtor 1 And Debtor 2 Only At Least One Of T…" at bounding box center [249, 275] width 138 height 25
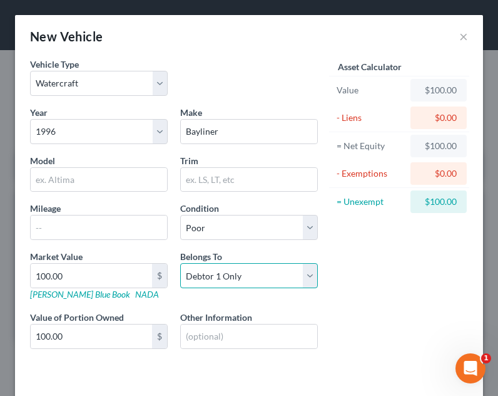
click at [180, 263] on select "Select Debtor 1 Only Debtor 2 Only Debtor 1 And Debtor 2 Only At Least One Of T…" at bounding box center [249, 275] width 138 height 25
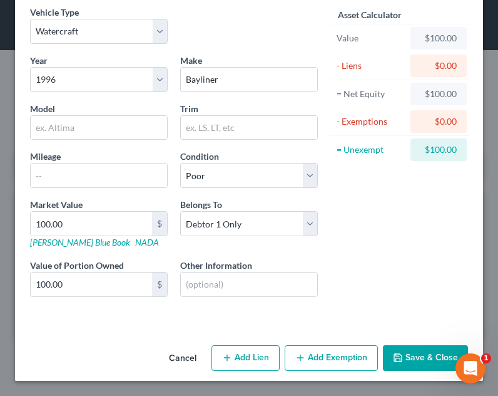
click at [409, 353] on button "Save & Close" at bounding box center [425, 358] width 85 height 26
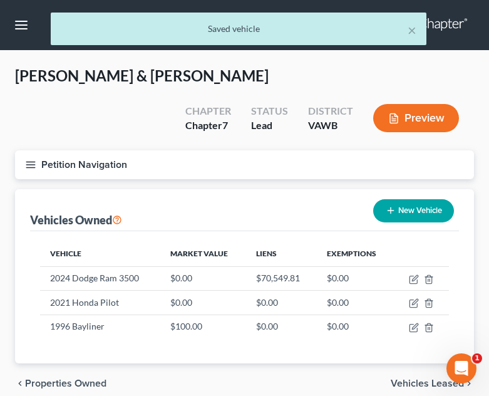
click at [413, 199] on button "New Vehicle" at bounding box center [413, 210] width 81 height 23
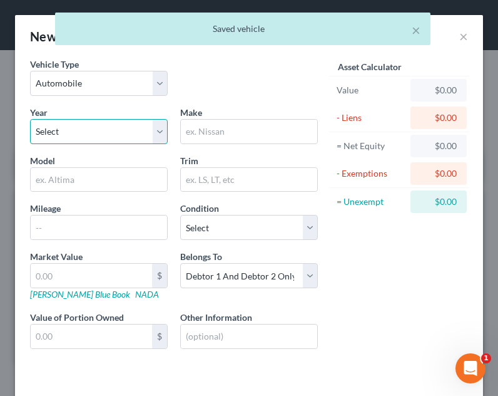
click at [148, 131] on select "Select 2026 2025 2024 2023 2022 2021 2020 2019 2018 2017 2016 2015 2014 2013 20…" at bounding box center [99, 131] width 138 height 25
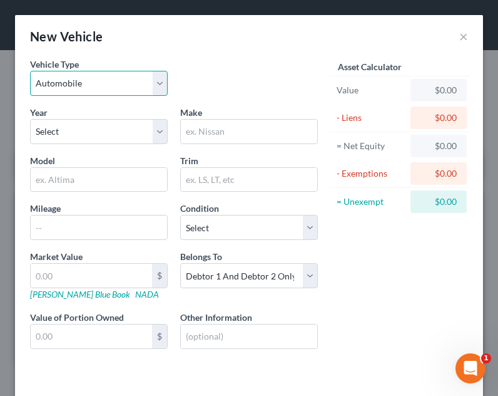
click at [80, 71] on select "Select Automobile Truck Trailer Watercraft Aircraft Motor Home Atv Other Vehicle" at bounding box center [99, 83] width 138 height 25
click at [79, 87] on select "Select Automobile Truck Trailer Watercraft Aircraft Motor Home Atv Other Vehicle" at bounding box center [99, 83] width 138 height 25
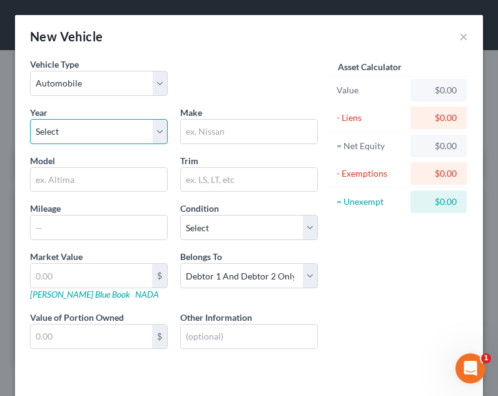
click at [78, 132] on select "Select 2026 2025 2024 2023 2022 2021 2020 2019 2018 2017 2016 2015 2014 2013 20…" at bounding box center [99, 131] width 138 height 25
click at [91, 113] on div "Year Select 2026 2025 2024 2023 2022 2021 2020 2019 2018 2017 2016 2015 2014 20…" at bounding box center [99, 125] width 150 height 38
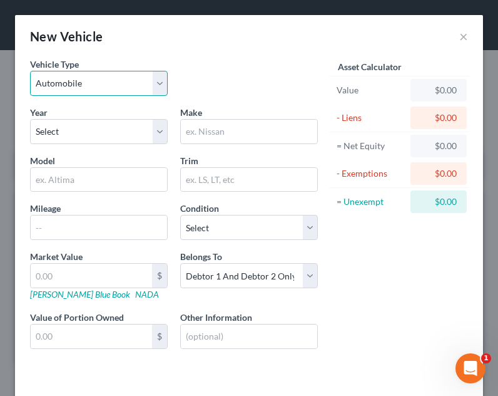
drag, startPoint x: 99, startPoint y: 86, endPoint x: 99, endPoint y: 95, distance: 8.1
click at [99, 86] on select "Select Automobile Truck Trailer Watercraft Aircraft Motor Home Atv Other Vehicle" at bounding box center [99, 83] width 138 height 25
click at [30, 71] on select "Select Automobile Truck Trailer Watercraft Aircraft Motor Home Atv Other Vehicle" at bounding box center [99, 83] width 138 height 25
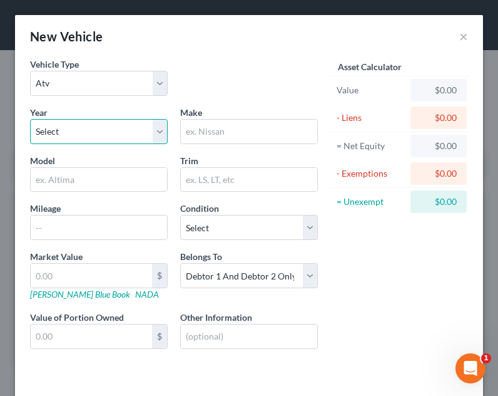
click at [90, 137] on select "Select 2026 2025 2024 2023 2022 2021 2020 2019 2018 2017 2016 2015 2014 2013 20…" at bounding box center [99, 131] width 138 height 25
click at [30, 119] on select "Select 2026 2025 2024 2023 2022 2021 2020 2019 2018 2017 2016 2015 2014 2013 20…" at bounding box center [99, 131] width 138 height 25
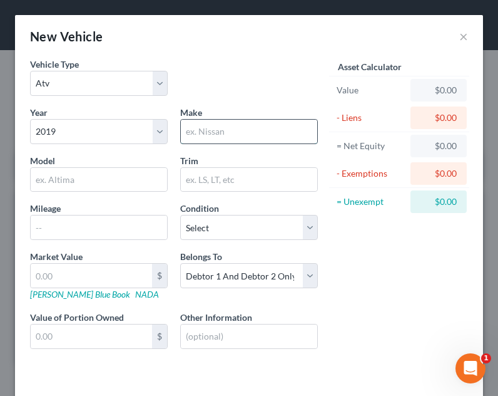
click at [229, 128] on input "text" at bounding box center [249, 132] width 137 height 24
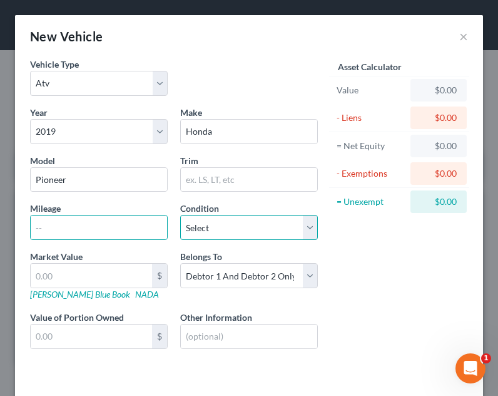
click at [188, 230] on select "Select Excellent Very Good Good Fair Poor" at bounding box center [249, 227] width 138 height 25
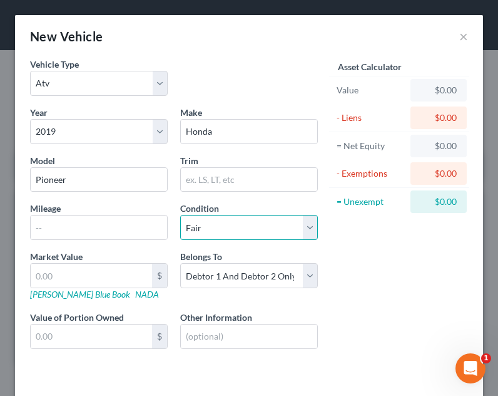
click at [180, 215] on select "Select Excellent Very Good Good Fair Poor" at bounding box center [249, 227] width 138 height 25
click at [209, 224] on select "Select Excellent Very Good Good Fair Poor" at bounding box center [249, 227] width 138 height 25
click at [180, 215] on select "Select Excellent Very Good Good Fair Poor" at bounding box center [249, 227] width 138 height 25
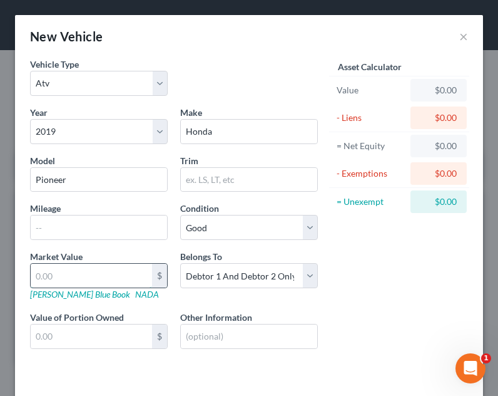
click at [131, 282] on input "text" at bounding box center [91, 276] width 121 height 24
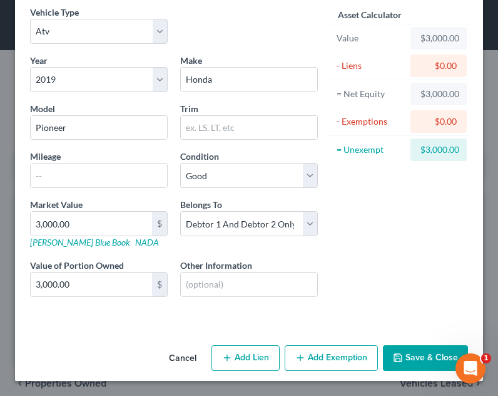
click at [422, 358] on button "Save & Close" at bounding box center [425, 358] width 85 height 26
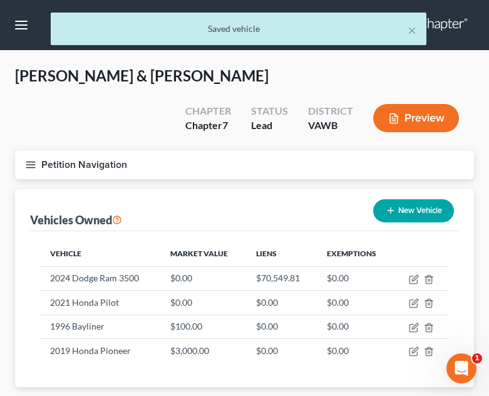
click at [26, 159] on icon "button" at bounding box center [30, 164] width 11 height 11
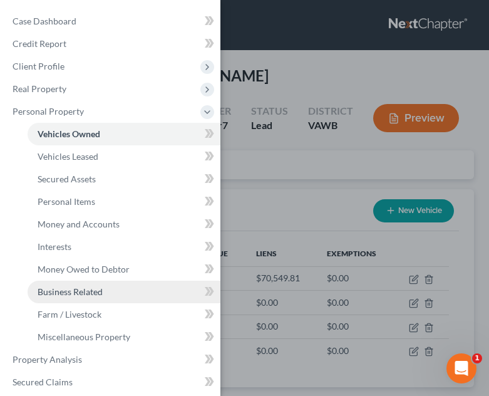
click at [101, 286] on link "Business Related" at bounding box center [124, 292] width 193 height 23
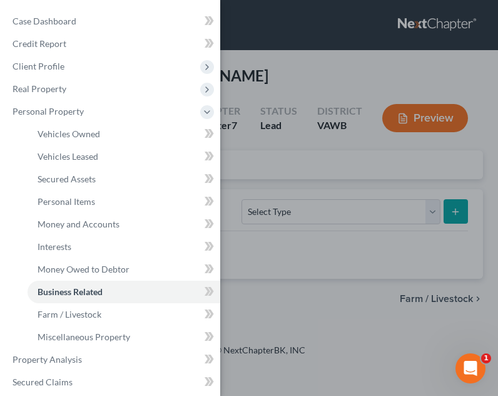
click at [308, 240] on div "Case Dashboard Payments Invoices Payments Payments Credit Report Client Profile" at bounding box center [249, 198] width 498 height 396
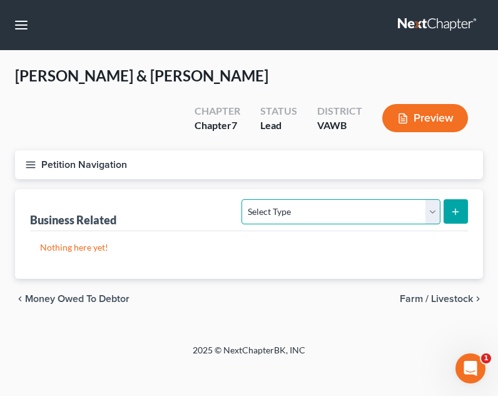
click at [331, 199] on select "Select Type Customer Lists Franchises Inventory Licenses Machinery Office Equip…" at bounding box center [341, 211] width 198 height 25
click at [243, 199] on select "Select Type Customer Lists Franchises Inventory Licenses Machinery Office Equip…" at bounding box center [341, 211] width 198 height 25
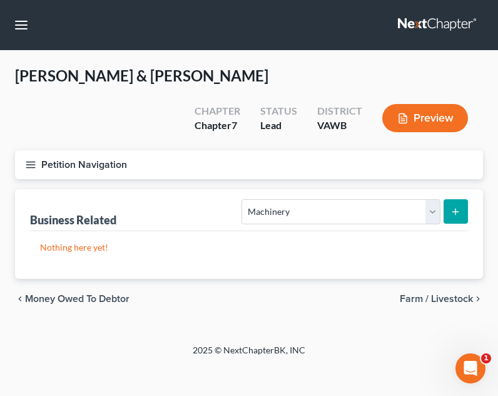
click at [467, 199] on button "submit" at bounding box center [456, 211] width 24 height 24
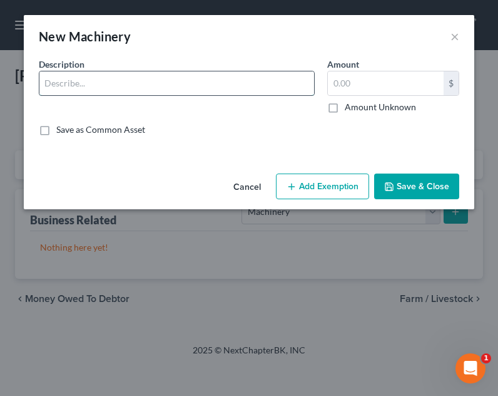
click at [106, 85] on input "text" at bounding box center [176, 83] width 275 height 24
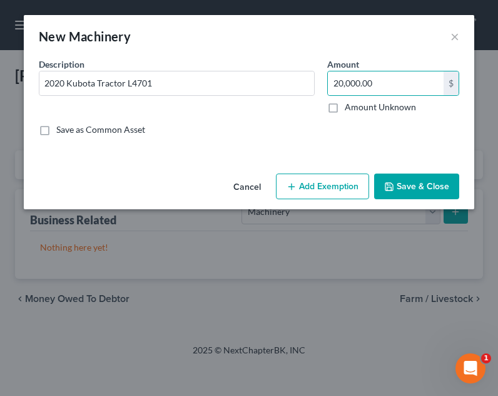
click at [408, 190] on button "Save & Close" at bounding box center [416, 186] width 85 height 26
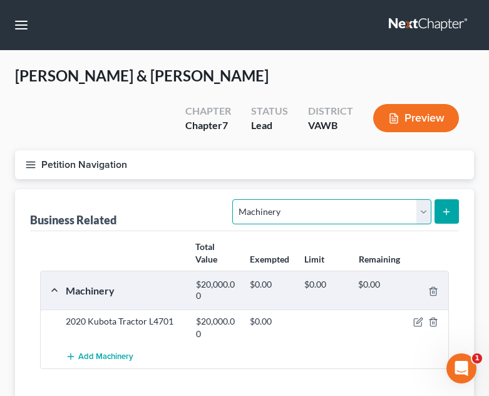
click at [373, 199] on select "Select Type Customer Lists Franchises Inventory Licenses Machinery Office Equip…" at bounding box center [331, 211] width 198 height 25
click at [24, 150] on button "Petition Navigation" at bounding box center [244, 164] width 459 height 29
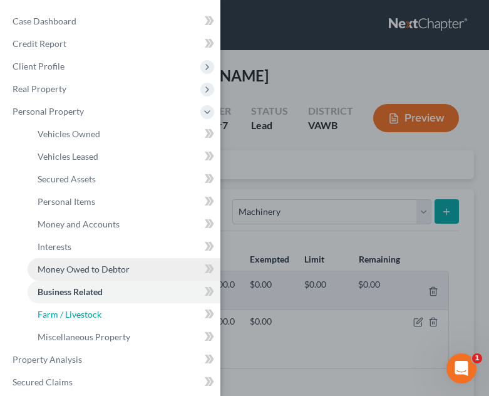
drag, startPoint x: 91, startPoint y: 317, endPoint x: 160, endPoint y: 260, distance: 89.4
click at [91, 317] on span "Farm / Livestock" at bounding box center [70, 314] width 64 height 11
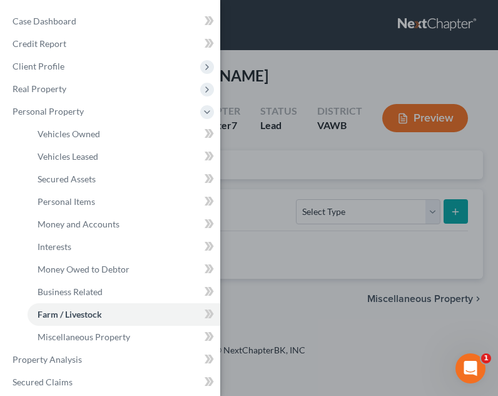
click at [371, 178] on div "Case Dashboard Payments Invoices Payments Payments Credit Report Client Profile" at bounding box center [249, 198] width 498 height 396
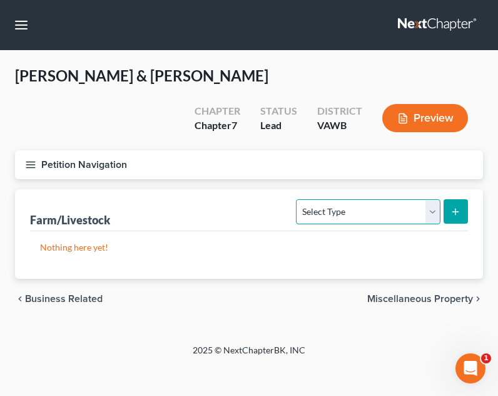
click at [371, 199] on select "Select Type Animals & Livestock Crops: Growing or Harvested Farming Equipment F…" at bounding box center [368, 211] width 144 height 25
click at [299, 199] on select "Select Type Animals & Livestock Crops: Growing or Harvested Farming Equipment F…" at bounding box center [368, 211] width 144 height 25
click at [450, 199] on button "submit" at bounding box center [456, 211] width 24 height 24
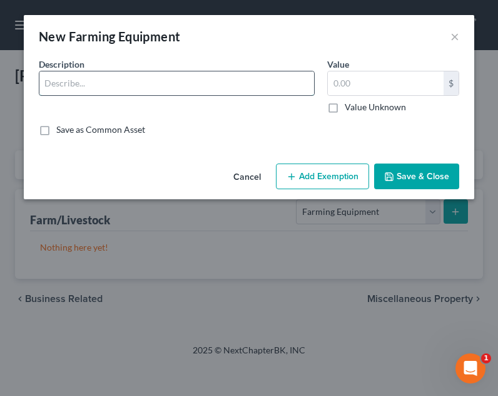
click at [108, 78] on input "text" at bounding box center [176, 83] width 275 height 24
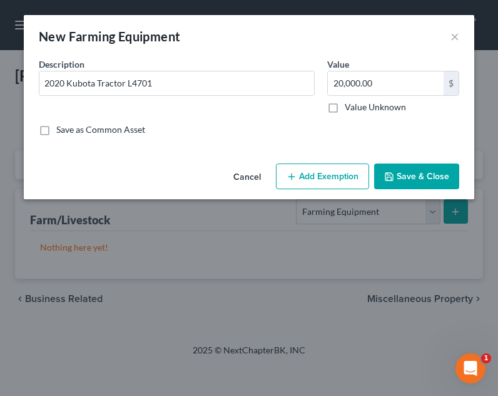
click at [443, 171] on button "Save & Close" at bounding box center [416, 176] width 85 height 26
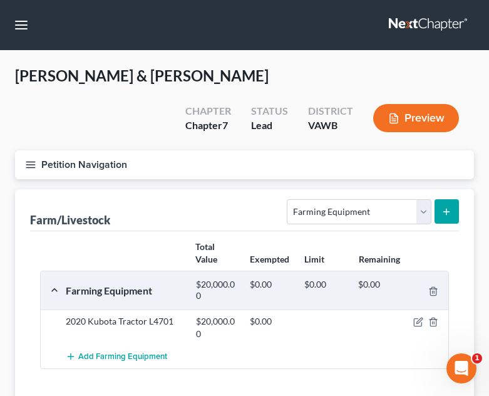
click at [28, 150] on button "Petition Navigation" at bounding box center [244, 164] width 459 height 29
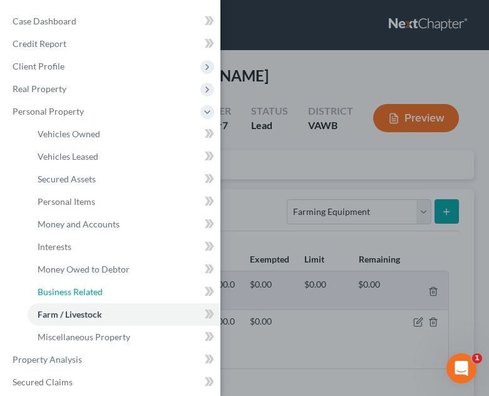
drag, startPoint x: 79, startPoint y: 293, endPoint x: 212, endPoint y: 193, distance: 165.9
click at [80, 293] on span "Business Related" at bounding box center [70, 291] width 65 height 11
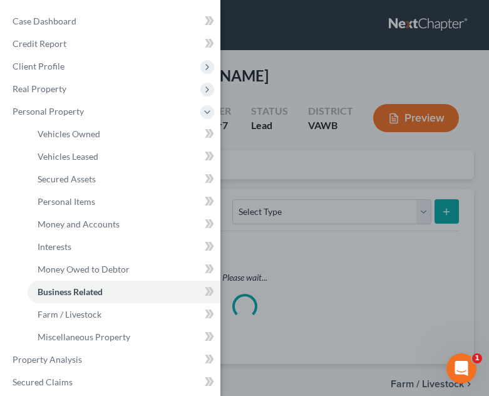
click at [271, 192] on div "Case Dashboard Payments Invoices Payments Payments Credit Report Client Profile" at bounding box center [244, 198] width 489 height 396
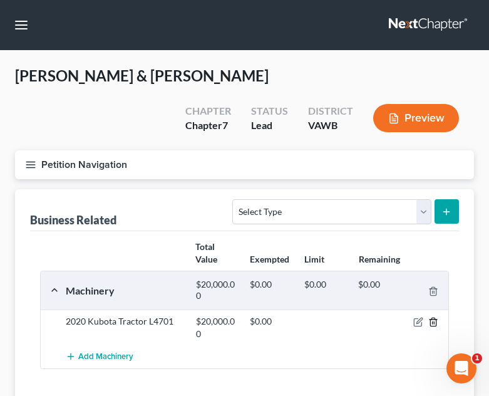
click at [434, 322] on line "button" at bounding box center [434, 323] width 0 height 3
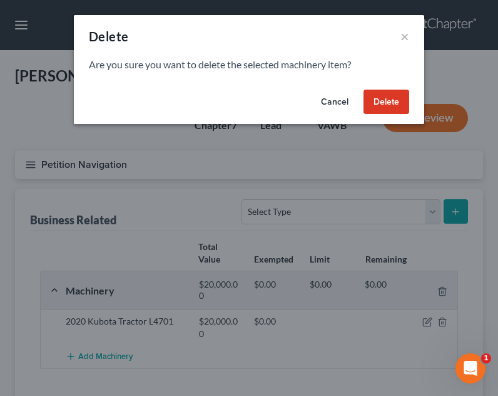
click at [388, 101] on button "Delete" at bounding box center [387, 102] width 46 height 25
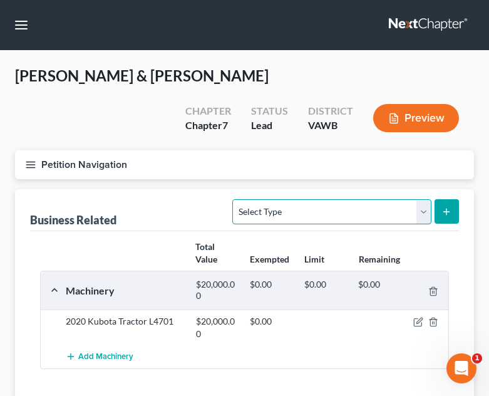
click at [418, 199] on select "Select Type Customer Lists Franchises Inventory Licenses Machinery Office Equip…" at bounding box center [331, 211] width 198 height 25
drag, startPoint x: 418, startPoint y: 182, endPoint x: 280, endPoint y: 182, distance: 137.8
click at [418, 199] on select "Select Type Customer Lists Franchises Inventory Licenses Machinery Office Equip…" at bounding box center [331, 211] width 198 height 25
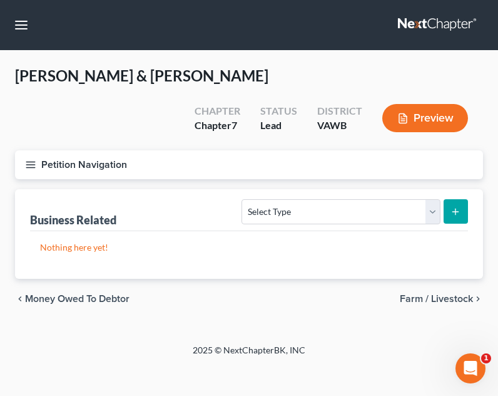
click at [32, 159] on icon "button" at bounding box center [30, 164] width 11 height 11
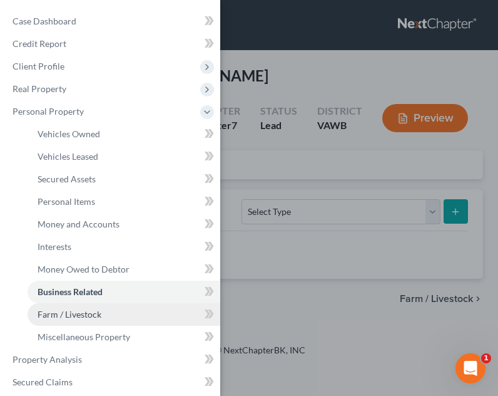
click at [85, 318] on span "Farm / Livestock" at bounding box center [70, 314] width 64 height 11
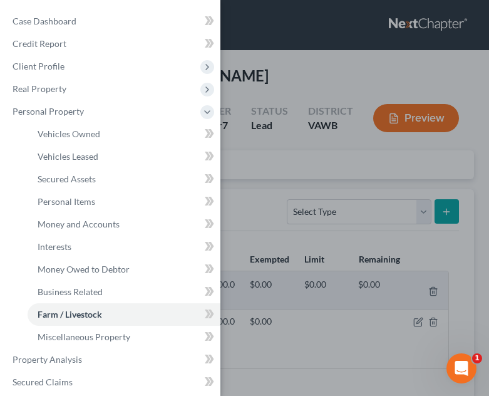
click at [330, 219] on div "Case Dashboard Payments Invoices Payments Payments Credit Report Client Profile" at bounding box center [244, 198] width 489 height 396
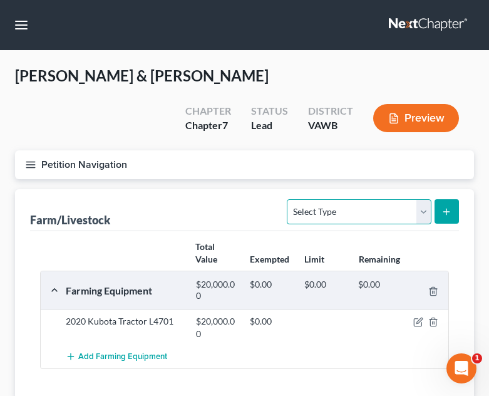
click at [357, 199] on select "Select Type Animals & Livestock Crops: Growing or Harvested Farming Equipment F…" at bounding box center [359, 211] width 144 height 25
click at [289, 199] on select "Select Type Animals & Livestock Crops: Growing or Harvested Farming Equipment F…" at bounding box center [359, 211] width 144 height 25
click at [441, 199] on button "submit" at bounding box center [447, 211] width 24 height 24
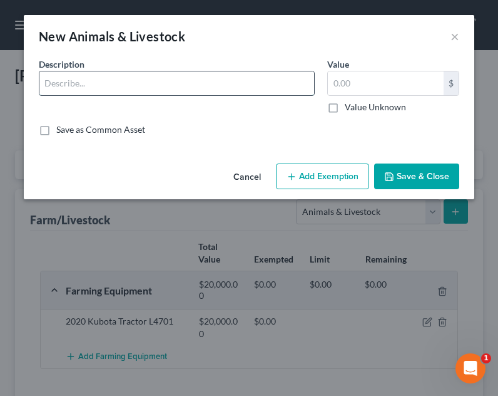
click at [129, 84] on input "text" at bounding box center [176, 83] width 275 height 24
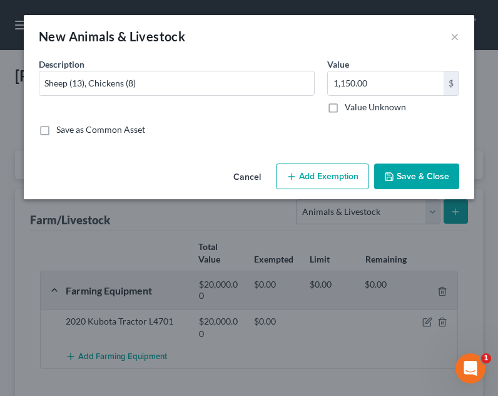
click at [438, 167] on button "Save & Close" at bounding box center [416, 176] width 85 height 26
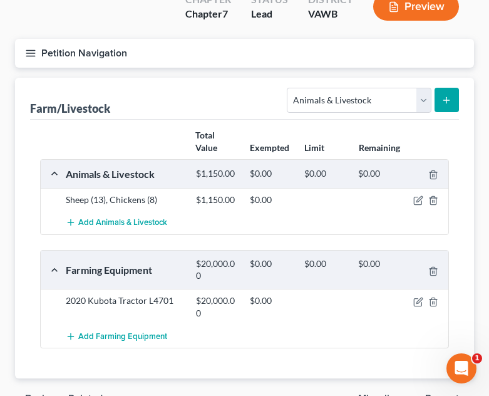
scroll to position [89, 0]
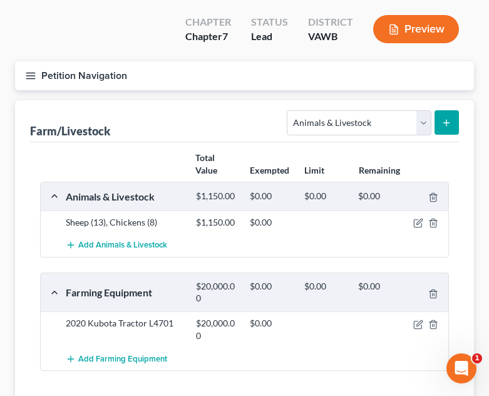
click at [26, 61] on button "Petition Navigation" at bounding box center [244, 75] width 459 height 29
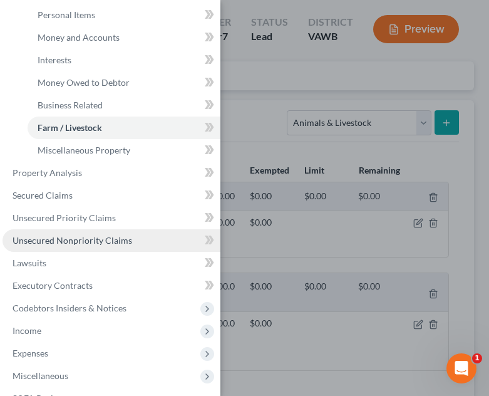
scroll to position [188, 0]
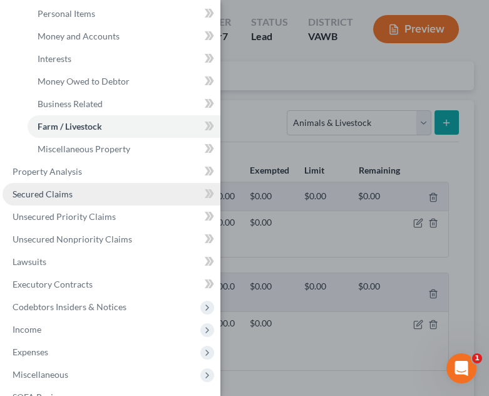
click at [109, 194] on link "Secured Claims" at bounding box center [112, 194] width 218 height 23
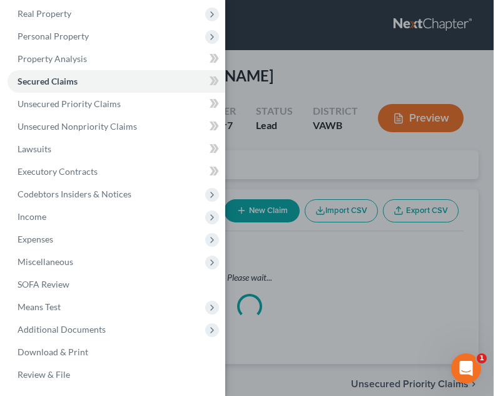
scroll to position [75, 0]
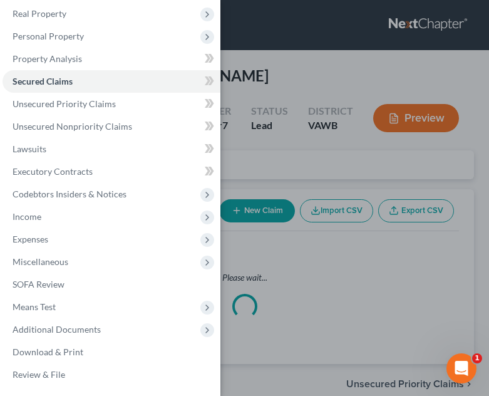
click at [354, 238] on div "Case Dashboard Payments Invoices Payments Payments Credit Report Client Profile" at bounding box center [244, 198] width 489 height 396
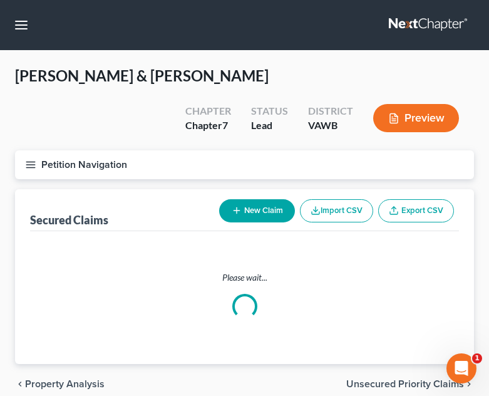
click at [259, 199] on button "New Claim" at bounding box center [257, 210] width 76 height 23
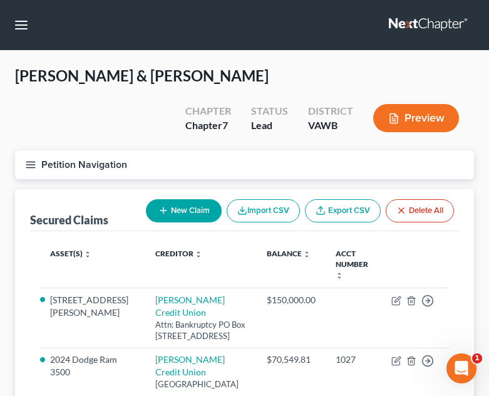
click at [257, 199] on button "Import CSV" at bounding box center [263, 210] width 73 height 23
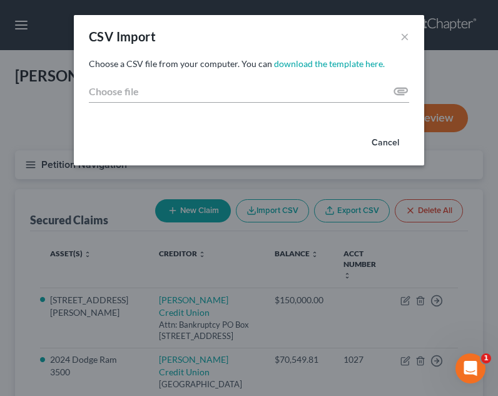
click at [387, 144] on button "Cancel" at bounding box center [386, 142] width 48 height 25
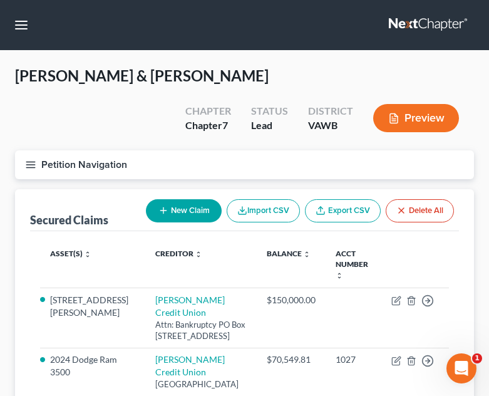
click at [196, 199] on button "New Claim" at bounding box center [184, 210] width 76 height 23
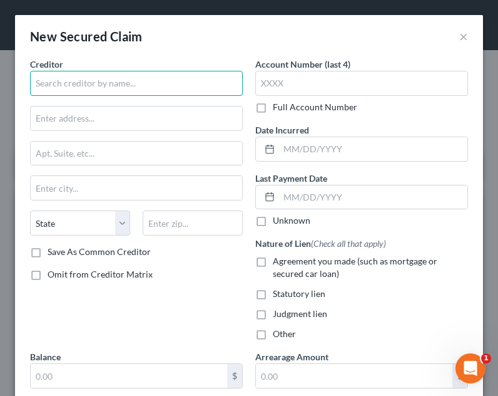
click at [154, 84] on input "text" at bounding box center [136, 83] width 213 height 25
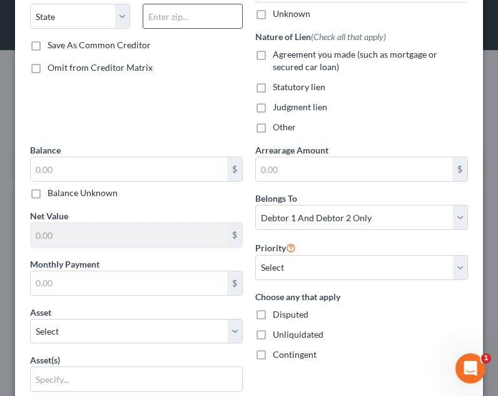
scroll to position [250, 0]
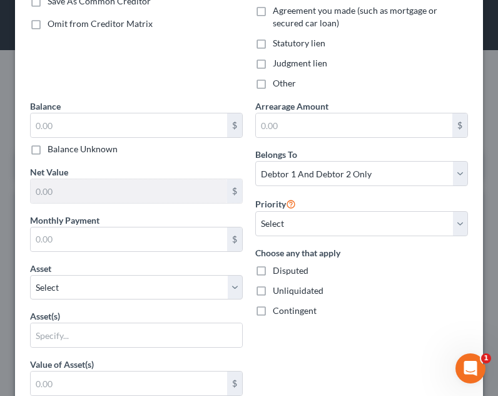
click at [318, 9] on span "Agreement you made (such as mortgage or secured car loan)" at bounding box center [355, 16] width 165 height 23
click at [286, 9] on input "Agreement you made (such as mortgage or secured car loan)" at bounding box center [282, 8] width 8 height 8
click at [110, 344] on input "text" at bounding box center [137, 335] width 212 height 24
click at [125, 281] on select "Select Other Multiple Assets Clothing - Wearing Apparel - $200.0 Southern Farm …" at bounding box center [136, 287] width 213 height 25
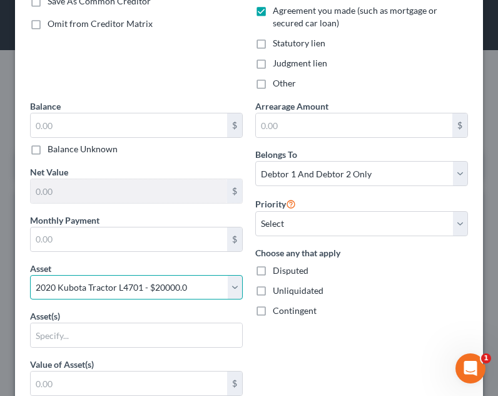
click at [30, 275] on select "Select Other Multiple Assets Clothing - Wearing Apparel - $200.0 Southern Farm …" at bounding box center [136, 287] width 213 height 25
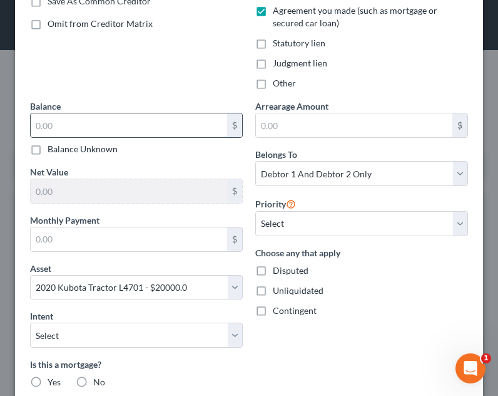
click at [92, 129] on input "text" at bounding box center [129, 125] width 197 height 24
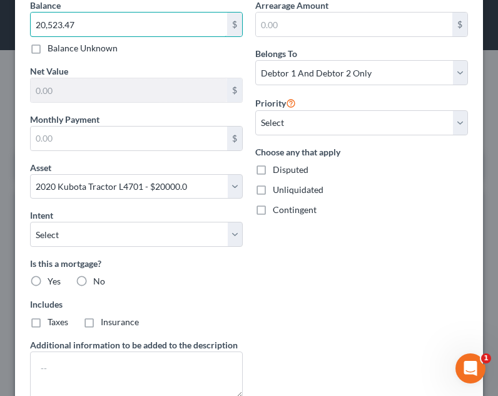
scroll to position [376, 0]
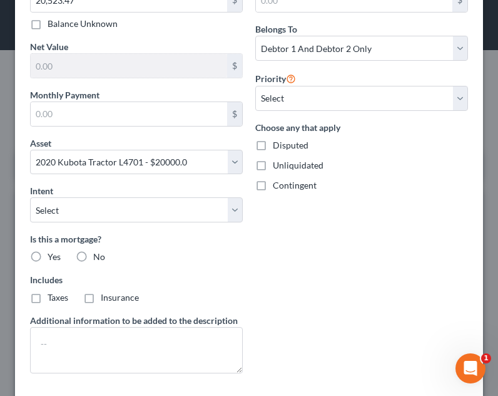
click at [93, 257] on label "No" at bounding box center [99, 256] width 12 height 13
click at [98, 257] on input "No" at bounding box center [102, 254] width 8 height 8
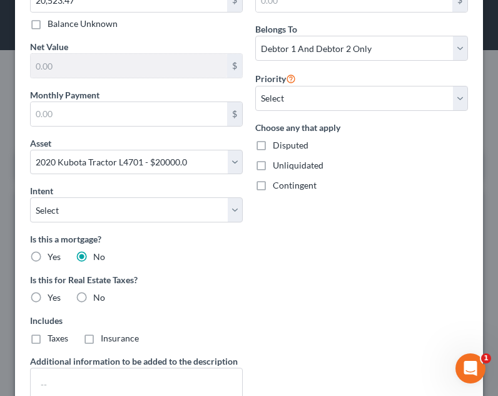
click at [93, 297] on label "No" at bounding box center [99, 297] width 12 height 13
click at [98, 297] on input "No" at bounding box center [102, 295] width 8 height 8
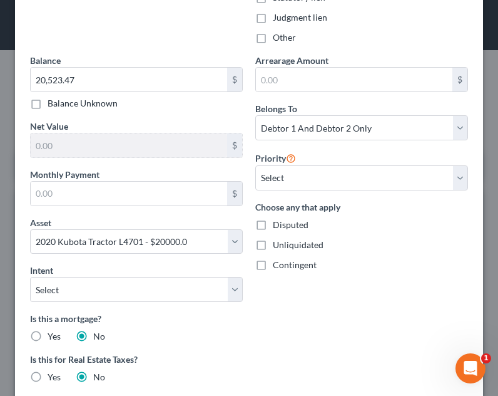
scroll to position [295, 0]
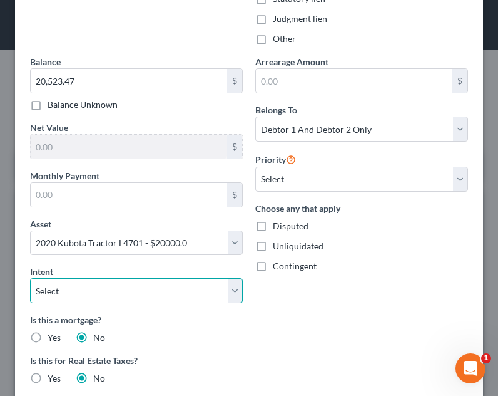
click at [178, 286] on select "Select Surrender Redeem Reaffirm Avoid Other" at bounding box center [136, 290] width 213 height 25
click at [30, 278] on select "Select Surrender Redeem Reaffirm Avoid Other" at bounding box center [136, 290] width 213 height 25
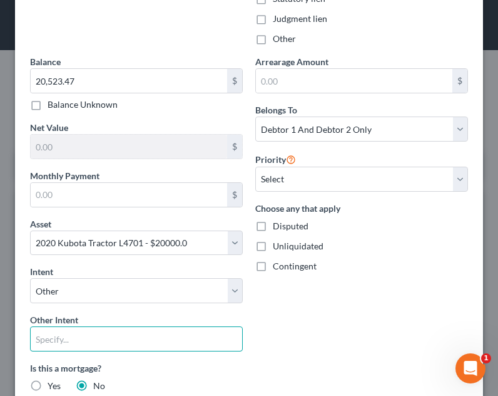
click at [105, 340] on input "text" at bounding box center [136, 338] width 213 height 25
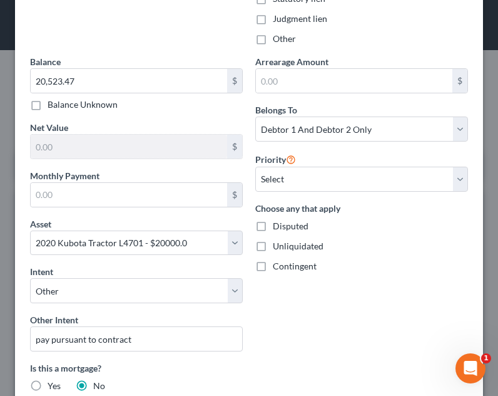
click at [327, 310] on div "Arrearage Amount $ Belongs To * Select Debtor 1 Only Debtor 2 Only Debtor 1 And…" at bounding box center [361, 304] width 225 height 498
click at [302, 165] on div "Priority Select 1st 2nd 3rd 4th 5th 6th 7th 8th 9th 10th 11th 12th 13th 14th 15…" at bounding box center [361, 172] width 213 height 40
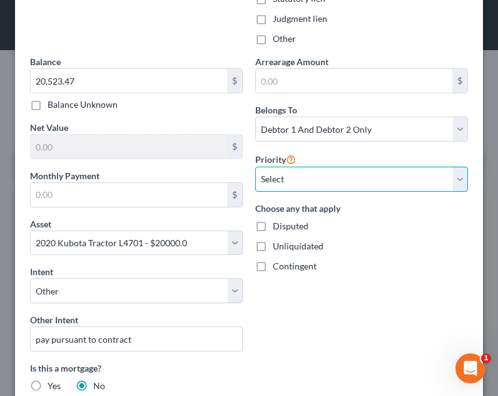
click at [310, 178] on select "Select 1st 2nd 3rd 4th 5th 6th 7th 8th 9th 10th 11th 12th 13th 14th 15th 16th 1…" at bounding box center [361, 179] width 213 height 25
click at [255, 167] on select "Select 1st 2nd 3rd 4th 5th 6th 7th 8th 9th 10th 11th 12th 13th 14th 15th 16th 1…" at bounding box center [361, 179] width 213 height 25
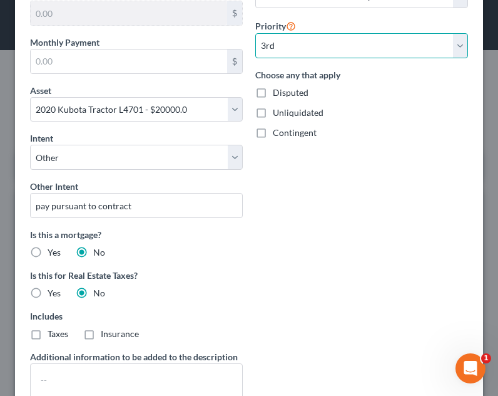
scroll to position [531, 0]
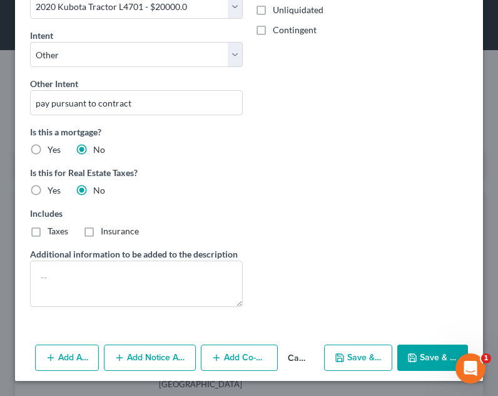
drag, startPoint x: 430, startPoint y: 357, endPoint x: 430, endPoint y: 338, distance: 18.8
click at [430, 357] on button "Save & Close" at bounding box center [433, 357] width 71 height 26
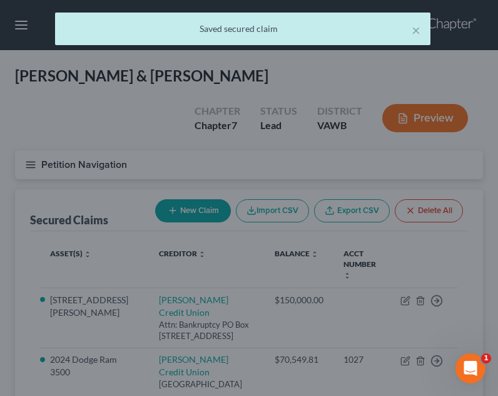
scroll to position [0, 0]
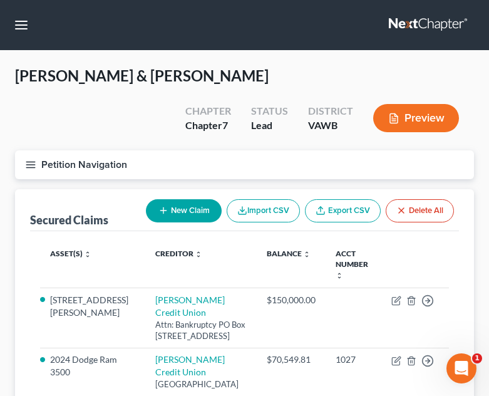
click at [29, 159] on icon "button" at bounding box center [30, 164] width 11 height 11
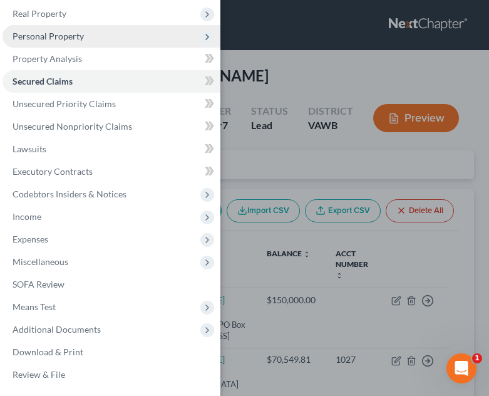
click at [102, 41] on span "Personal Property" at bounding box center [112, 36] width 218 height 23
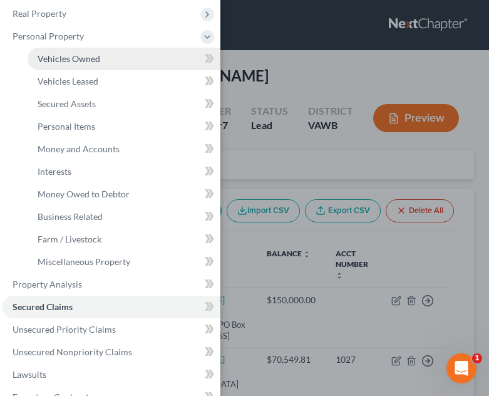
click at [89, 54] on span "Vehicles Owned" at bounding box center [69, 58] width 63 height 11
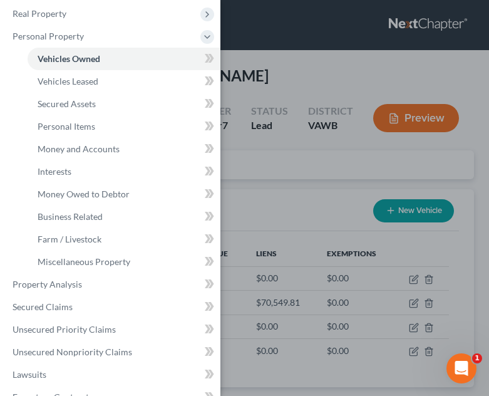
drag, startPoint x: 273, startPoint y: 262, endPoint x: 261, endPoint y: 257, distance: 12.9
click at [274, 261] on div "Case Dashboard Payments Invoices Payments Payments Credit Report Client Profile" at bounding box center [244, 198] width 489 height 396
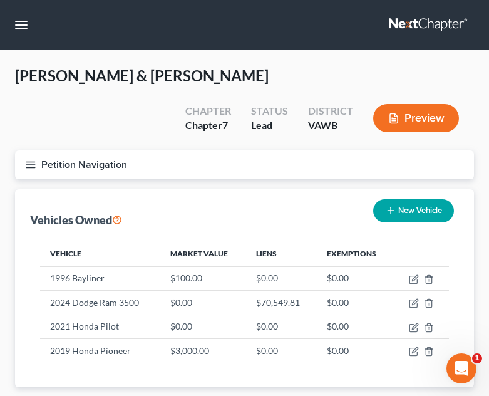
click at [444, 199] on button "New Vehicle" at bounding box center [413, 210] width 81 height 23
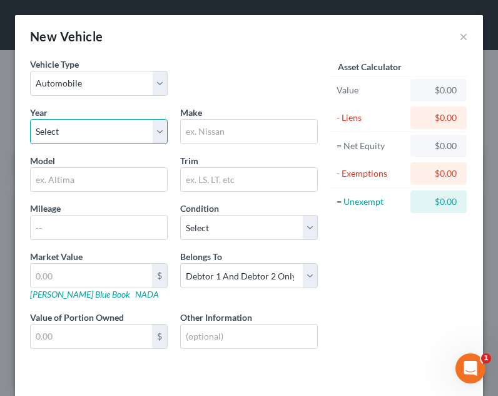
drag, startPoint x: 123, startPoint y: 128, endPoint x: 121, endPoint y: 140, distance: 12.0
click at [122, 128] on select "Select 2026 2025 2024 2023 2022 2021 2020 2019 2018 2017 2016 2015 2014 2013 20…" at bounding box center [99, 131] width 138 height 25
click at [30, 119] on select "Select 2026 2025 2024 2023 2022 2021 2020 2019 2018 2017 2016 2015 2014 2013 20…" at bounding box center [99, 131] width 138 height 25
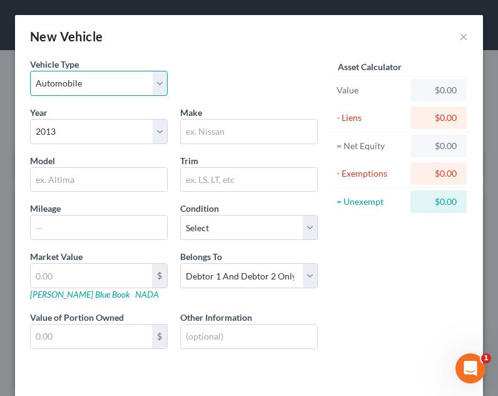
click at [88, 86] on select "Select Automobile Truck Trailer Watercraft Aircraft Motor Home Atv Other Vehicle" at bounding box center [99, 83] width 138 height 25
click at [30, 71] on select "Select Automobile Truck Trailer Watercraft Aircraft Motor Home Atv Other Vehicle" at bounding box center [99, 83] width 138 height 25
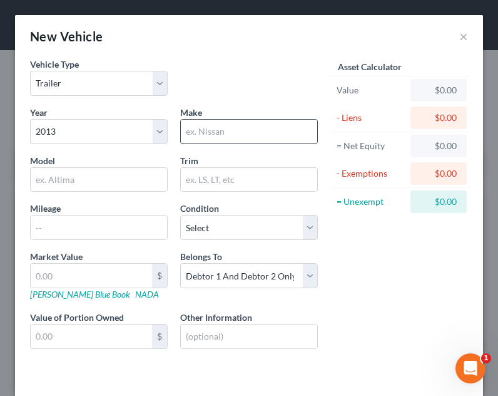
click at [186, 117] on span "Make" at bounding box center [191, 112] width 22 height 11
click at [213, 123] on input "text" at bounding box center [249, 132] width 137 height 24
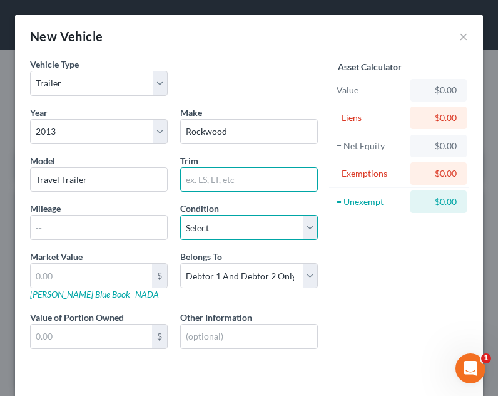
click at [189, 235] on select "Select Excellent Very Good Good Fair Poor" at bounding box center [249, 227] width 138 height 25
click at [180, 215] on select "Select Excellent Very Good Good Fair Poor" at bounding box center [249, 227] width 138 height 25
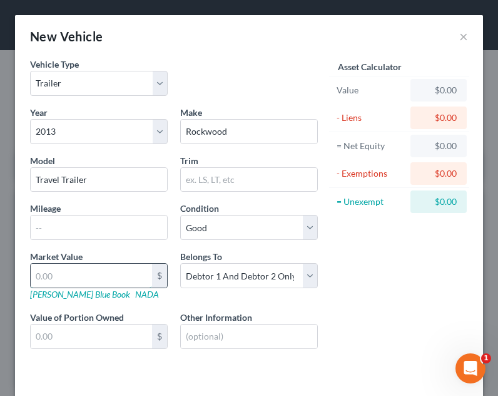
click at [110, 274] on input "text" at bounding box center [91, 276] width 121 height 24
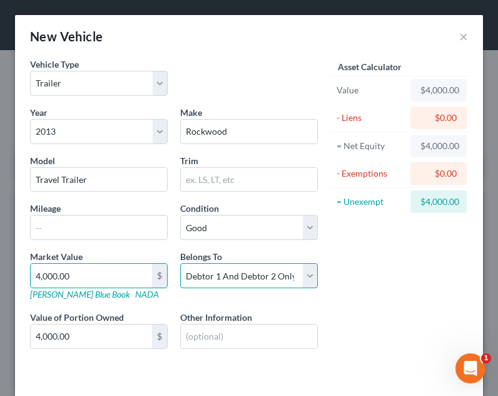
click at [211, 285] on select "Select Debtor 1 Only Debtor 2 Only Debtor 1 And Debtor 2 Only At Least One Of T…" at bounding box center [249, 275] width 138 height 25
click at [220, 267] on select "Select Debtor 1 Only Debtor 2 Only Debtor 1 And Debtor 2 Only At Least One Of T…" at bounding box center [249, 275] width 138 height 25
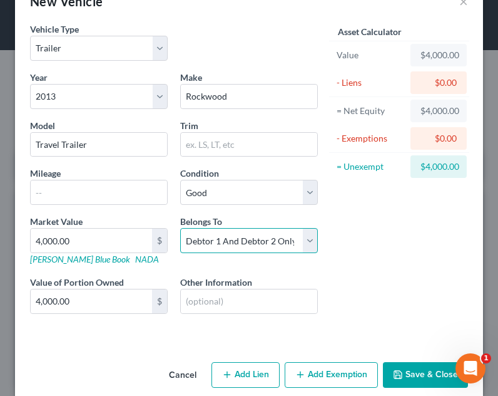
scroll to position [52, 0]
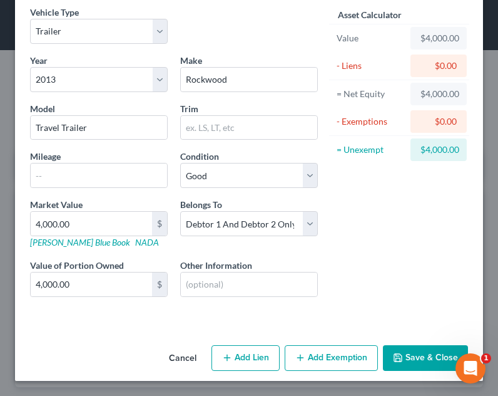
click at [409, 351] on button "Save & Close" at bounding box center [425, 358] width 85 height 26
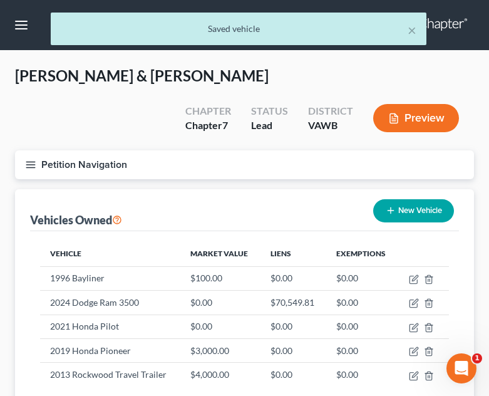
click at [422, 199] on button "New Vehicle" at bounding box center [413, 210] width 81 height 23
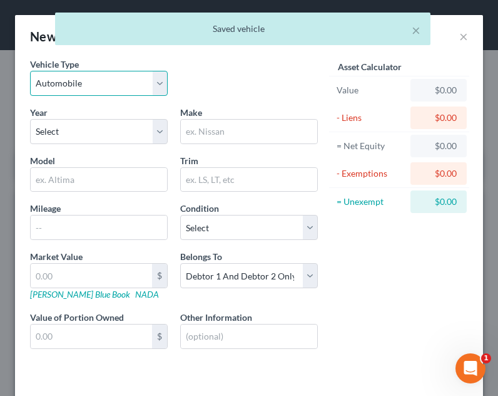
click at [63, 86] on select "Select Automobile Truck Trailer Watercraft Aircraft Motor Home Atv Other Vehicle" at bounding box center [99, 83] width 138 height 25
click at [30, 71] on select "Select Automobile Truck Trailer Watercraft Aircraft Motor Home Atv Other Vehicle" at bounding box center [99, 83] width 138 height 25
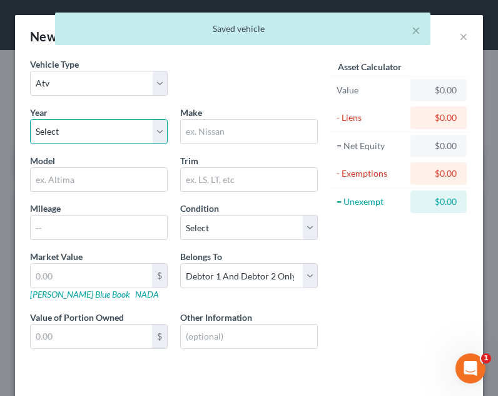
click at [100, 139] on select "Select 2026 2025 2024 2023 2022 2021 2020 2019 2018 2017 2016 2015 2014 2013 20…" at bounding box center [99, 131] width 138 height 25
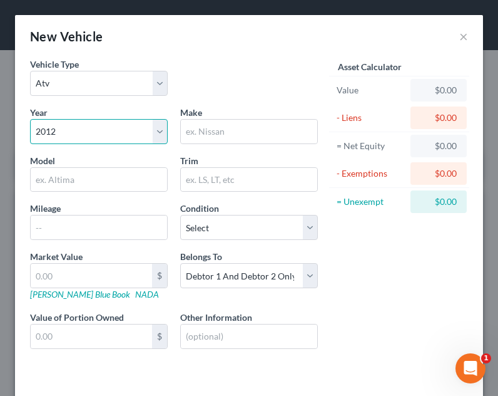
click at [30, 119] on select "Select 2026 2025 2024 2023 2022 2021 2020 2019 2018 2017 2016 2015 2014 2013 20…" at bounding box center [99, 131] width 138 height 25
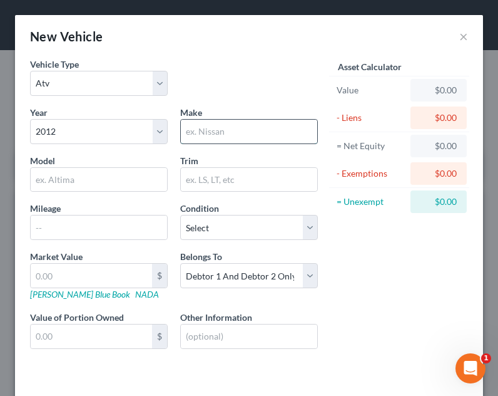
click at [202, 133] on input "text" at bounding box center [249, 132] width 137 height 24
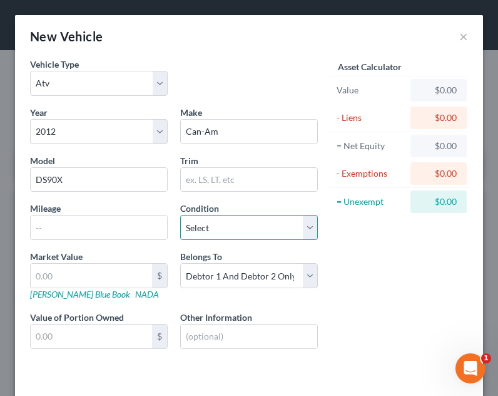
click at [212, 234] on select "Select Excellent Very Good Good Fair Poor" at bounding box center [249, 227] width 138 height 25
click at [180, 215] on select "Select Excellent Very Good Good Fair Poor" at bounding box center [249, 227] width 138 height 25
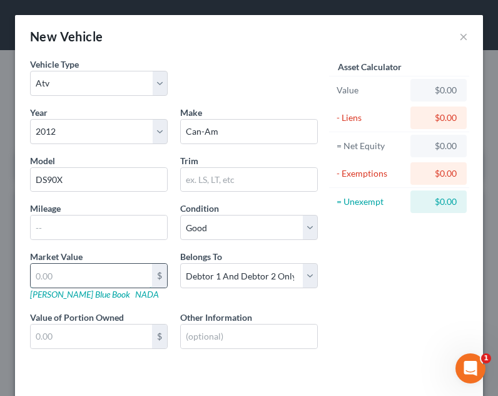
click at [110, 280] on input "text" at bounding box center [91, 276] width 121 height 24
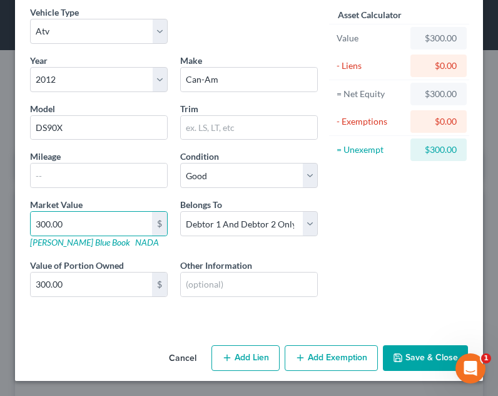
click at [425, 366] on button "Save & Close" at bounding box center [425, 358] width 85 height 26
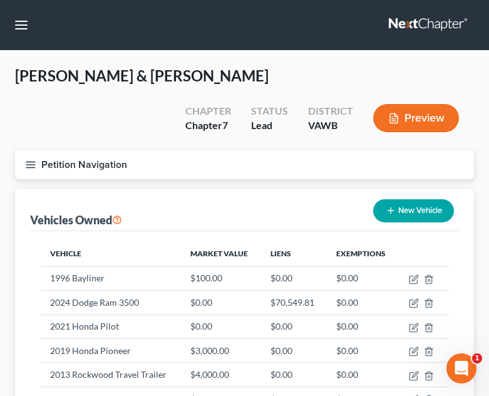
click at [405, 199] on button "New Vehicle" at bounding box center [413, 210] width 81 height 23
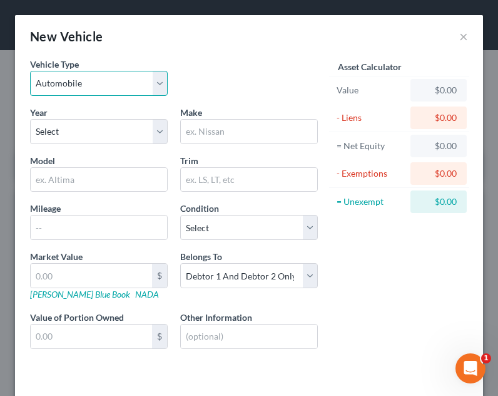
click at [137, 83] on select "Select Automobile Truck Trailer Watercraft Aircraft Motor Home Atv Other Vehicle" at bounding box center [99, 83] width 138 height 25
drag, startPoint x: 128, startPoint y: 86, endPoint x: 123, endPoint y: 107, distance: 22.0
click at [128, 86] on select "Select Automobile Truck Trailer Watercraft Aircraft Motor Home Atv Other Vehicle" at bounding box center [99, 83] width 138 height 25
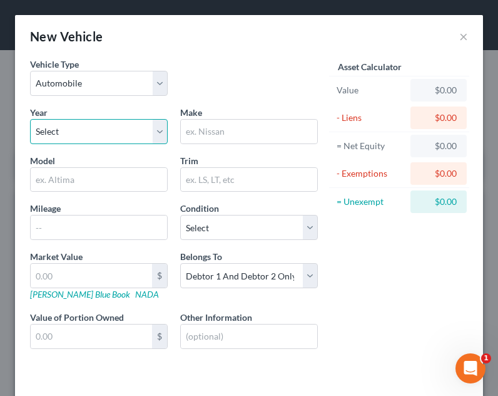
drag, startPoint x: 115, startPoint y: 130, endPoint x: 112, endPoint y: 141, distance: 11.7
click at [115, 130] on select "Select 2026 2025 2024 2023 2022 2021 2020 2019 2018 2017 2016 2015 2014 2013 20…" at bounding box center [99, 131] width 138 height 25
click at [30, 119] on select "Select 2026 2025 2024 2023 2022 2021 2020 2019 2018 2017 2016 2015 2014 2013 20…" at bounding box center [99, 131] width 138 height 25
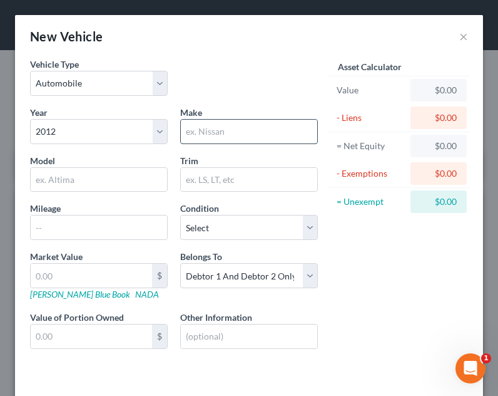
click at [219, 131] on input "text" at bounding box center [249, 132] width 137 height 24
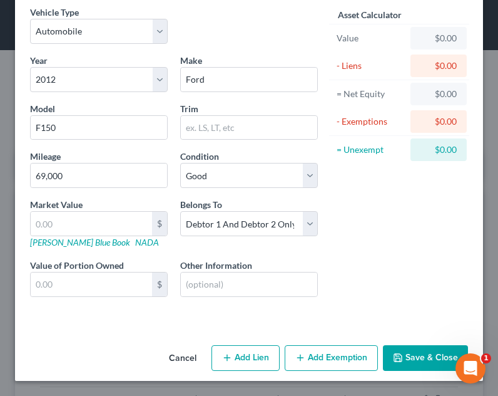
click at [384, 239] on div "Asset Calculator Value $0.00 - Liens $0.00 = Net Equity $0.00 - Exemptions $0.0…" at bounding box center [399, 162] width 150 height 312
click at [404, 353] on button "Save & Close" at bounding box center [425, 358] width 85 height 26
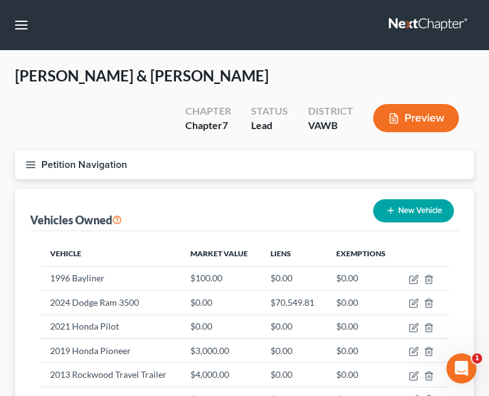
click at [438, 199] on button "New Vehicle" at bounding box center [413, 210] width 81 height 23
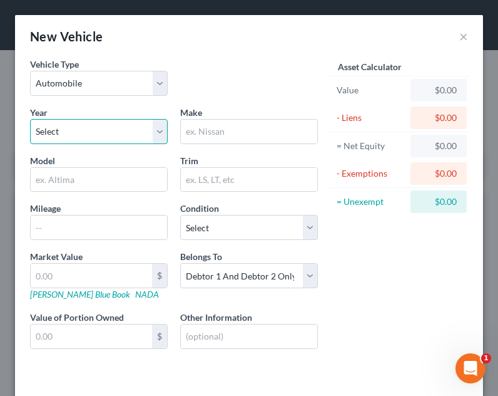
click at [113, 130] on select "Select 2026 2025 2024 2023 2022 2021 2020 2019 2018 2017 2016 2015 2014 2013 20…" at bounding box center [99, 131] width 138 height 25
click at [30, 119] on select "Select 2026 2025 2024 2023 2022 2021 2020 2019 2018 2017 2016 2015 2014 2013 20…" at bounding box center [99, 131] width 138 height 25
click at [238, 116] on div "Make *" at bounding box center [249, 125] width 150 height 38
click at [232, 116] on div "Make *" at bounding box center [249, 125] width 150 height 38
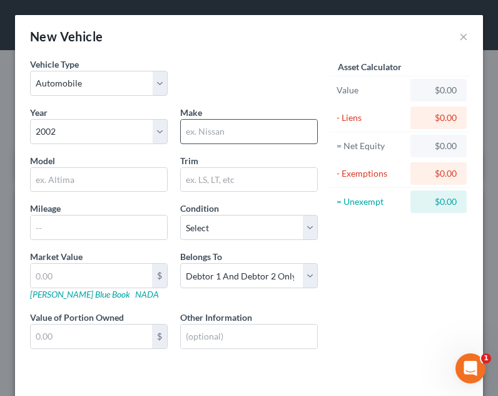
click at [229, 125] on input "text" at bounding box center [249, 132] width 137 height 24
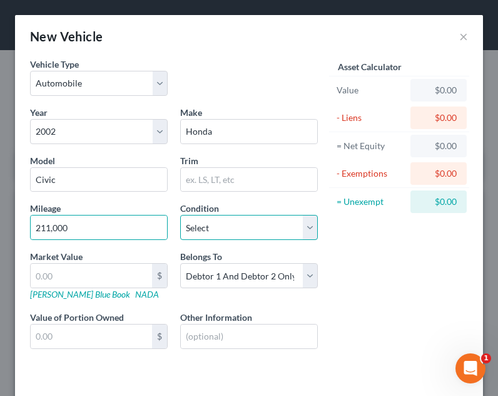
click at [232, 232] on select "Select Excellent Very Good Good Fair Poor" at bounding box center [249, 227] width 138 height 25
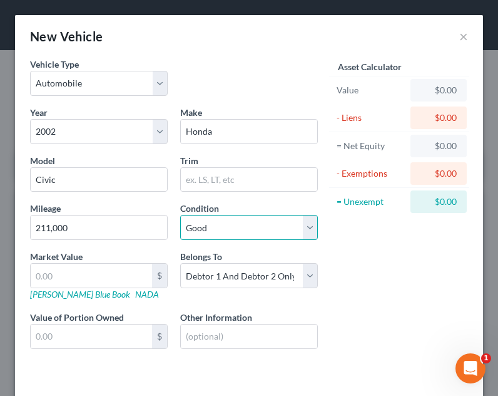
click at [180, 215] on select "Select Excellent Very Good Good Fair Poor" at bounding box center [249, 227] width 138 height 25
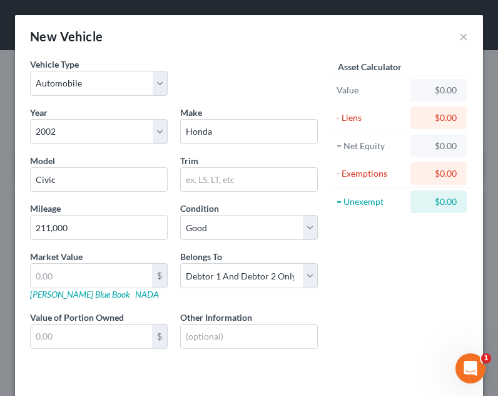
click at [324, 296] on div "Asset Calculator Value $0.00 - Liens $0.00 = Net Equity $0.00 - Exemptions $0.0…" at bounding box center [399, 214] width 150 height 312
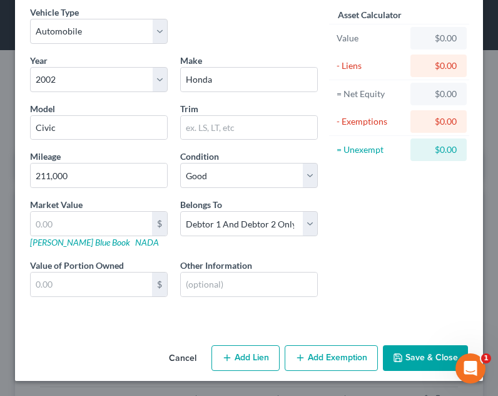
click at [408, 364] on button "Save & Close" at bounding box center [425, 358] width 85 height 26
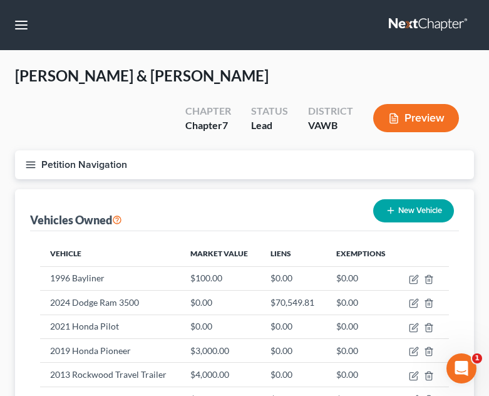
click at [441, 199] on button "New Vehicle" at bounding box center [413, 210] width 81 height 23
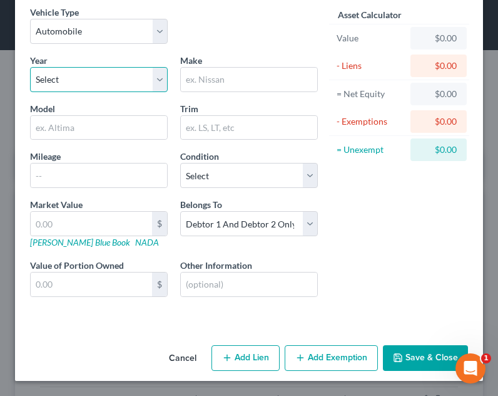
click at [111, 86] on select "Select 2026 2025 2024 2023 2022 2021 2020 2019 2018 2017 2016 2015 2014 2013 20…" at bounding box center [99, 79] width 138 height 25
click at [30, 67] on select "Select 2026 2025 2024 2023 2022 2021 2020 2019 2018 2017 2016 2015 2014 2013 20…" at bounding box center [99, 79] width 138 height 25
click at [231, 64] on div "Make *" at bounding box center [249, 73] width 150 height 38
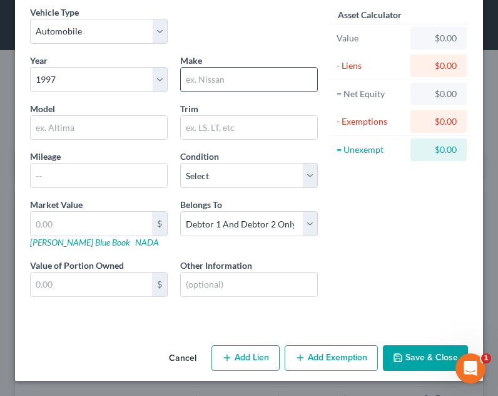
click at [229, 72] on input "text" at bounding box center [249, 80] width 137 height 24
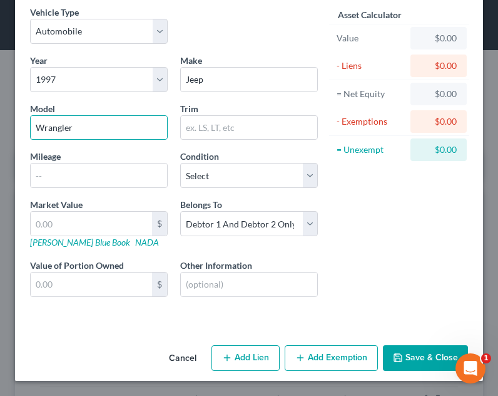
click at [145, 158] on div "Mileage" at bounding box center [99, 169] width 150 height 38
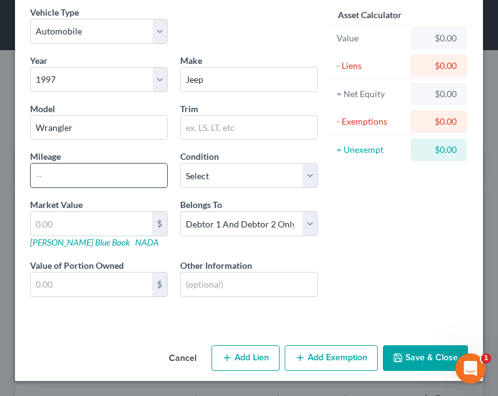
click at [141, 173] on input "text" at bounding box center [99, 175] width 137 height 24
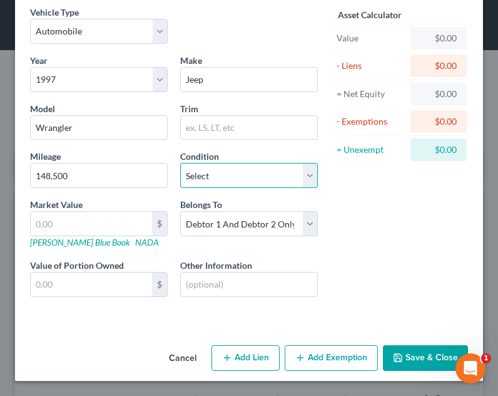
click at [273, 185] on select "Select Excellent Very Good Good Fair Poor" at bounding box center [249, 175] width 138 height 25
click at [180, 163] on select "Select Excellent Very Good Good Fair Poor" at bounding box center [249, 175] width 138 height 25
click at [399, 353] on button "Save & Close" at bounding box center [425, 358] width 85 height 26
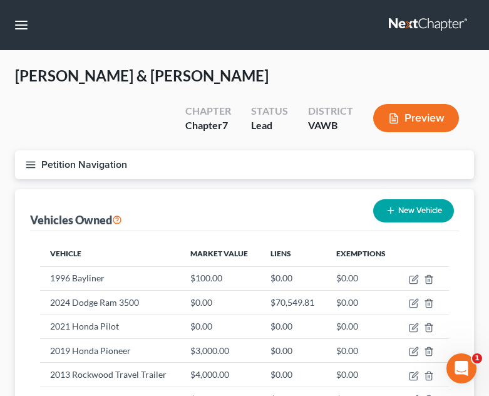
click at [400, 199] on button "New Vehicle" at bounding box center [413, 210] width 81 height 23
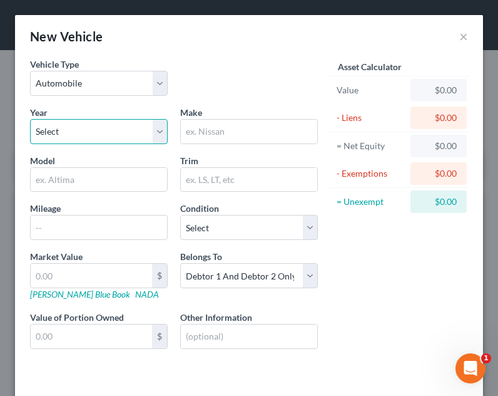
click at [109, 121] on select "Select 2026 2025 2024 2023 2022 2021 2020 2019 2018 2017 2016 2015 2014 2013 20…" at bounding box center [99, 131] width 138 height 25
click at [30, 119] on select "Select 2026 2025 2024 2023 2022 2021 2020 2019 2018 2017 2016 2015 2014 2013 20…" at bounding box center [99, 131] width 138 height 25
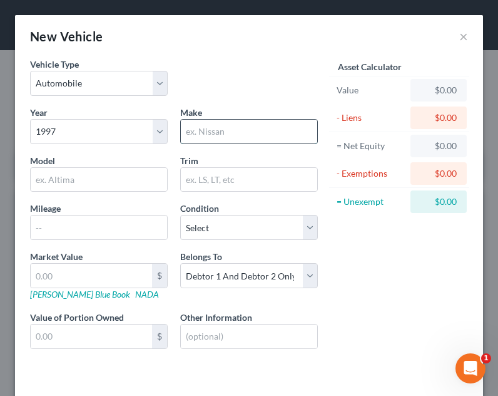
click at [196, 128] on input "text" at bounding box center [249, 132] width 137 height 24
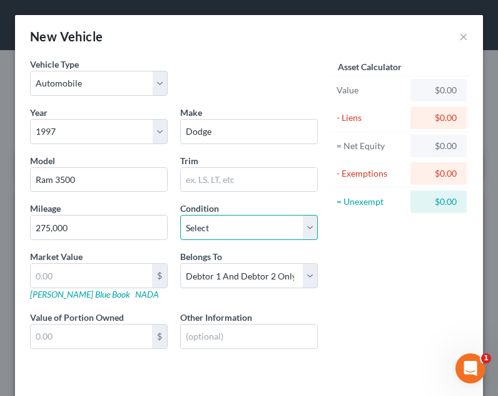
drag, startPoint x: 240, startPoint y: 218, endPoint x: 236, endPoint y: 235, distance: 17.5
click at [240, 218] on select "Select Excellent Very Good Good Fair Poor" at bounding box center [249, 227] width 138 height 25
click at [180, 215] on select "Select Excellent Very Good Good Fair Poor" at bounding box center [249, 227] width 138 height 25
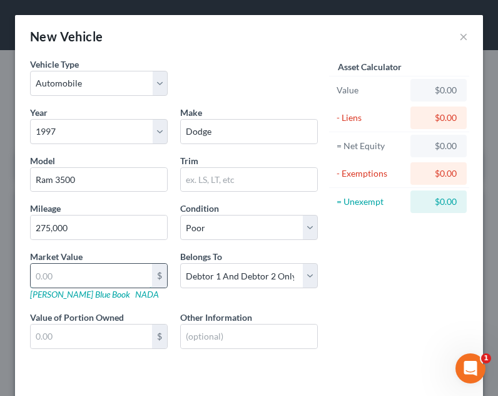
click at [140, 272] on input "text" at bounding box center [91, 276] width 121 height 24
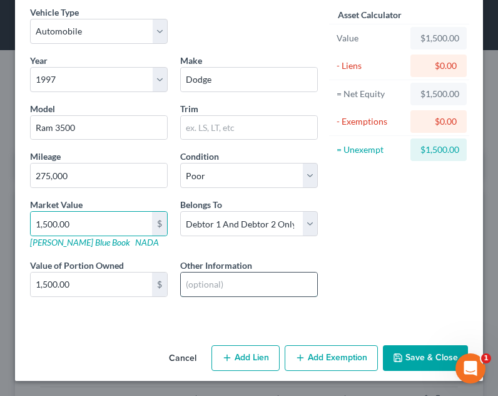
click at [221, 285] on input "text" at bounding box center [249, 284] width 137 height 24
click at [399, 353] on button "Save & Close" at bounding box center [425, 358] width 85 height 26
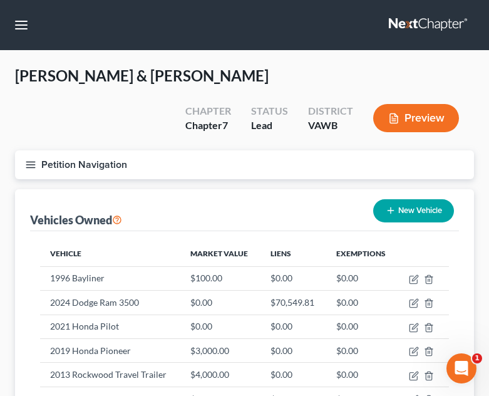
click at [416, 199] on button "New Vehicle" at bounding box center [413, 210] width 81 height 23
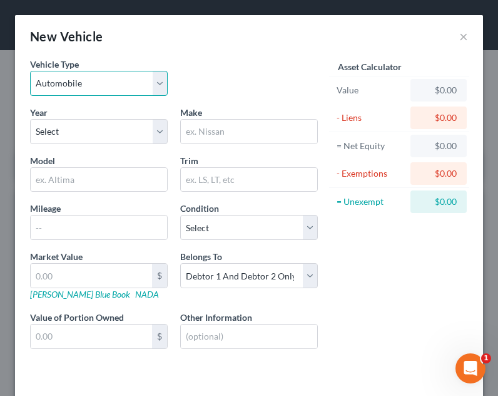
click at [64, 83] on select "Select Automobile Truck Trailer Watercraft Aircraft Motor Home Atv Other Vehicle" at bounding box center [99, 83] width 138 height 25
click at [30, 71] on select "Select Automobile Truck Trailer Watercraft Aircraft Motor Home Atv Other Vehicle" at bounding box center [99, 83] width 138 height 25
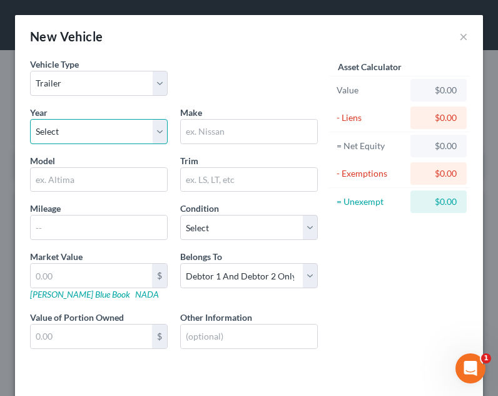
click at [101, 132] on select "Select 2026 2025 2024 2023 2022 2021 2020 2019 2018 2017 2016 2015 2014 2013 20…" at bounding box center [99, 131] width 138 height 25
click at [30, 119] on select "Select 2026 2025 2024 2023 2022 2021 2020 2019 2018 2017 2016 2015 2014 2013 20…" at bounding box center [99, 131] width 138 height 25
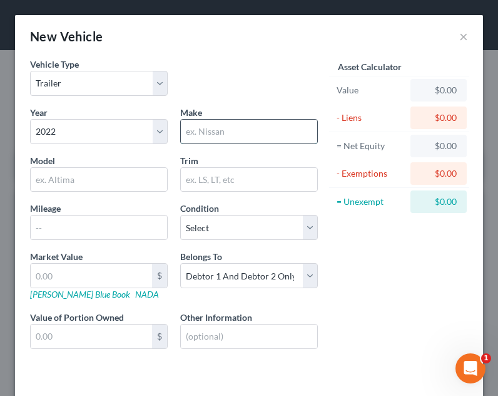
click at [227, 135] on input "text" at bounding box center [249, 132] width 137 height 24
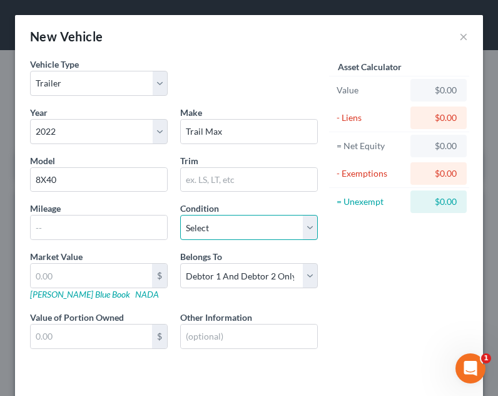
drag, startPoint x: 229, startPoint y: 224, endPoint x: 227, endPoint y: 234, distance: 9.5
click at [229, 224] on select "Select Excellent Very Good Good Fair Poor" at bounding box center [249, 227] width 138 height 25
click at [180, 215] on select "Select Excellent Very Good Good Fair Poor" at bounding box center [249, 227] width 138 height 25
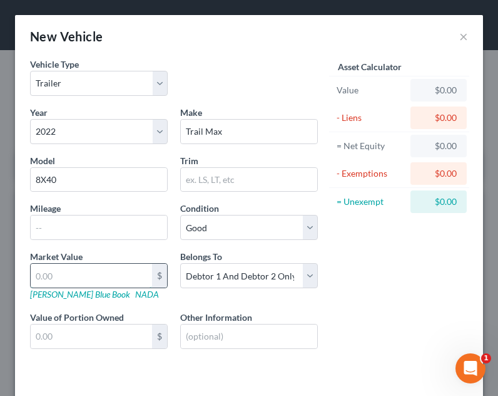
click at [132, 272] on input "text" at bounding box center [91, 276] width 121 height 24
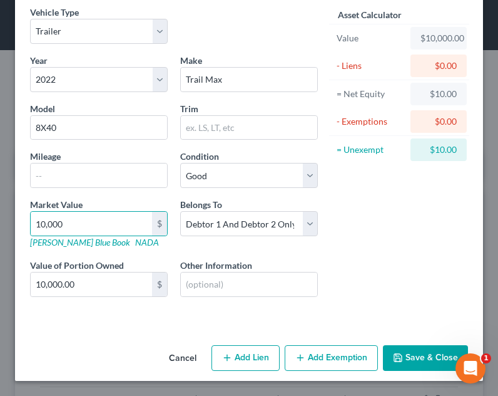
click at [247, 360] on button "Add Lien" at bounding box center [246, 358] width 68 height 26
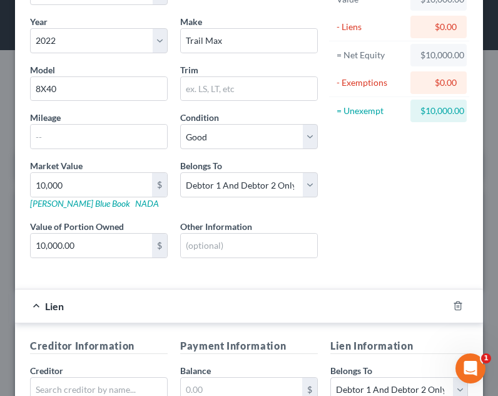
scroll to position [175, 0]
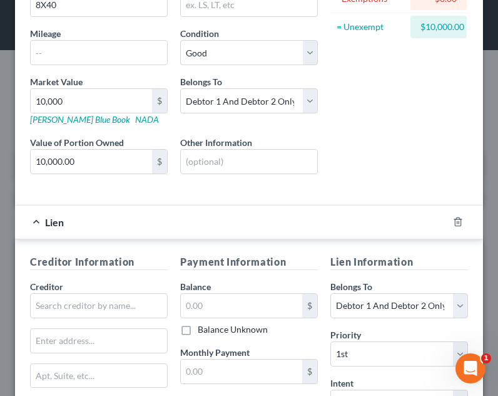
click at [88, 292] on div "Creditor *" at bounding box center [99, 299] width 138 height 38
click at [92, 297] on input "text" at bounding box center [99, 305] width 138 height 25
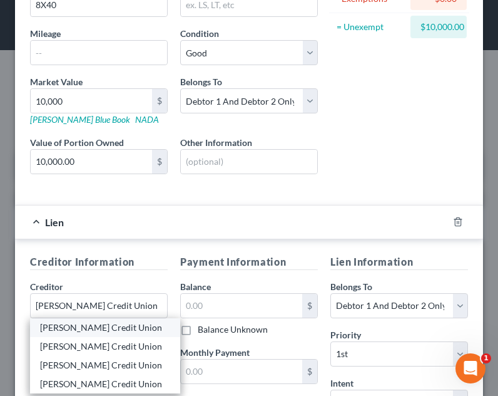
click at [83, 326] on div "Eastman Credit Union" at bounding box center [105, 327] width 130 height 13
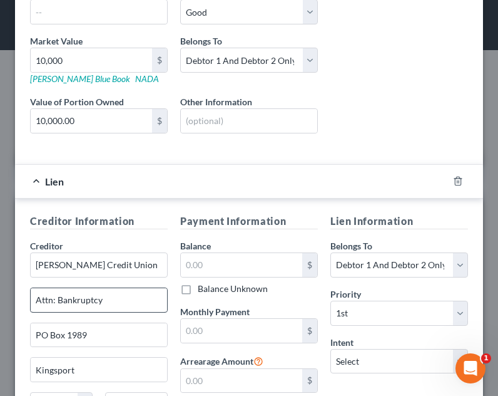
scroll to position [237, 0]
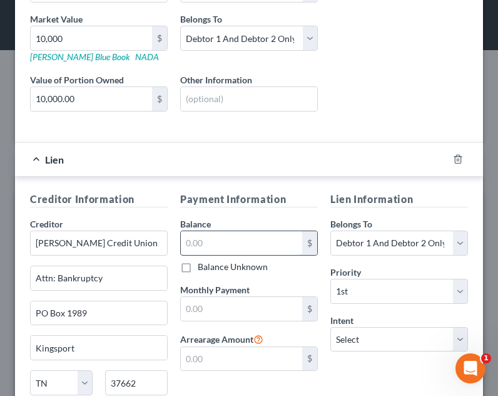
click at [248, 249] on input "text" at bounding box center [241, 243] width 121 height 24
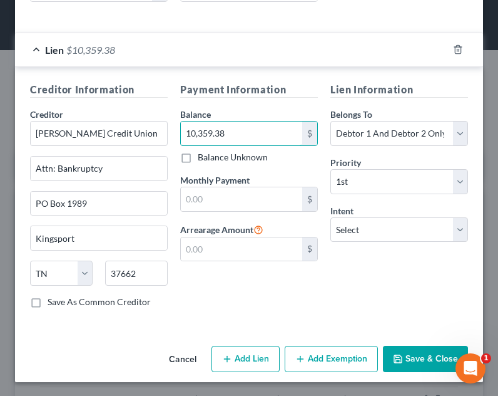
scroll to position [348, 0]
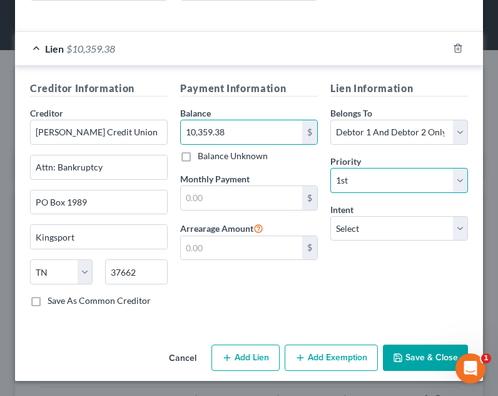
click at [358, 184] on select "Select 1st 2nd 3rd 4th 5th 6th 7th 8th 9th 10th 11th 12th 13th 14th 15th 16th 1…" at bounding box center [400, 180] width 138 height 25
click at [331, 168] on select "Select 1st 2nd 3rd 4th 5th 6th 7th 8th 9th 10th 11th 12th 13th 14th 15th 16th 1…" at bounding box center [400, 180] width 138 height 25
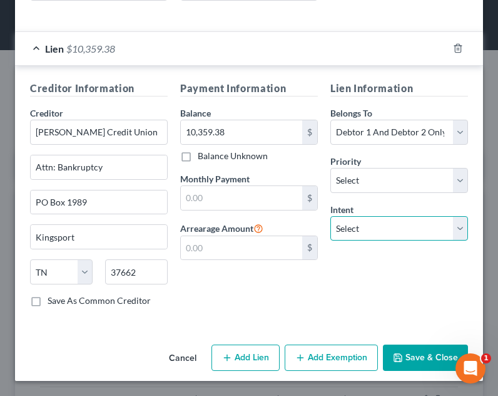
click at [383, 222] on select "Select Surrender Redeem Reaffirm Avoid Other" at bounding box center [400, 228] width 138 height 25
click at [331, 216] on select "Select Surrender Redeem Reaffirm Avoid Other" at bounding box center [400, 228] width 138 height 25
click at [374, 228] on select "Select Surrender Redeem Reaffirm Avoid Other" at bounding box center [400, 228] width 138 height 25
click at [331, 216] on select "Select Surrender Redeem Reaffirm Avoid Other" at bounding box center [400, 228] width 138 height 25
click at [285, 284] on div "Payment Information Balance 10,359.38 $ Balance Unknown Balance Undetermined 10…" at bounding box center [249, 199] width 150 height 236
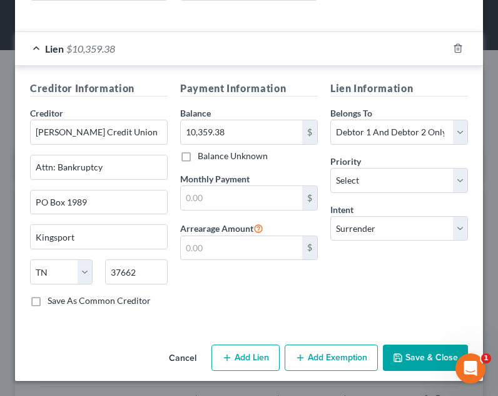
click at [408, 356] on button "Save & Close" at bounding box center [425, 357] width 85 height 26
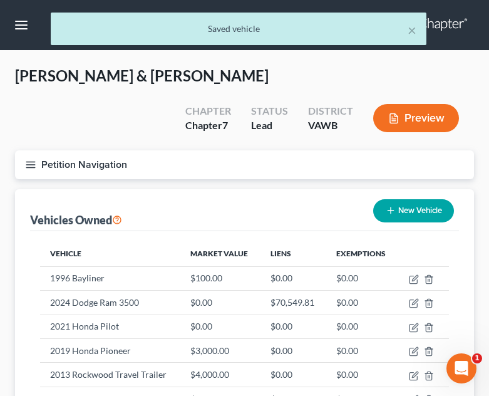
click at [419, 194] on div "New Vehicle" at bounding box center [413, 210] width 91 height 33
click at [420, 199] on button "New Vehicle" at bounding box center [413, 210] width 81 height 23
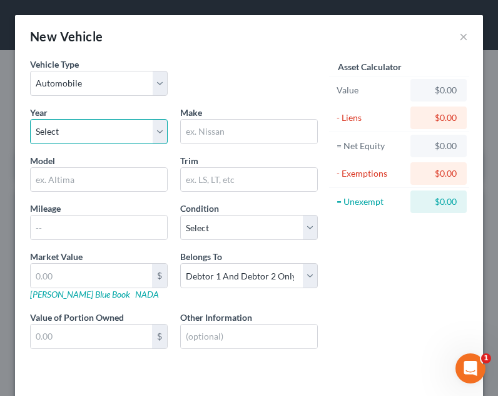
click at [135, 135] on select "Select 2026 2025 2024 2023 2022 2021 2020 2019 2018 2017 2016 2015 2014 2013 20…" at bounding box center [99, 131] width 138 height 25
click at [30, 119] on select "Select 2026 2025 2024 2023 2022 2021 2020 2019 2018 2017 2016 2015 2014 2013 20…" at bounding box center [99, 131] width 138 height 25
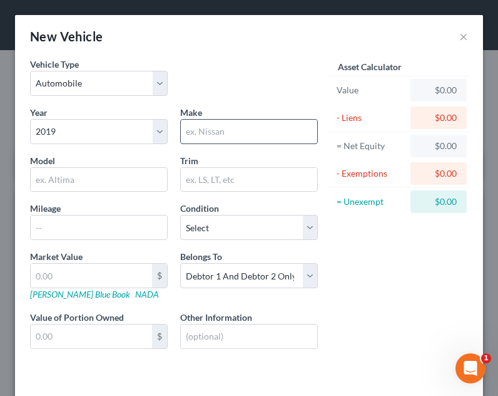
click at [251, 131] on input "text" at bounding box center [249, 132] width 137 height 24
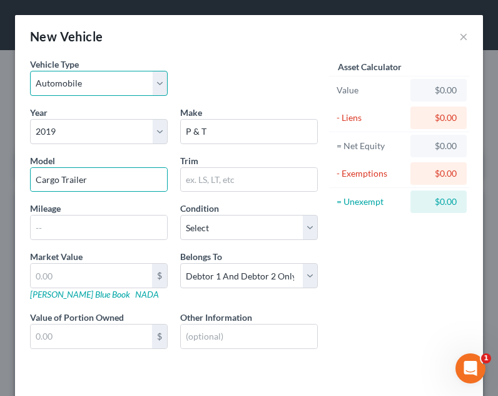
click at [113, 95] on select "Select Automobile Truck Trailer Watercraft Aircraft Motor Home Atv Other Vehicle" at bounding box center [99, 83] width 138 height 25
click at [30, 71] on select "Select Automobile Truck Trailer Watercraft Aircraft Motor Home Atv Other Vehicle" at bounding box center [99, 83] width 138 height 25
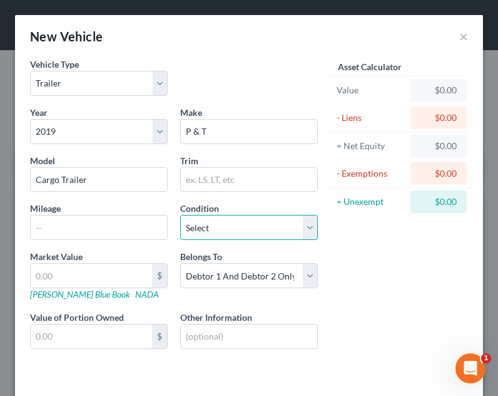
click at [203, 228] on select "Select Excellent Very Good Good Fair Poor" at bounding box center [249, 227] width 138 height 25
click at [180, 215] on select "Select Excellent Very Good Good Fair Poor" at bounding box center [249, 227] width 138 height 25
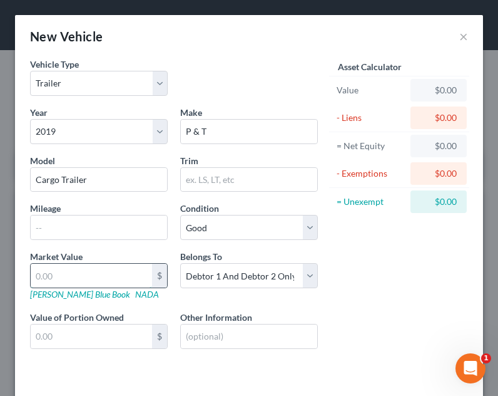
click at [130, 273] on input "text" at bounding box center [91, 276] width 121 height 24
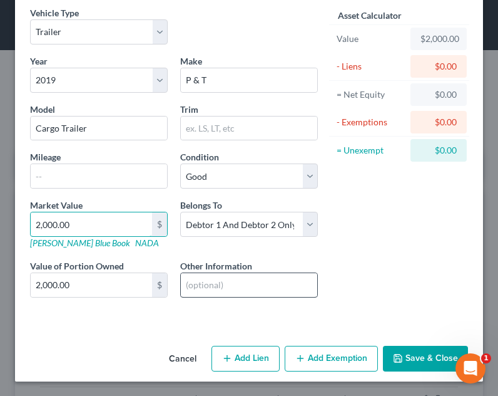
scroll to position [52, 0]
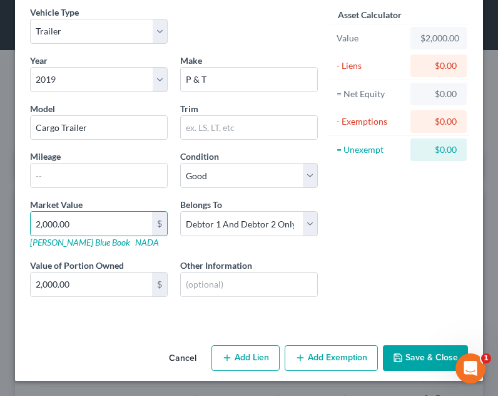
click at [415, 354] on button "Save & Close" at bounding box center [425, 358] width 85 height 26
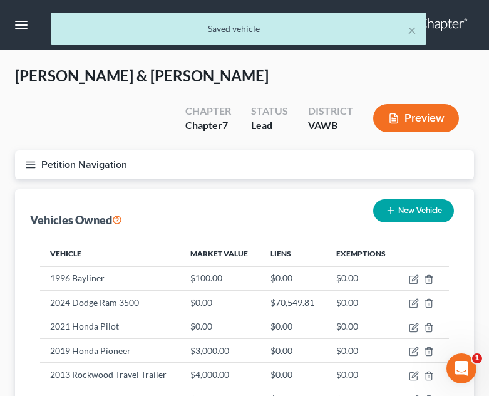
click at [399, 199] on button "New Vehicle" at bounding box center [413, 210] width 81 height 23
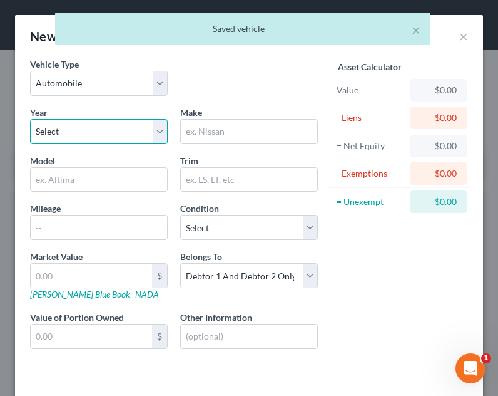
drag, startPoint x: 93, startPoint y: 129, endPoint x: 94, endPoint y: 137, distance: 8.2
click at [93, 129] on select "Select 2026 2025 2024 2023 2022 2021 2020 2019 2018 2017 2016 2015 2014 2013 20…" at bounding box center [99, 131] width 138 height 25
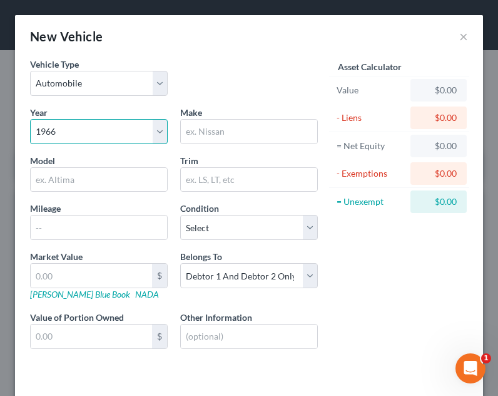
click at [30, 119] on select "Select 2026 2025 2024 2023 2022 2021 2020 2019 2018 2017 2016 2015 2014 2013 20…" at bounding box center [99, 131] width 138 height 25
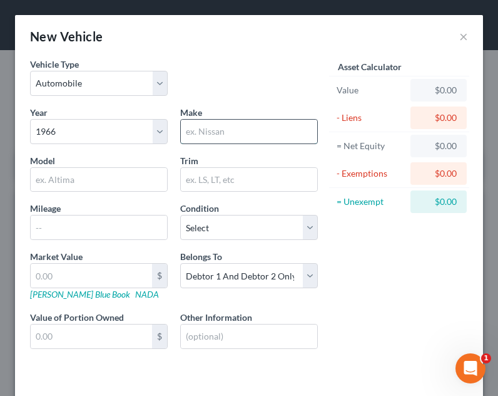
click at [227, 133] on input "text" at bounding box center [249, 132] width 137 height 24
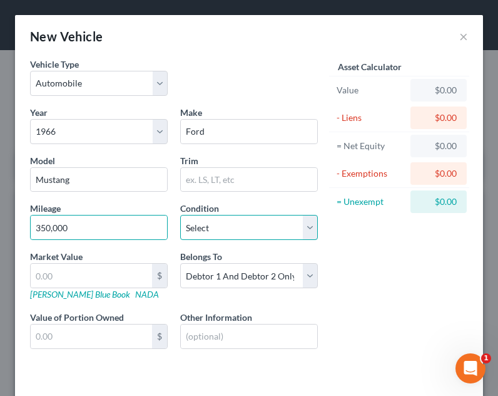
drag, startPoint x: 241, startPoint y: 224, endPoint x: 245, endPoint y: 235, distance: 11.3
click at [241, 224] on select "Select Excellent Very Good Good Fair Poor" at bounding box center [249, 227] width 138 height 25
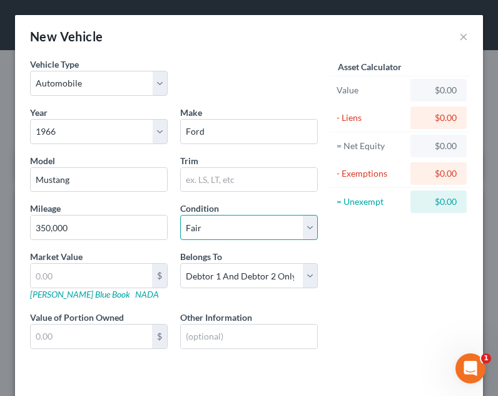
click at [180, 215] on select "Select Excellent Very Good Good Fair Poor" at bounding box center [249, 227] width 138 height 25
drag, startPoint x: 214, startPoint y: 230, endPoint x: 215, endPoint y: 239, distance: 9.5
click at [214, 230] on select "Select Excellent Very Good Good Fair Poor" at bounding box center [249, 227] width 138 height 25
click at [180, 215] on select "Select Excellent Very Good Good Fair Poor" at bounding box center [249, 227] width 138 height 25
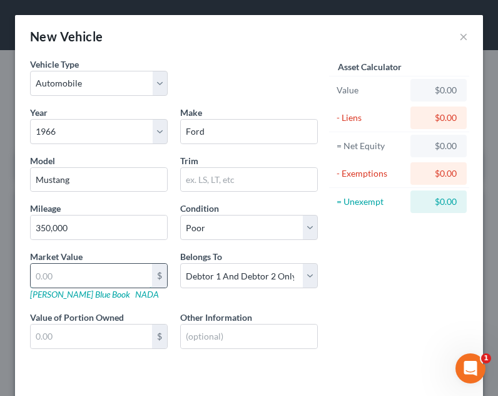
click at [120, 282] on input "text" at bounding box center [91, 276] width 121 height 24
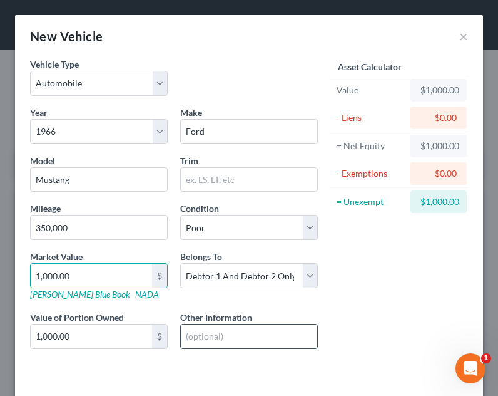
click at [220, 337] on input "text" at bounding box center [249, 336] width 137 height 24
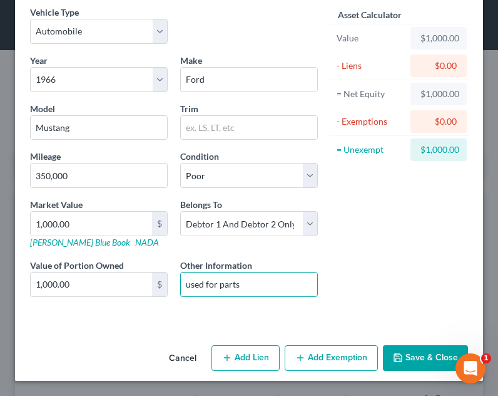
click at [418, 356] on button "Save & Close" at bounding box center [425, 358] width 85 height 26
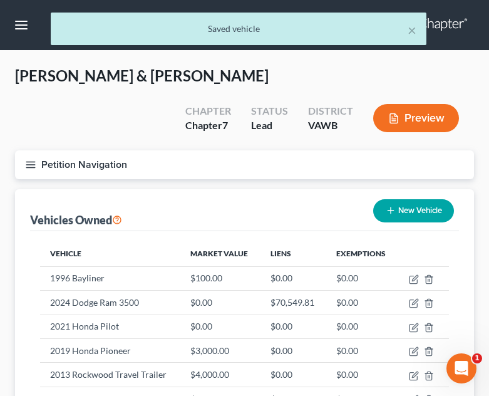
click at [393, 194] on div "New Vehicle" at bounding box center [413, 210] width 91 height 33
click at [419, 199] on button "New Vehicle" at bounding box center [413, 210] width 81 height 23
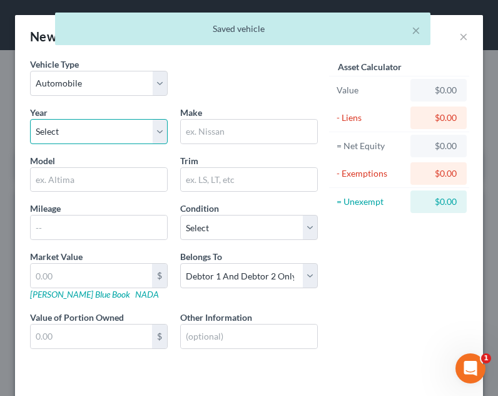
drag, startPoint x: 94, startPoint y: 128, endPoint x: 94, endPoint y: 108, distance: 20.0
click at [94, 128] on select "Select 2026 2025 2024 2023 2022 2021 2020 2019 2018 2017 2016 2015 2014 2013 20…" at bounding box center [99, 131] width 138 height 25
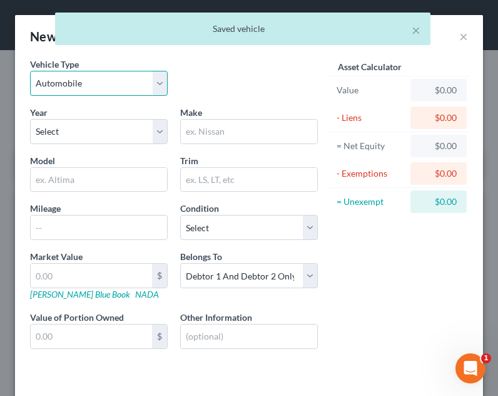
drag, startPoint x: 95, startPoint y: 86, endPoint x: 96, endPoint y: 95, distance: 9.4
click at [95, 86] on select "Select Automobile Truck Trailer Watercraft Aircraft Motor Home Atv Other Vehicle" at bounding box center [99, 83] width 138 height 25
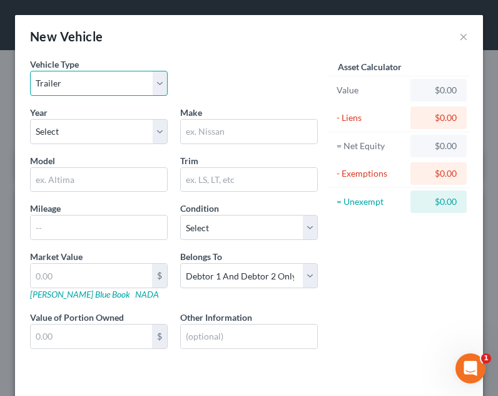
click at [30, 71] on select "Select Automobile Truck Trailer Watercraft Aircraft Motor Home Atv Other Vehicle" at bounding box center [99, 83] width 138 height 25
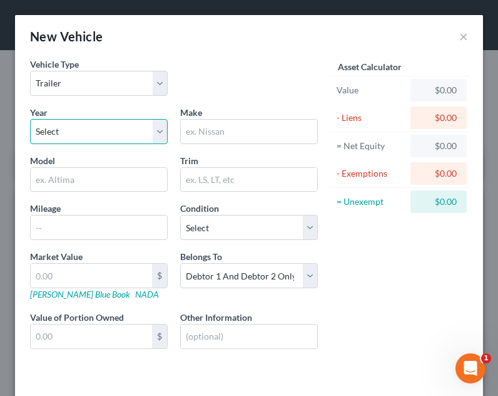
click at [105, 133] on select "Select 2026 2025 2024 2023 2022 2021 2020 2019 2018 2017 2016 2015 2014 2013 20…" at bounding box center [99, 131] width 138 height 25
click at [30, 119] on select "Select 2026 2025 2024 2023 2022 2021 2020 2019 2018 2017 2016 2015 2014 2013 20…" at bounding box center [99, 131] width 138 height 25
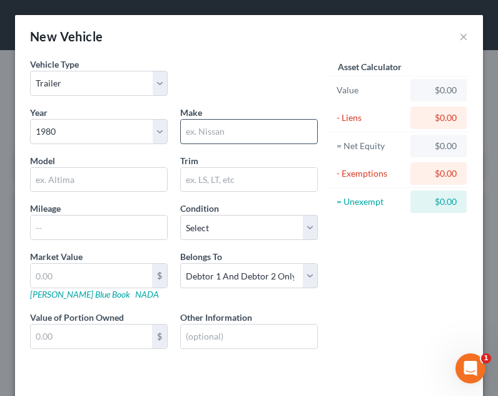
click at [215, 137] on input "text" at bounding box center [249, 132] width 137 height 24
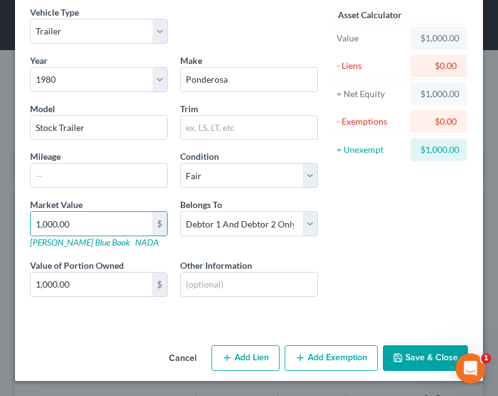
click at [423, 356] on button "Save & Close" at bounding box center [425, 358] width 85 height 26
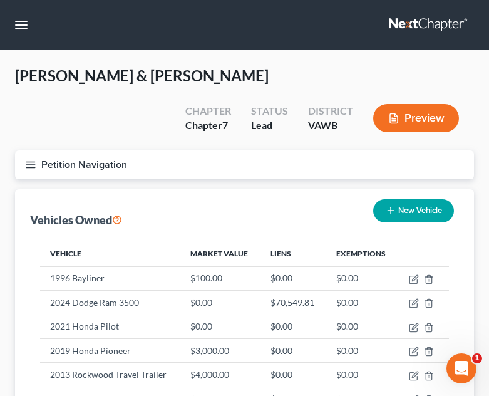
click at [400, 199] on button "New Vehicle" at bounding box center [413, 210] width 81 height 23
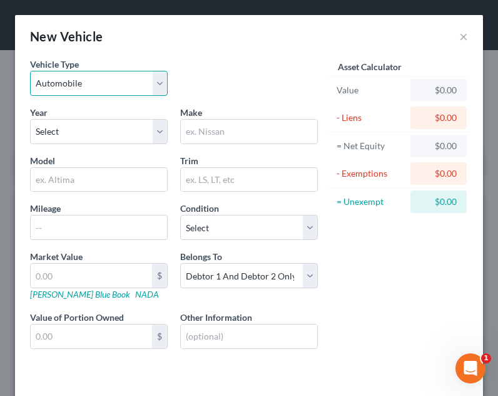
drag, startPoint x: 86, startPoint y: 88, endPoint x: 91, endPoint y: 95, distance: 8.2
click at [86, 88] on select "Select Automobile Truck Trailer Watercraft Aircraft Motor Home Atv Other Vehicle" at bounding box center [99, 83] width 138 height 25
click at [30, 71] on select "Select Automobile Truck Trailer Watercraft Aircraft Motor Home Atv Other Vehicle" at bounding box center [99, 83] width 138 height 25
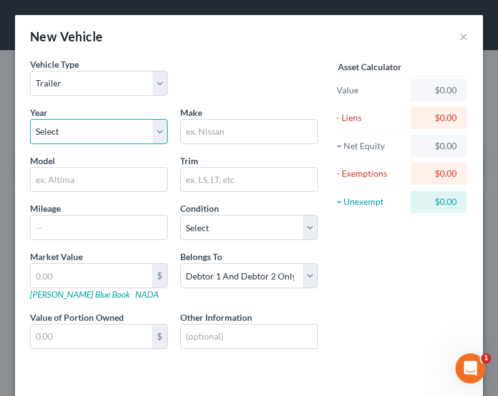
click at [92, 136] on select "Select 2026 2025 2024 2023 2022 2021 2020 2019 2018 2017 2016 2015 2014 2013 20…" at bounding box center [99, 131] width 138 height 25
drag, startPoint x: 133, startPoint y: 138, endPoint x: 150, endPoint y: 135, distance: 17.7
click at [133, 137] on select "Select 2026 2025 2024 2023 2022 2021 2020 2019 2018 2017 2016 2015 2014 2013 20…" at bounding box center [99, 131] width 138 height 25
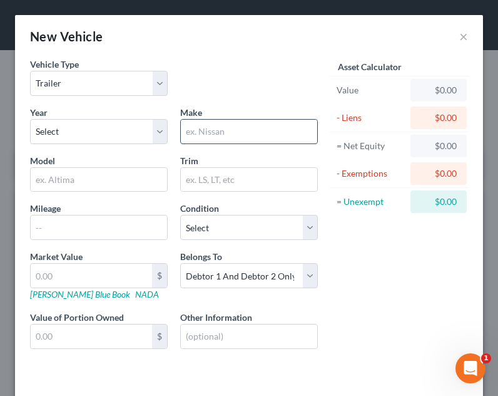
click at [187, 133] on input "text" at bounding box center [249, 132] width 137 height 24
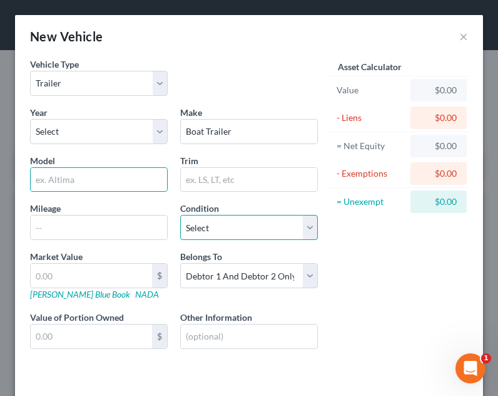
click at [246, 239] on select "Select Excellent Very Good Good Fair Poor" at bounding box center [249, 227] width 138 height 25
click at [180, 215] on select "Select Excellent Very Good Good Fair Poor" at bounding box center [249, 227] width 138 height 25
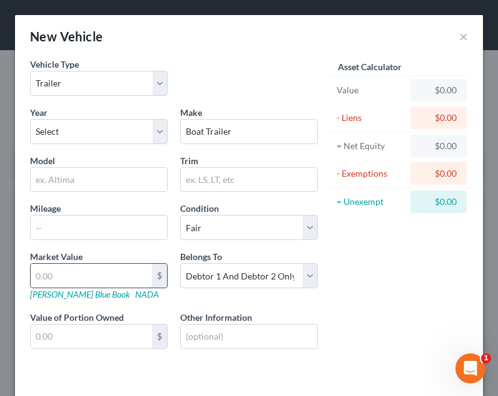
click at [101, 284] on input "text" at bounding box center [91, 276] width 121 height 24
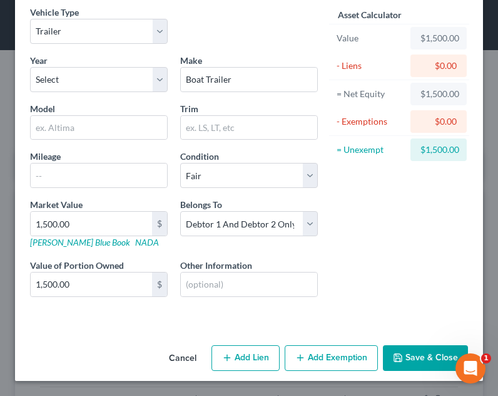
click at [404, 361] on button "Save & Close" at bounding box center [425, 358] width 85 height 26
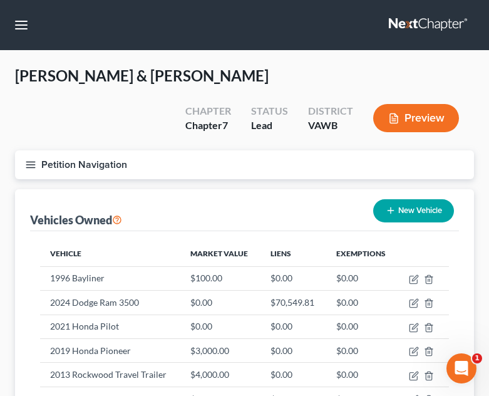
click at [36, 159] on icon "button" at bounding box center [30, 164] width 11 height 11
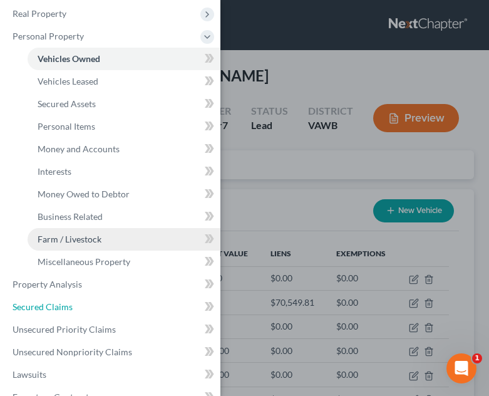
drag, startPoint x: 63, startPoint y: 307, endPoint x: 173, endPoint y: 245, distance: 126.1
click at [64, 307] on span "Secured Claims" at bounding box center [43, 306] width 60 height 11
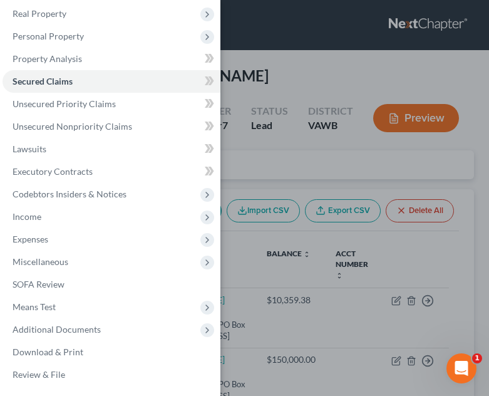
click at [273, 258] on div "Case Dashboard Payments Invoices Payments Payments Credit Report Client Profile" at bounding box center [244, 198] width 489 height 396
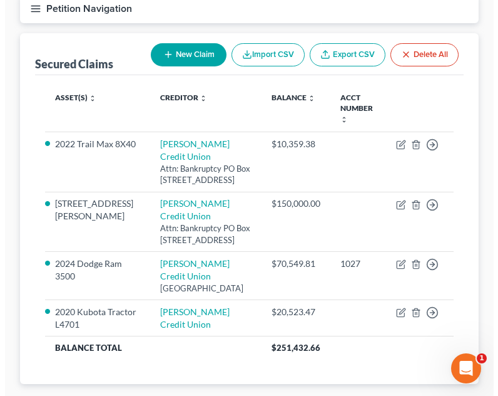
scroll to position [165, 0]
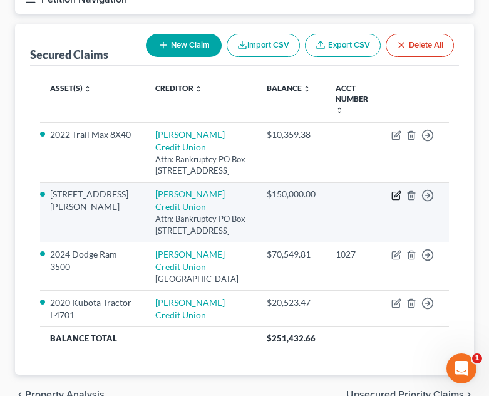
click at [398, 190] on icon "button" at bounding box center [396, 195] width 10 height 10
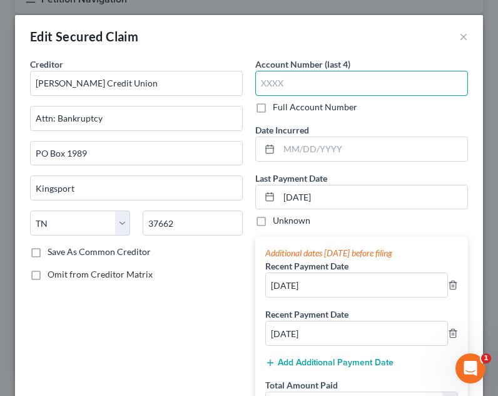
click at [321, 82] on input "text" at bounding box center [361, 83] width 213 height 25
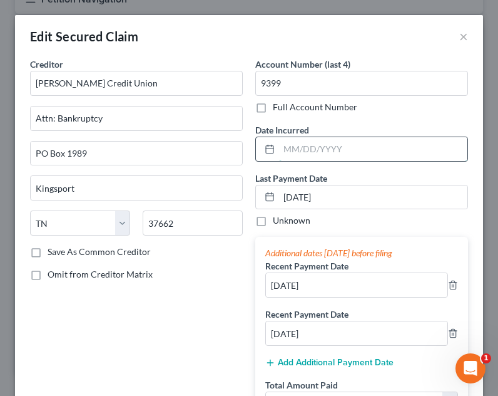
click at [307, 146] on input "text" at bounding box center [373, 149] width 188 height 24
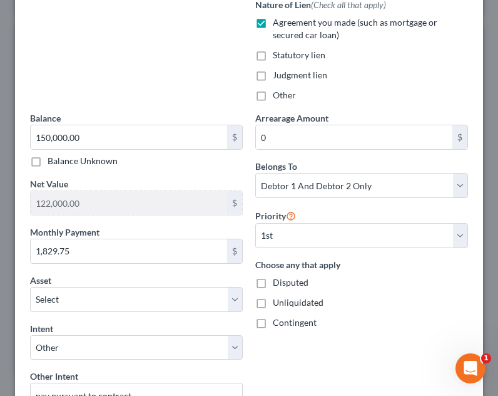
scroll to position [501, 0]
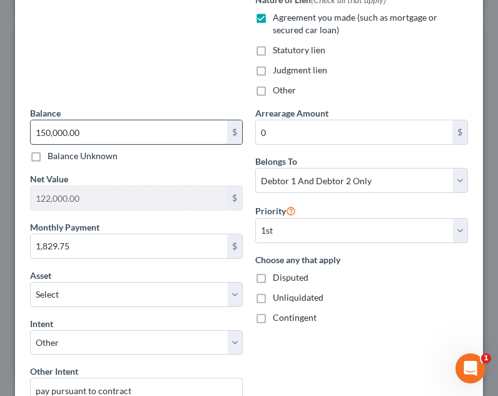
click at [101, 127] on input "150,000.00" at bounding box center [129, 132] width 197 height 24
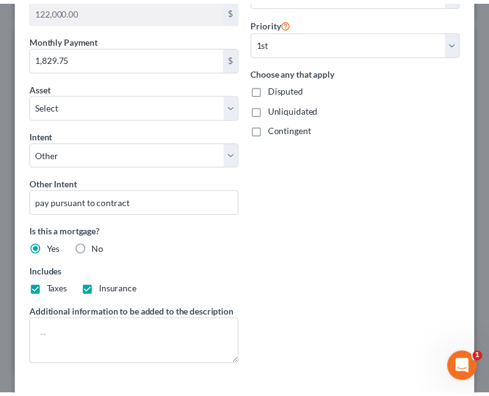
scroll to position [783, 0]
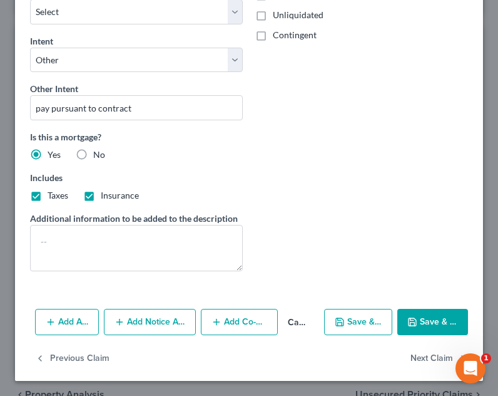
click at [416, 322] on button "Save & Close" at bounding box center [433, 322] width 71 height 26
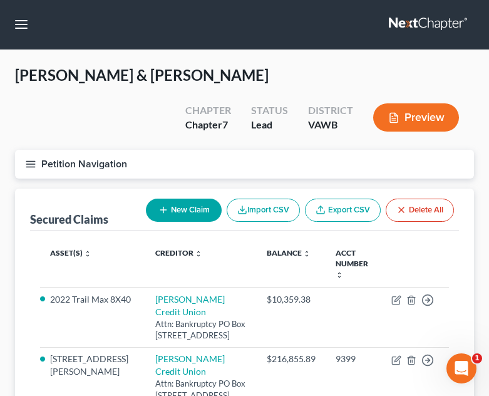
scroll to position [0, 0]
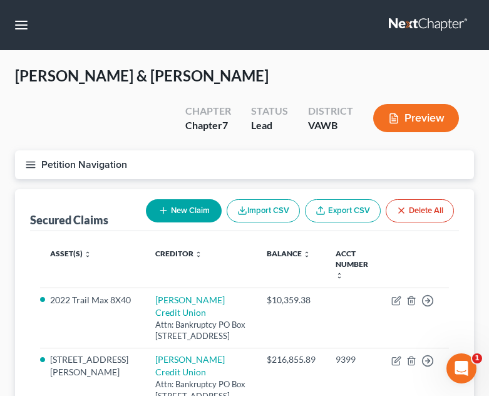
click at [21, 150] on button "Petition Navigation" at bounding box center [244, 164] width 459 height 29
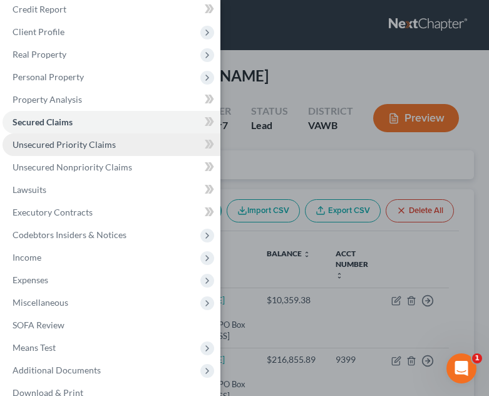
scroll to position [13, 0]
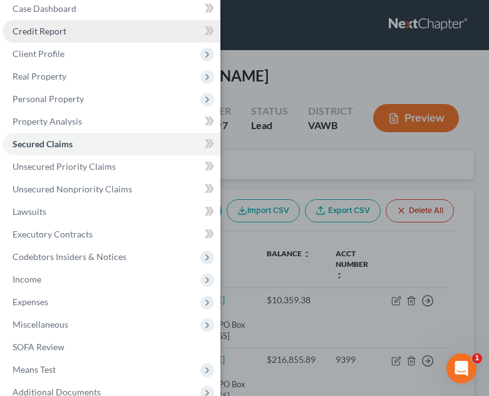
click at [73, 41] on link "Credit Report" at bounding box center [112, 31] width 218 height 23
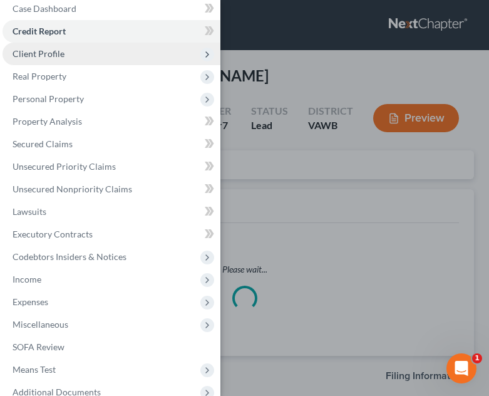
click at [70, 48] on span "Client Profile" at bounding box center [112, 54] width 218 height 23
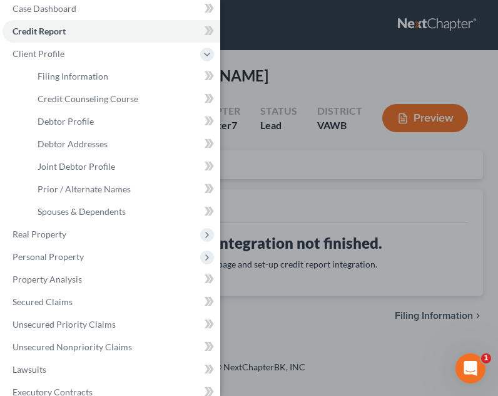
click at [291, 151] on div "Case Dashboard Payments Invoices Payments Payments Credit Report Client Profile" at bounding box center [249, 198] width 498 height 396
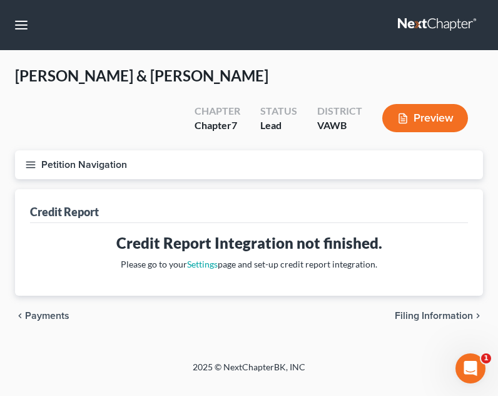
drag, startPoint x: 26, startPoint y: 118, endPoint x: 35, endPoint y: 123, distance: 10.1
click at [26, 120] on div "Heath, Daniel & Keshia Upgraded Chapter Chapter 7 Status Lead District VAWB Pre…" at bounding box center [249, 206] width 468 height 280
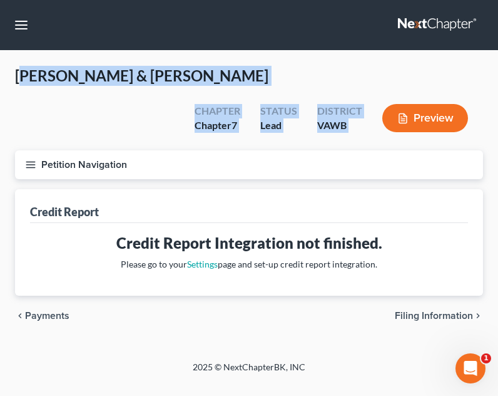
click at [38, 150] on button "Petition Navigation" at bounding box center [249, 164] width 468 height 29
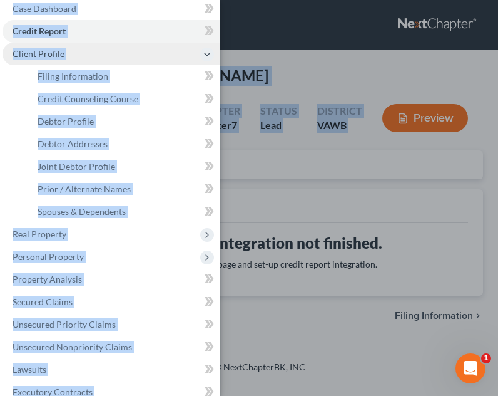
click at [95, 63] on span "Client Profile" at bounding box center [112, 54] width 218 height 23
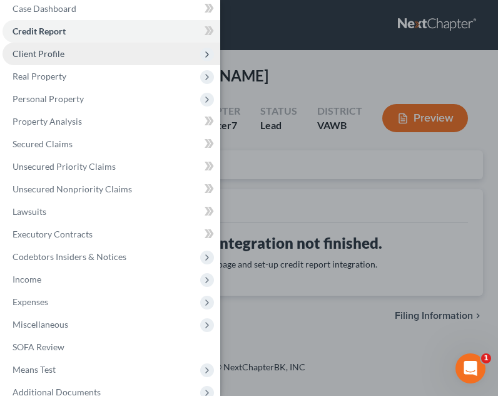
click at [94, 57] on span "Client Profile" at bounding box center [112, 54] width 218 height 23
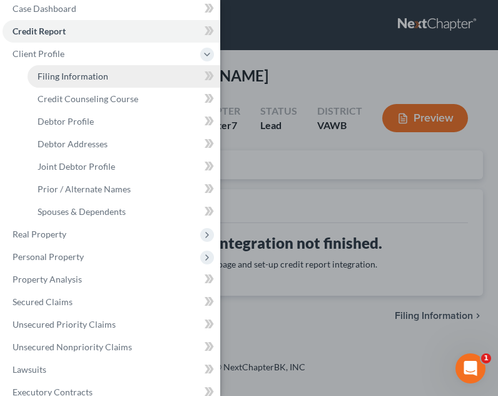
click at [85, 76] on span "Filing Information" at bounding box center [73, 76] width 71 height 11
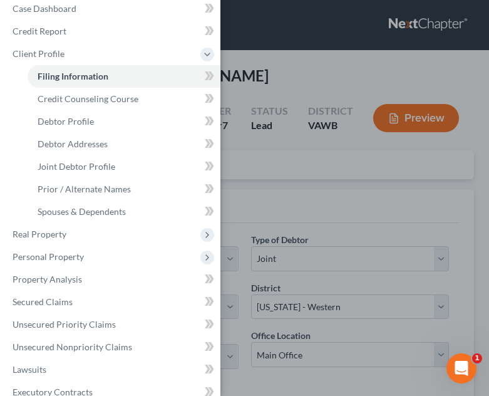
click at [270, 193] on div "Case Dashboard Payments Invoices Payments Payments Credit Report Client Profile" at bounding box center [244, 198] width 489 height 396
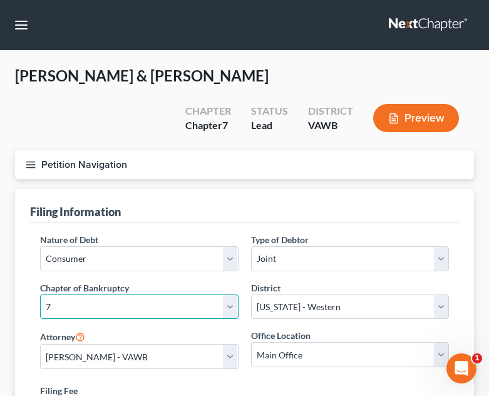
drag, startPoint x: 113, startPoint y: 281, endPoint x: 113, endPoint y: 288, distance: 6.9
click at [113, 294] on select "Select 7 11 12 13" at bounding box center [139, 306] width 198 height 25
click at [40, 294] on select "Select 7 11 12 13" at bounding box center [139, 306] width 198 height 25
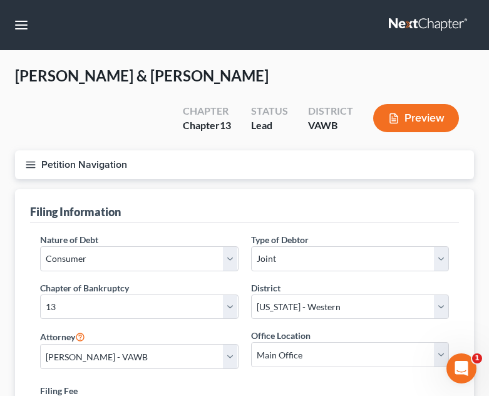
click at [33, 165] on icon "button" at bounding box center [30, 164] width 11 height 11
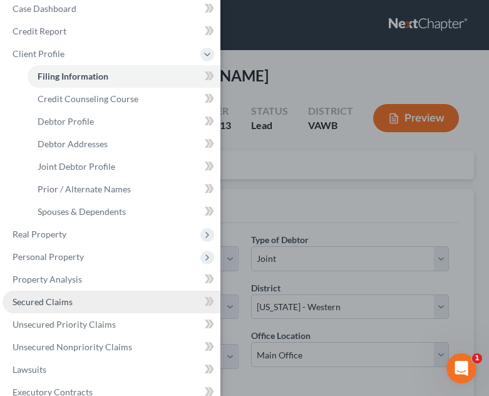
click at [81, 303] on link "Secured Claims" at bounding box center [112, 302] width 218 height 23
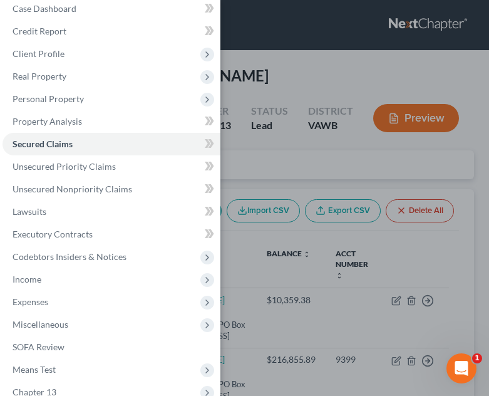
click at [292, 262] on div "Case Dashboard Payments Invoices Payments Payments Credit Report Client Profile" at bounding box center [244, 198] width 489 height 396
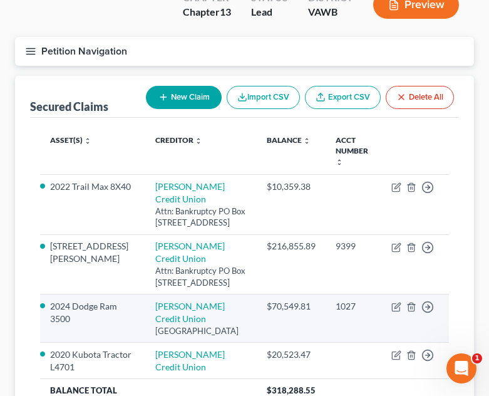
scroll to position [188, 0]
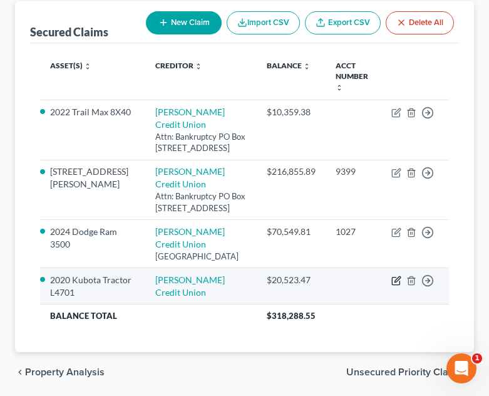
click at [394, 276] on icon "button" at bounding box center [396, 281] width 10 height 10
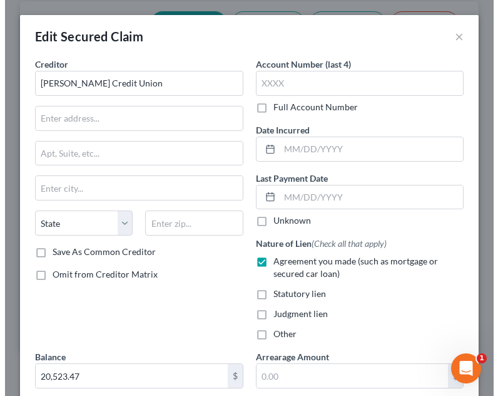
scroll to position [158, 0]
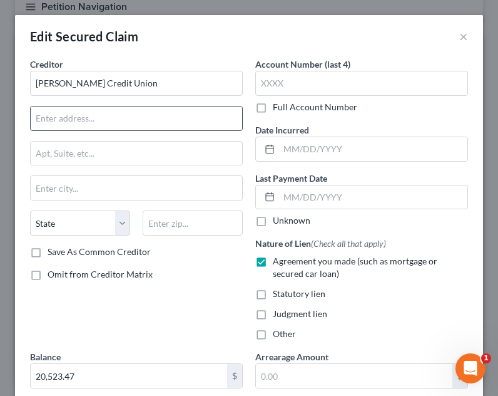
click at [130, 110] on input "text" at bounding box center [137, 118] width 212 height 24
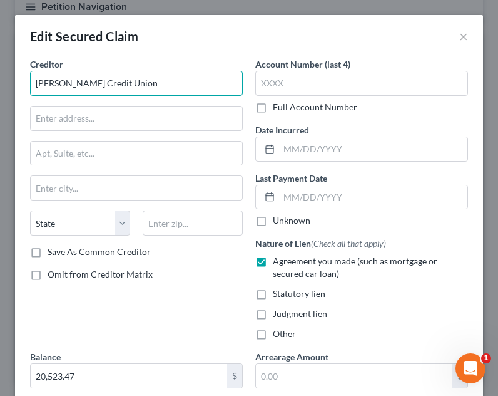
click at [159, 91] on input "Eastman Credit Union" at bounding box center [136, 83] width 213 height 25
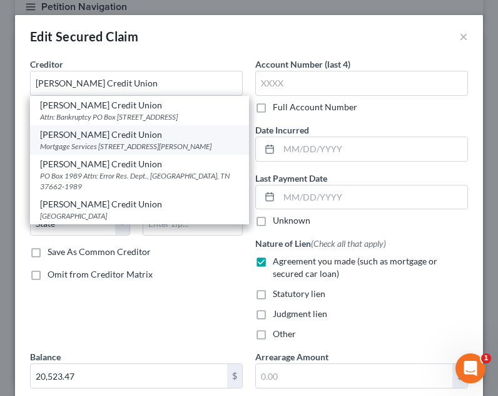
click at [117, 133] on div "Eastman Credit Union" at bounding box center [139, 134] width 199 height 13
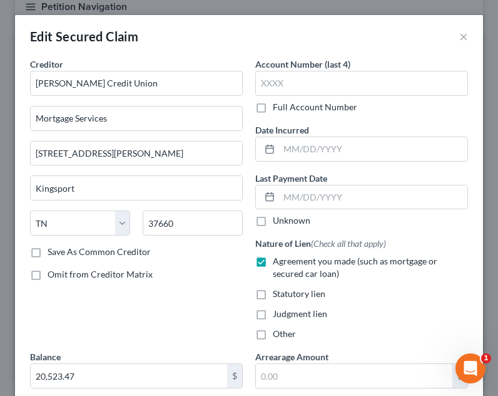
click at [176, 98] on div "Creditor * Eastman Credit Union Mortgage Services 201 South Wilcox Drive, 2nd F…" at bounding box center [136, 152] width 213 height 188
click at [177, 84] on input "Eastman Credit Union" at bounding box center [136, 83] width 213 height 25
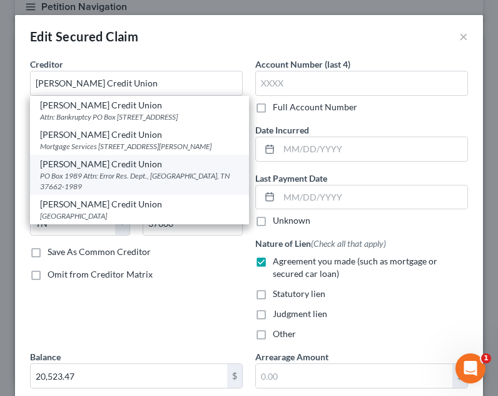
click at [153, 185] on div "PO Box 1989 Attn: Error Res. Dept., Kingsport, TN 37662-1989" at bounding box center [139, 180] width 199 height 21
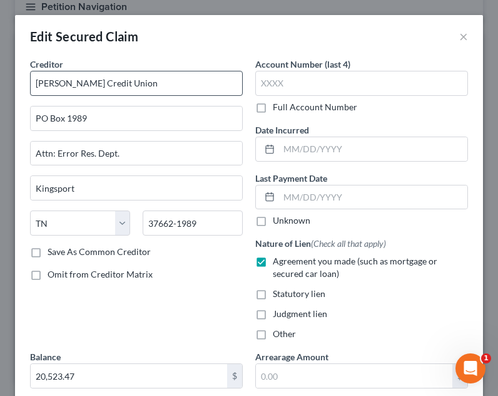
click at [137, 96] on div "Creditor * Eastman Credit Union PO Box 1989 Attn: Error Res. Dept. Kingsport St…" at bounding box center [136, 152] width 213 height 188
click at [138, 93] on input "Eastman Credit Union" at bounding box center [136, 83] width 213 height 25
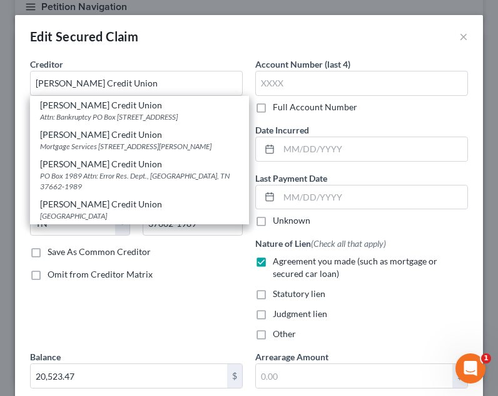
click at [154, 221] on div "PO Box 1989, Kingsport, TN 37662" at bounding box center [139, 215] width 199 height 11
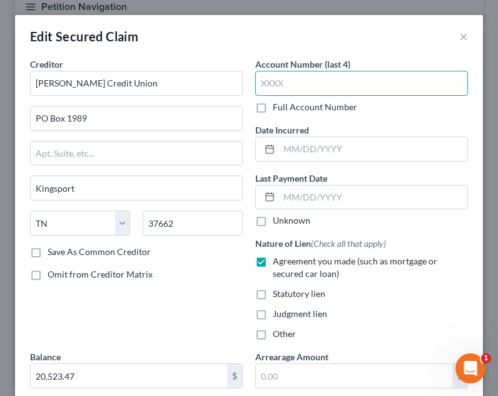
click at [317, 85] on input "text" at bounding box center [361, 83] width 213 height 25
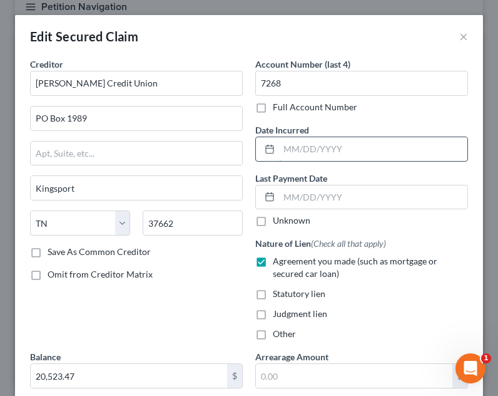
click at [311, 152] on input "text" at bounding box center [373, 149] width 188 height 24
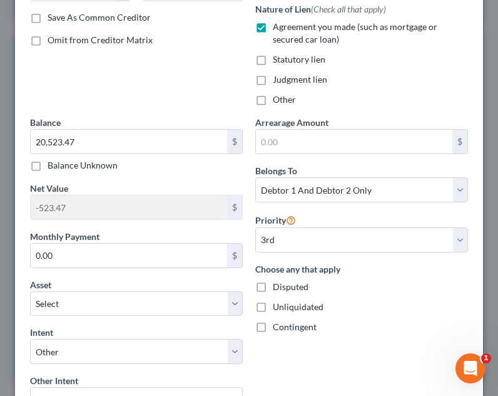
scroll to position [250, 0]
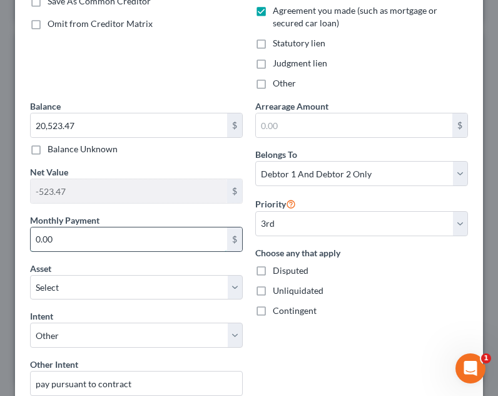
click at [153, 237] on input "0.00" at bounding box center [129, 239] width 197 height 24
click at [152, 260] on div "Balance 20,523.47 $ Balance Unknown Balance Undetermined 20,523.47 $ Balance Un…" at bounding box center [136, 349] width 225 height 498
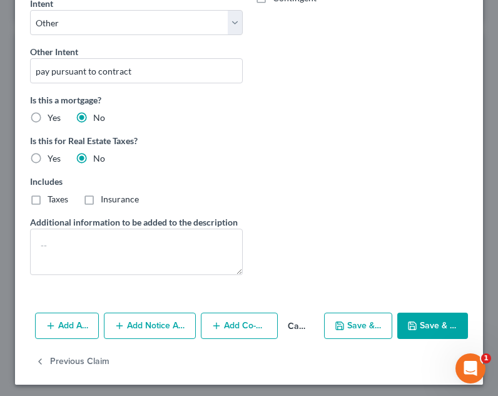
scroll to position [567, 0]
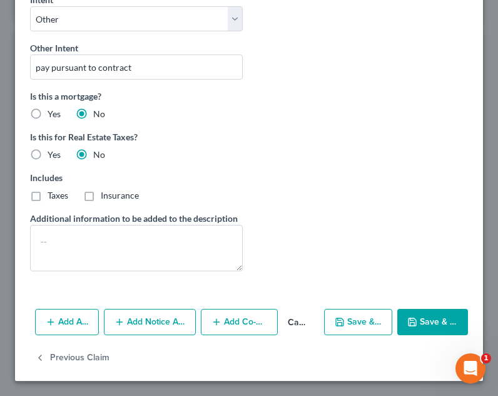
click at [414, 323] on button "Save & Close" at bounding box center [433, 322] width 71 height 26
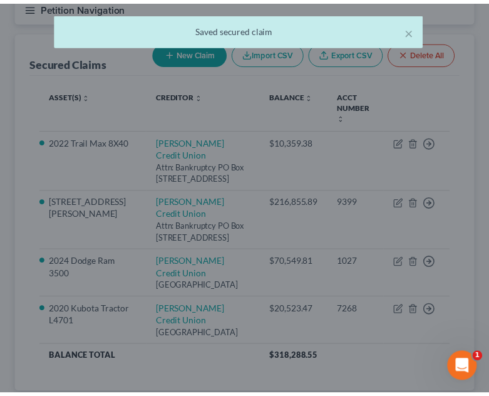
scroll to position [188, 0]
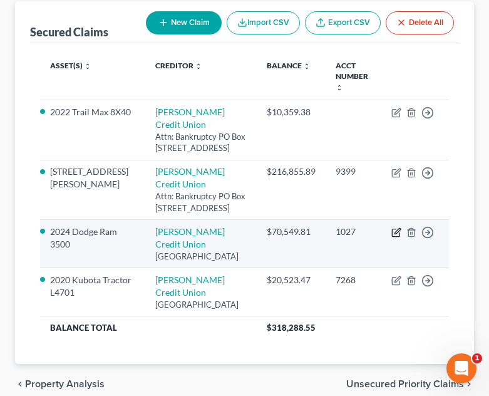
click at [399, 229] on icon "button" at bounding box center [397, 232] width 6 height 6
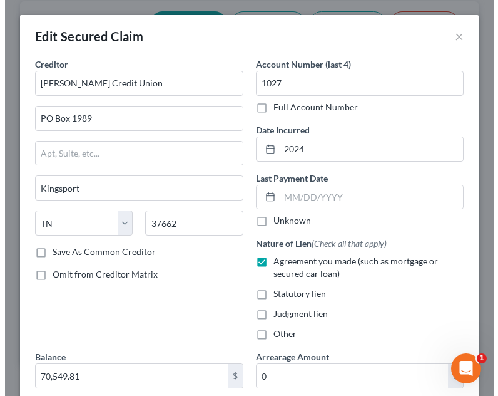
scroll to position [158, 0]
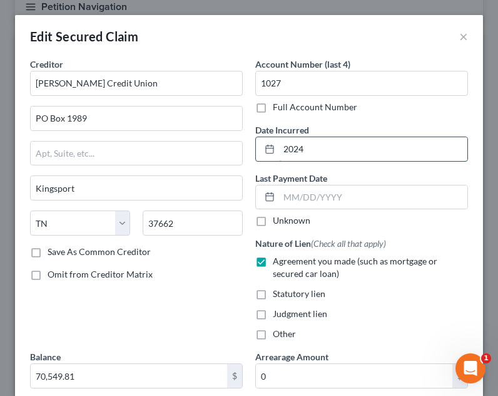
click at [351, 152] on input "2024" at bounding box center [373, 149] width 188 height 24
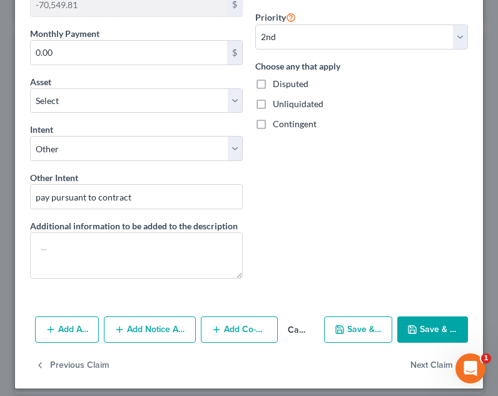
scroll to position [445, 0]
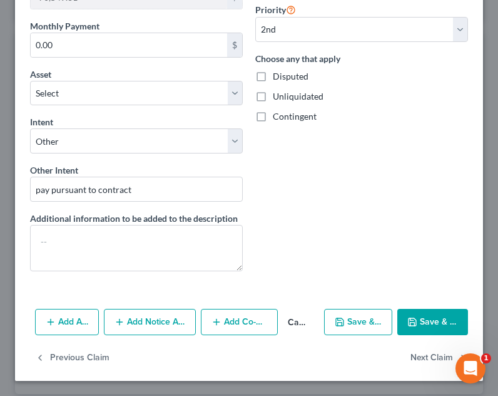
click at [417, 320] on button "Save & Close" at bounding box center [433, 322] width 71 height 26
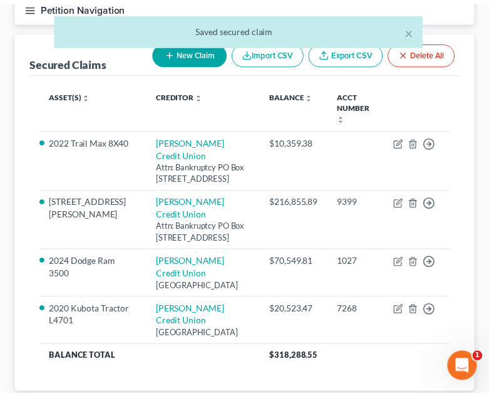
scroll to position [188, 0]
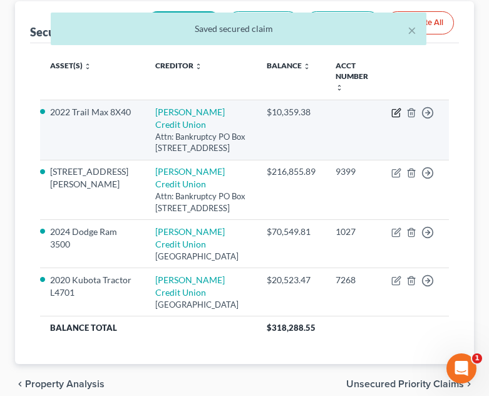
click at [396, 108] on icon "button" at bounding box center [396, 113] width 10 height 10
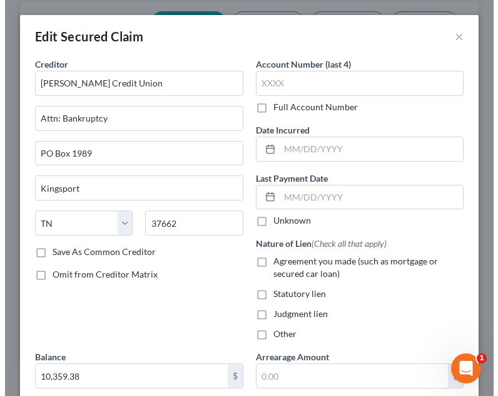
scroll to position [158, 0]
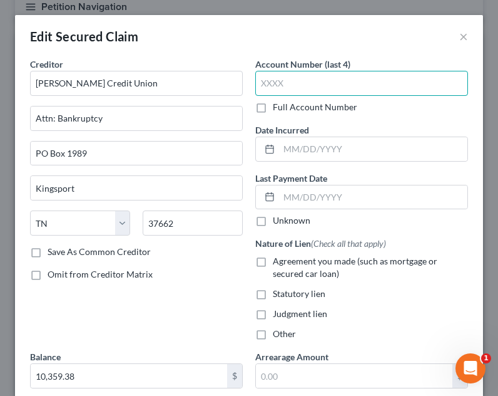
click at [337, 90] on input "text" at bounding box center [361, 83] width 213 height 25
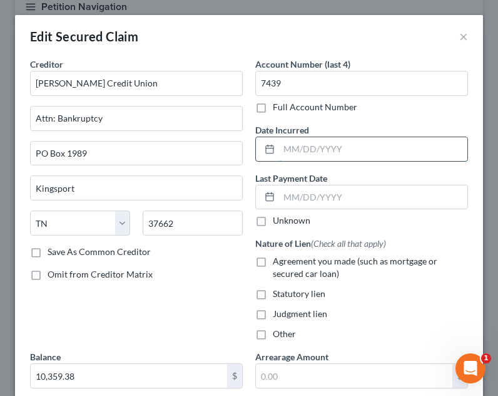
click at [332, 152] on input "text" at bounding box center [373, 149] width 188 height 24
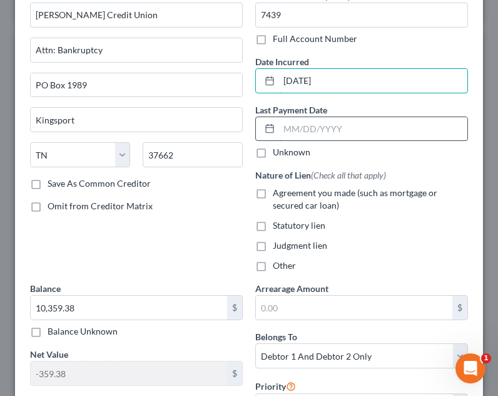
scroll to position [188, 0]
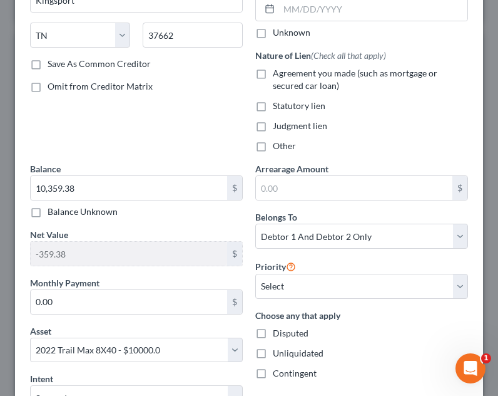
click at [330, 80] on span "Agreement you made (such as mortgage or secured car loan)" at bounding box center [355, 79] width 165 height 23
click at [286, 75] on input "Agreement you made (such as mortgage or secured car loan)" at bounding box center [282, 71] width 8 height 8
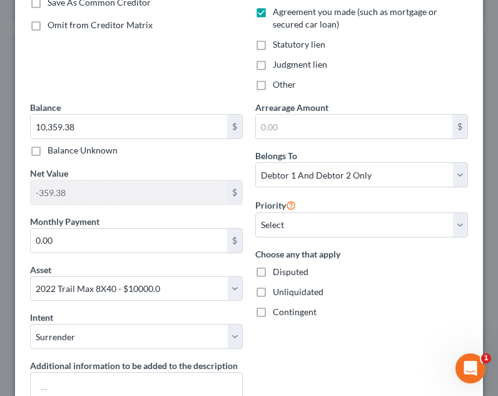
scroll to position [396, 0]
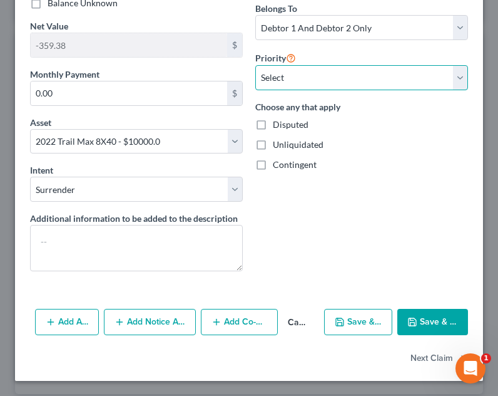
click at [317, 78] on select "Select 1st 2nd 3rd 4th 5th 6th 7th 8th 9th 10th 11th 12th 13th 14th 15th 16th 1…" at bounding box center [361, 77] width 213 height 25
click at [255, 65] on select "Select 1st 2nd 3rd 4th 5th 6th 7th 8th 9th 10th 11th 12th 13th 14th 15th 16th 1…" at bounding box center [361, 77] width 213 height 25
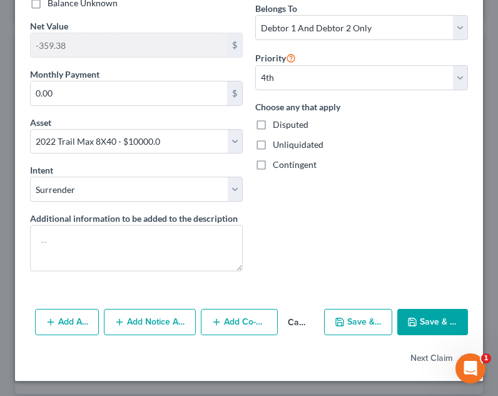
click at [430, 313] on button "Save & Close" at bounding box center [433, 322] width 71 height 26
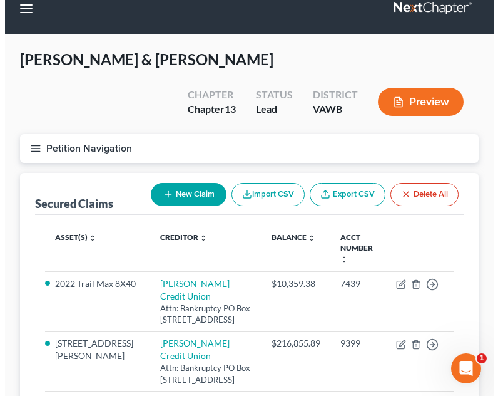
scroll to position [0, 0]
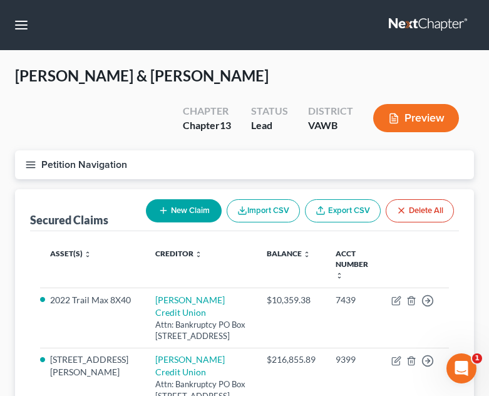
click at [34, 159] on icon "button" at bounding box center [30, 164] width 11 height 11
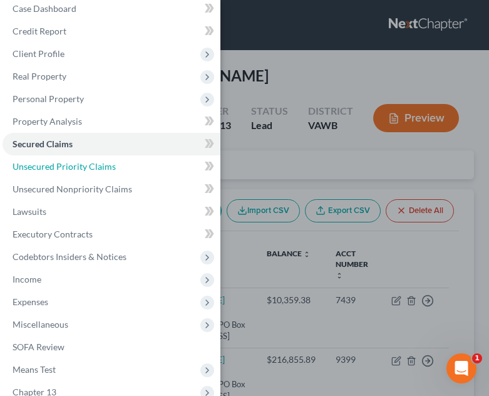
drag, startPoint x: 101, startPoint y: 158, endPoint x: 257, endPoint y: 182, distance: 157.1
click at [101, 158] on link "Unsecured Priority Claims" at bounding box center [112, 166] width 218 height 23
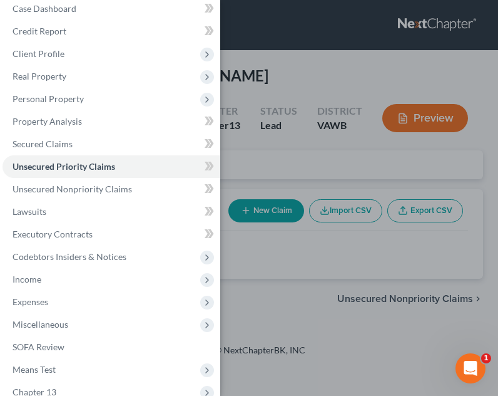
click at [296, 195] on div "Case Dashboard Payments Invoices Payments Payments Credit Report Client Profile" at bounding box center [249, 198] width 498 height 396
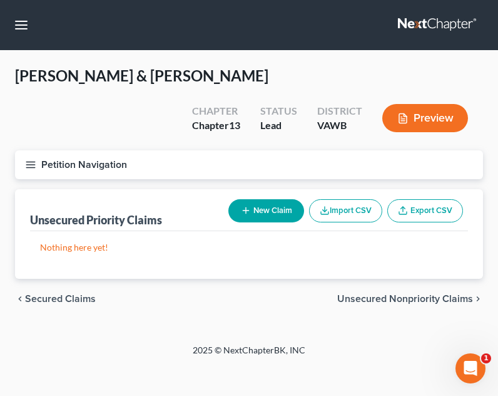
click at [262, 199] on button "New Claim" at bounding box center [267, 210] width 76 height 23
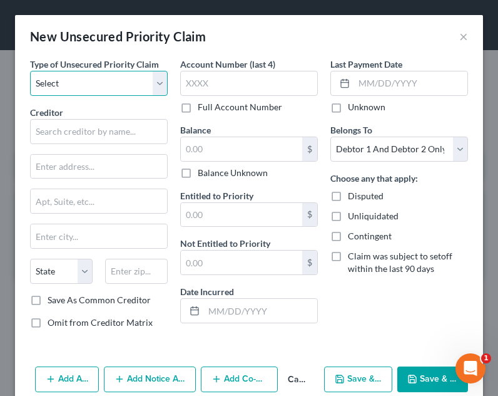
click at [118, 81] on select "Select Taxes & Other Government Units Domestic Support Obligations Extensions o…" at bounding box center [99, 83] width 138 height 25
click at [30, 71] on select "Select Taxes & Other Government Units Domestic Support Obligations Extensions o…" at bounding box center [99, 83] width 138 height 25
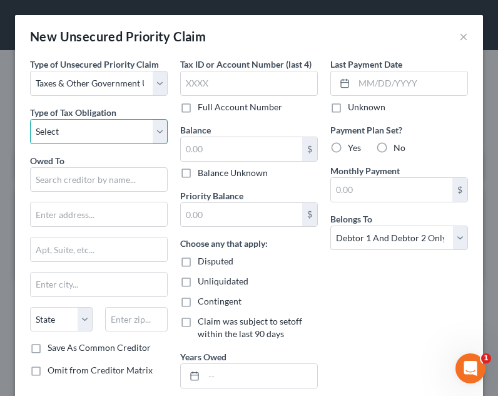
click at [110, 132] on select "Select Federal City State Franchise Tax Board Other" at bounding box center [99, 131] width 138 height 25
click at [30, 119] on select "Select Federal City State Franchise Tax Board Other" at bounding box center [99, 131] width 138 height 25
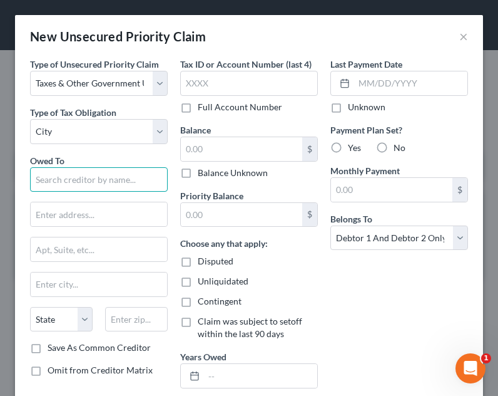
click at [100, 187] on input "text" at bounding box center [99, 179] width 138 height 25
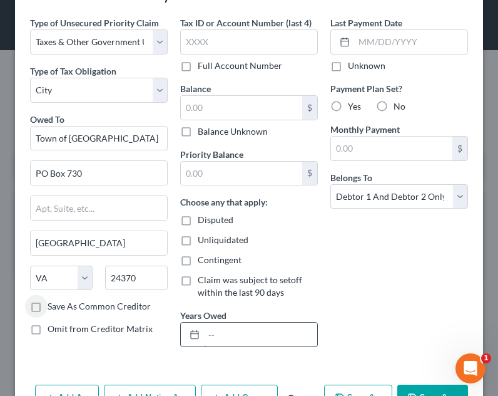
scroll to position [63, 0]
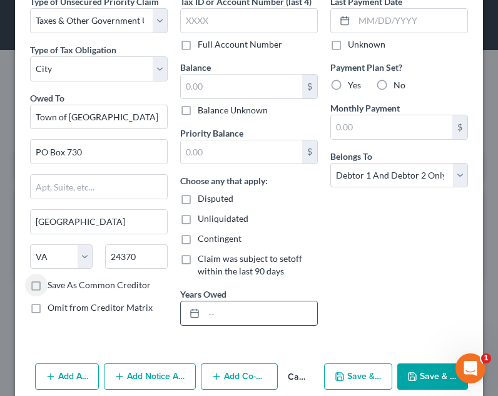
click at [225, 304] on input "text" at bounding box center [260, 313] width 113 height 24
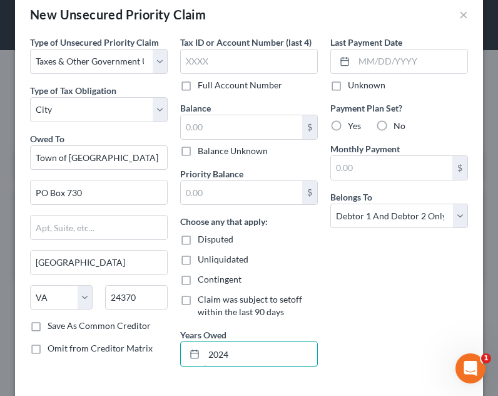
scroll to position [0, 0]
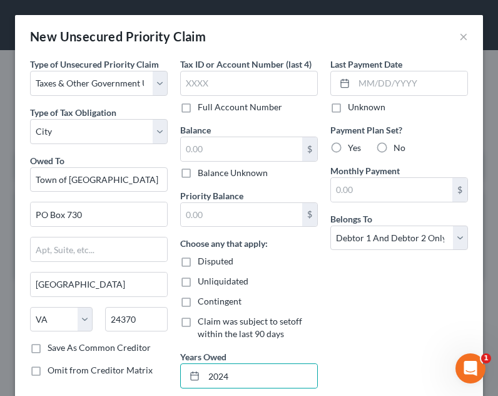
click at [394, 149] on label "No" at bounding box center [400, 148] width 12 height 13
click at [399, 149] on input "No" at bounding box center [403, 146] width 8 height 8
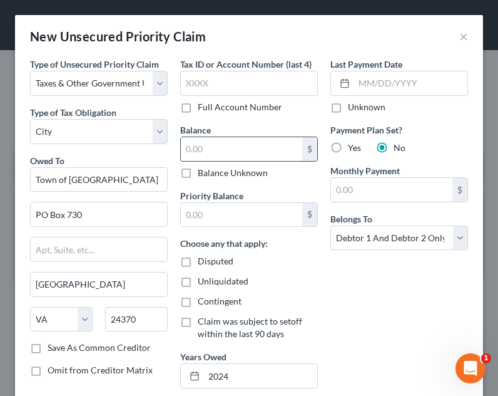
click at [252, 156] on input "text" at bounding box center [241, 149] width 121 height 24
click at [250, 223] on input "text" at bounding box center [241, 215] width 121 height 24
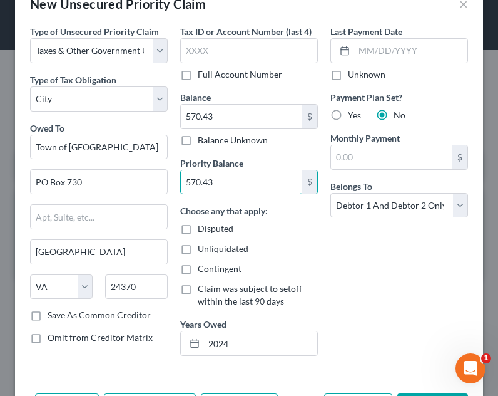
scroll to position [63, 0]
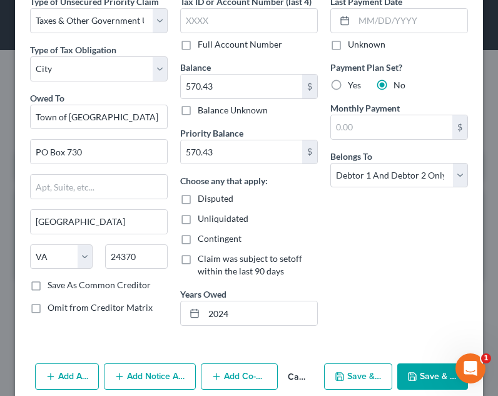
click at [405, 220] on div "Last Payment Date Unknown Payment Plan Set? Yes No Monthly Payment $ Belongs To…" at bounding box center [399, 165] width 150 height 341
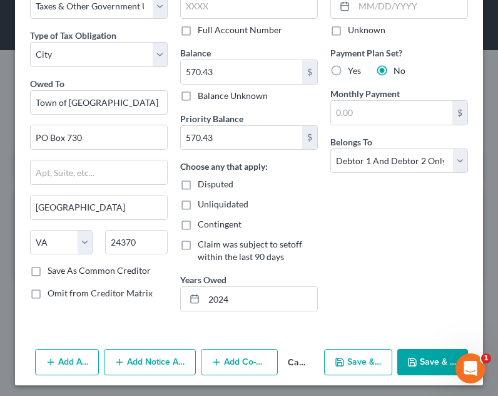
scroll to position [81, 0]
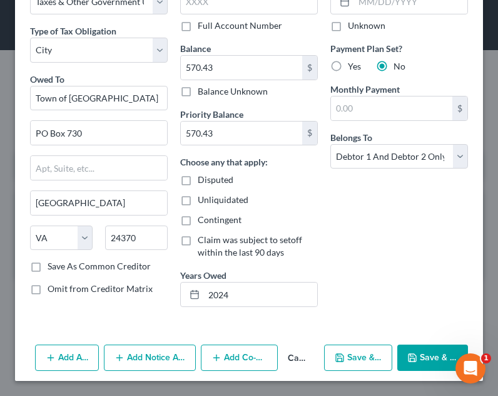
click at [416, 345] on button "Save & Close" at bounding box center [433, 357] width 71 height 26
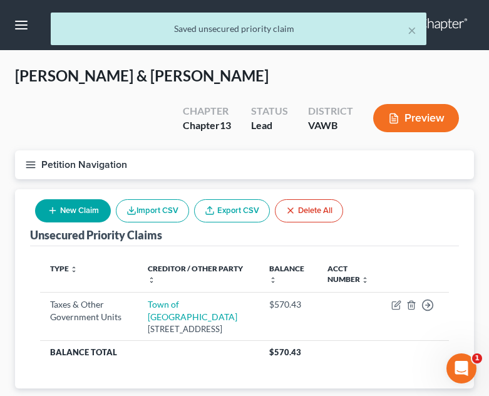
drag, startPoint x: 29, startPoint y: 170, endPoint x: 37, endPoint y: 150, distance: 21.4
click at [29, 170] on button "Petition Navigation" at bounding box center [244, 164] width 459 height 29
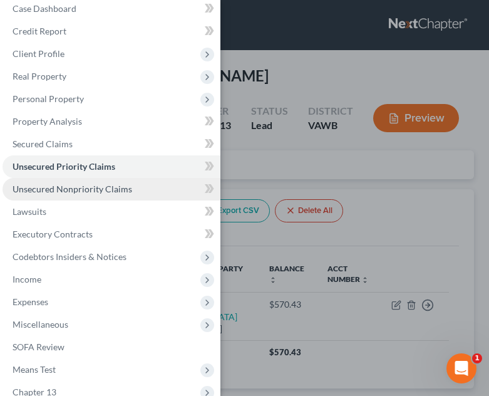
click at [71, 183] on link "Unsecured Nonpriority Claims" at bounding box center [112, 189] width 218 height 23
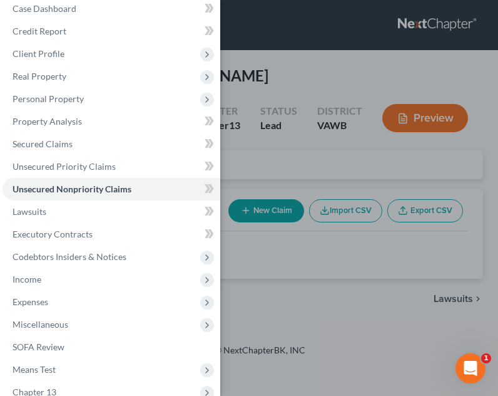
click at [278, 335] on div "Case Dashboard Payments Invoices Payments Payments Credit Report Client Profile" at bounding box center [249, 198] width 498 height 396
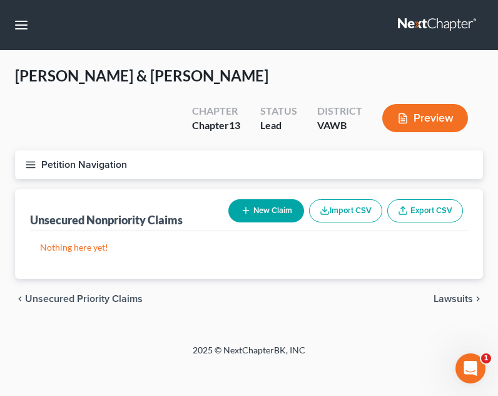
click at [277, 199] on button "New Claim" at bounding box center [267, 210] width 76 height 23
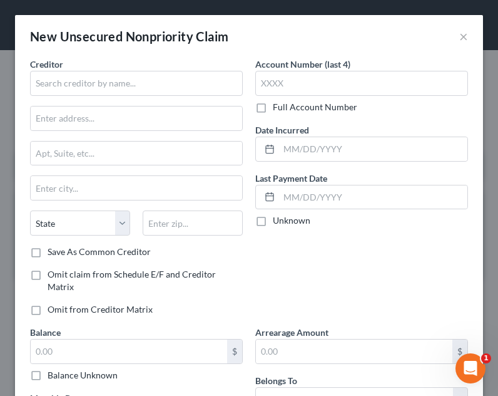
click at [131, 70] on div "Creditor *" at bounding box center [136, 77] width 213 height 38
click at [133, 73] on input "text" at bounding box center [136, 83] width 213 height 25
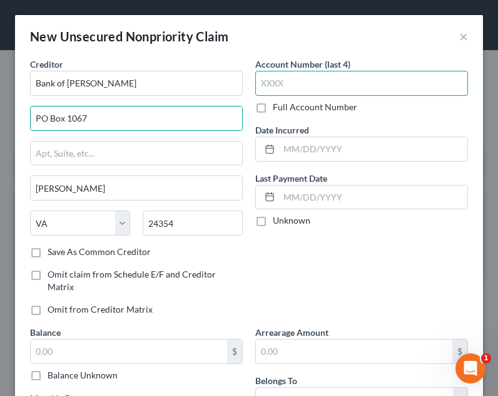
click at [343, 85] on input "text" at bounding box center [361, 83] width 213 height 25
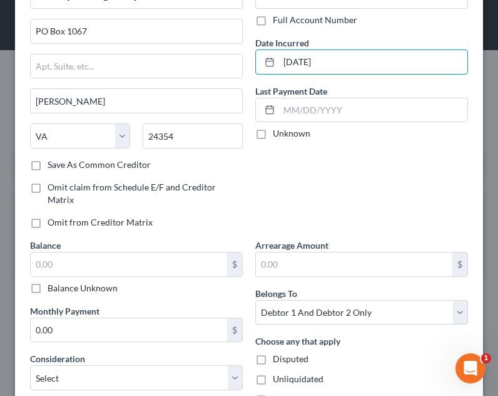
scroll to position [188, 0]
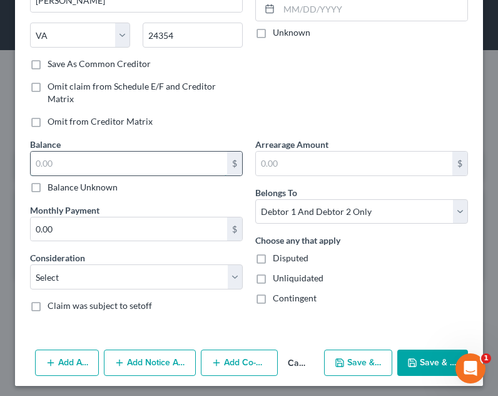
click at [182, 165] on input "text" at bounding box center [129, 164] width 197 height 24
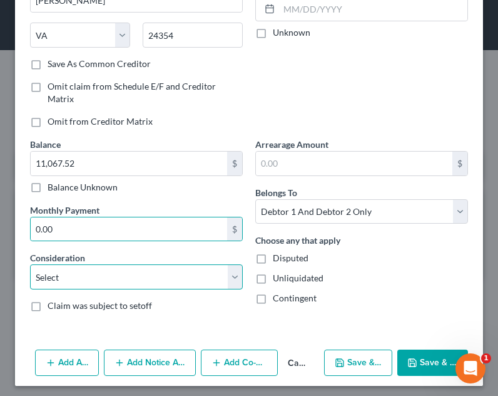
click at [165, 277] on select "Select Cable / Satellite Services Collection Agency Credit Card Debt Debt Couns…" at bounding box center [136, 276] width 213 height 25
click at [30, 264] on select "Select Cable / Satellite Services Collection Agency Credit Card Debt Debt Couns…" at bounding box center [136, 276] width 213 height 25
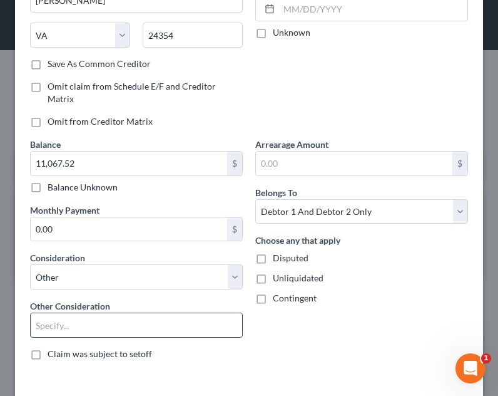
drag, startPoint x: 106, startPoint y: 321, endPoint x: 107, endPoint y: 315, distance: 6.4
click at [106, 321] on input "text" at bounding box center [137, 325] width 212 height 24
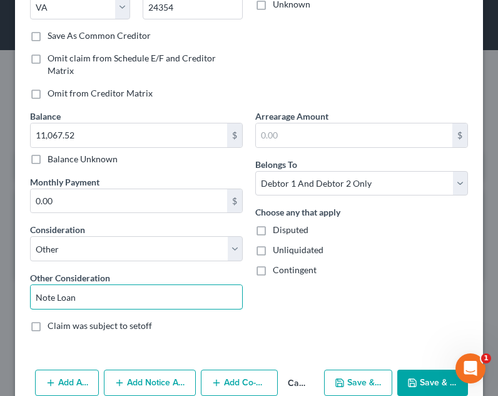
scroll to position [241, 0]
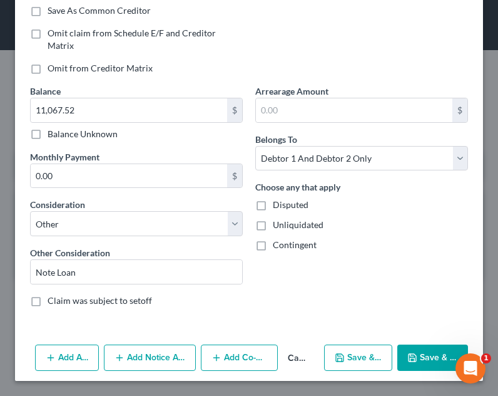
click at [423, 353] on button "Save & Close" at bounding box center [433, 357] width 71 height 26
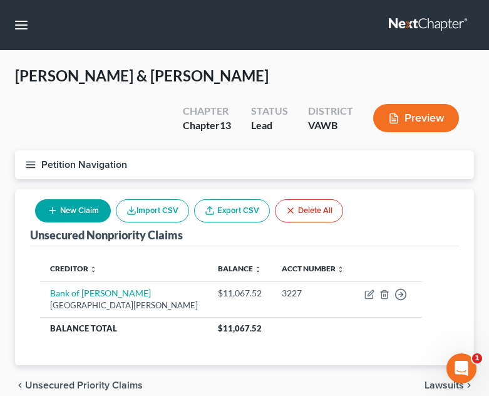
click at [83, 217] on button "New Claim" at bounding box center [73, 210] width 76 height 23
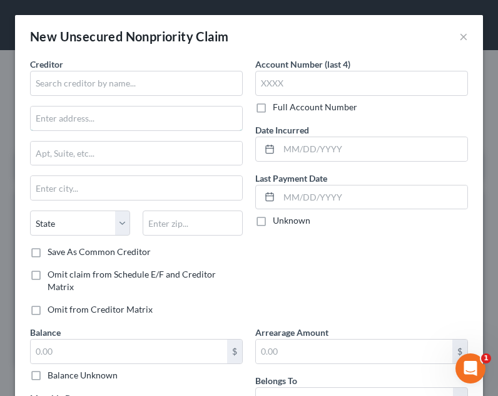
drag, startPoint x: 118, startPoint y: 113, endPoint x: 123, endPoint y: 101, distance: 13.3
click at [118, 113] on input "text" at bounding box center [137, 118] width 212 height 24
click at [123, 98] on div "Creditor * State AL AK AR AZ CA CO CT DE DC FL GA GU HI ID IL IN IA KS KY LA ME…" at bounding box center [136, 152] width 213 height 188
click at [123, 91] on input "text" at bounding box center [136, 83] width 213 height 25
click at [124, 88] on input "text" at bounding box center [136, 83] width 213 height 25
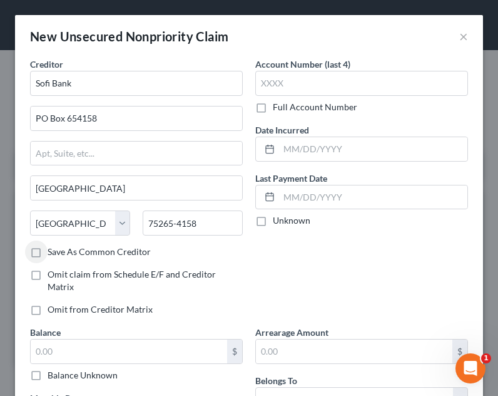
click at [84, 249] on label "Save As Common Creditor" at bounding box center [99, 251] width 103 height 13
click at [61, 249] on input "Save As Common Creditor" at bounding box center [57, 249] width 8 height 8
click at [357, 91] on input "text" at bounding box center [361, 83] width 213 height 25
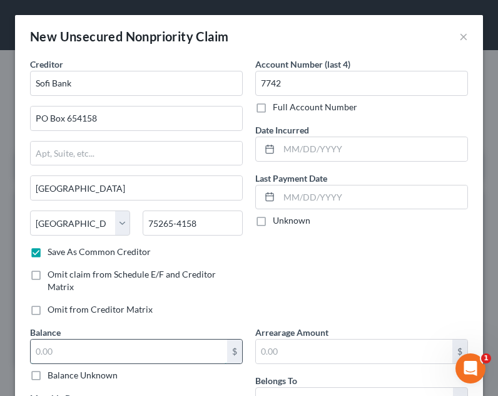
click at [110, 348] on input "text" at bounding box center [129, 351] width 197 height 24
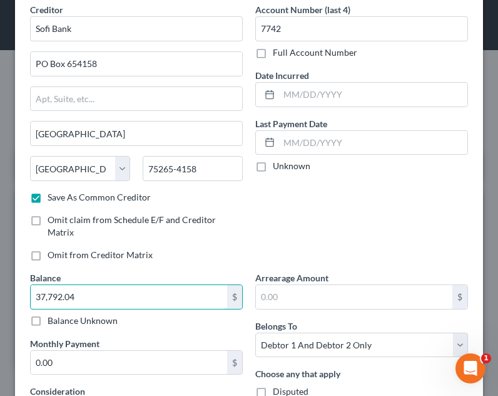
scroll to position [125, 0]
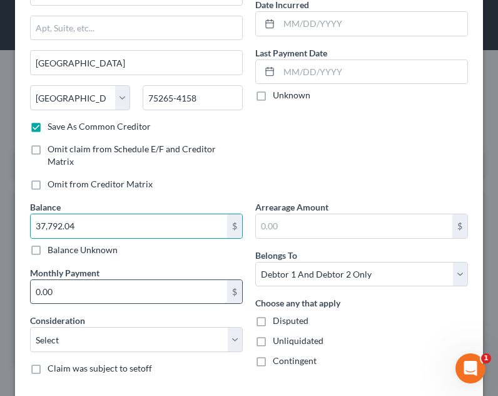
click at [112, 297] on input "0.00" at bounding box center [129, 292] width 197 height 24
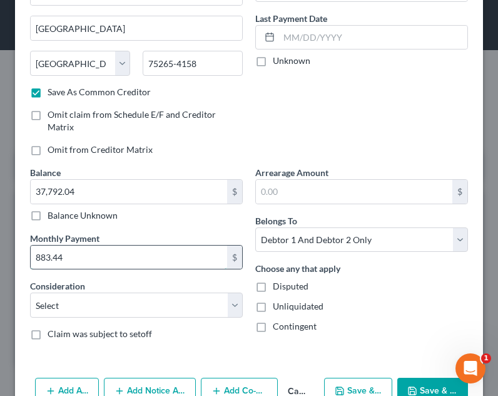
scroll to position [193, 0]
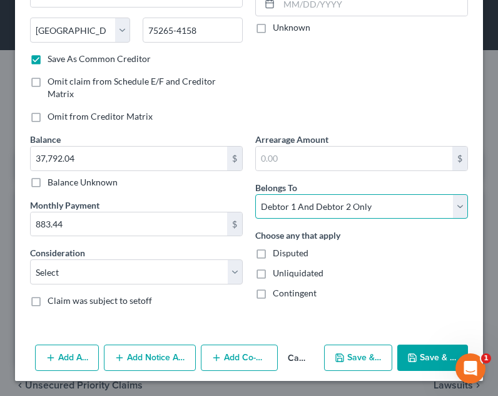
click at [306, 199] on select "Select Debtor 1 Only Debtor 2 Only Debtor 1 And Debtor 2 Only At Least One Of T…" at bounding box center [361, 206] width 213 height 25
click at [255, 194] on select "Select Debtor 1 Only Debtor 2 Only Debtor 1 And Debtor 2 Only At Least One Of T…" at bounding box center [361, 206] width 213 height 25
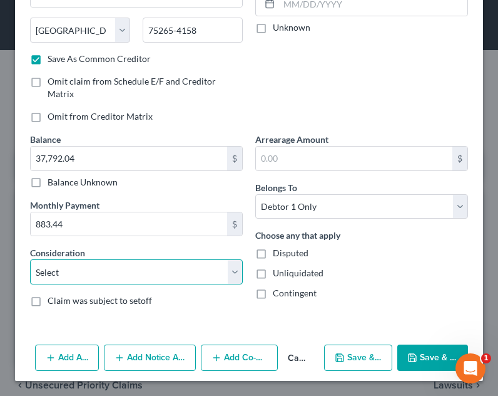
click at [103, 273] on select "Select Cable / Satellite Services Collection Agency Credit Card Debt Debt Couns…" at bounding box center [136, 271] width 213 height 25
click at [30, 259] on select "Select Cable / Satellite Services Collection Agency Credit Card Debt Debt Couns…" at bounding box center [136, 271] width 213 height 25
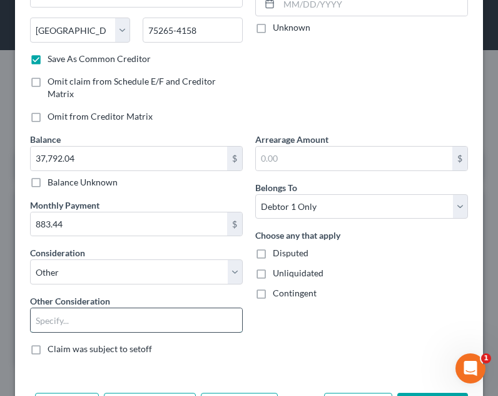
click at [77, 312] on input "text" at bounding box center [137, 320] width 212 height 24
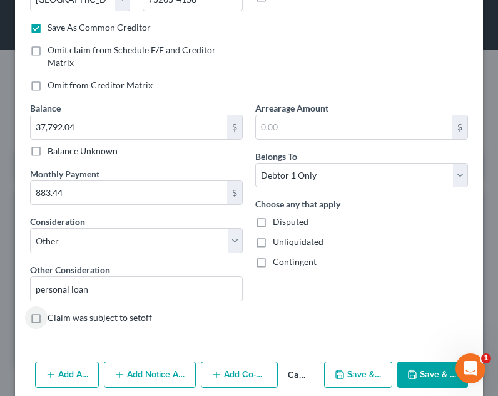
scroll to position [241, 0]
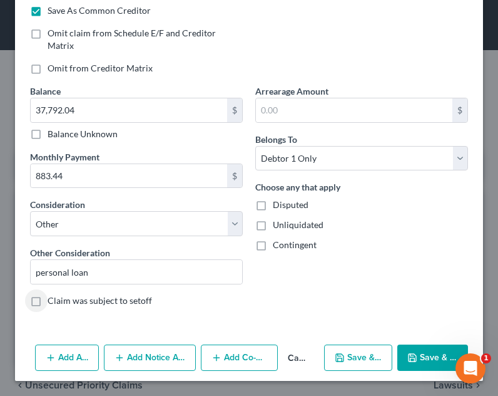
click at [371, 359] on button "Save & New" at bounding box center [358, 357] width 68 height 26
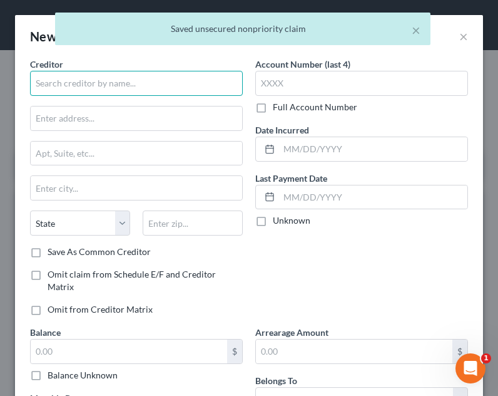
click at [165, 86] on input "text" at bounding box center [136, 83] width 213 height 25
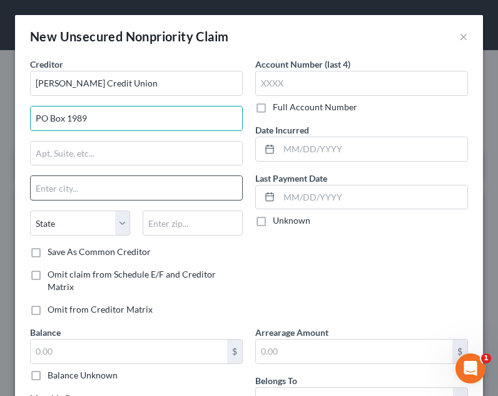
click at [183, 186] on input "text" at bounding box center [137, 188] width 212 height 24
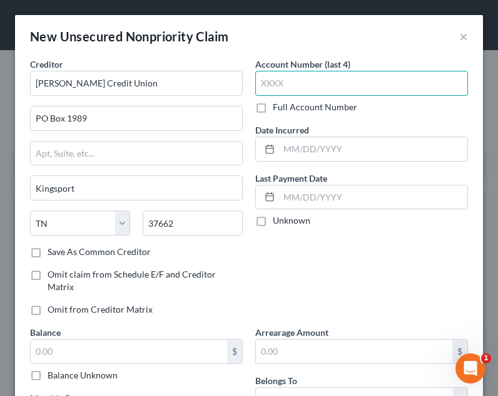
click at [314, 91] on input "text" at bounding box center [361, 83] width 213 height 25
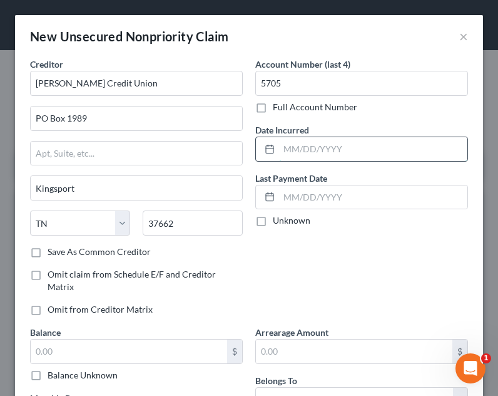
click at [312, 143] on input "text" at bounding box center [373, 149] width 188 height 24
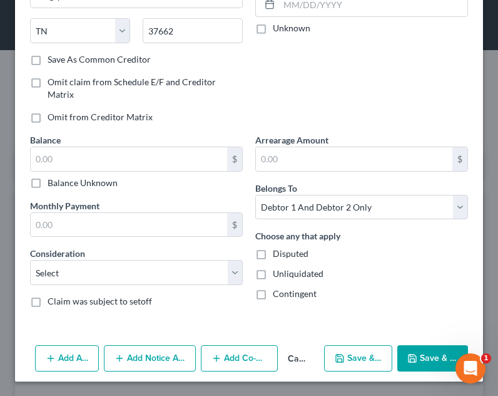
scroll to position [193, 0]
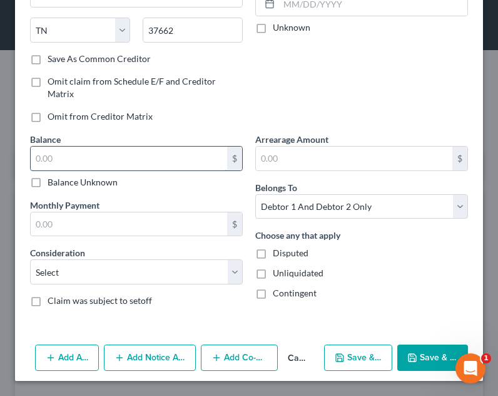
click at [106, 155] on input "text" at bounding box center [129, 159] width 197 height 24
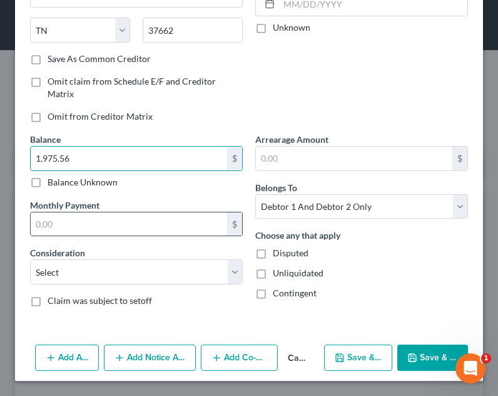
click at [97, 226] on input "text" at bounding box center [129, 224] width 197 height 24
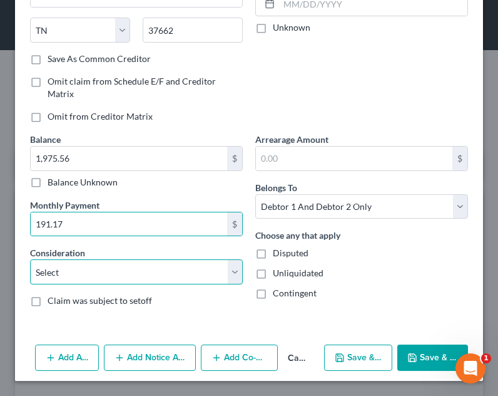
click at [95, 263] on select "Select Cable / Satellite Services Collection Agency Credit Card Debt Debt Couns…" at bounding box center [136, 271] width 213 height 25
click at [30, 259] on select "Select Cable / Satellite Services Collection Agency Credit Card Debt Debt Couns…" at bounding box center [136, 271] width 213 height 25
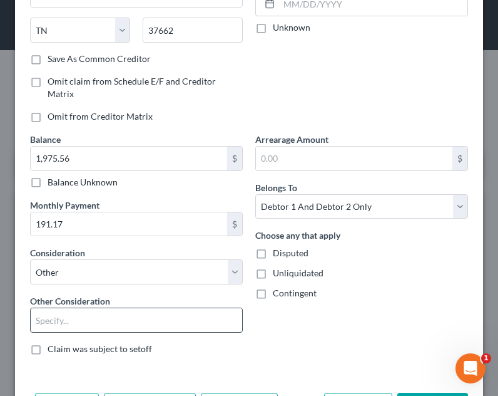
click at [90, 320] on input "text" at bounding box center [137, 320] width 212 height 24
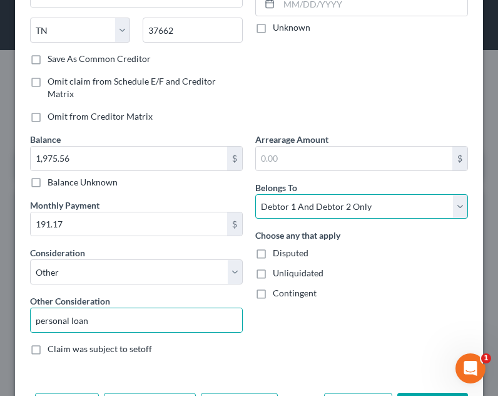
drag, startPoint x: 361, startPoint y: 197, endPoint x: 350, endPoint y: 214, distance: 20.5
click at [361, 197] on select "Select Debtor 1 Only Debtor 2 Only Debtor 1 And Debtor 2 Only At Least One Of T…" at bounding box center [361, 206] width 213 height 25
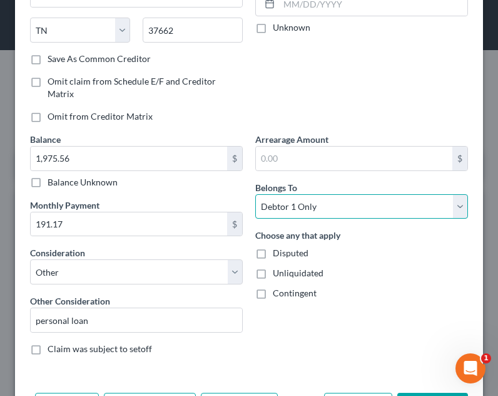
click at [255, 194] on select "Select Debtor 1 Only Debtor 2 Only Debtor 1 And Debtor 2 Only At Least One Of T…" at bounding box center [361, 206] width 213 height 25
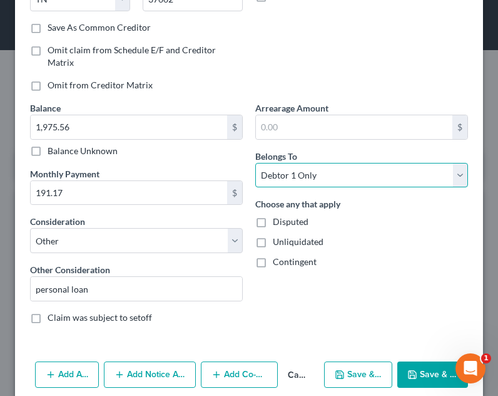
scroll to position [241, 0]
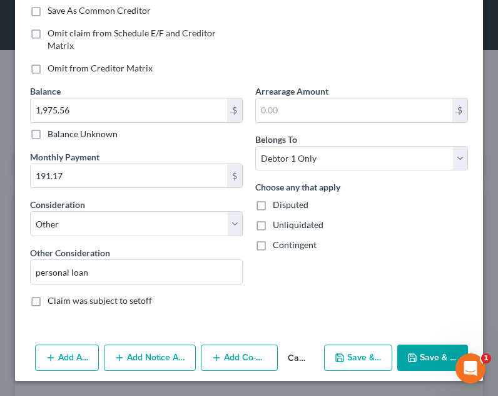
click at [336, 361] on icon "button" at bounding box center [340, 358] width 8 height 8
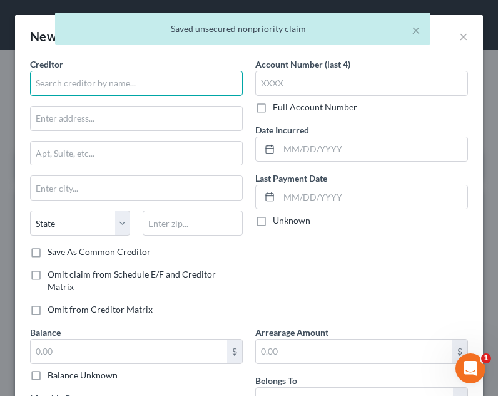
click at [127, 88] on input "text" at bounding box center [136, 83] width 213 height 25
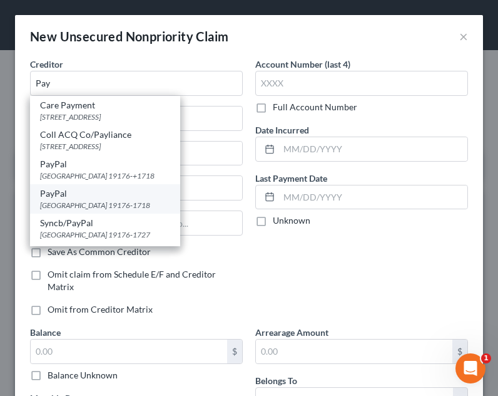
click at [133, 197] on div "PayPal" at bounding box center [105, 193] width 130 height 13
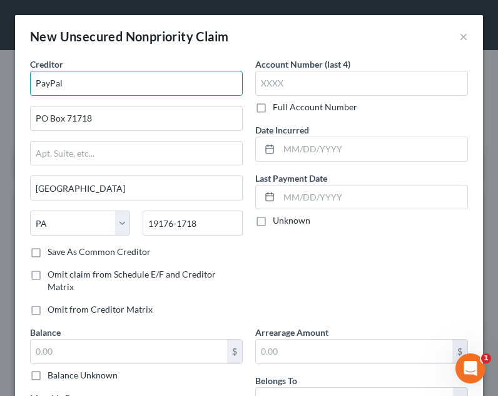
click at [86, 83] on input "PayPal" at bounding box center [136, 83] width 213 height 25
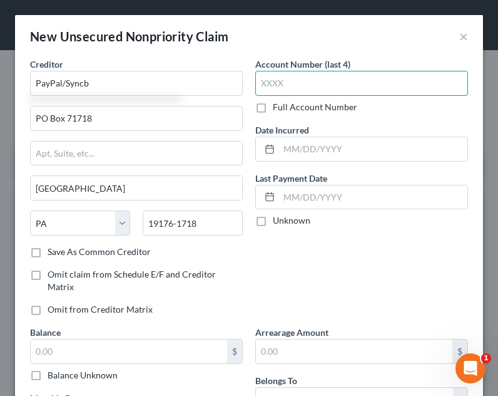
click at [275, 74] on input "text" at bounding box center [361, 83] width 213 height 25
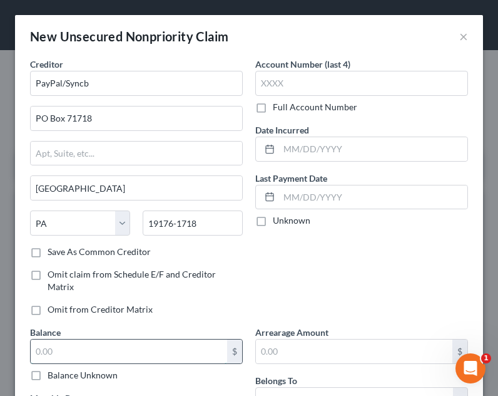
click at [90, 359] on input "text" at bounding box center [129, 351] width 197 height 24
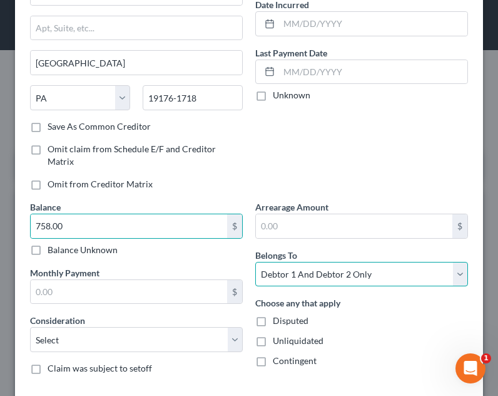
click at [289, 286] on select "Select Debtor 1 Only Debtor 2 Only Debtor 1 And Debtor 2 Only At Least One Of T…" at bounding box center [361, 274] width 213 height 25
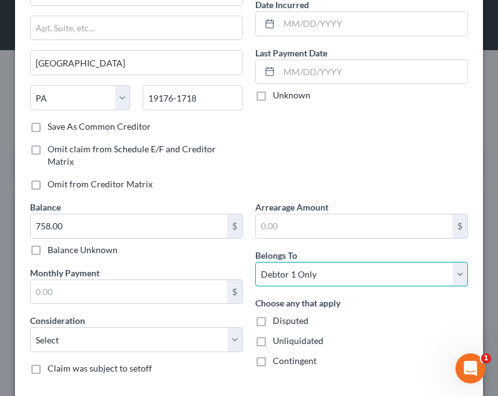
click at [255, 262] on select "Select Debtor 1 Only Debtor 2 Only Debtor 1 And Debtor 2 Only At Least One Of T…" at bounding box center [361, 274] width 213 height 25
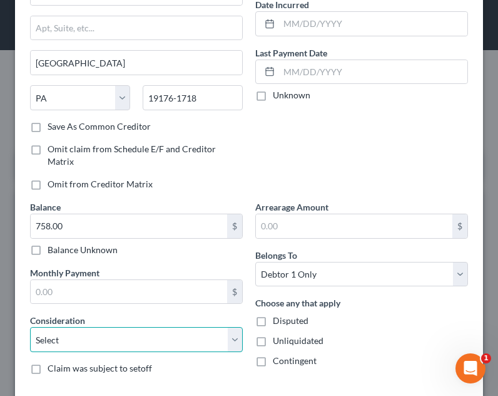
click at [138, 344] on select "Select Cable / Satellite Services Collection Agency Credit Card Debt Debt Couns…" at bounding box center [136, 339] width 213 height 25
click at [30, 327] on select "Select Cable / Satellite Services Collection Agency Credit Card Debt Debt Couns…" at bounding box center [136, 339] width 213 height 25
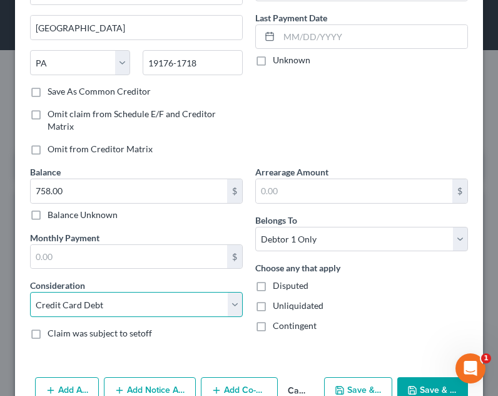
scroll to position [193, 0]
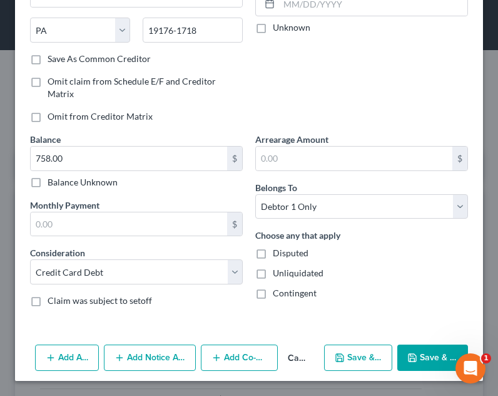
click at [350, 355] on button "Save & New" at bounding box center [358, 357] width 68 height 26
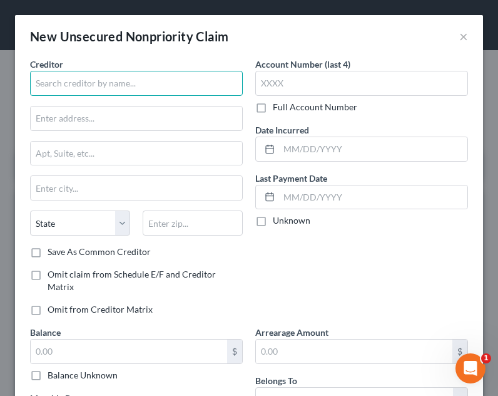
click at [121, 86] on input "text" at bounding box center [136, 83] width 213 height 25
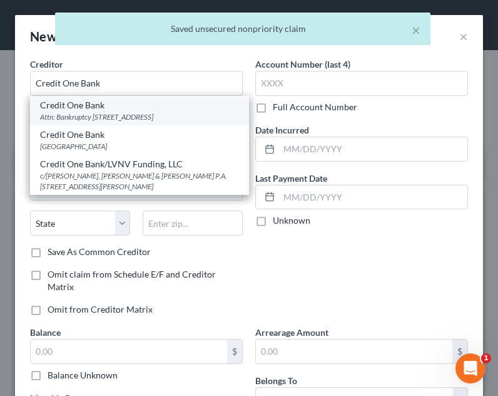
click at [100, 108] on div "Credit One Bank" at bounding box center [139, 105] width 199 height 13
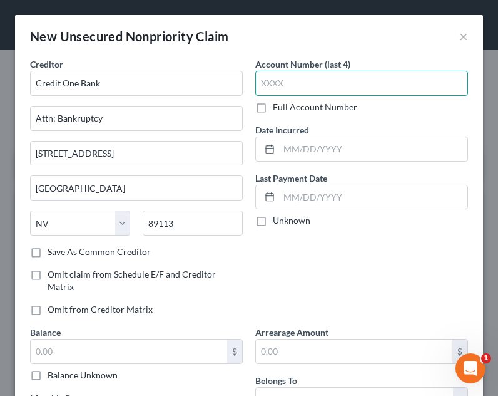
click at [322, 78] on input "text" at bounding box center [361, 83] width 213 height 25
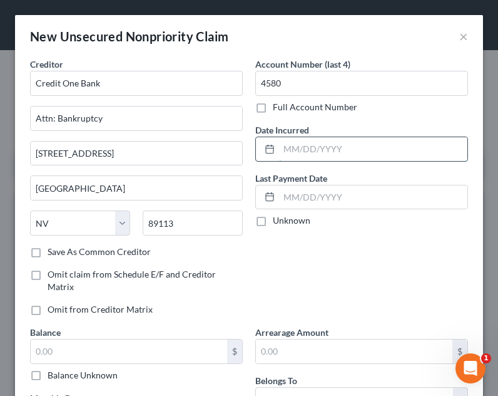
click at [306, 156] on input "text" at bounding box center [373, 149] width 188 height 24
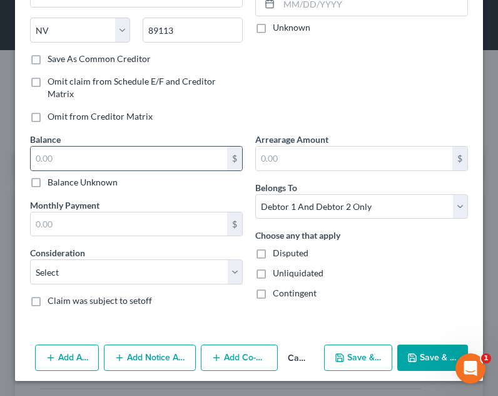
click at [139, 145] on div "Balance $ Balance Unknown Balance Undetermined $ Balance Unknown" at bounding box center [136, 161] width 213 height 56
click at [138, 152] on input "text" at bounding box center [129, 159] width 197 height 24
click at [163, 293] on div "Balance 2,593.74 $ Balance Unknown Balance Undetermined 2,593.74 $ Balance Unkn…" at bounding box center [136, 225] width 225 height 184
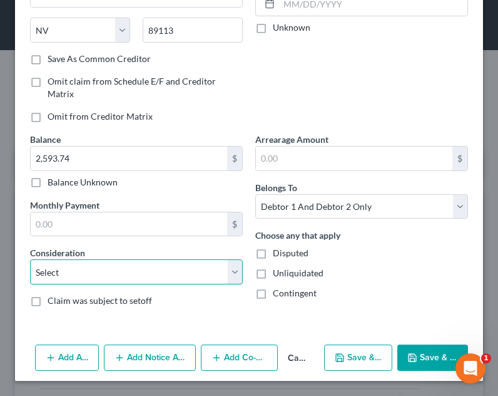
drag, startPoint x: 168, startPoint y: 281, endPoint x: 163, endPoint y: 274, distance: 8.5
click at [168, 281] on select "Select Cable / Satellite Services Collection Agency Credit Card Debt Debt Couns…" at bounding box center [136, 271] width 213 height 25
click at [30, 259] on select "Select Cable / Satellite Services Collection Agency Credit Card Debt Debt Couns…" at bounding box center [136, 271] width 213 height 25
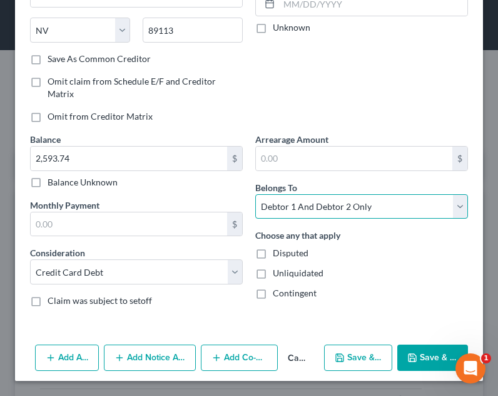
click at [281, 205] on select "Select Debtor 1 Only Debtor 2 Only Debtor 1 And Debtor 2 Only At Least One Of T…" at bounding box center [361, 206] width 213 height 25
click at [255, 194] on select "Select Debtor 1 Only Debtor 2 Only Debtor 1 And Debtor 2 Only At Least One Of T…" at bounding box center [361, 206] width 213 height 25
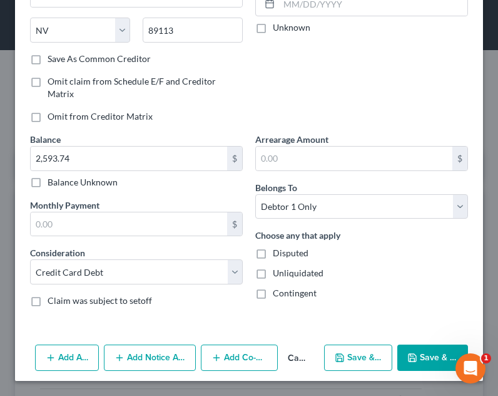
click at [411, 356] on polyline "button" at bounding box center [412, 355] width 3 height 2
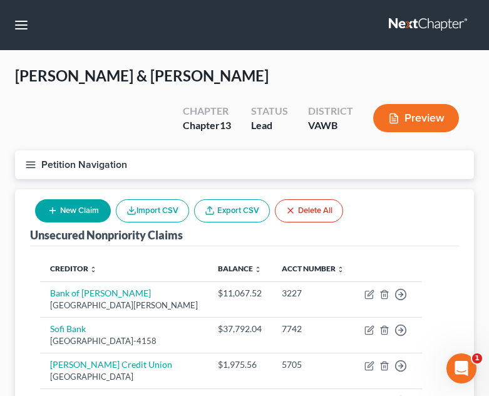
click at [81, 214] on button "New Claim" at bounding box center [73, 210] width 76 height 23
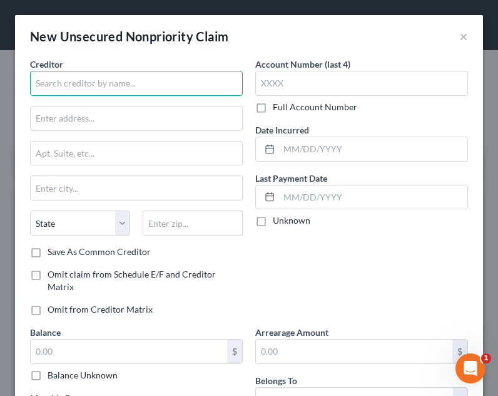
click at [85, 80] on input "text" at bounding box center [136, 83] width 213 height 25
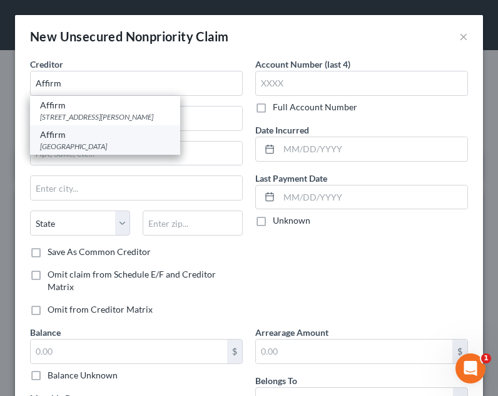
click at [73, 147] on div "PO Box 201209, Dallas, TX 75320" at bounding box center [105, 146] width 130 height 11
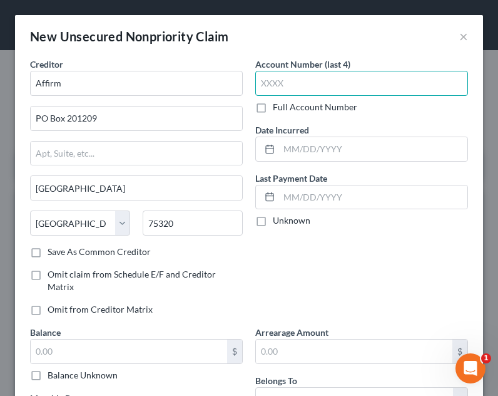
click at [281, 82] on input "text" at bounding box center [361, 83] width 213 height 25
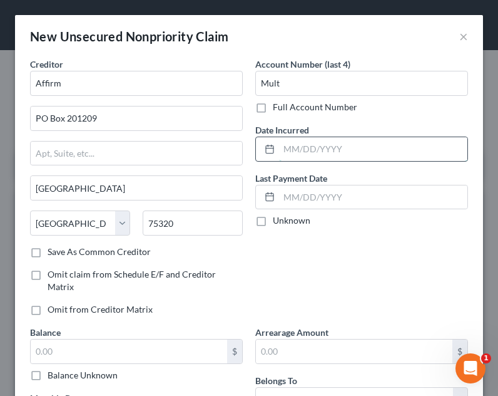
click at [305, 149] on input "text" at bounding box center [373, 149] width 188 height 24
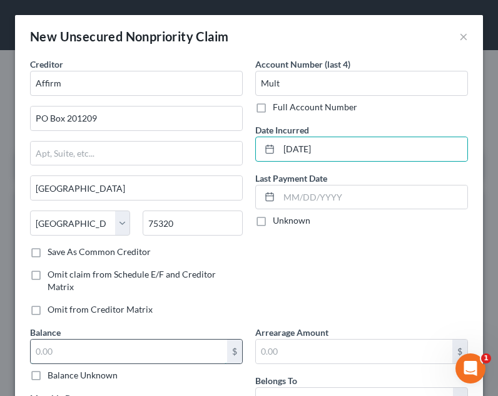
click at [194, 339] on input "text" at bounding box center [129, 351] width 197 height 24
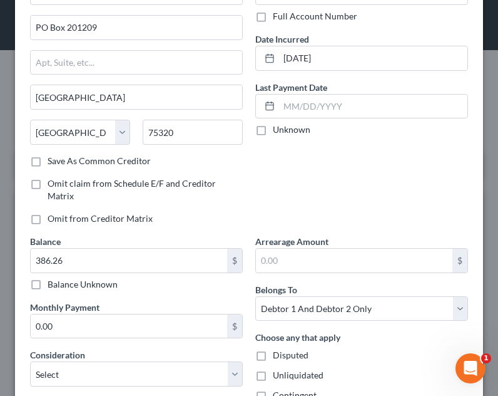
scroll to position [93, 0]
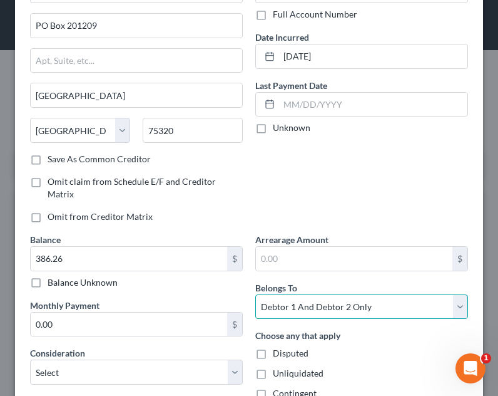
click at [296, 294] on select "Select Debtor 1 Only Debtor 2 Only Debtor 1 And Debtor 2 Only At Least One Of T…" at bounding box center [361, 306] width 213 height 25
click at [255, 294] on select "Select Debtor 1 Only Debtor 2 Only Debtor 1 And Debtor 2 Only At Least One Of T…" at bounding box center [361, 306] width 213 height 25
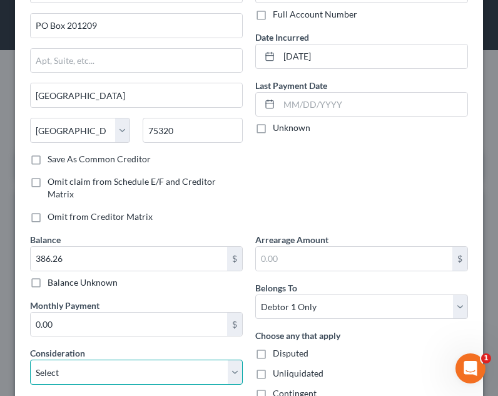
click at [198, 366] on select "Select Cable / Satellite Services Collection Agency Credit Card Debt Debt Couns…" at bounding box center [136, 371] width 213 height 25
click at [30, 359] on select "Select Cable / Satellite Services Collection Agency Credit Card Debt Debt Couns…" at bounding box center [136, 371] width 213 height 25
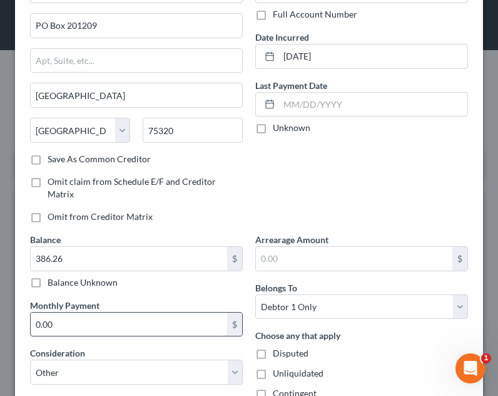
scroll to position [241, 0]
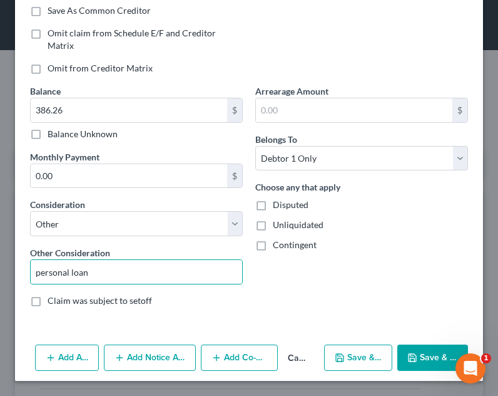
click at [421, 356] on button "Save & Close" at bounding box center [433, 357] width 71 height 26
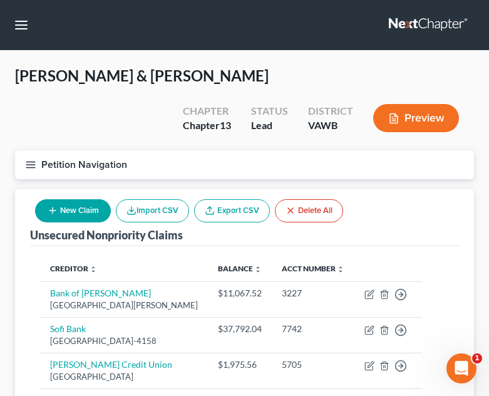
click at [71, 216] on button "New Claim" at bounding box center [73, 210] width 76 height 23
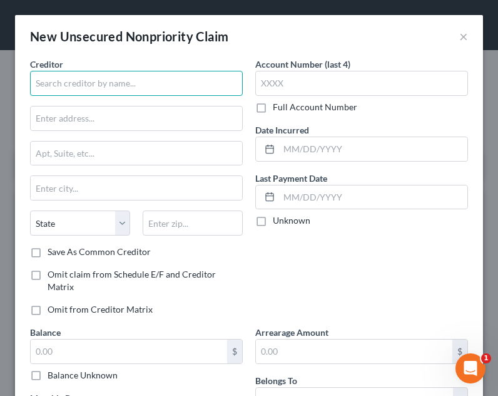
click at [123, 89] on input "text" at bounding box center [136, 83] width 213 height 25
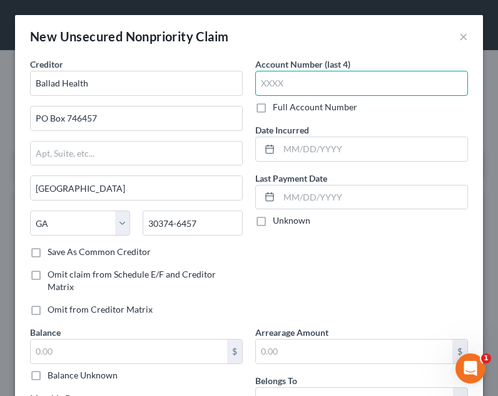
click at [346, 84] on input "text" at bounding box center [361, 83] width 213 height 25
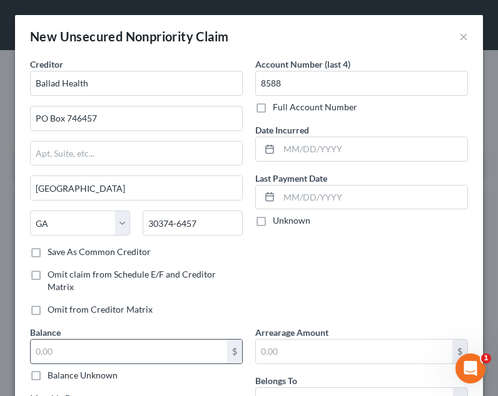
click at [114, 358] on input "text" at bounding box center [129, 351] width 197 height 24
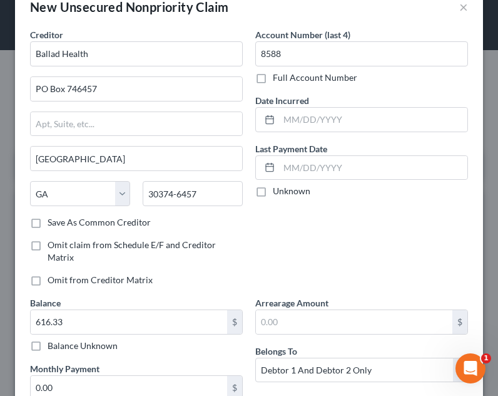
scroll to position [51, 0]
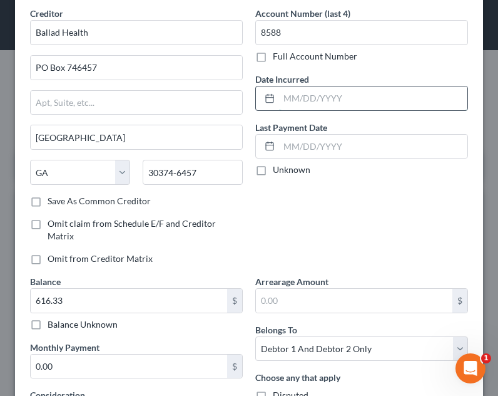
click at [317, 95] on input "text" at bounding box center [373, 98] width 188 height 24
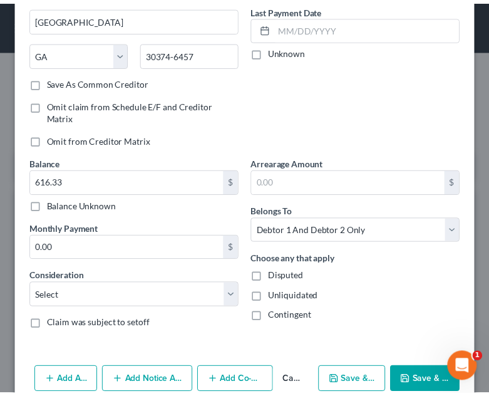
scroll to position [176, 0]
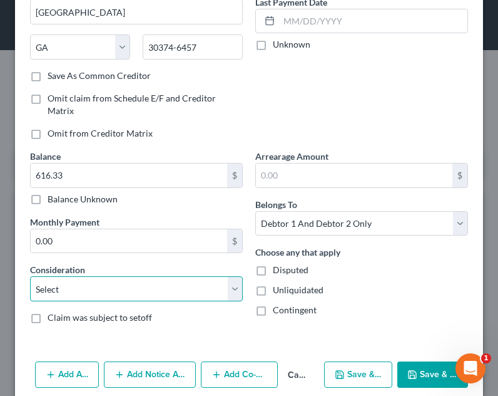
click at [83, 291] on select "Select Cable / Satellite Services Collection Agency Credit Card Debt Debt Couns…" at bounding box center [136, 288] width 213 height 25
click at [30, 276] on select "Select Cable / Satellite Services Collection Agency Credit Card Debt Debt Couns…" at bounding box center [136, 288] width 213 height 25
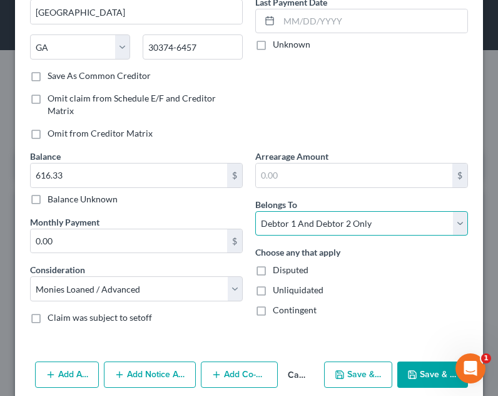
click at [302, 220] on select "Select Debtor 1 Only Debtor 2 Only Debtor 1 And Debtor 2 Only At Least One Of T…" at bounding box center [361, 223] width 213 height 25
click at [255, 211] on select "Select Debtor 1 Only Debtor 2 Only Debtor 1 And Debtor 2 Only At Least One Of T…" at bounding box center [361, 223] width 213 height 25
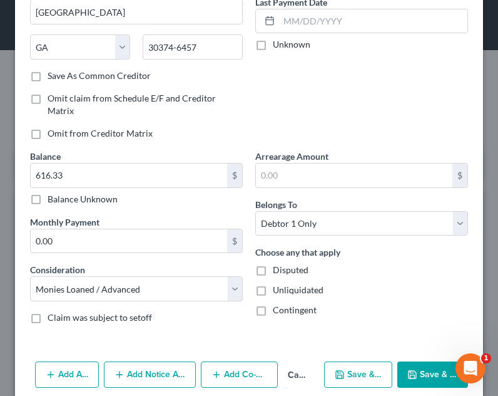
click at [415, 378] on button "Save & Close" at bounding box center [433, 374] width 71 height 26
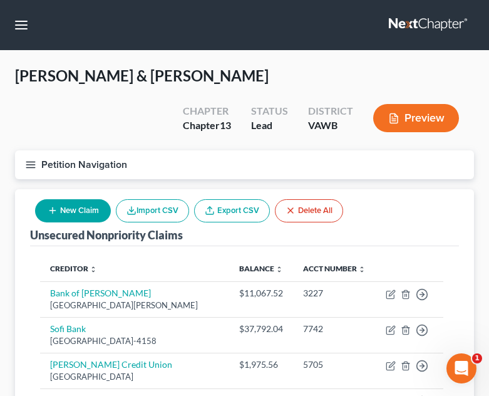
click at [209, 93] on div "Heath, Daniel & Keshia Upgraded Chapter Chapter 13 Status Lead District VAWB Pr…" at bounding box center [244, 108] width 459 height 85
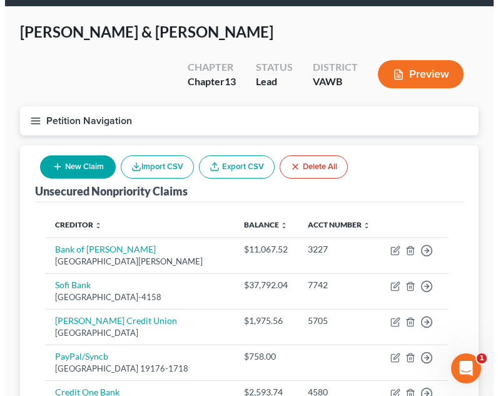
scroll to position [58, 0]
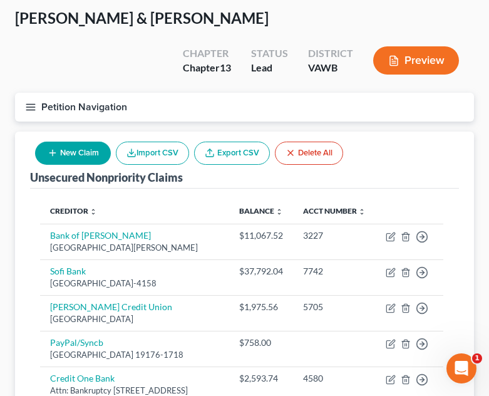
click at [41, 149] on button "New Claim" at bounding box center [73, 153] width 76 height 23
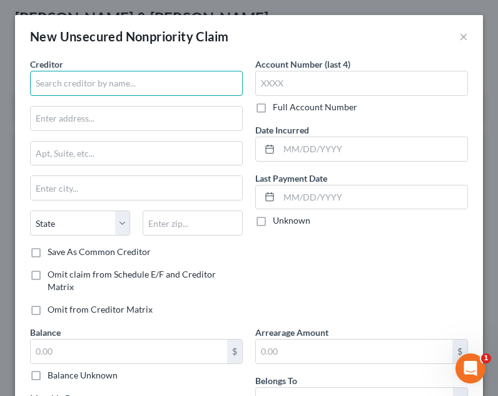
click at [103, 75] on input "text" at bounding box center [136, 83] width 213 height 25
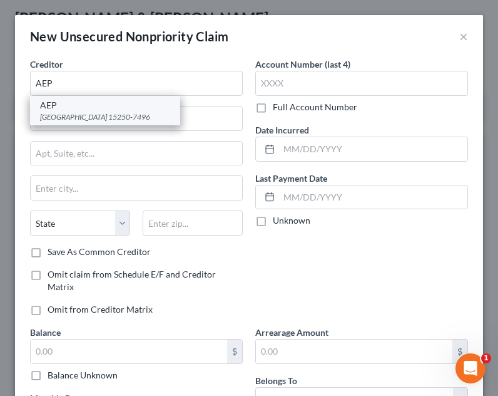
click at [81, 111] on div "PO Box 371496, Pittsburgh, PA 15250-7496" at bounding box center [105, 116] width 130 height 11
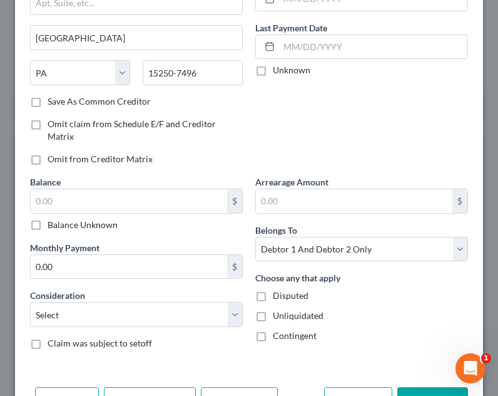
scroll to position [152, 0]
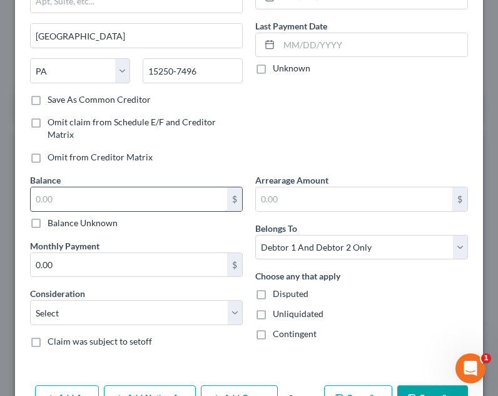
click at [71, 195] on input "text" at bounding box center [129, 199] width 197 height 24
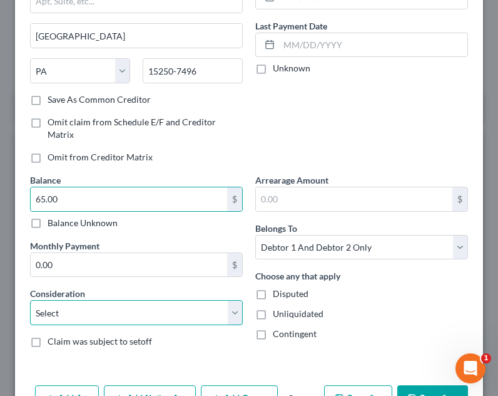
click at [98, 316] on select "Select Cable / Satellite Services Collection Agency Credit Card Debt Debt Couns…" at bounding box center [136, 312] width 213 height 25
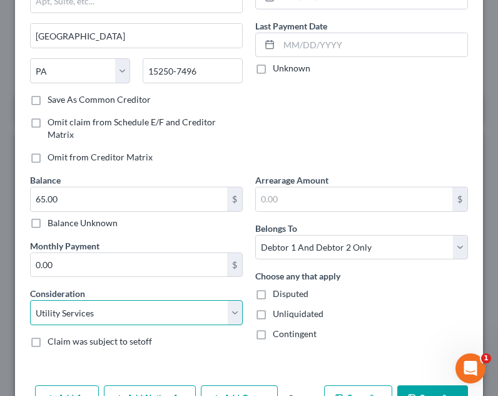
click at [30, 300] on select "Select Cable / Satellite Services Collection Agency Credit Card Debt Debt Couns…" at bounding box center [136, 312] width 213 height 25
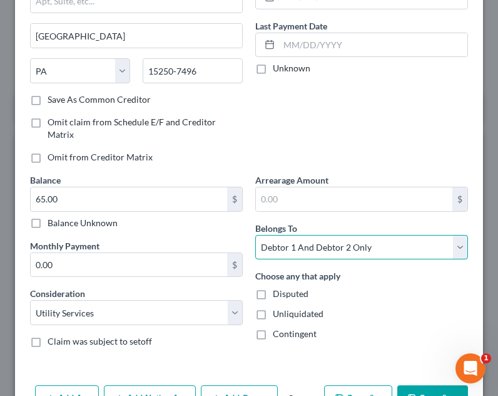
click at [314, 245] on select "Select Debtor 1 Only Debtor 2 Only Debtor 1 And Debtor 2 Only At Least One Of T…" at bounding box center [361, 247] width 213 height 25
click at [255, 235] on select "Select Debtor 1 Only Debtor 2 Only Debtor 1 And Debtor 2 Only At Least One Of T…" at bounding box center [361, 247] width 213 height 25
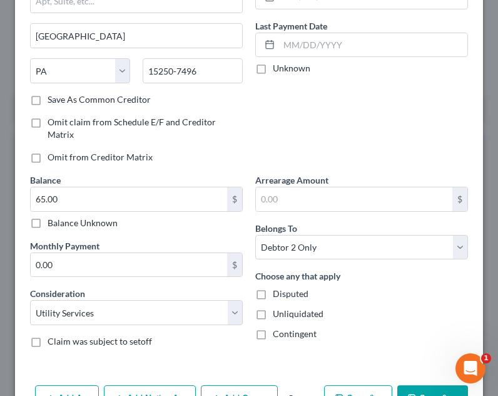
click at [363, 387] on button "Save & New" at bounding box center [358, 398] width 68 height 26
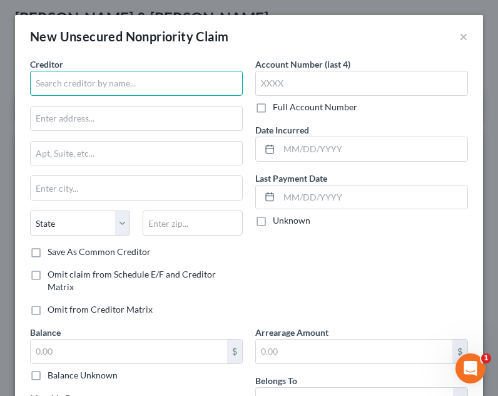
click at [173, 86] on input "text" at bounding box center [136, 83] width 213 height 25
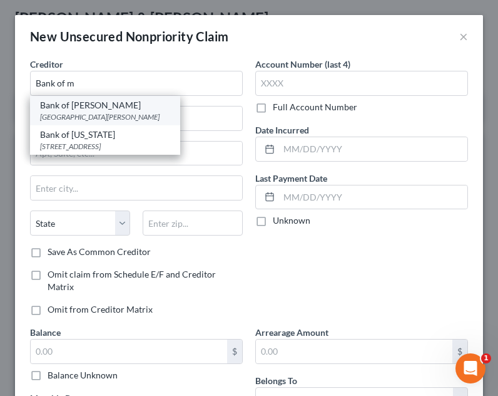
click at [152, 105] on div "Bank of Marion" at bounding box center [105, 105] width 130 height 13
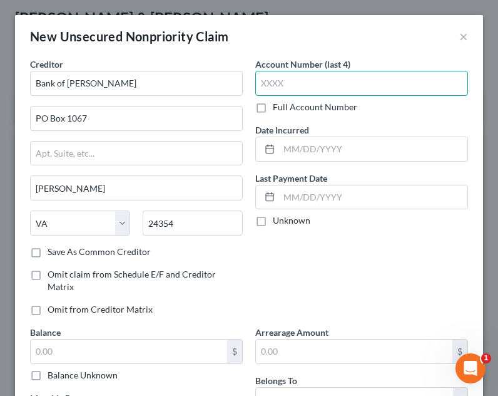
click at [364, 80] on input "text" at bounding box center [361, 83] width 213 height 25
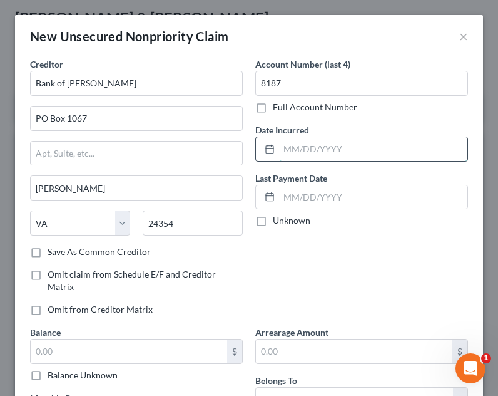
click at [339, 151] on input "text" at bounding box center [373, 149] width 188 height 24
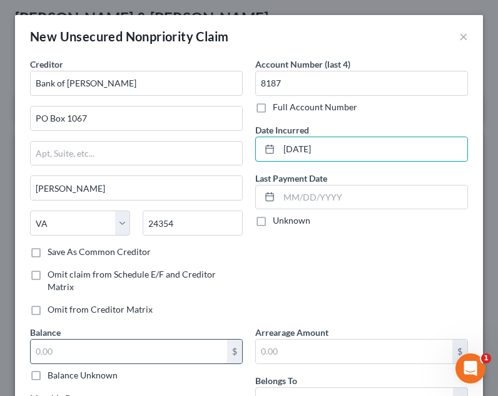
click at [161, 348] on input "text" at bounding box center [129, 351] width 197 height 24
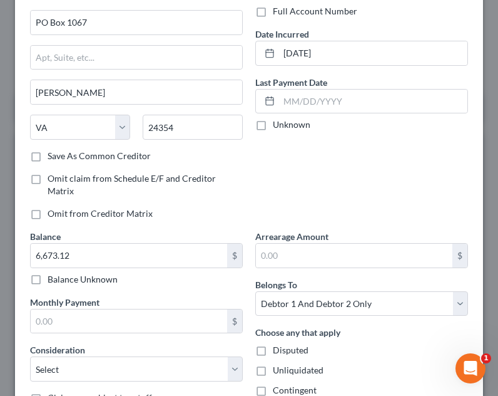
scroll to position [157, 0]
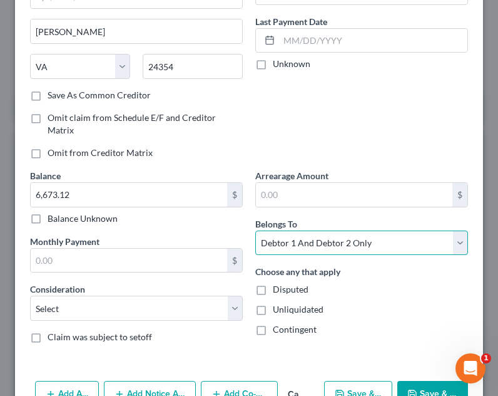
click at [267, 247] on select "Select Debtor 1 Only Debtor 2 Only Debtor 1 And Debtor 2 Only At Least One Of T…" at bounding box center [361, 242] width 213 height 25
click at [255, 230] on select "Select Debtor 1 Only Debtor 2 Only Debtor 1 And Debtor 2 Only At Least One Of T…" at bounding box center [361, 242] width 213 height 25
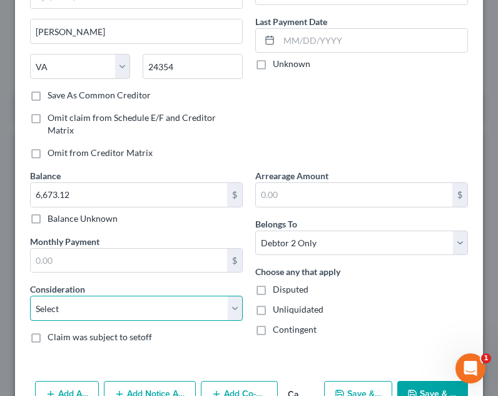
click at [108, 313] on select "Select Cable / Satellite Services Collection Agency Credit Card Debt Debt Couns…" at bounding box center [136, 308] width 213 height 25
click at [30, 296] on select "Select Cable / Satellite Services Collection Agency Credit Card Debt Debt Couns…" at bounding box center [136, 308] width 213 height 25
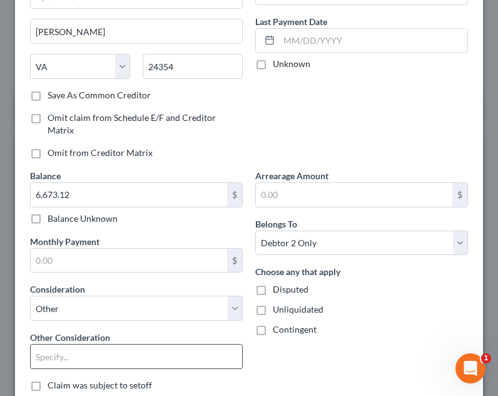
click at [98, 353] on input "text" at bounding box center [137, 356] width 212 height 24
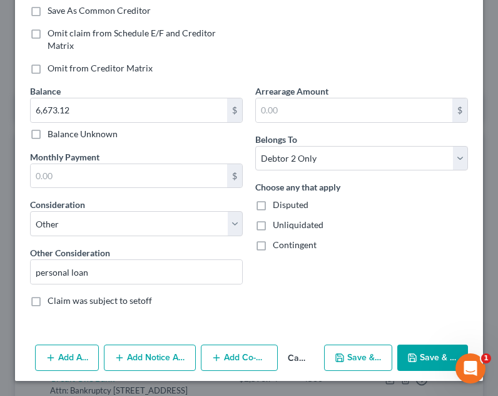
click at [408, 356] on icon "button" at bounding box center [413, 358] width 10 height 10
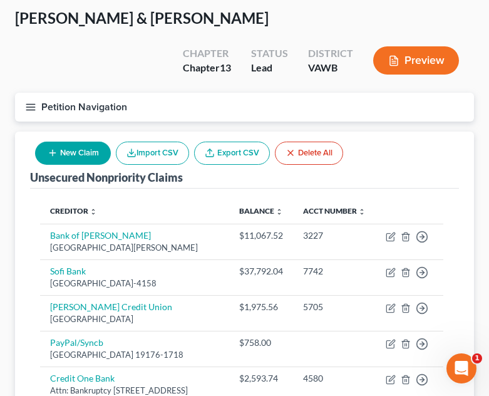
click at [84, 139] on div "New Claim Import CSV Export CSV Delete All" at bounding box center [189, 153] width 318 height 33
click at [75, 157] on button "New Claim" at bounding box center [73, 153] width 76 height 23
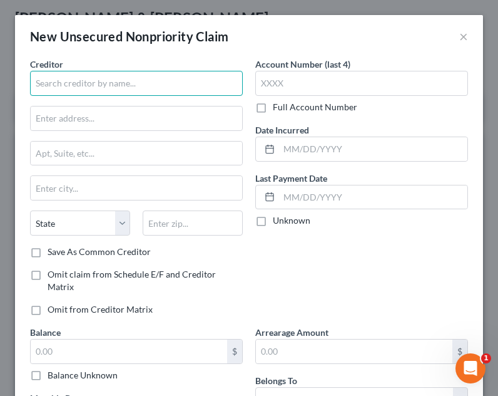
click at [100, 80] on input "text" at bounding box center [136, 83] width 213 height 25
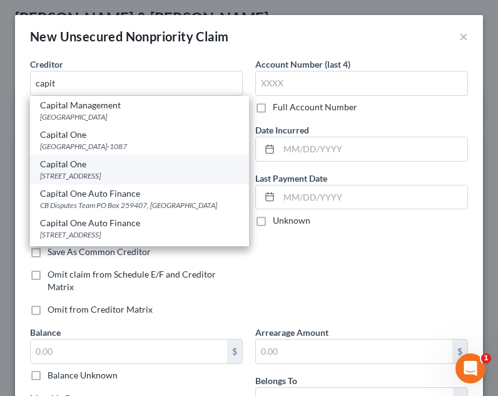
click at [115, 176] on div "PO Box 31293, Salt Lake City, UT 84131" at bounding box center [139, 175] width 199 height 11
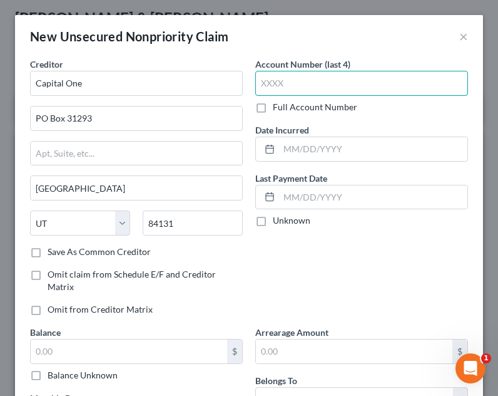
click at [352, 89] on input "text" at bounding box center [361, 83] width 213 height 25
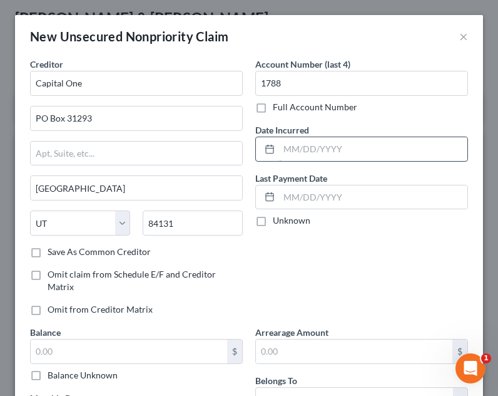
click at [371, 158] on input "text" at bounding box center [373, 149] width 188 height 24
click at [70, 354] on input "text" at bounding box center [129, 351] width 197 height 24
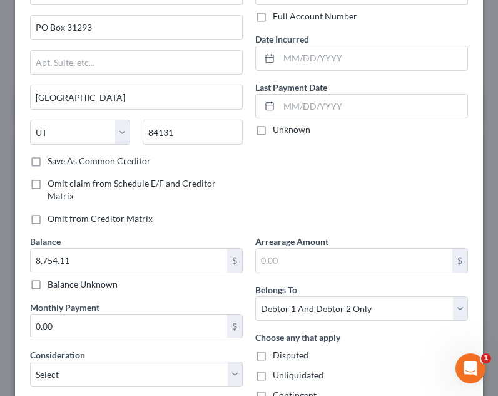
scroll to position [123, 0]
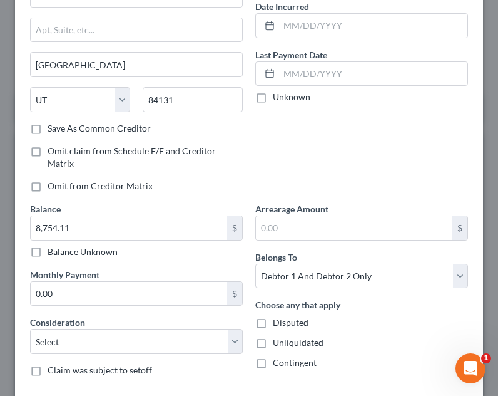
click at [170, 326] on div "Consideration Select Cable / Satellite Services Collection Agency Credit Card D…" at bounding box center [136, 335] width 213 height 38
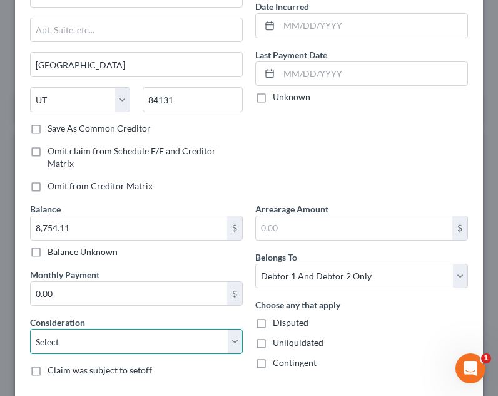
click at [165, 337] on select "Select Cable / Satellite Services Collection Agency Credit Card Debt Debt Couns…" at bounding box center [136, 341] width 213 height 25
click at [30, 329] on select "Select Cable / Satellite Services Collection Agency Credit Card Debt Debt Couns…" at bounding box center [136, 341] width 213 height 25
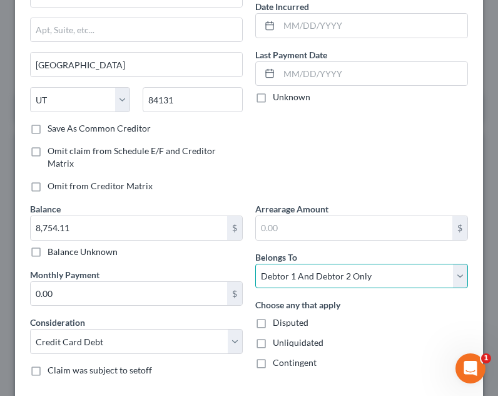
click at [330, 279] on select "Select Debtor 1 Only Debtor 2 Only Debtor 1 And Debtor 2 Only At Least One Of T…" at bounding box center [361, 276] width 213 height 25
click at [255, 264] on select "Select Debtor 1 Only Debtor 2 Only Debtor 1 And Debtor 2 Only At Least One Of T…" at bounding box center [361, 276] width 213 height 25
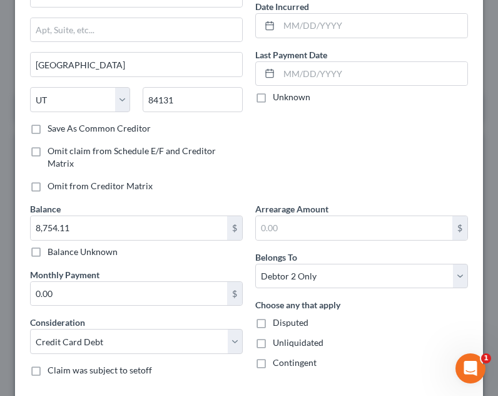
scroll to position [193, 0]
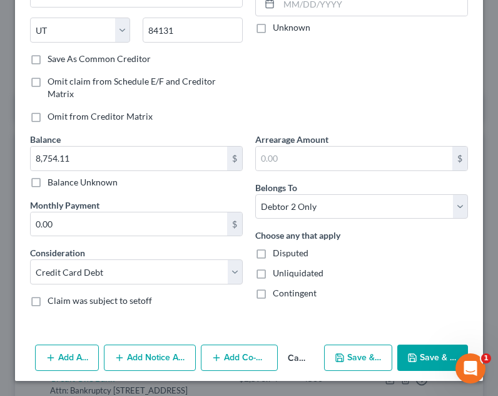
click at [366, 357] on button "Save & New" at bounding box center [358, 357] width 68 height 26
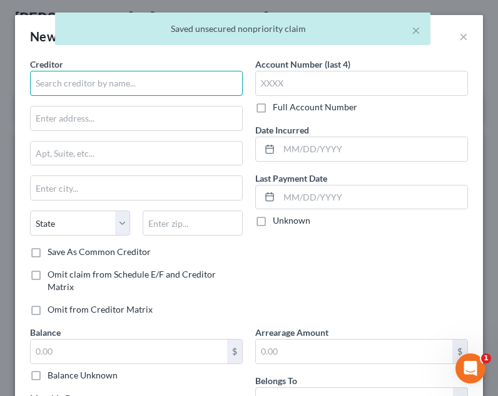
click at [105, 80] on input "text" at bounding box center [136, 83] width 213 height 25
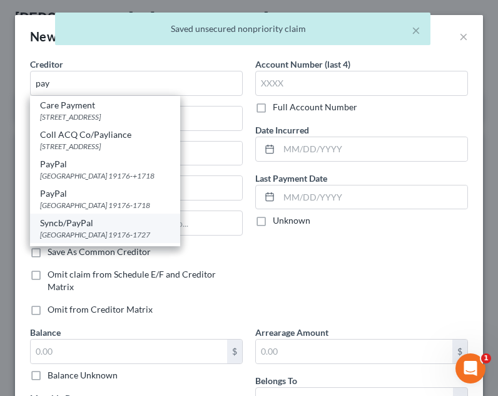
click at [90, 227] on div "Syncb/PayPal" at bounding box center [105, 223] width 130 height 13
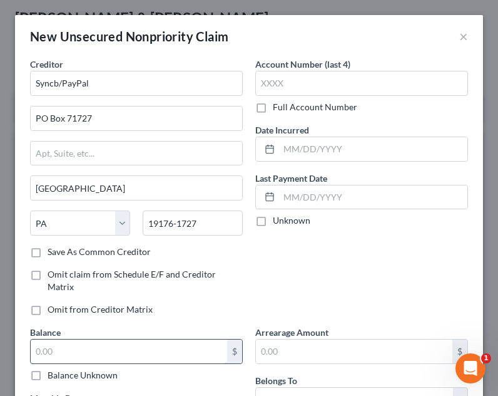
click at [86, 352] on input "text" at bounding box center [129, 351] width 197 height 24
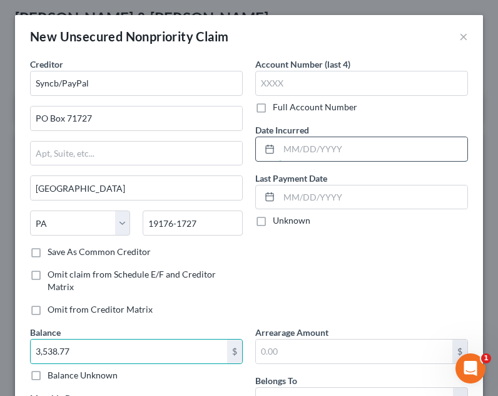
click at [389, 151] on input "text" at bounding box center [373, 149] width 188 height 24
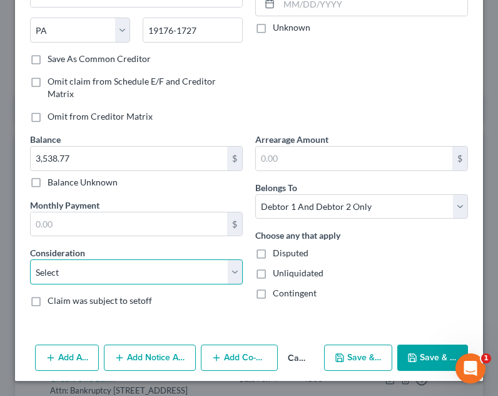
click at [135, 265] on select "Select Cable / Satellite Services Collection Agency Credit Card Debt Debt Couns…" at bounding box center [136, 271] width 213 height 25
click at [30, 259] on select "Select Cable / Satellite Services Collection Agency Credit Card Debt Debt Couns…" at bounding box center [136, 271] width 213 height 25
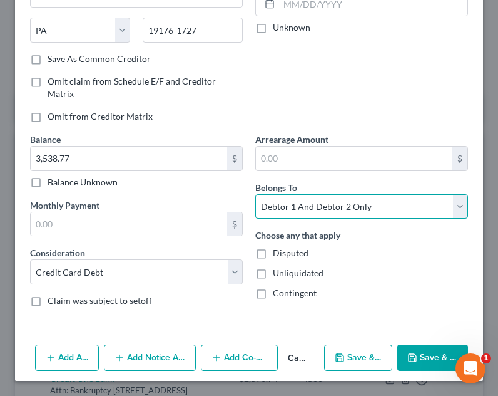
click at [343, 205] on select "Select Debtor 1 Only Debtor 2 Only Debtor 1 And Debtor 2 Only At Least One Of T…" at bounding box center [361, 206] width 213 height 25
click at [255, 194] on select "Select Debtor 1 Only Debtor 2 Only Debtor 1 And Debtor 2 Only At Least One Of T…" at bounding box center [361, 206] width 213 height 25
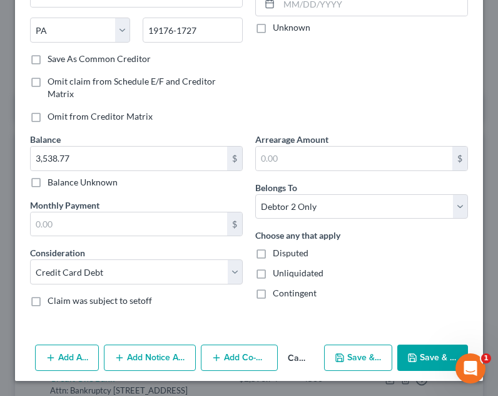
click at [415, 364] on button "Save & Close" at bounding box center [433, 357] width 71 height 26
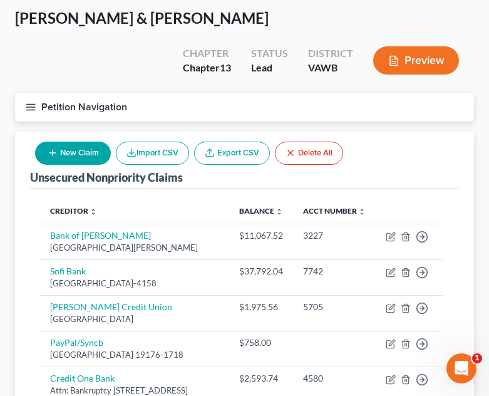
click at [80, 150] on button "New Claim" at bounding box center [73, 153] width 76 height 23
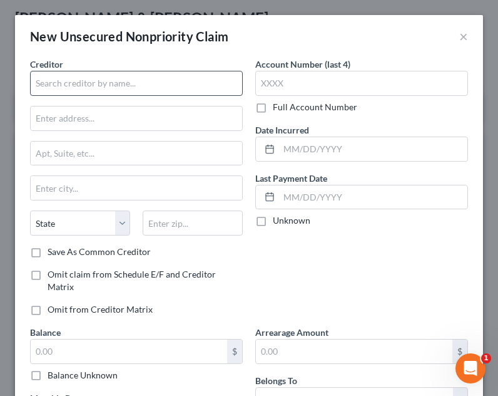
click at [116, 96] on div "Creditor * State AL AK AR AZ CA CO CT DE DC FL GA GU HI ID IL IN IA KS KY LA ME…" at bounding box center [136, 152] width 213 height 188
click at [126, 89] on input "text" at bounding box center [136, 83] width 213 height 25
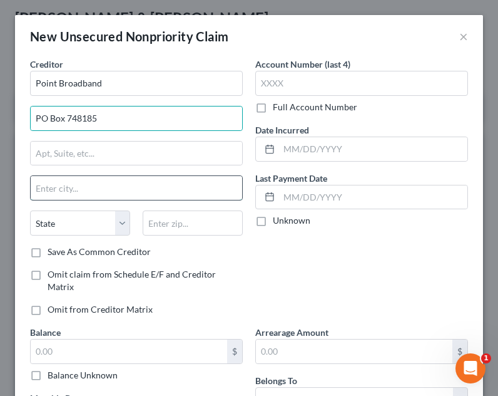
click at [106, 180] on input "text" at bounding box center [137, 188] width 212 height 24
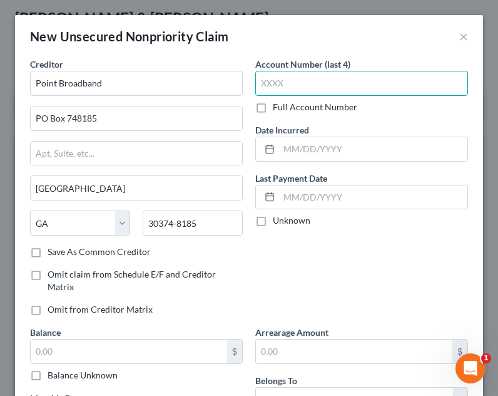
click at [339, 83] on input "text" at bounding box center [361, 83] width 213 height 25
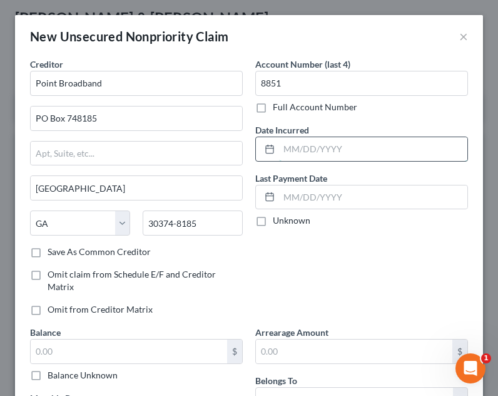
click at [340, 152] on input "text" at bounding box center [373, 149] width 188 height 24
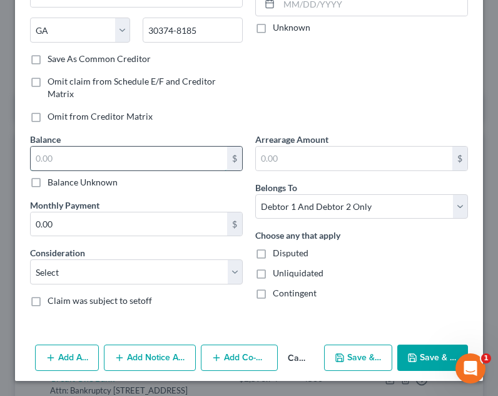
click at [130, 156] on input "text" at bounding box center [129, 159] width 197 height 24
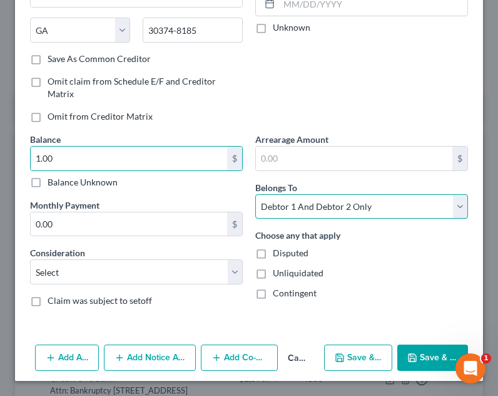
click at [326, 213] on select "Select Debtor 1 Only Debtor 2 Only Debtor 1 And Debtor 2 Only At Least One Of T…" at bounding box center [361, 206] width 213 height 25
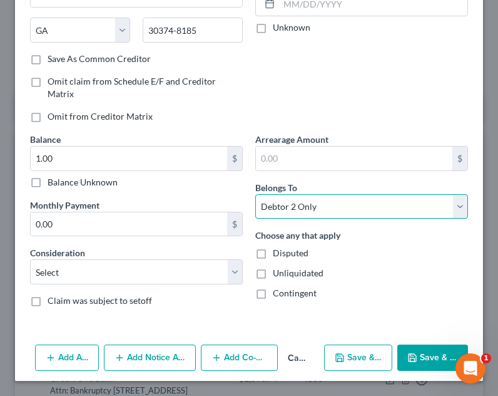
click at [255, 194] on select "Select Debtor 1 Only Debtor 2 Only Debtor 1 And Debtor 2 Only At Least One Of T…" at bounding box center [361, 206] width 213 height 25
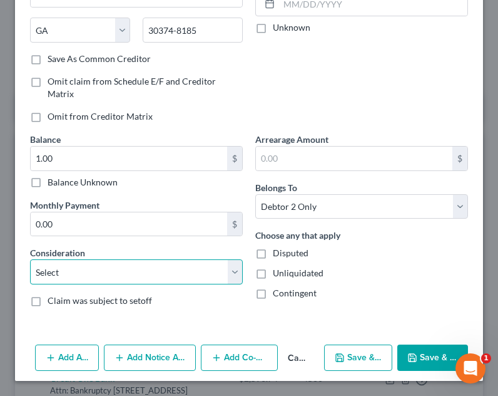
click at [96, 284] on select "Select Cable / Satellite Services Collection Agency Credit Card Debt Debt Couns…" at bounding box center [136, 271] width 213 height 25
click at [30, 259] on select "Select Cable / Satellite Services Collection Agency Credit Card Debt Debt Couns…" at bounding box center [136, 271] width 213 height 25
drag, startPoint x: 100, startPoint y: 257, endPoint x: 106, endPoint y: 265, distance: 10.4
click at [100, 257] on div "Consideration Select Cable / Satellite Services Collection Agency Credit Card D…" at bounding box center [136, 265] width 213 height 38
click at [106, 266] on select "Select Cable / Satellite Services Collection Agency Credit Card Debt Debt Couns…" at bounding box center [136, 271] width 213 height 25
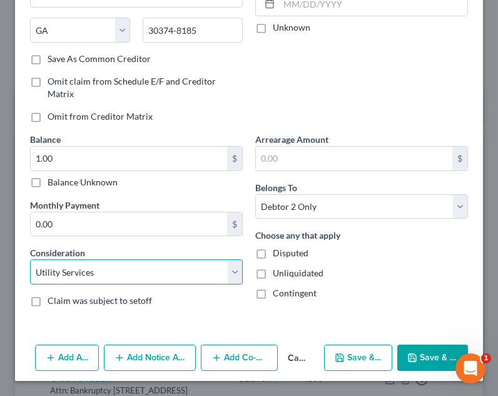
click at [30, 259] on select "Select Cable / Satellite Services Collection Agency Credit Card Debt Debt Couns…" at bounding box center [136, 271] width 213 height 25
click at [101, 261] on select "Select Cable / Satellite Services Collection Agency Credit Card Debt Debt Couns…" at bounding box center [136, 271] width 213 height 25
click at [30, 259] on select "Select Cable / Satellite Services Collection Agency Credit Card Debt Debt Couns…" at bounding box center [136, 271] width 213 height 25
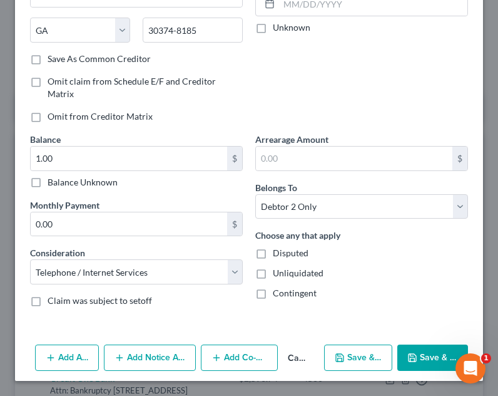
click at [421, 349] on button "Save & Close" at bounding box center [433, 357] width 71 height 26
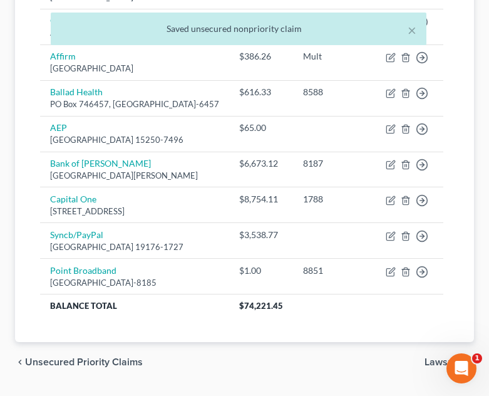
scroll to position [471, 0]
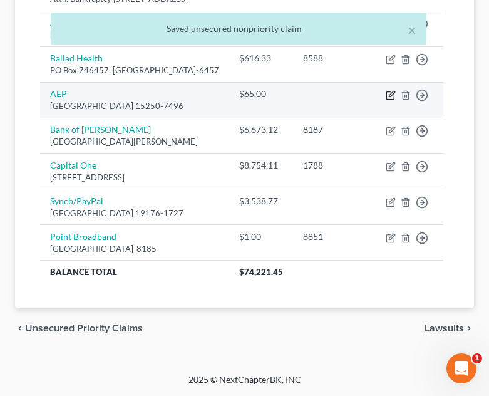
click at [396, 98] on icon "button" at bounding box center [391, 95] width 10 height 10
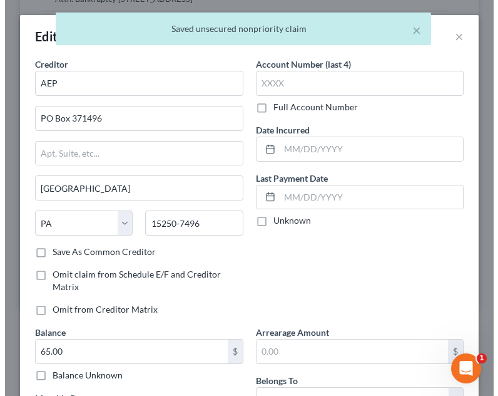
scroll to position [441, 0]
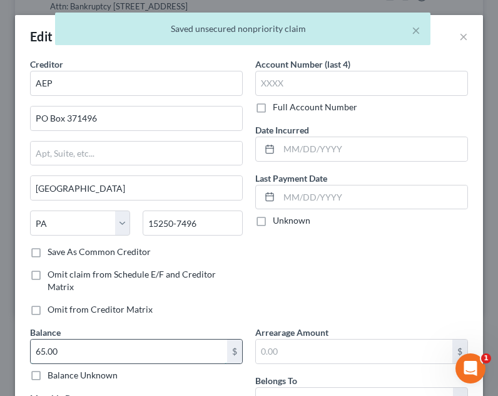
click at [88, 353] on input "65.00" at bounding box center [129, 351] width 197 height 24
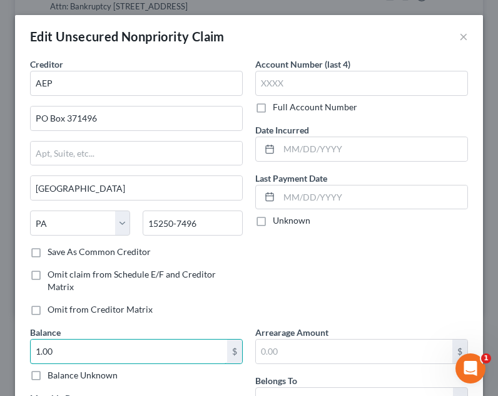
scroll to position [229, 0]
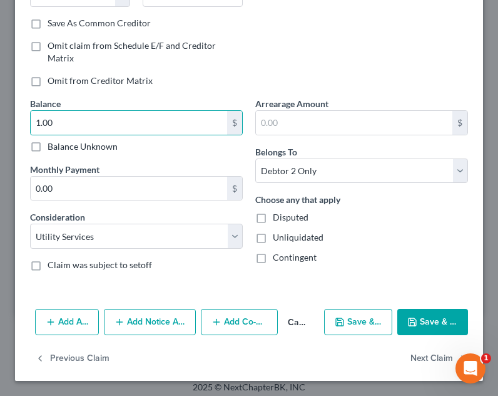
click at [458, 319] on button "Save & Close" at bounding box center [433, 322] width 71 height 26
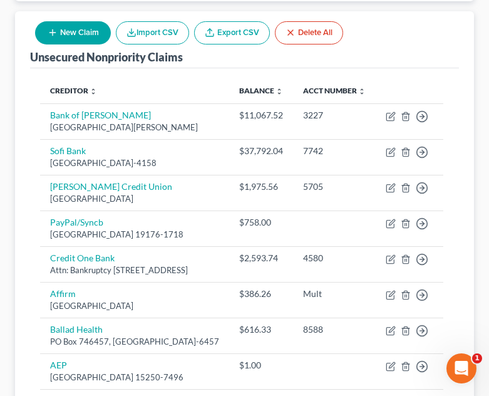
scroll to position [125, 0]
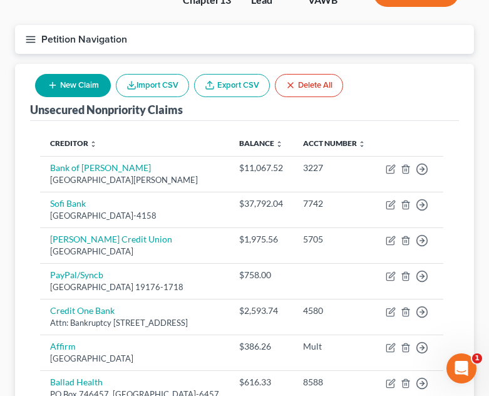
click at [84, 87] on button "New Claim" at bounding box center [73, 85] width 76 height 23
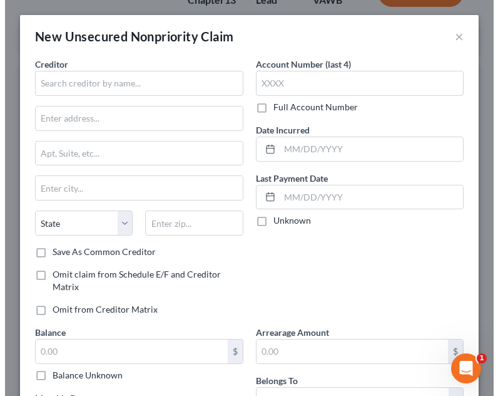
scroll to position [95, 0]
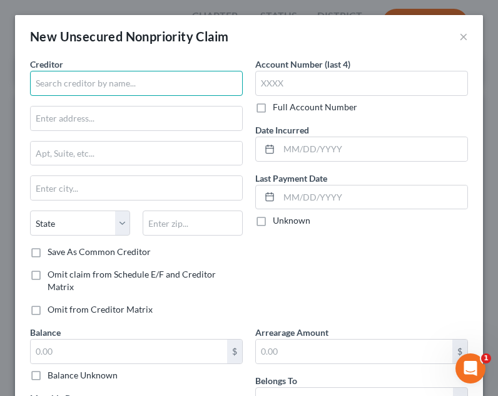
click at [167, 78] on input "text" at bounding box center [136, 83] width 213 height 25
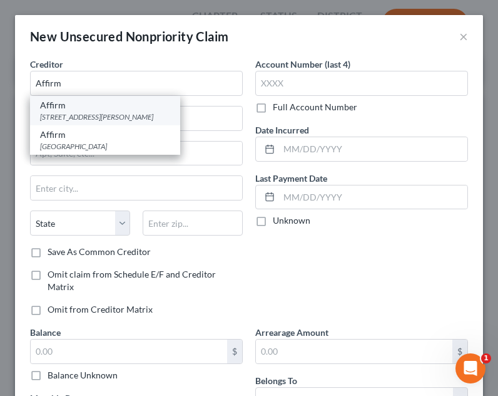
click at [142, 110] on div "Affirm" at bounding box center [105, 105] width 130 height 13
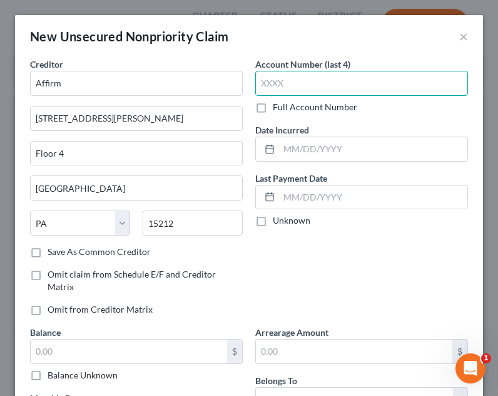
click at [359, 79] on input "text" at bounding box center [361, 83] width 213 height 25
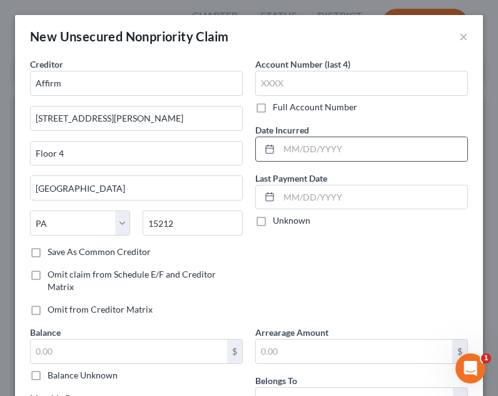
click at [280, 137] on div at bounding box center [361, 149] width 213 height 25
click at [304, 154] on input "text" at bounding box center [373, 149] width 188 height 24
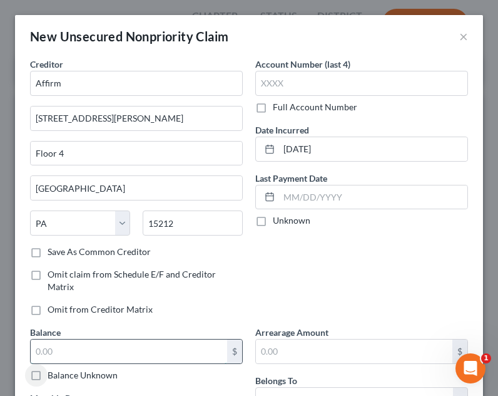
click at [98, 348] on input "text" at bounding box center [129, 351] width 197 height 24
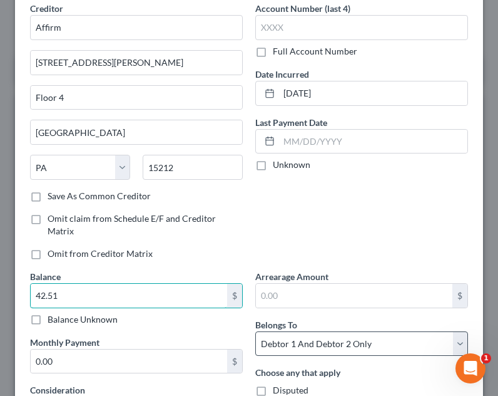
scroll to position [125, 0]
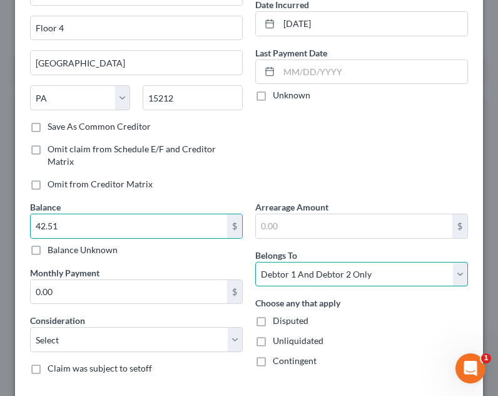
click at [298, 276] on select "Select Debtor 1 Only Debtor 2 Only Debtor 1 And Debtor 2 Only At Least One Of T…" at bounding box center [361, 274] width 213 height 25
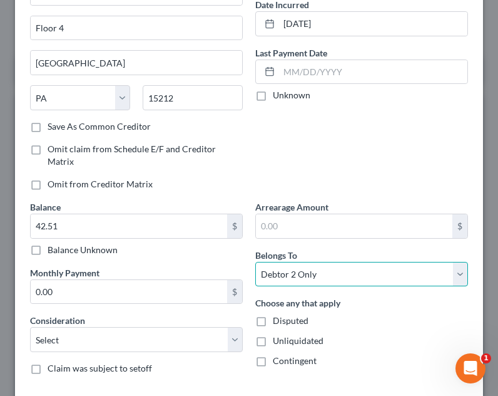
click at [255, 262] on select "Select Debtor 1 Only Debtor 2 Only Debtor 1 And Debtor 2 Only At Least One Of T…" at bounding box center [361, 274] width 213 height 25
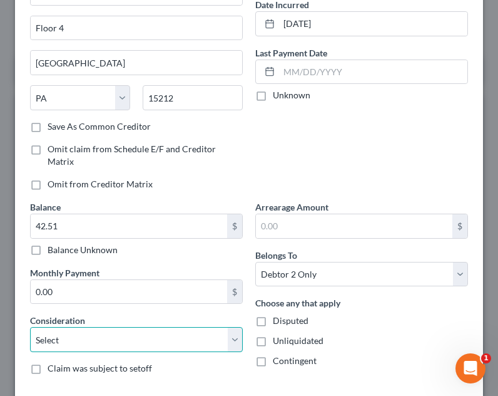
drag, startPoint x: 165, startPoint y: 336, endPoint x: 175, endPoint y: 331, distance: 11.8
click at [165, 336] on select "Select Cable / Satellite Services Collection Agency Credit Card Debt Debt Couns…" at bounding box center [136, 339] width 213 height 25
click at [30, 327] on select "Select Cable / Satellite Services Collection Agency Credit Card Debt Debt Couns…" at bounding box center [136, 339] width 213 height 25
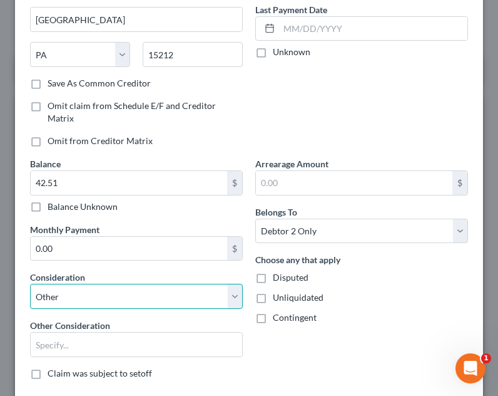
scroll to position [188, 0]
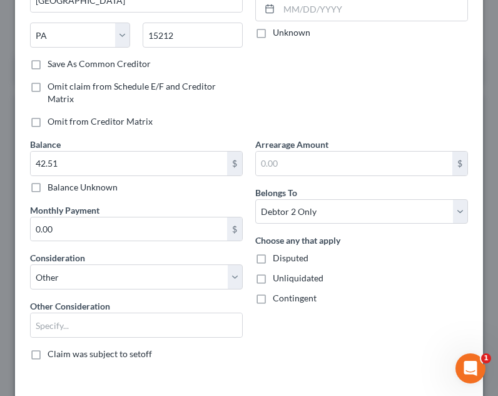
drag, startPoint x: 116, startPoint y: 376, endPoint x: 120, endPoint y: 356, distance: 21.0
click at [116, 374] on div "Creditor * Affirm 30 Isabella Street Floor 4 Pittsburgh State AL AK AR AZ CA CO…" at bounding box center [249, 131] width 468 height 523
click at [123, 317] on input "text" at bounding box center [137, 325] width 212 height 24
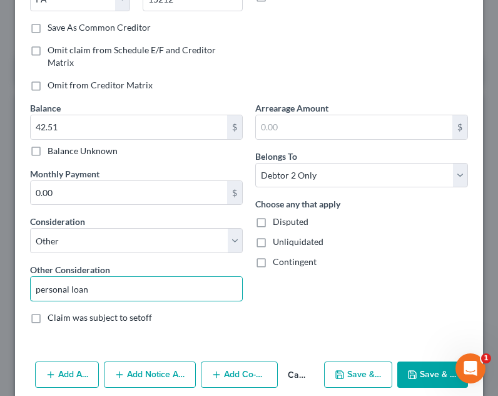
scroll to position [241, 0]
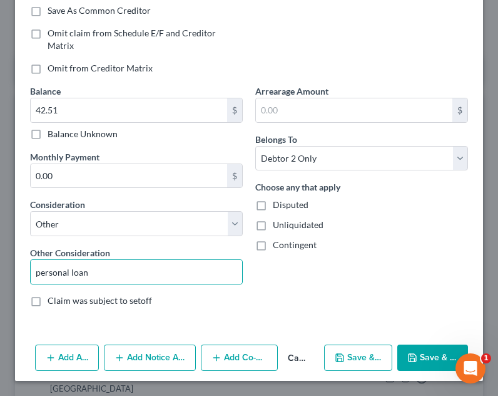
click at [394, 303] on div "Arrearage Amount $ Belongs To * Select Debtor 1 Only Debtor 2 Only Debtor 1 And…" at bounding box center [361, 201] width 225 height 232
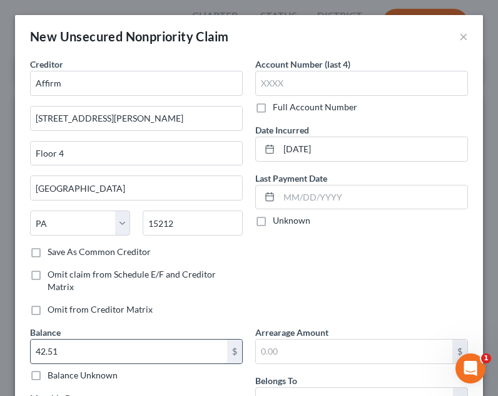
click at [147, 341] on input "42.51" at bounding box center [129, 351] width 197 height 24
click at [393, 79] on input "text" at bounding box center [361, 83] width 213 height 25
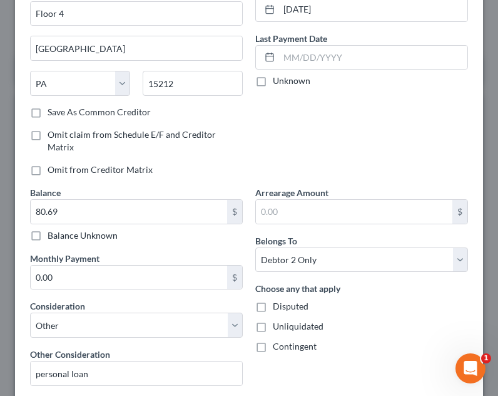
scroll to position [59, 0]
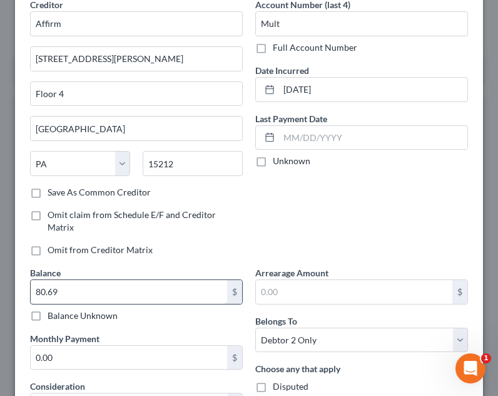
click at [106, 296] on input "80.69" at bounding box center [129, 292] width 197 height 24
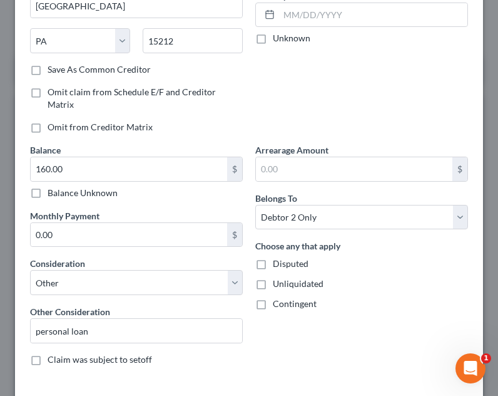
scroll to position [185, 0]
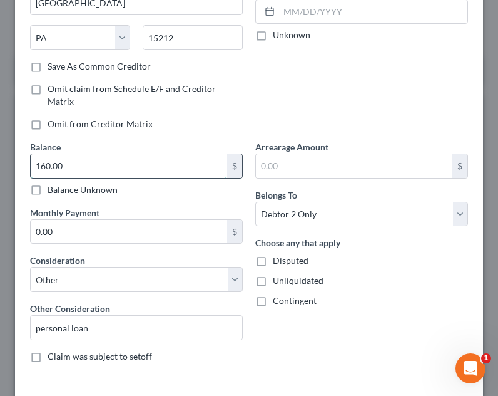
click at [96, 177] on input "160.00" at bounding box center [129, 166] width 197 height 24
click at [400, 350] on div "Arrearage Amount $ Belongs To * Select Debtor 1 Only Debtor 2 Only Debtor 1 And…" at bounding box center [361, 256] width 225 height 232
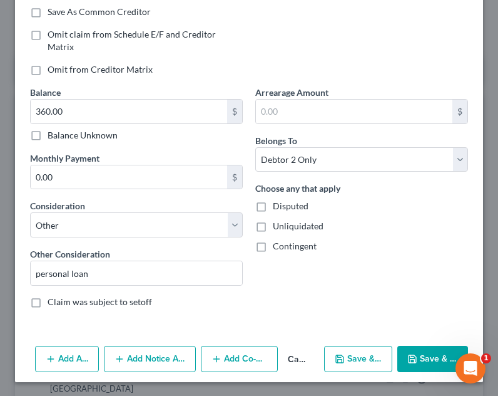
scroll to position [241, 0]
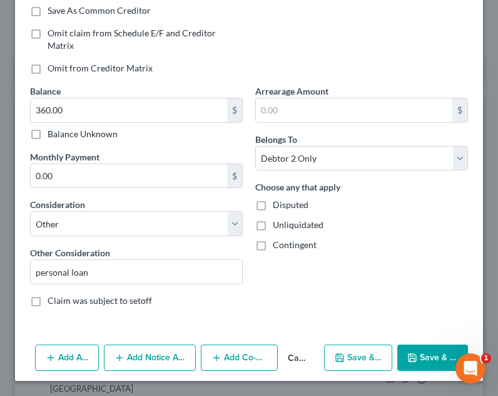
click at [358, 364] on button "Save & New" at bounding box center [358, 357] width 68 height 26
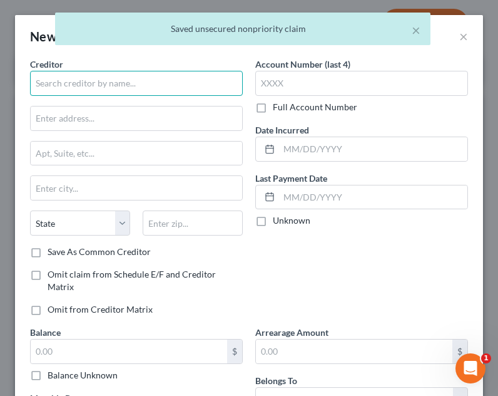
click at [141, 91] on input "text" at bounding box center [136, 83] width 213 height 25
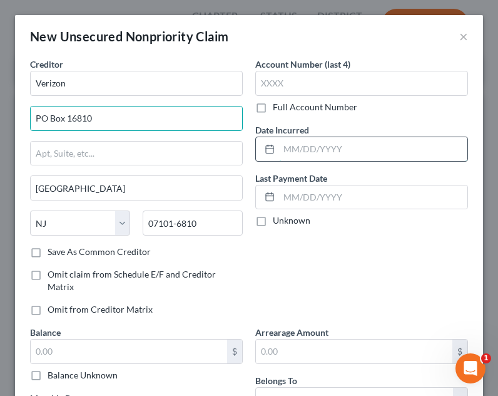
click at [313, 146] on input "text" at bounding box center [373, 149] width 188 height 24
click at [267, 268] on div "Account Number (last 4) Full Account Number Date Incurred Last Payment Date Unk…" at bounding box center [361, 192] width 225 height 268
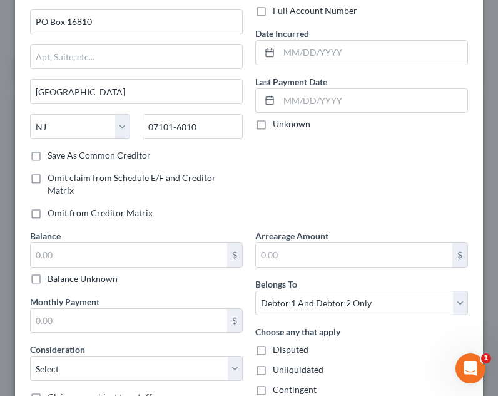
scroll to position [188, 0]
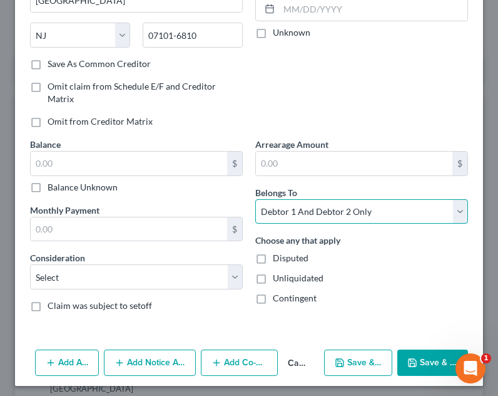
click at [348, 208] on select "Select Debtor 1 Only Debtor 2 Only Debtor 1 And Debtor 2 Only At Least One Of T…" at bounding box center [361, 211] width 213 height 25
click at [255, 199] on select "Select Debtor 1 Only Debtor 2 Only Debtor 1 And Debtor 2 Only At Least One Of T…" at bounding box center [361, 211] width 213 height 25
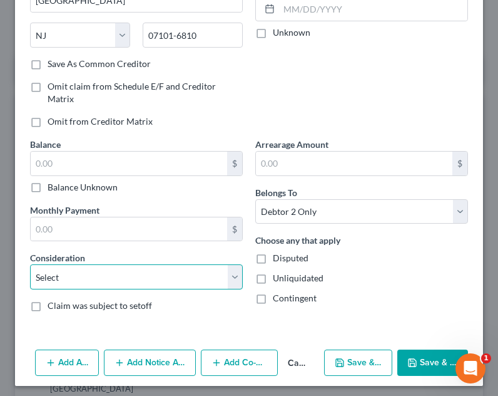
drag, startPoint x: 128, startPoint y: 282, endPoint x: 128, endPoint y: 269, distance: 13.1
click at [128, 282] on select "Select Cable / Satellite Services Collection Agency Credit Card Debt Debt Couns…" at bounding box center [136, 276] width 213 height 25
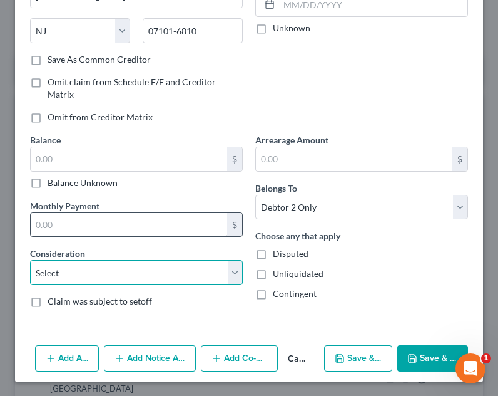
scroll to position [193, 0]
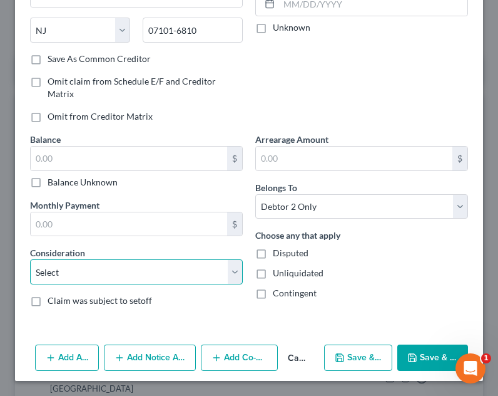
click at [110, 271] on select "Select Cable / Satellite Services Collection Agency Credit Card Debt Debt Couns…" at bounding box center [136, 271] width 213 height 25
click at [30, 259] on select "Select Cable / Satellite Services Collection Agency Credit Card Debt Debt Couns…" at bounding box center [136, 271] width 213 height 25
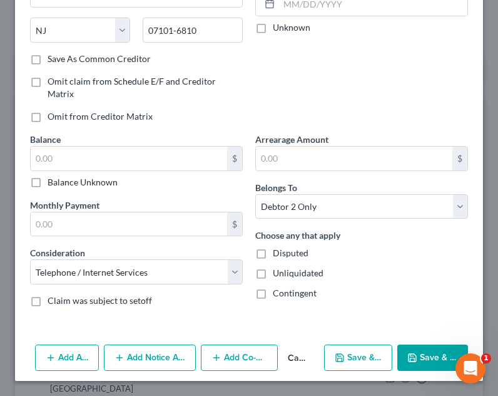
click at [409, 354] on icon "button" at bounding box center [413, 358] width 8 height 8
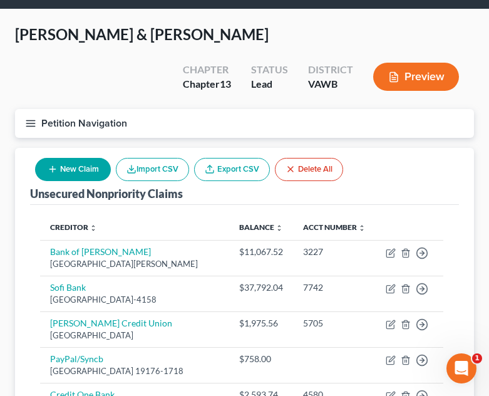
scroll to position [0, 0]
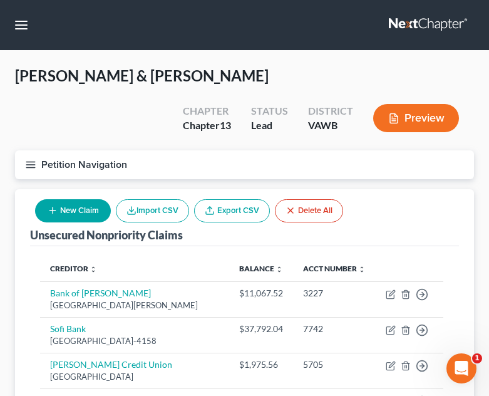
click at [35, 160] on icon "button" at bounding box center [30, 164] width 11 height 11
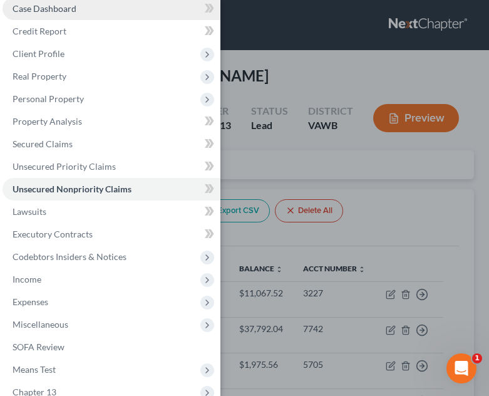
click at [66, 8] on span "Case Dashboard" at bounding box center [45, 8] width 64 height 11
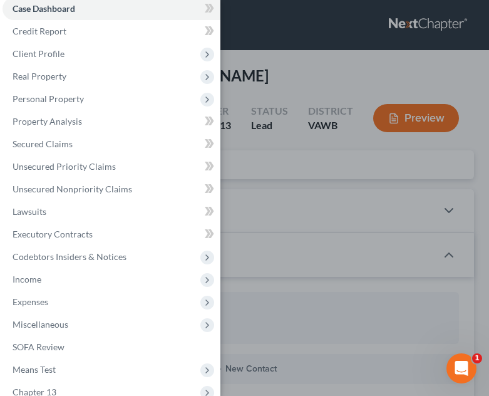
click at [223, 95] on div "Case Dashboard Payments Invoices Payments Payments Credit Report Client Profile" at bounding box center [244, 198] width 489 height 396
